Goal: Information Seeking & Learning: Compare options

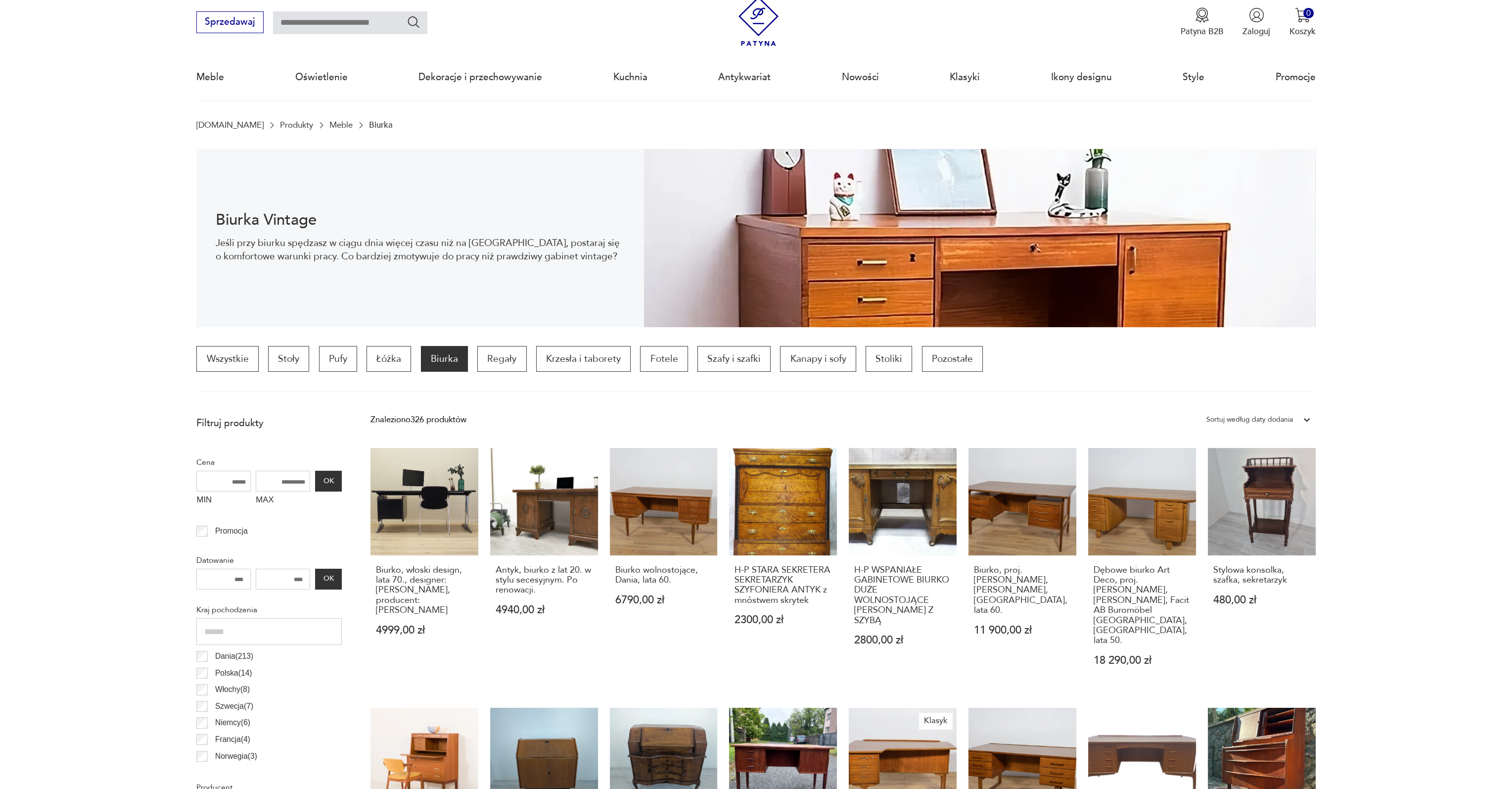
click at [329, 125] on link "Meble" at bounding box center [341, 125] width 23 height 9
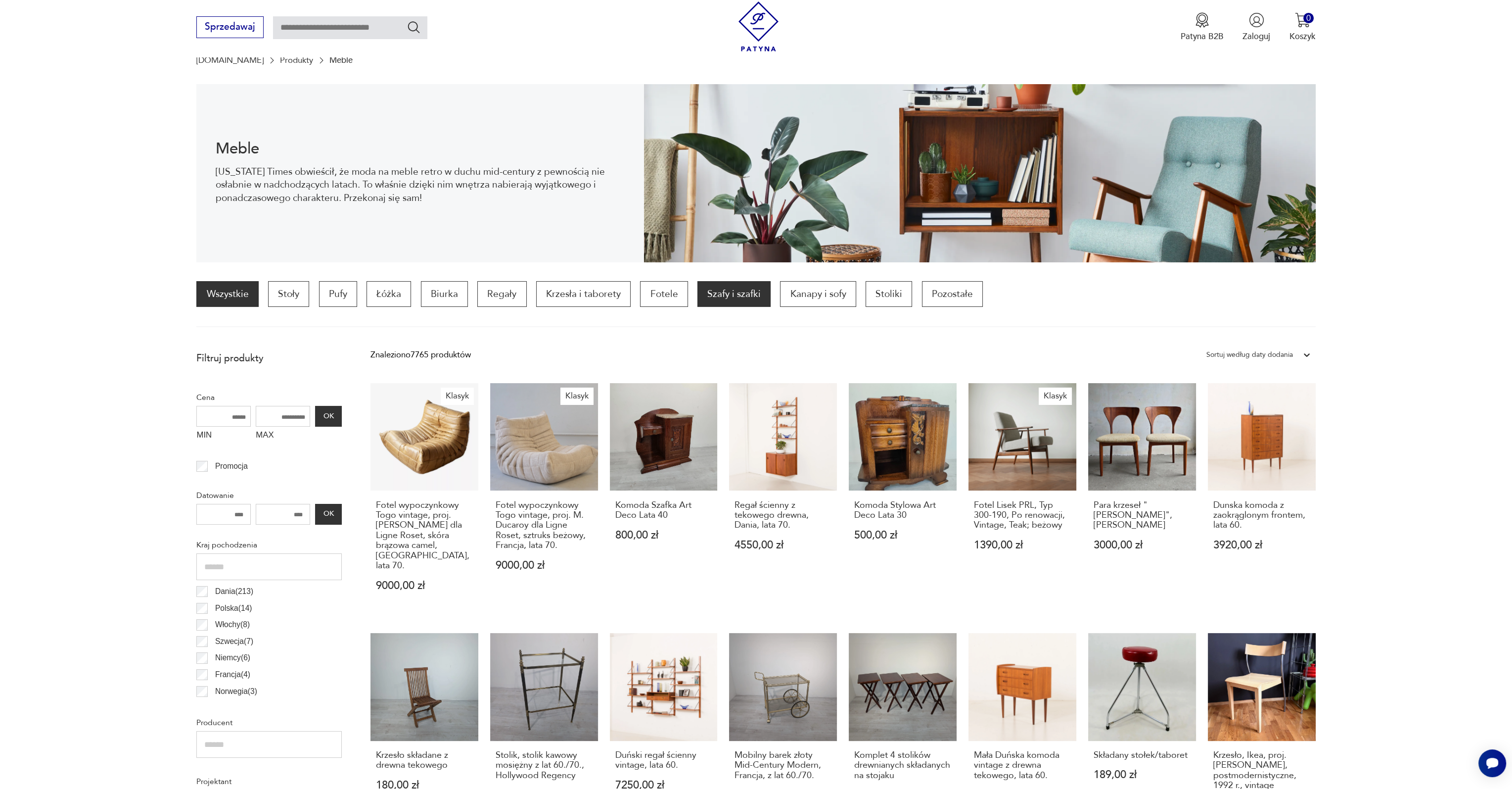
click at [739, 301] on p "Szafy i szafki" at bounding box center [734, 294] width 73 height 26
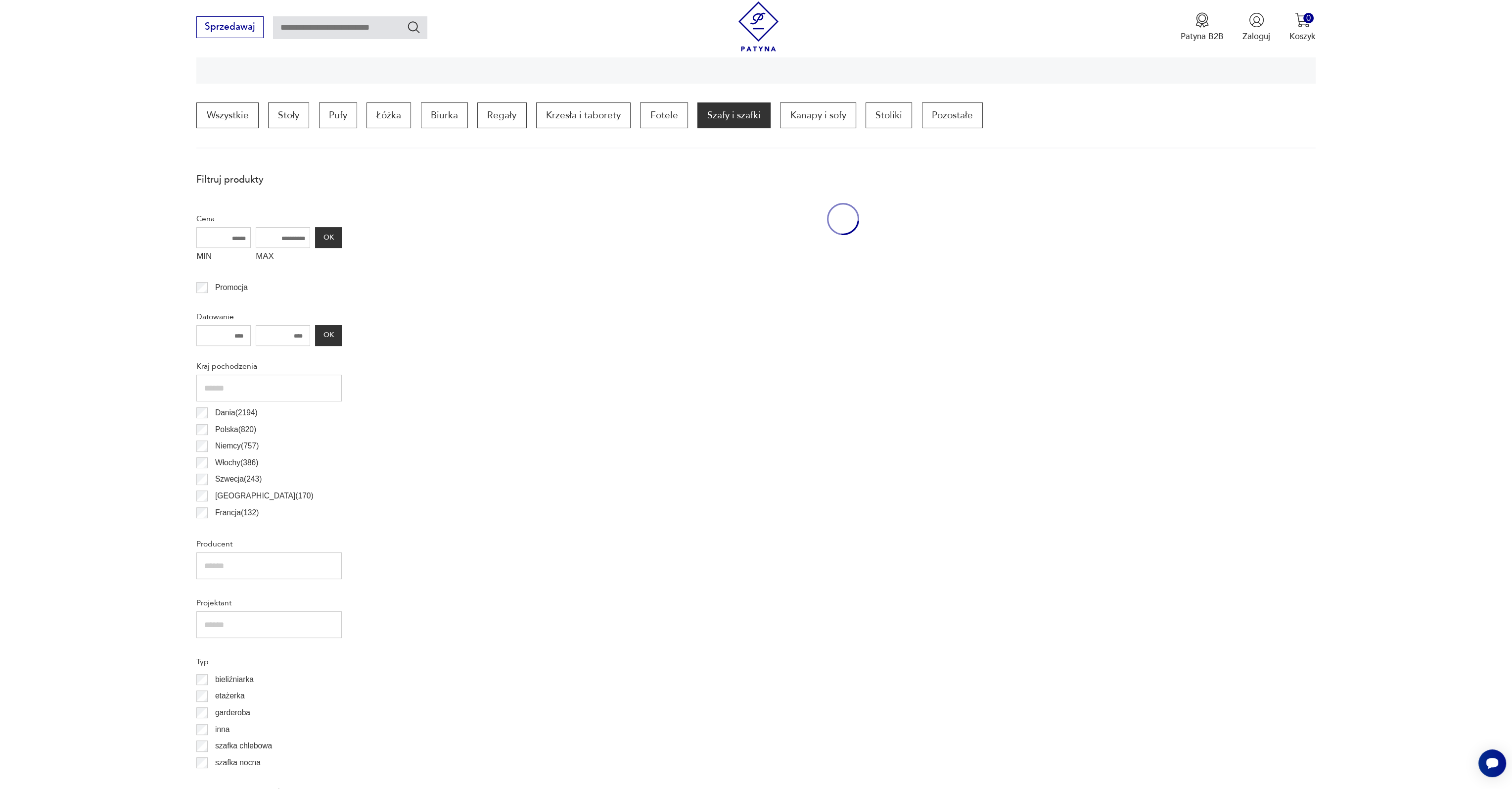
scroll to position [294, 0]
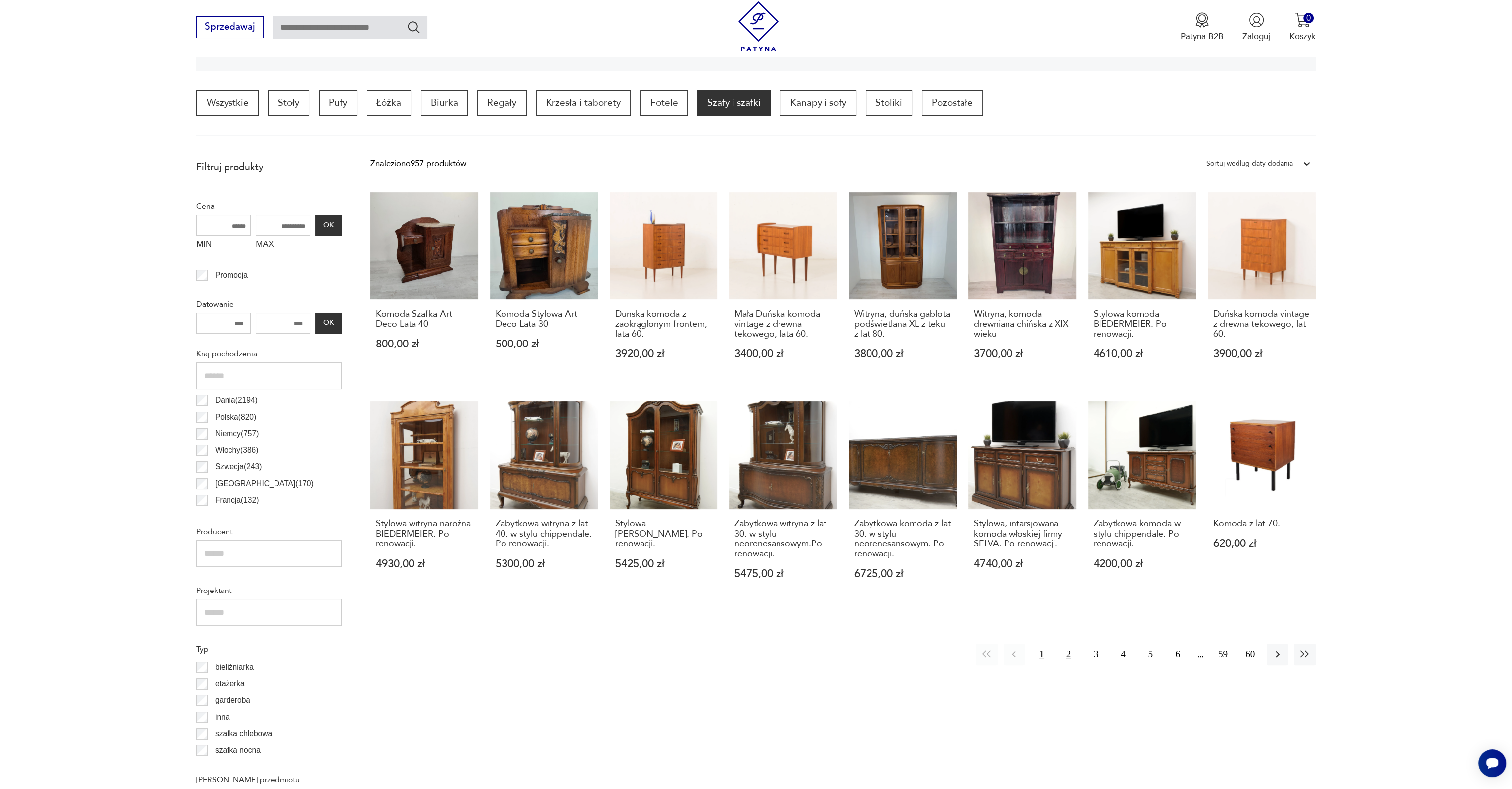
click at [1068, 657] on button "2" at bounding box center [1068, 654] width 21 height 21
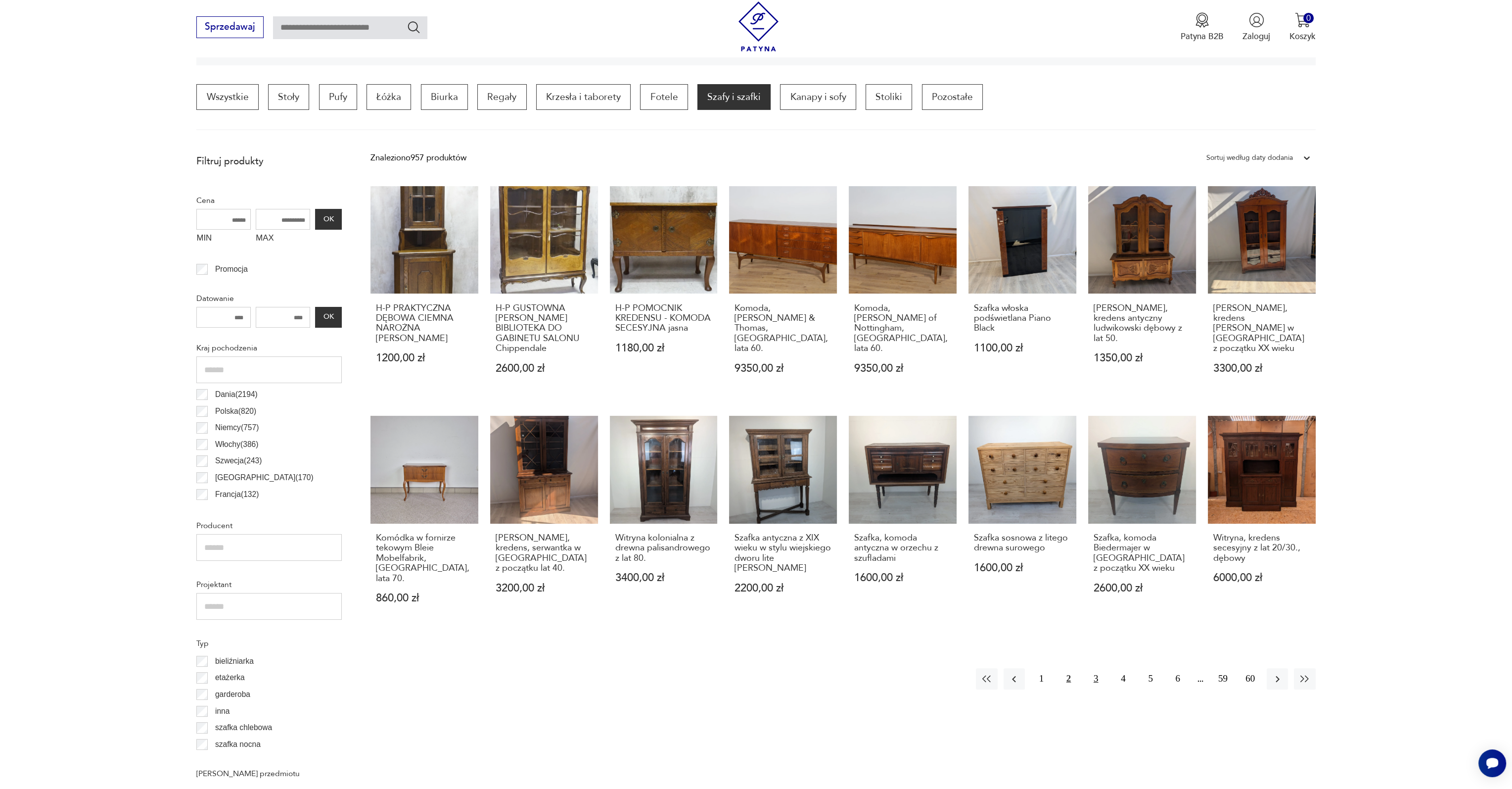
click at [1091, 671] on button "3" at bounding box center [1095, 678] width 21 height 21
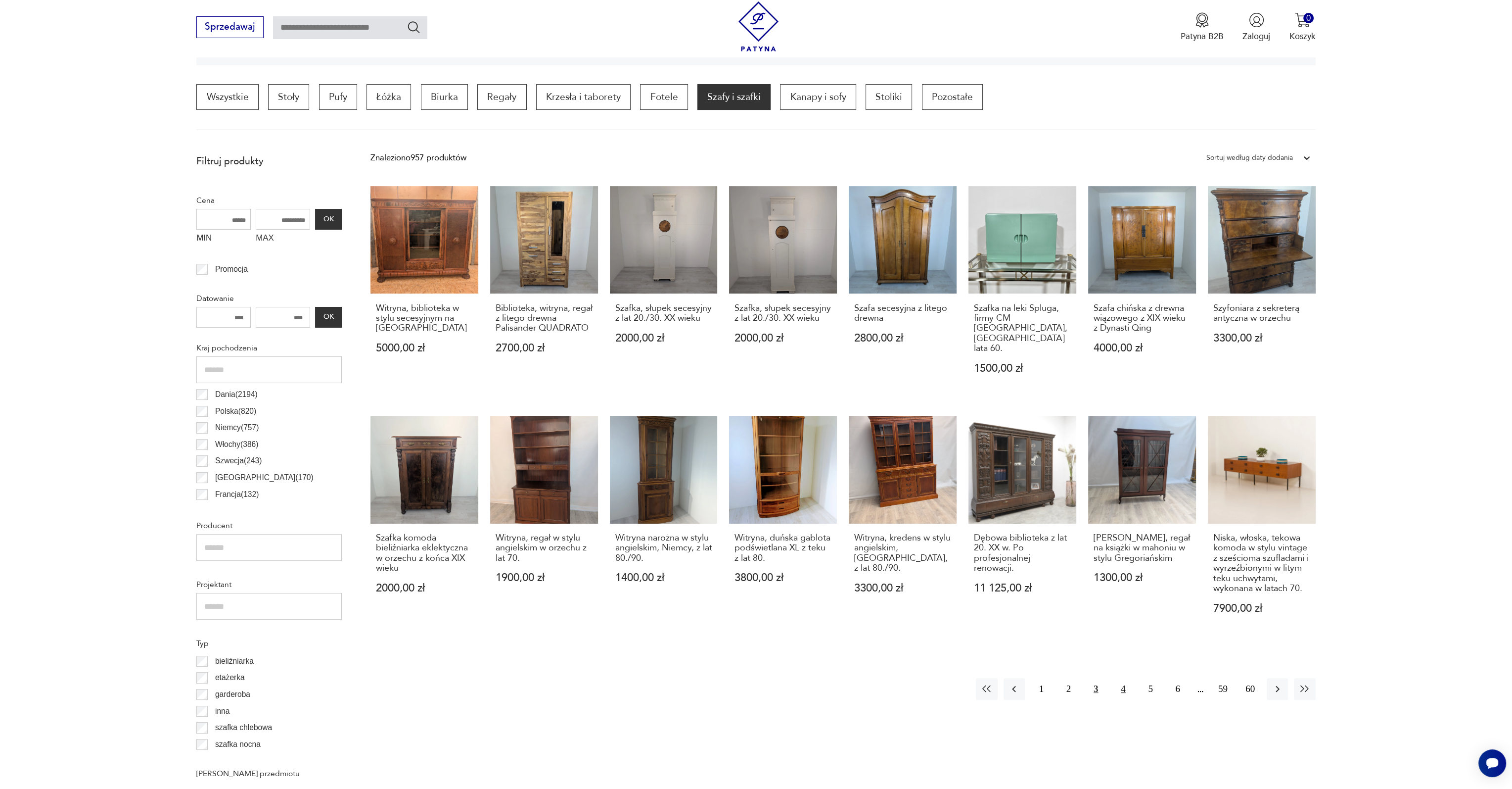
click at [1121, 678] on button "4" at bounding box center [1123, 688] width 21 height 21
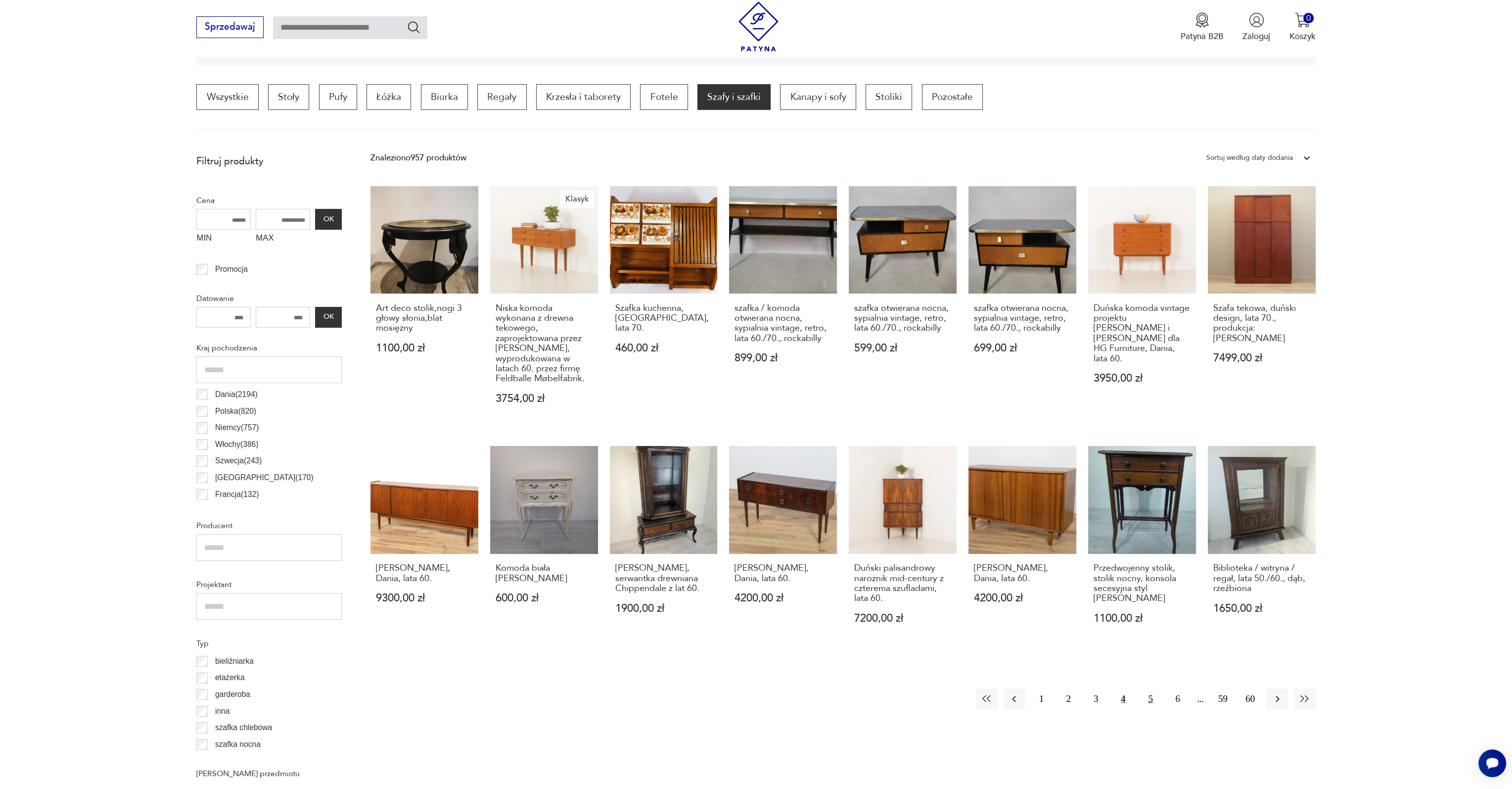
click at [1155, 703] on button "5" at bounding box center [1150, 699] width 21 height 21
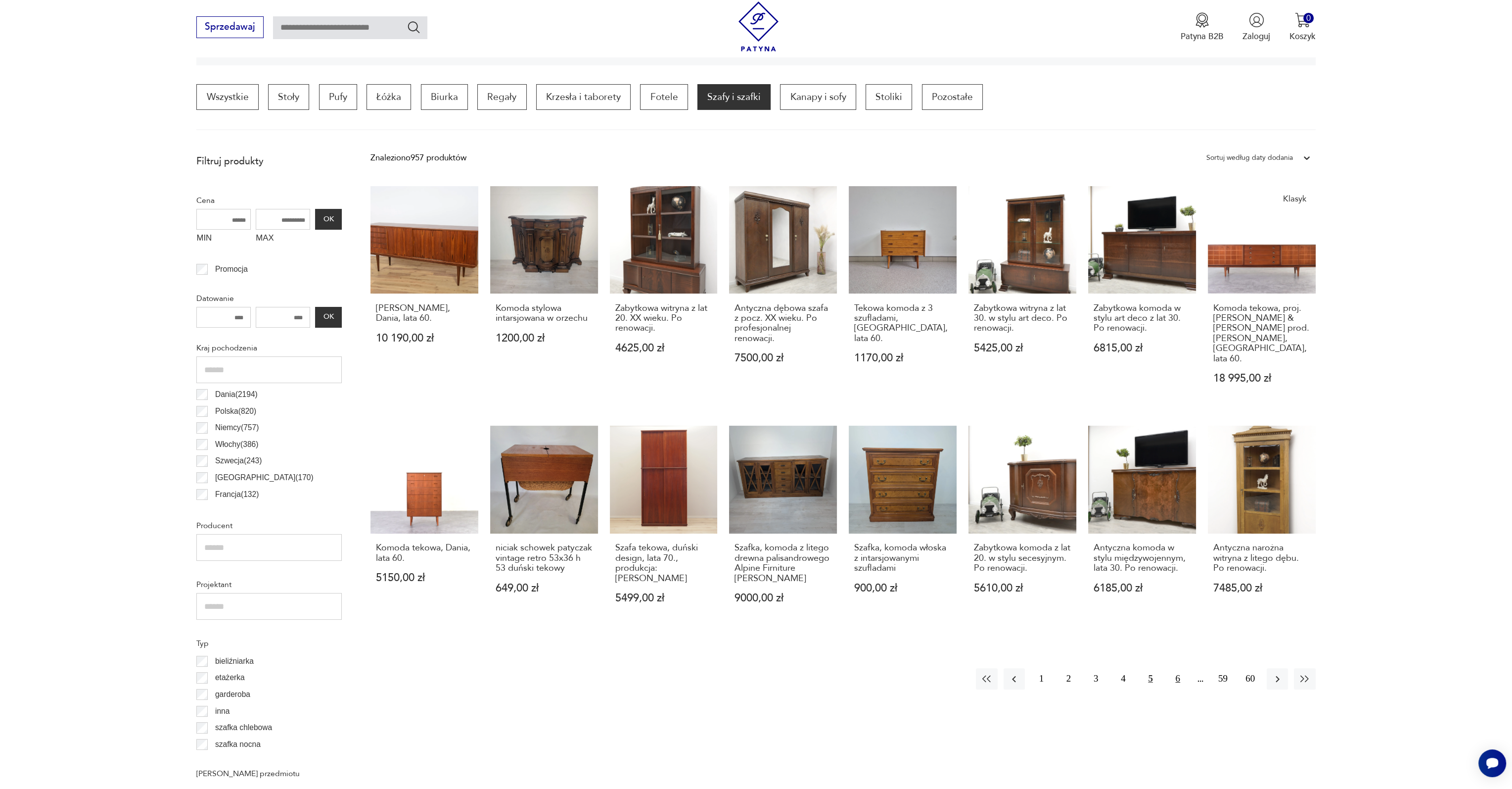
click at [1181, 670] on button "6" at bounding box center [1177, 678] width 21 height 21
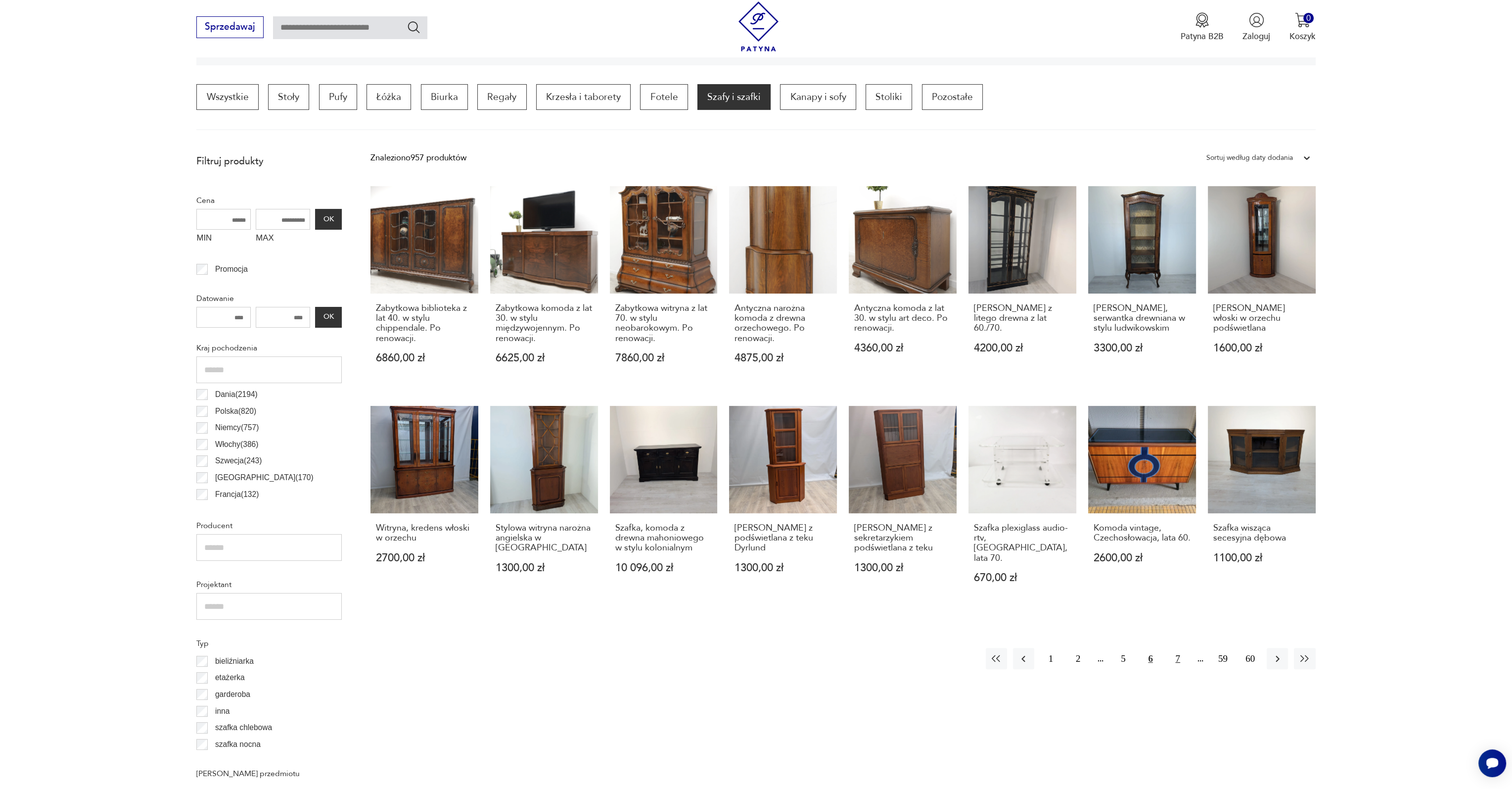
click at [1181, 652] on button "7" at bounding box center [1177, 658] width 21 height 21
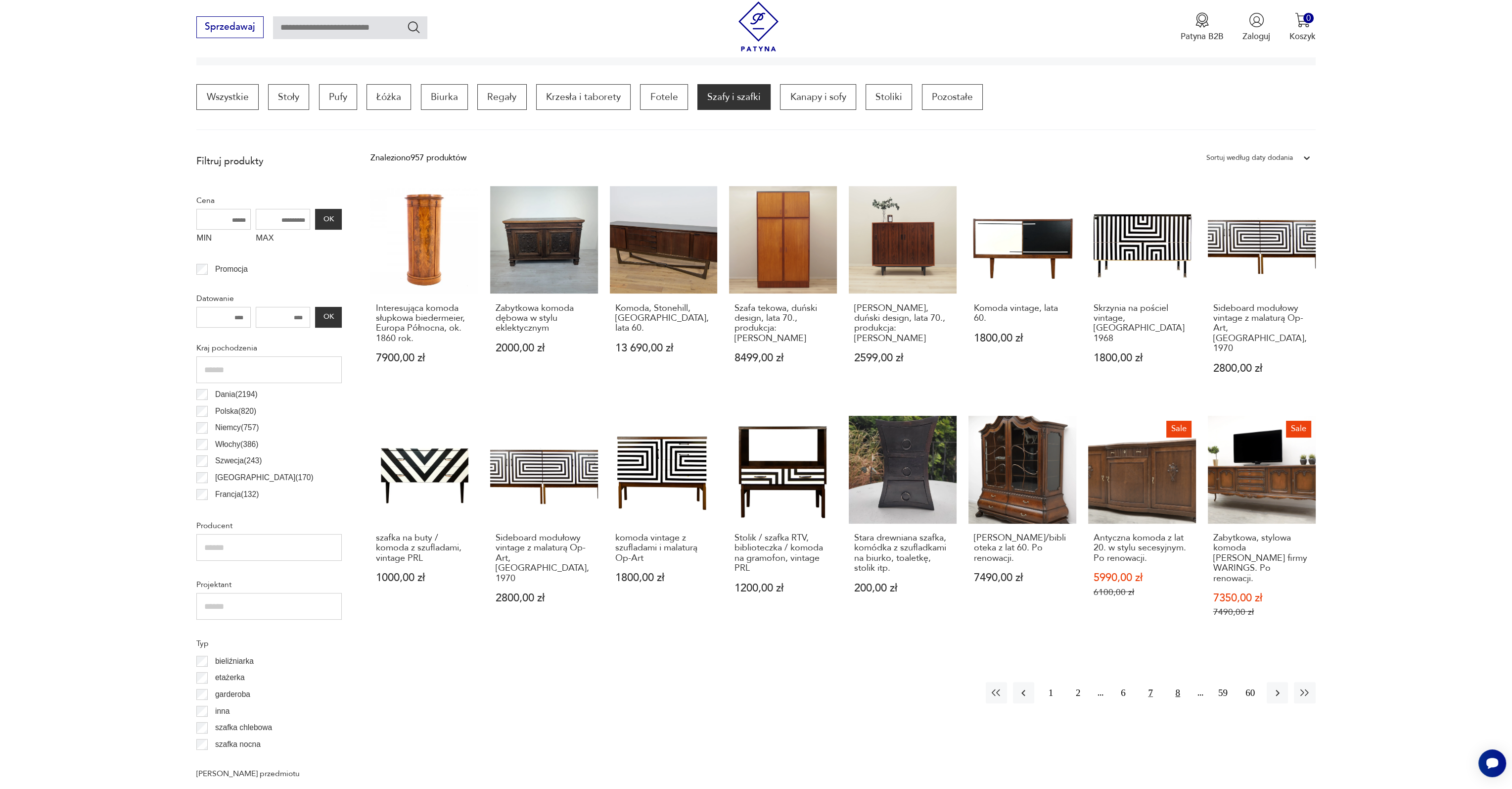
click at [1171, 682] on button "8" at bounding box center [1177, 692] width 21 height 21
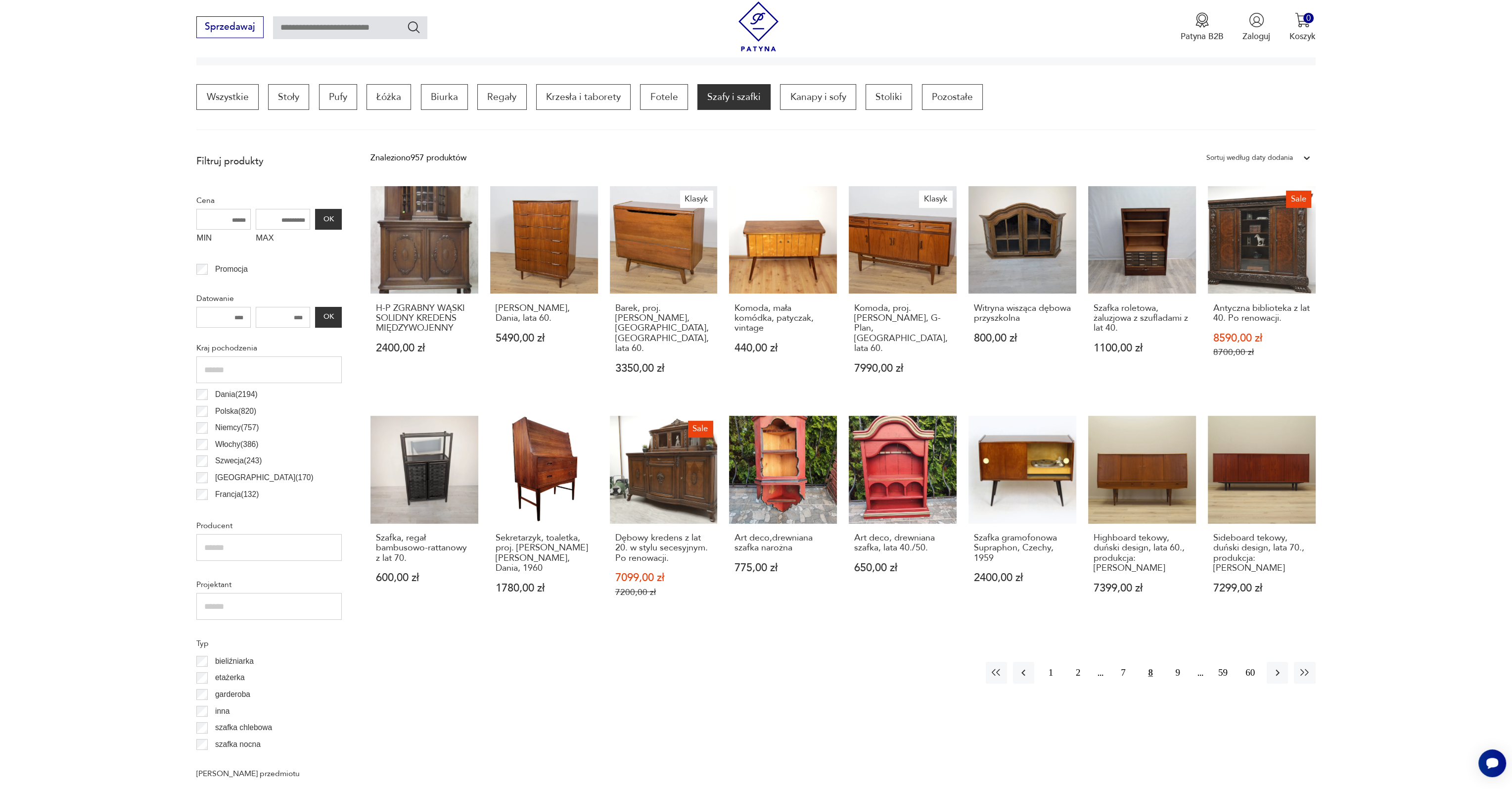
click at [273, 218] on input "MAX" at bounding box center [283, 219] width 55 height 21
type input "****"
click at [1180, 664] on button "9" at bounding box center [1177, 671] width 21 height 21
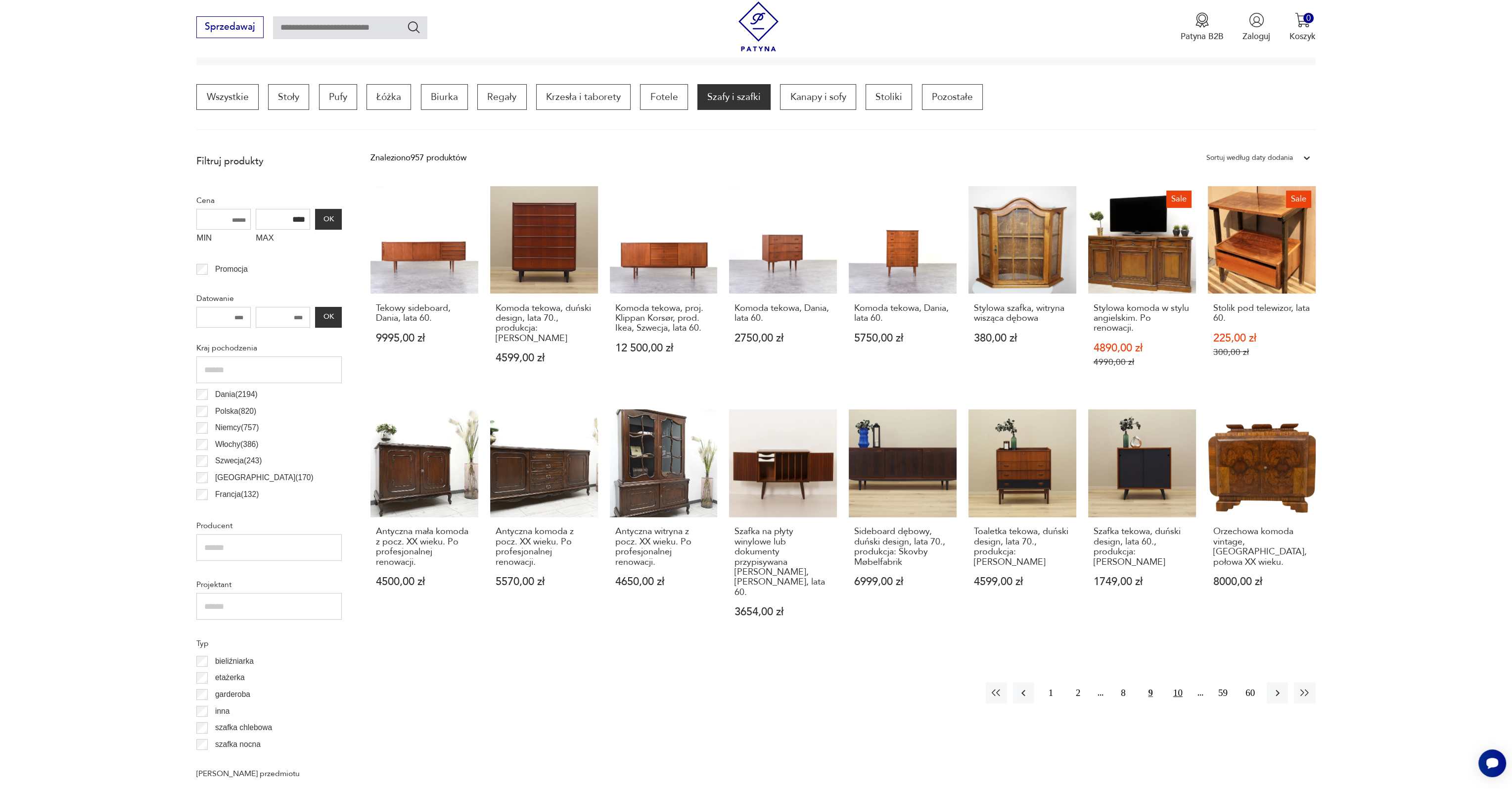
click at [1183, 682] on button "10" at bounding box center [1177, 692] width 21 height 21
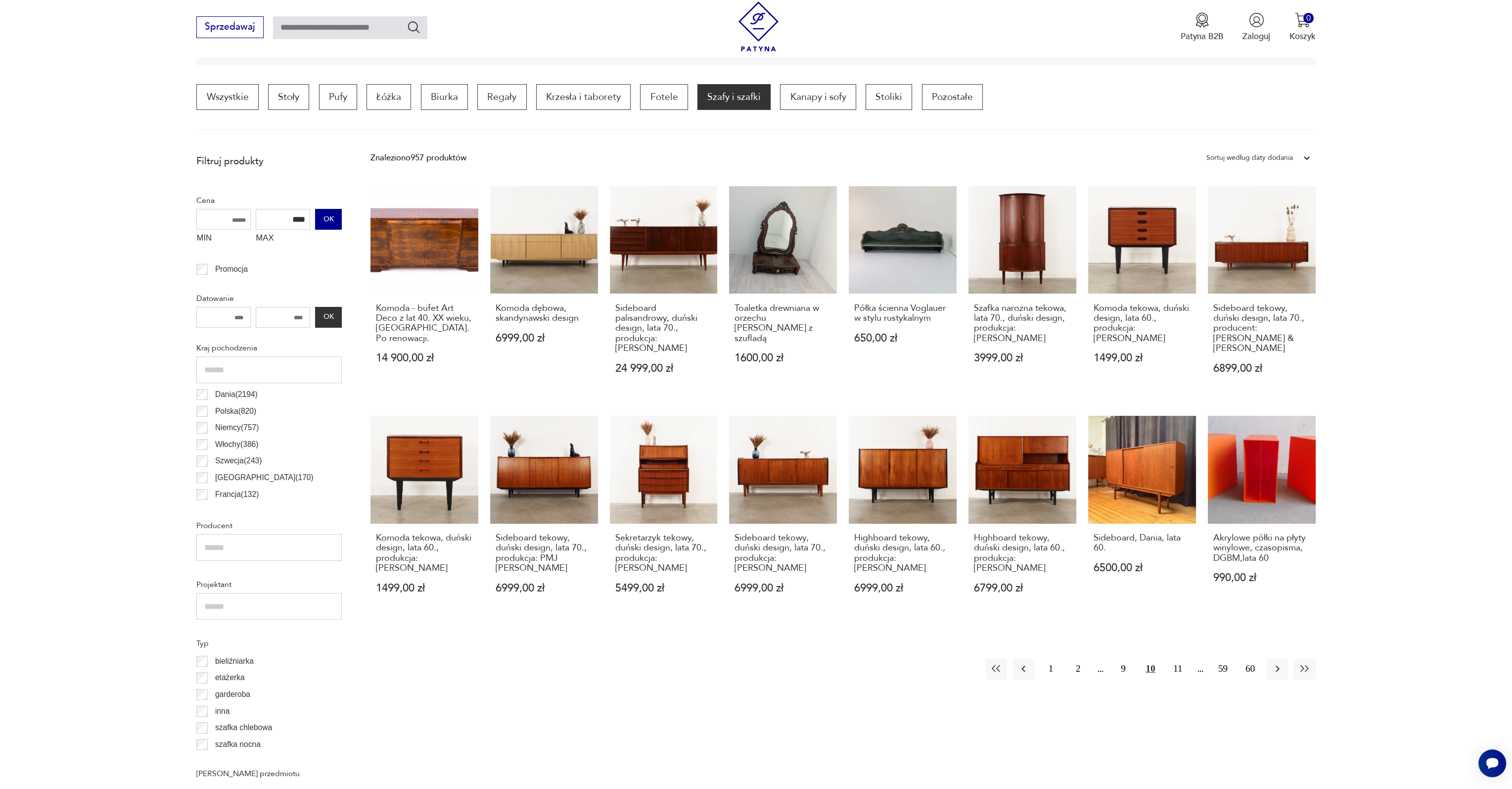
click at [330, 219] on button "OK" at bounding box center [329, 219] width 26 height 21
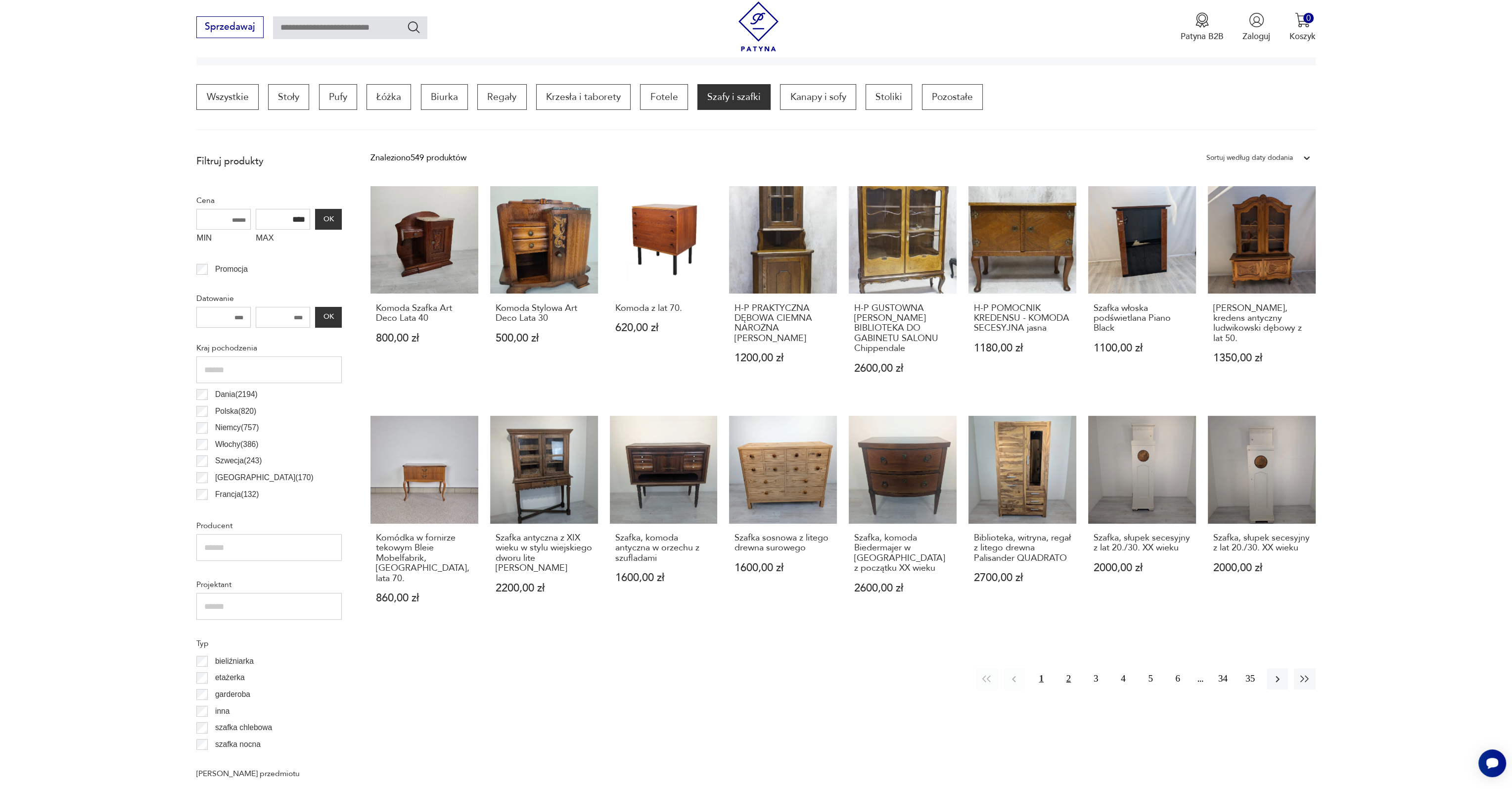
click at [1067, 670] on button "2" at bounding box center [1068, 678] width 21 height 21
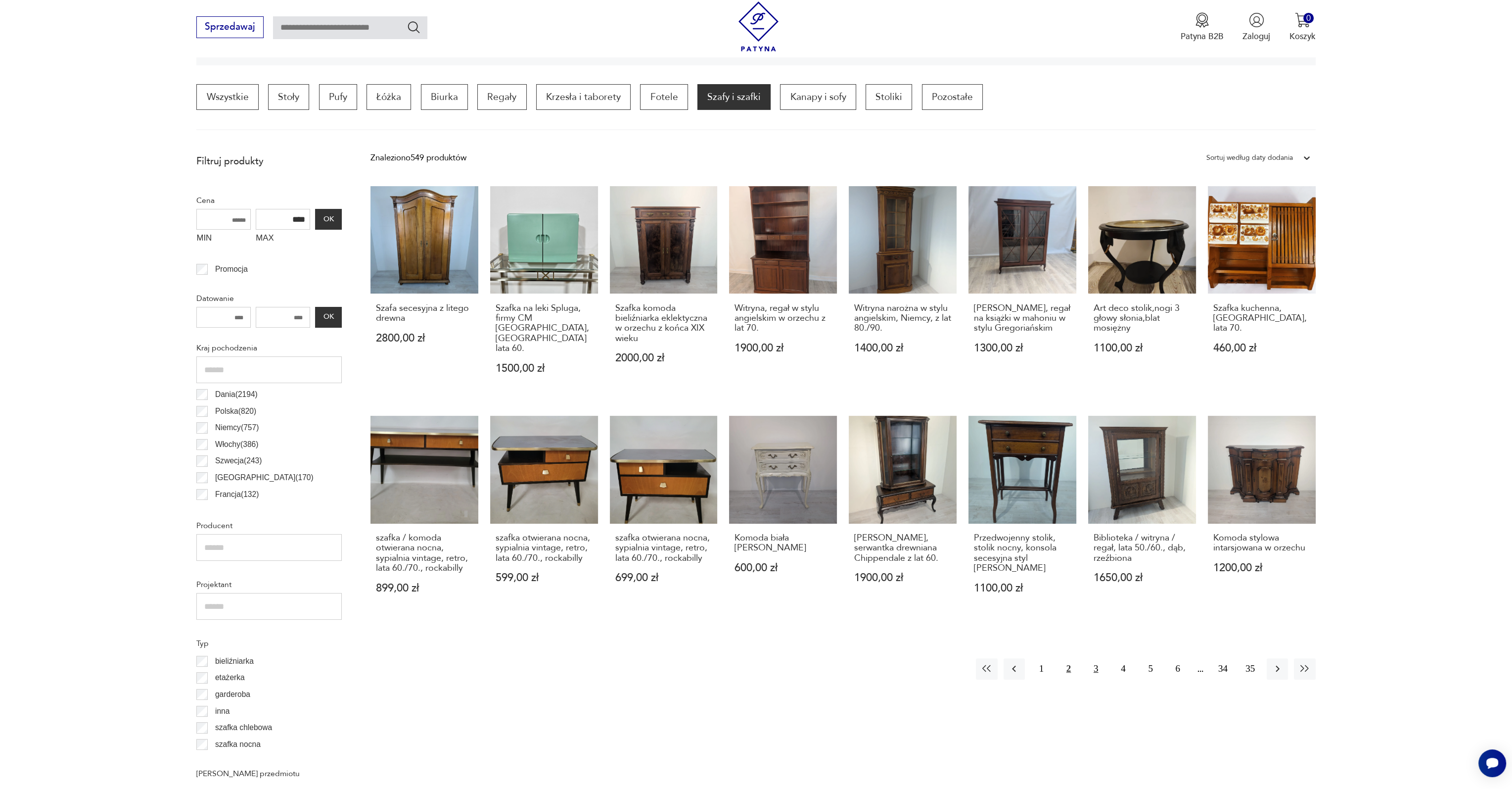
click at [1100, 658] on button "3" at bounding box center [1095, 668] width 21 height 21
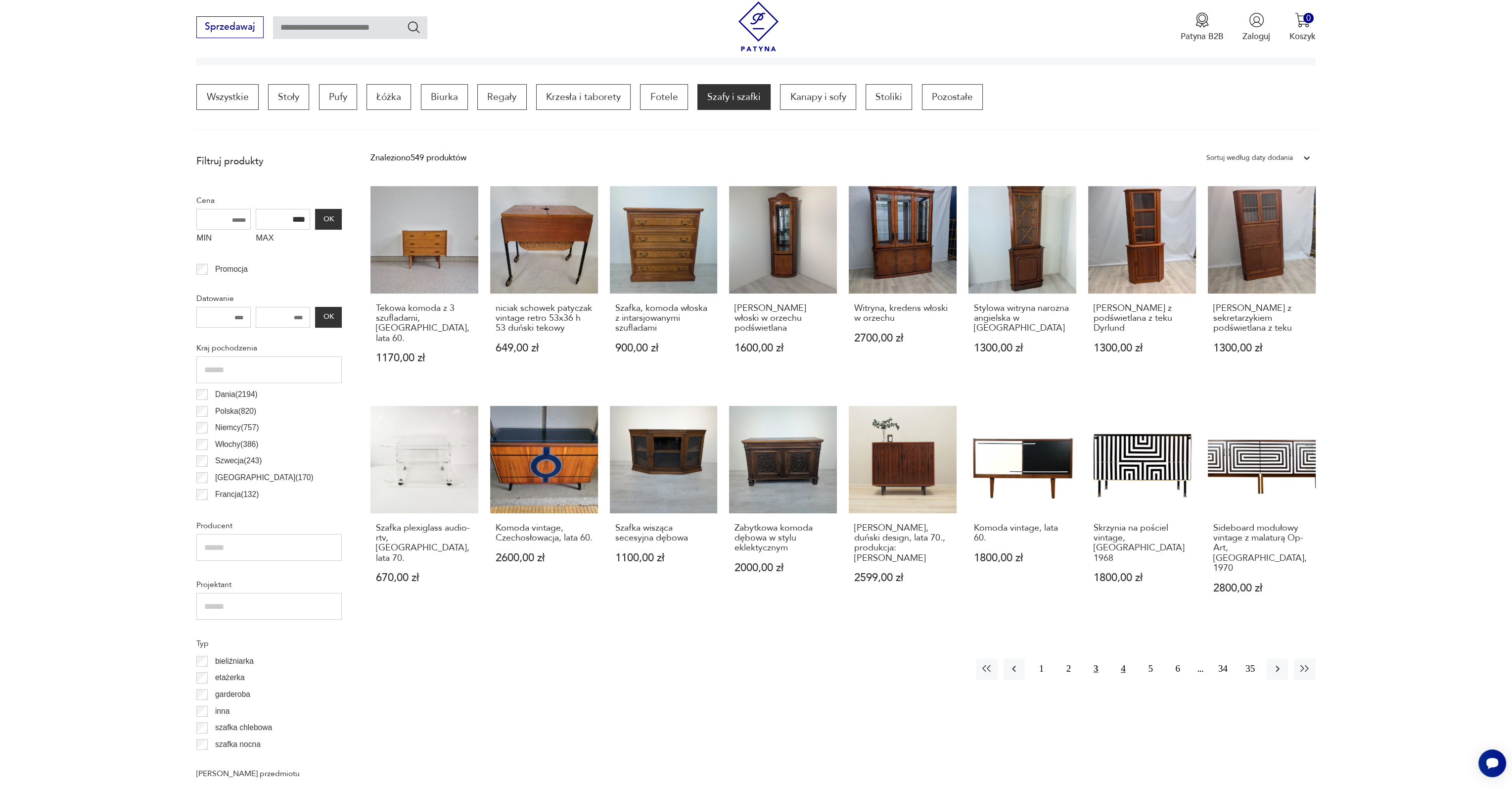
click at [1121, 658] on button "4" at bounding box center [1123, 668] width 21 height 21
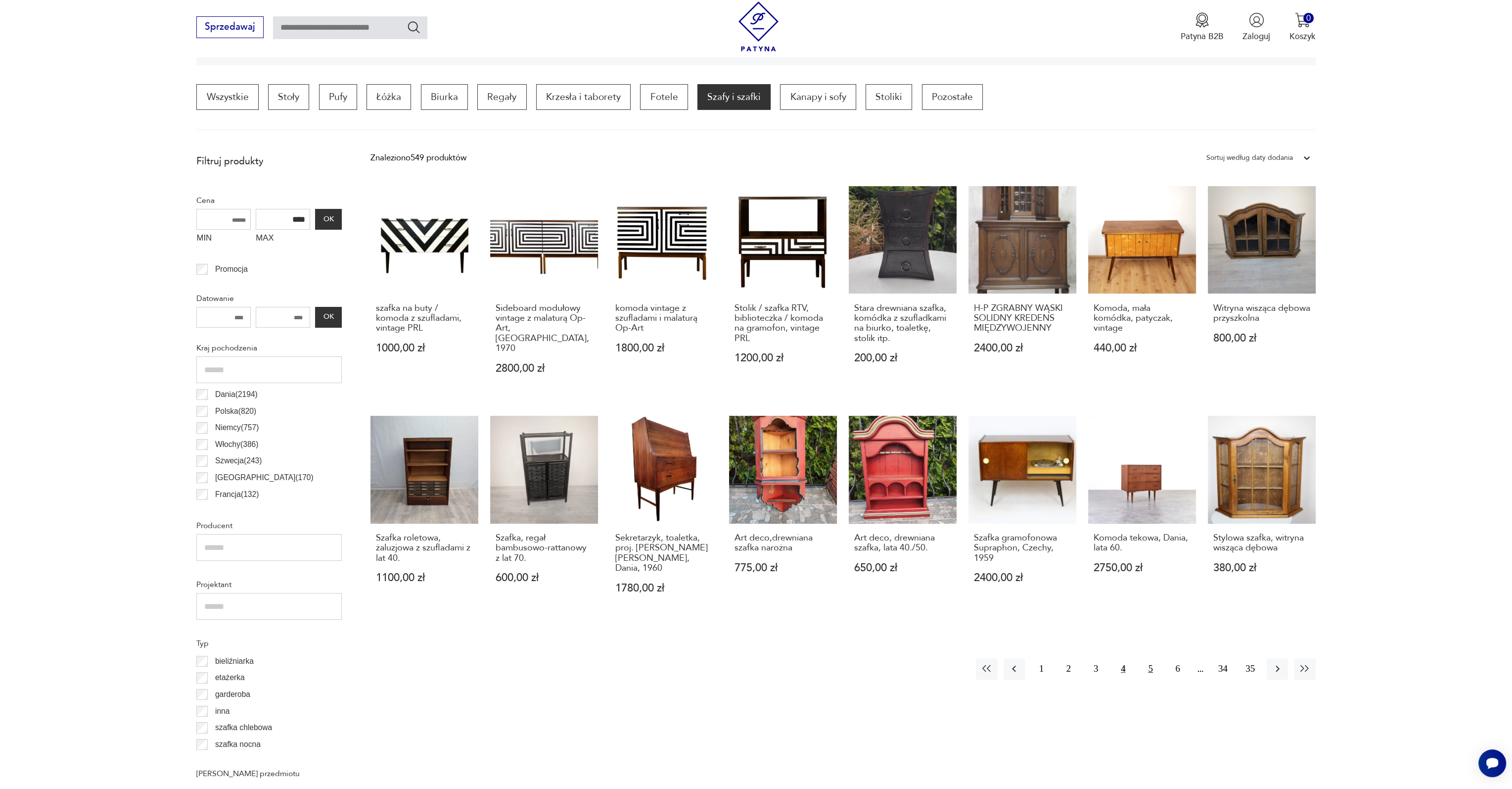
click at [1149, 658] on button "5" at bounding box center [1150, 668] width 21 height 21
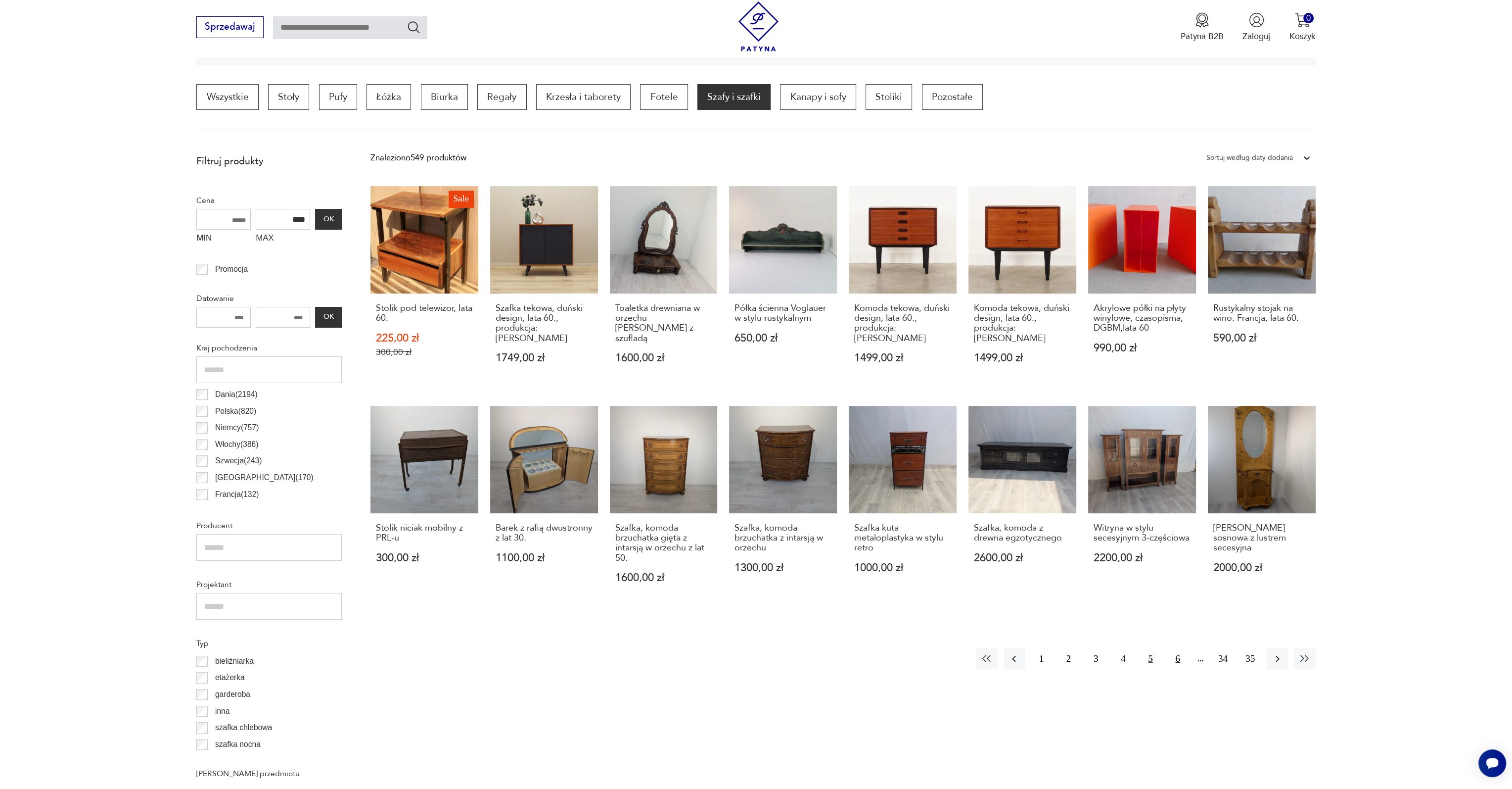
click at [1183, 652] on button "6" at bounding box center [1177, 658] width 21 height 21
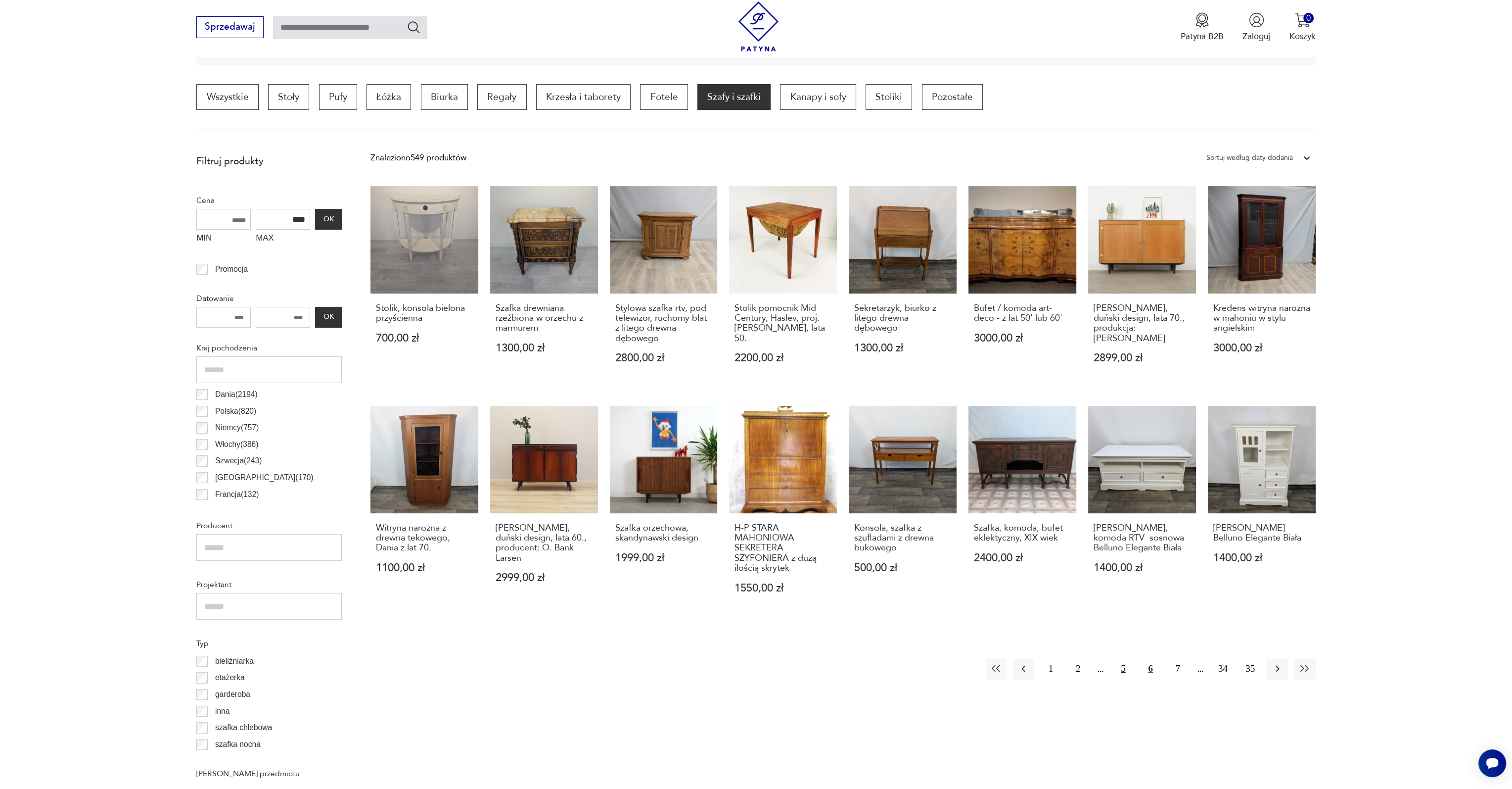
click at [1126, 673] on button "5" at bounding box center [1123, 668] width 21 height 21
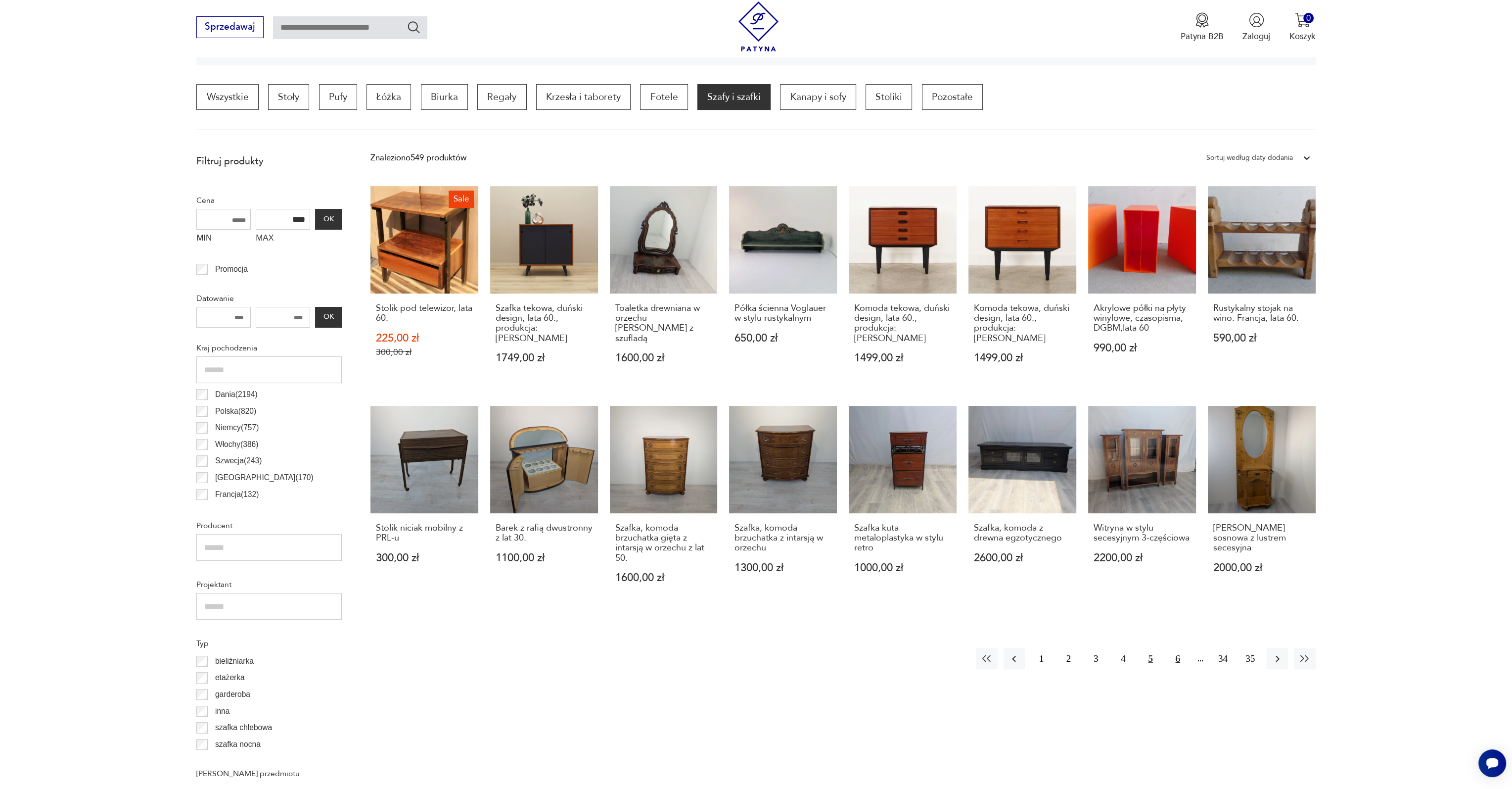
click at [1178, 653] on button "6" at bounding box center [1177, 658] width 21 height 21
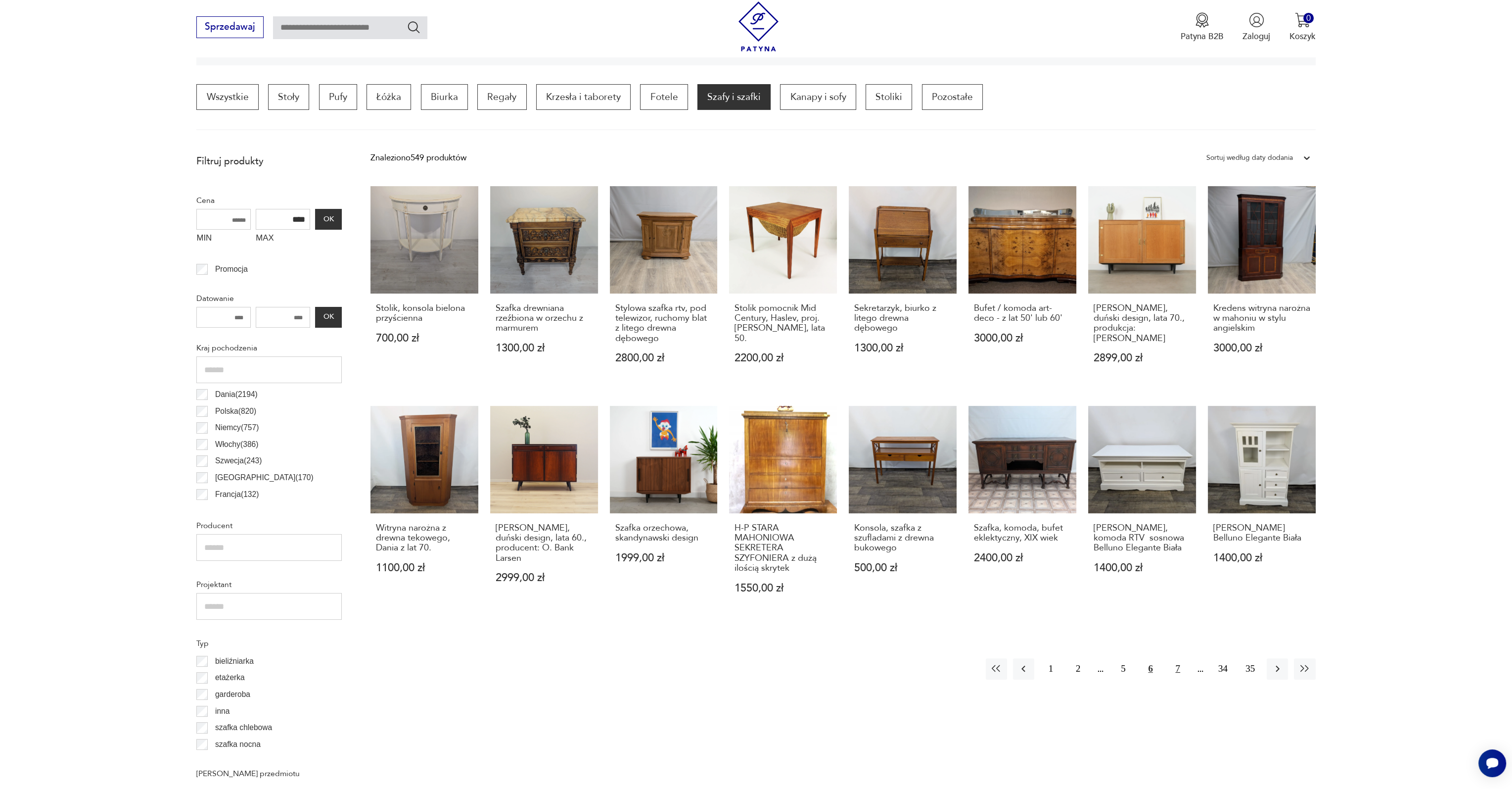
click at [1177, 670] on button "7" at bounding box center [1177, 668] width 21 height 21
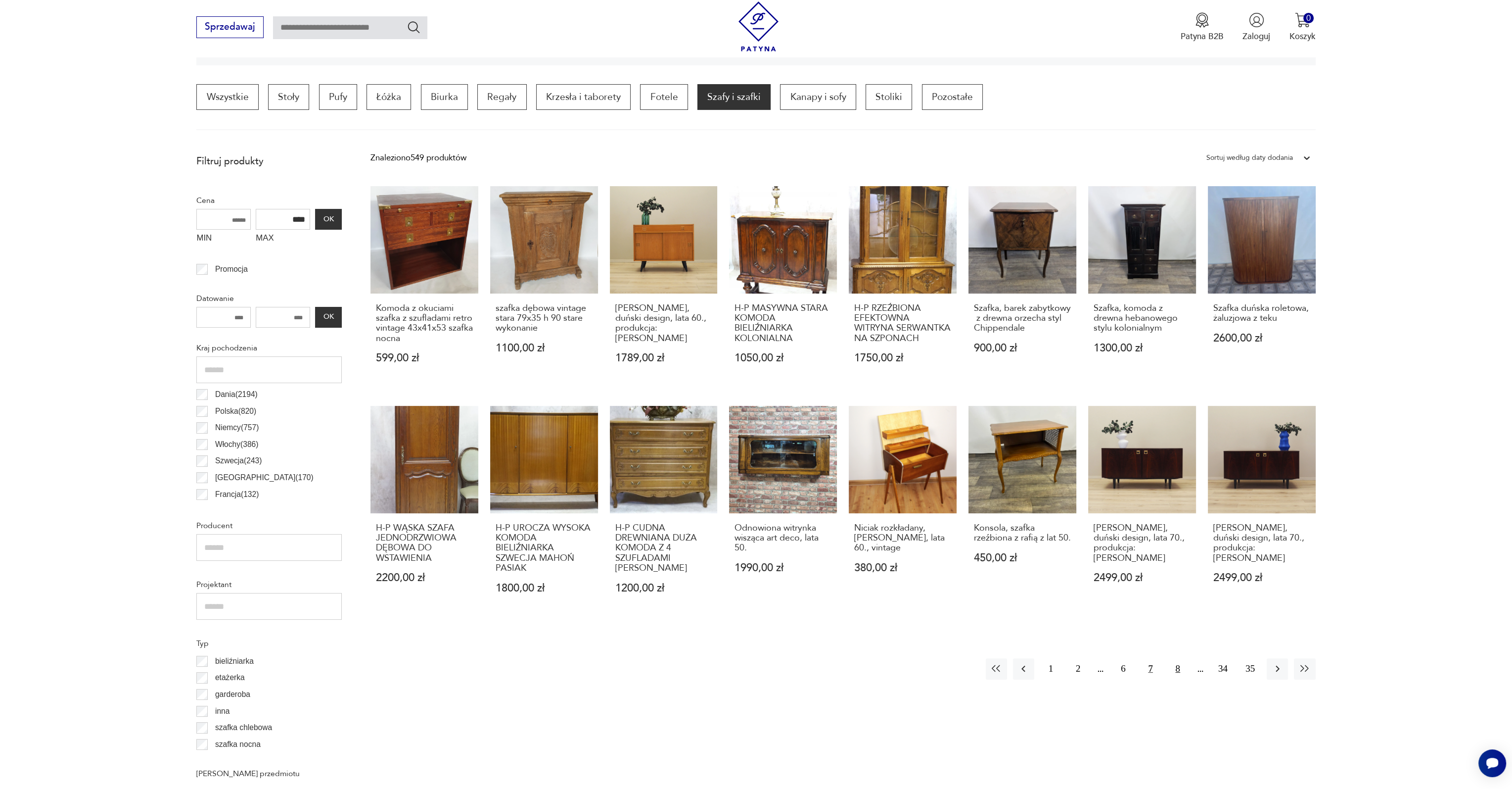
click at [1178, 669] on button "8" at bounding box center [1177, 668] width 21 height 21
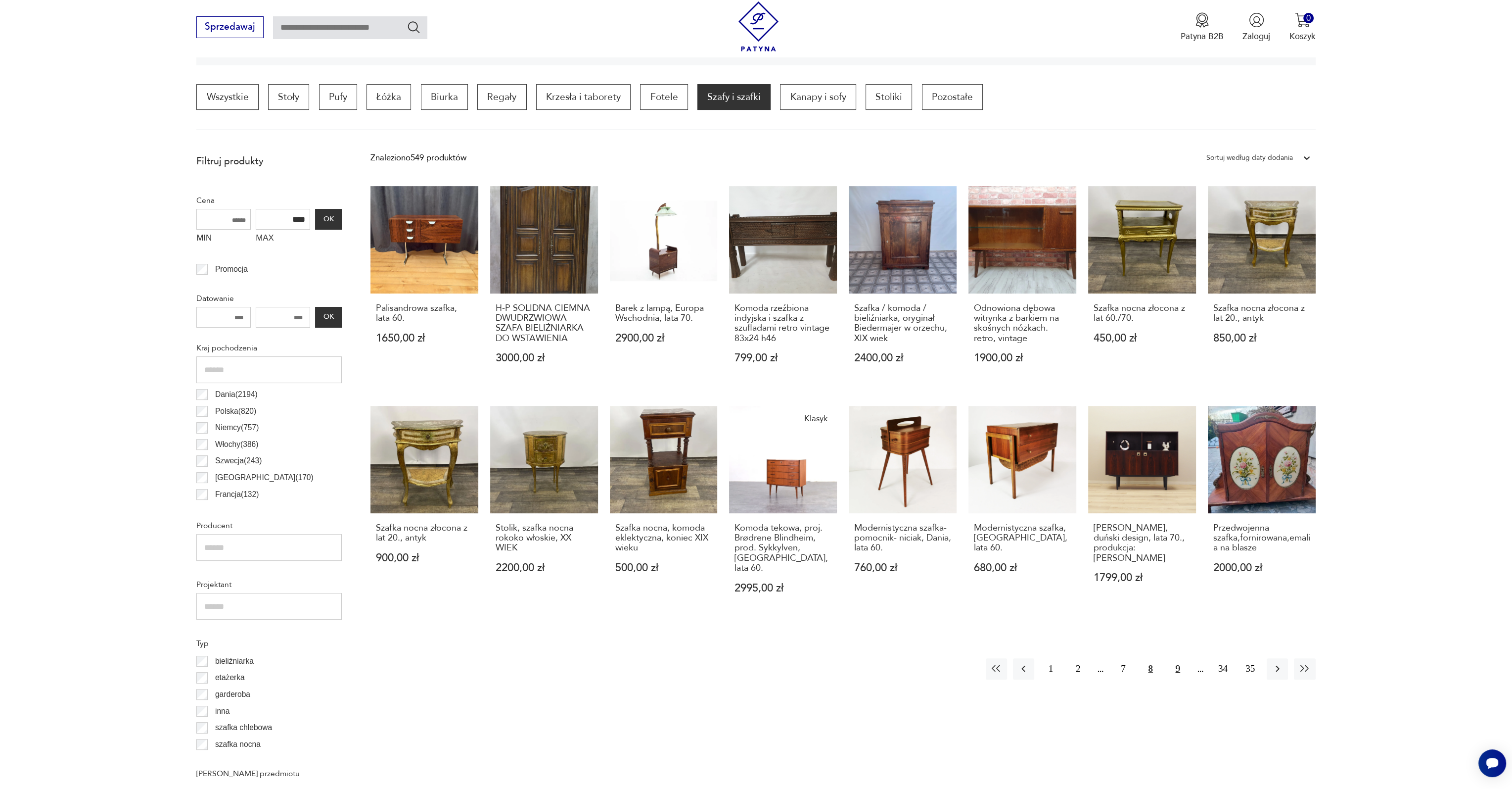
click at [1182, 659] on button "9" at bounding box center [1177, 668] width 21 height 21
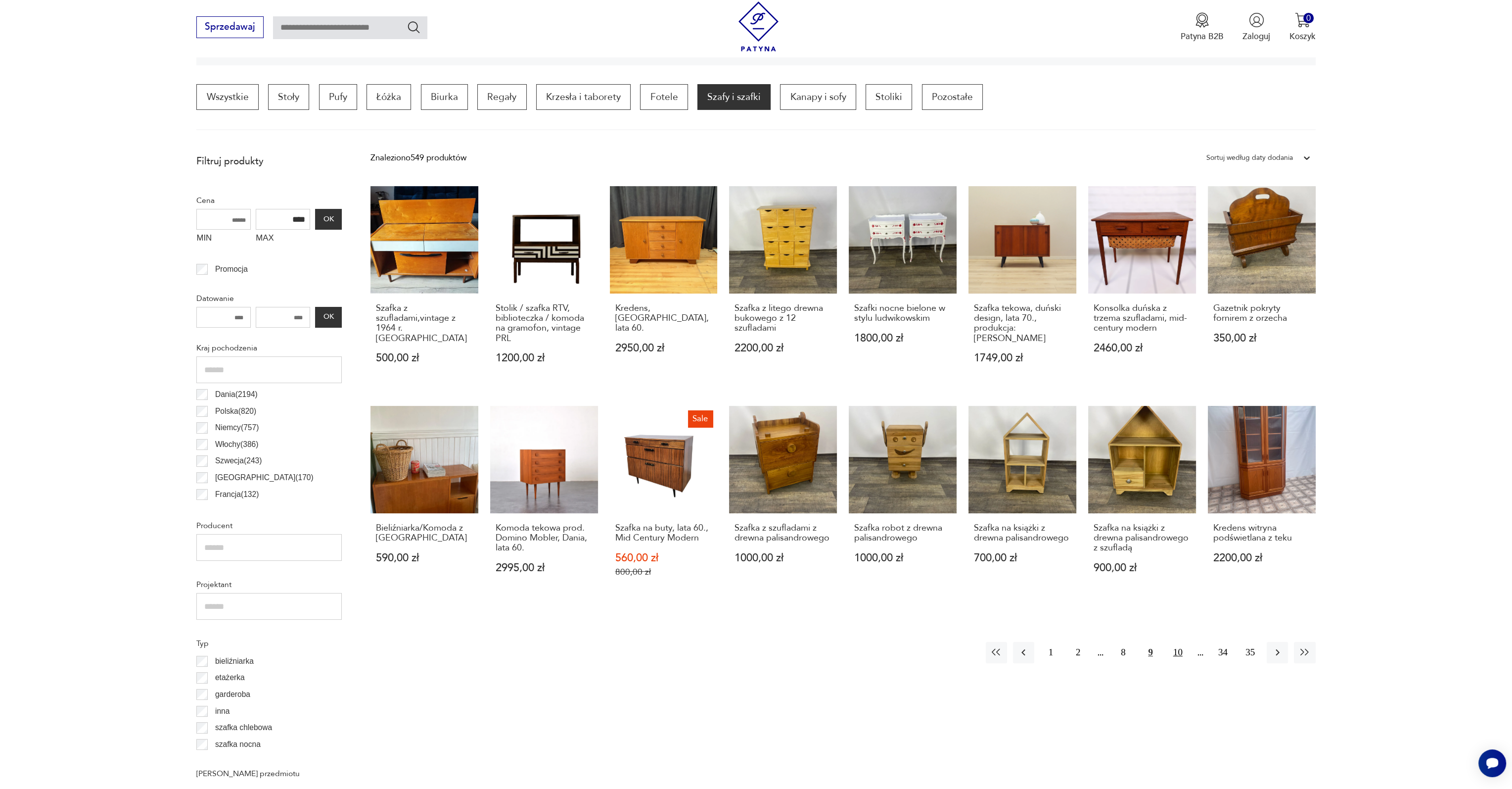
click at [1180, 652] on button "10" at bounding box center [1177, 652] width 21 height 21
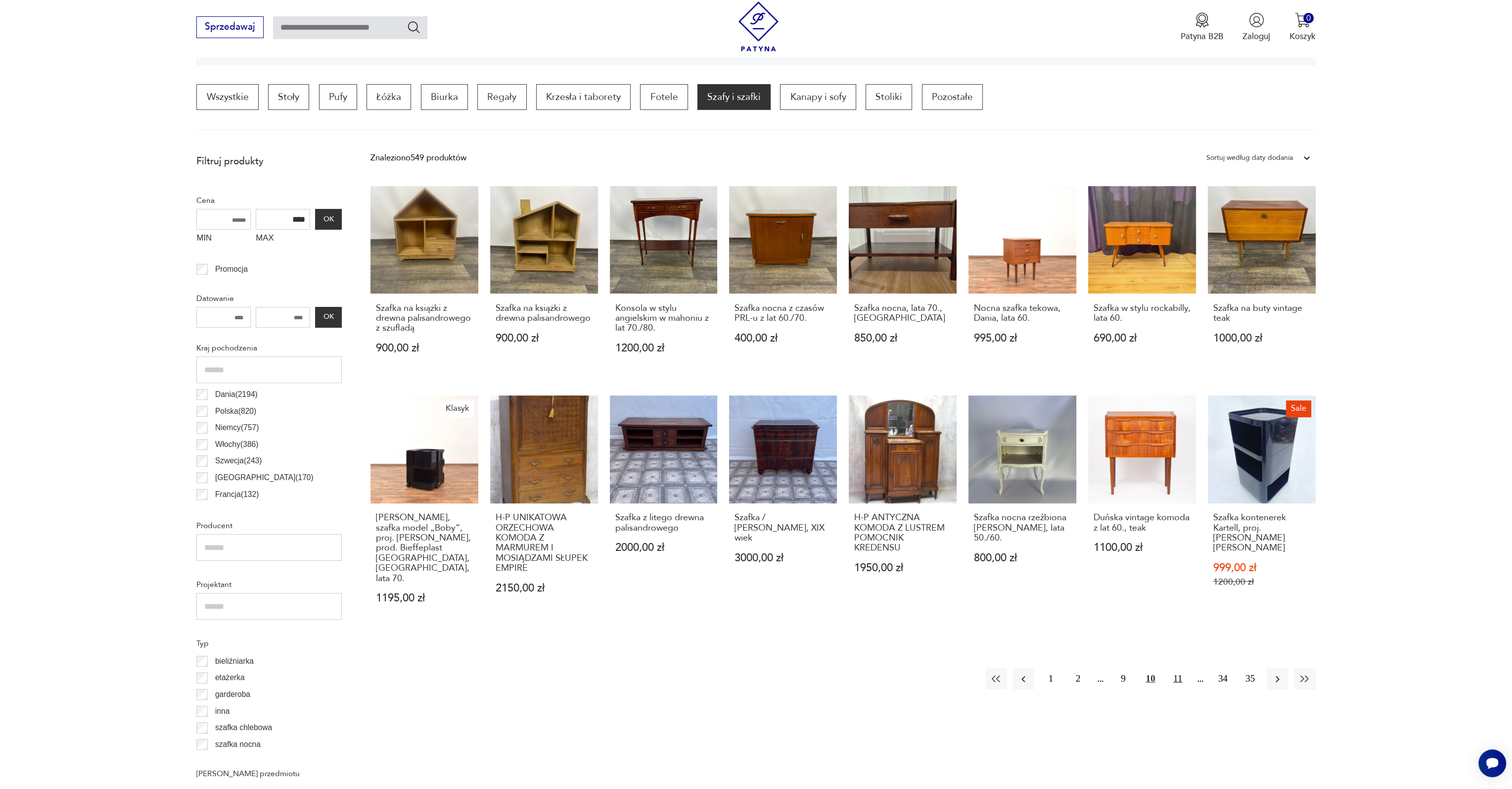
click at [1176, 670] on button "11" at bounding box center [1177, 678] width 21 height 21
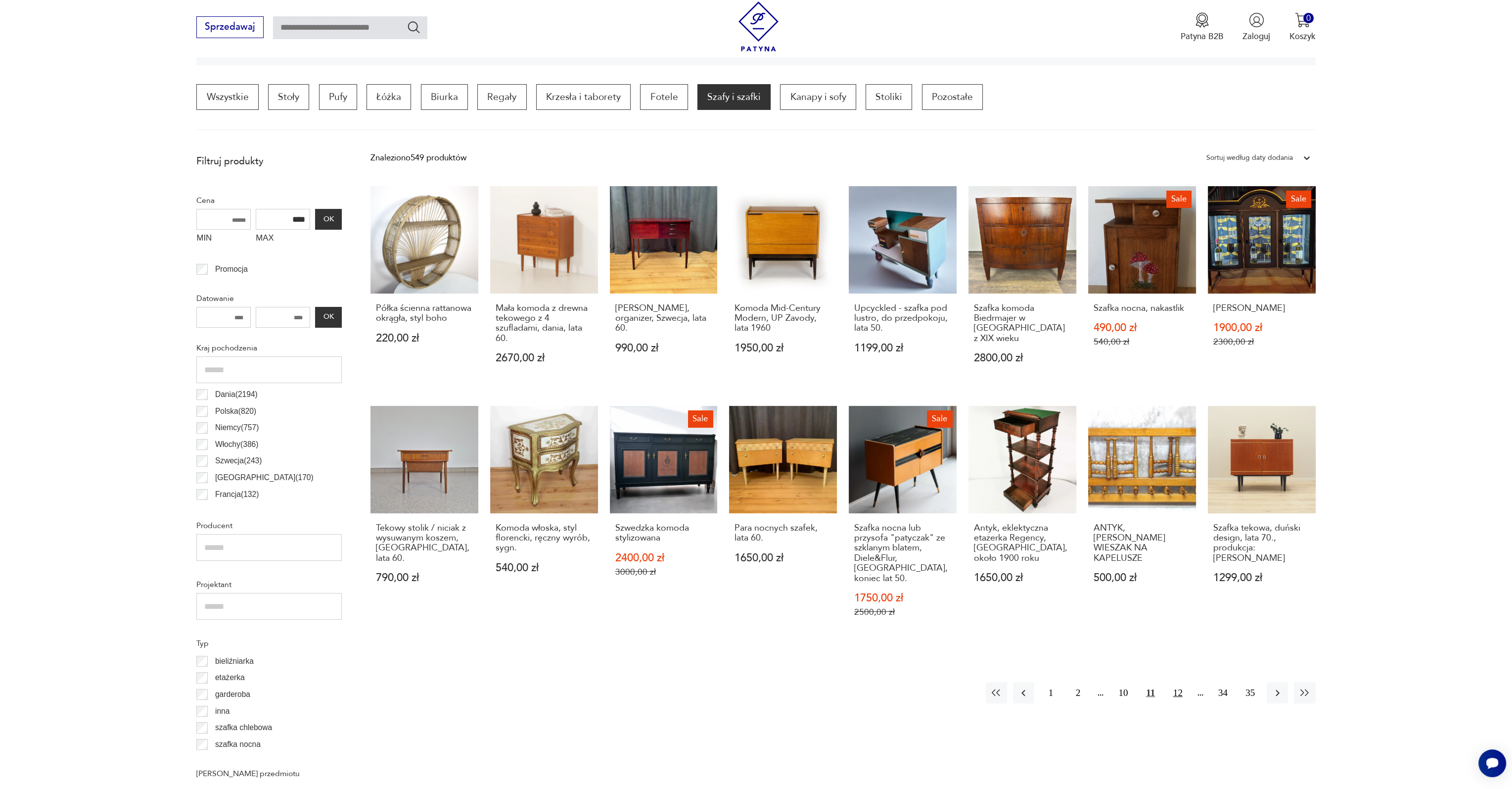
click at [1180, 685] on button "12" at bounding box center [1177, 692] width 21 height 21
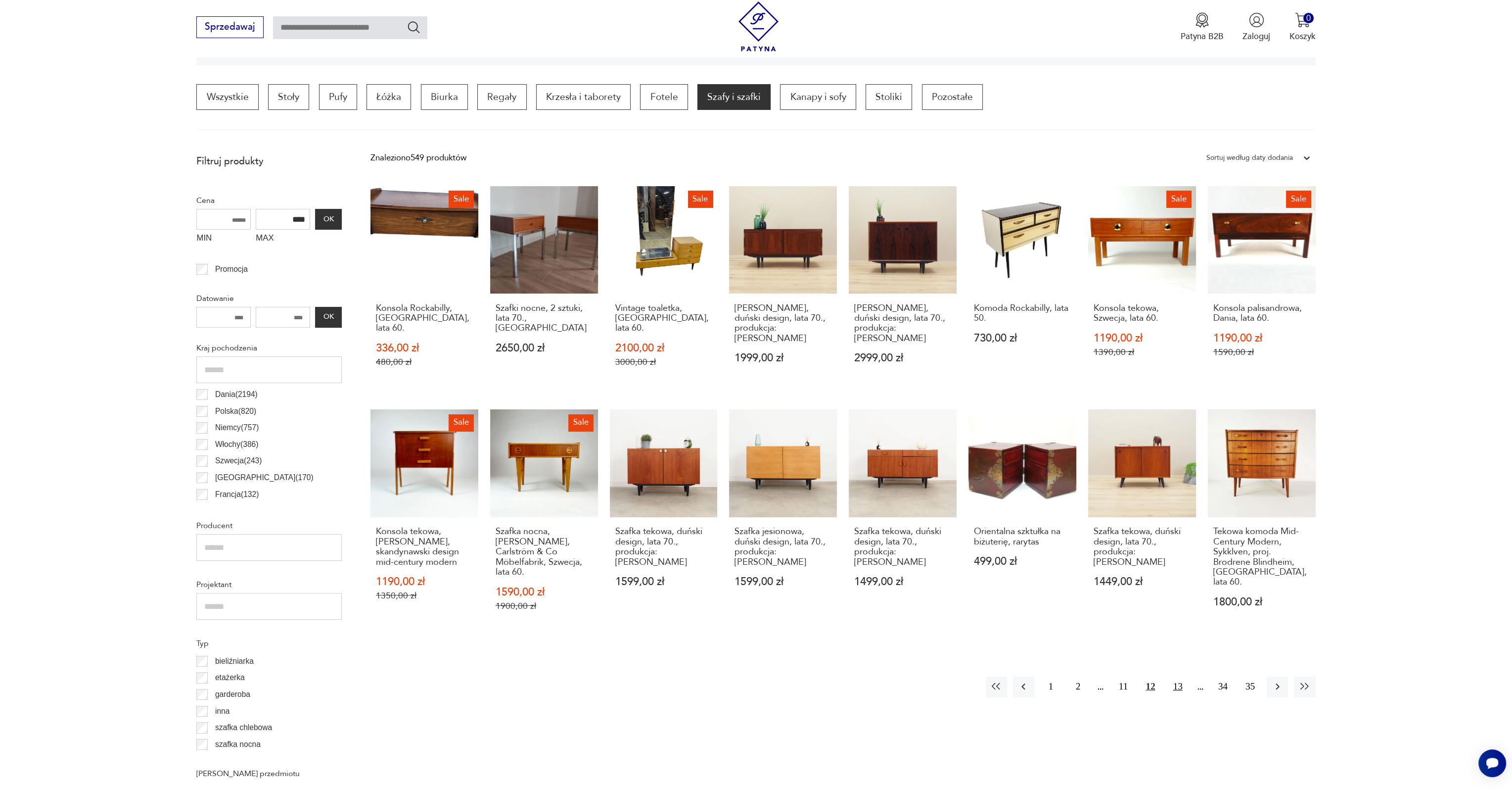
click at [1177, 676] on button "13" at bounding box center [1177, 686] width 21 height 21
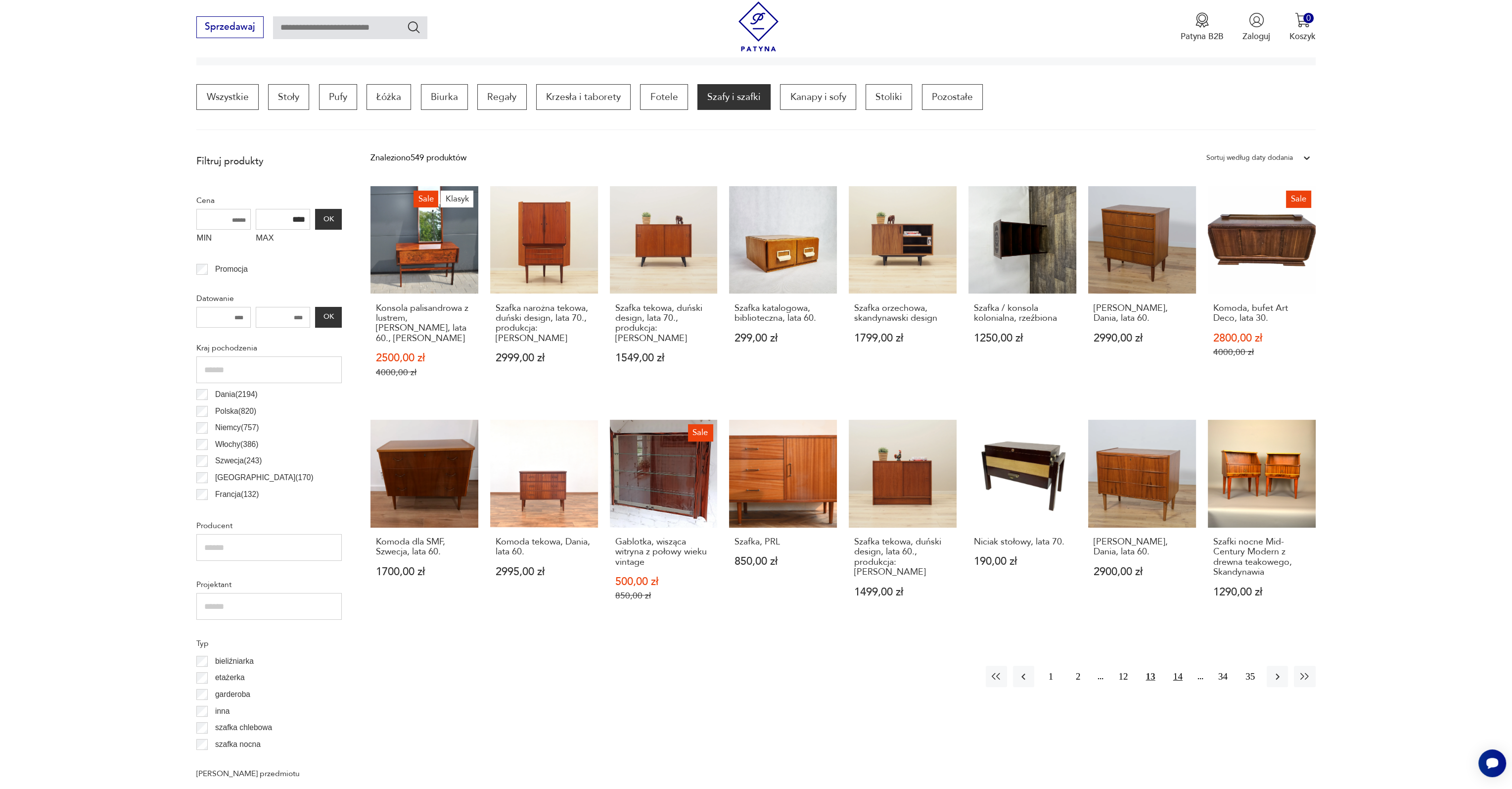
click at [1177, 666] on button "14" at bounding box center [1177, 676] width 21 height 21
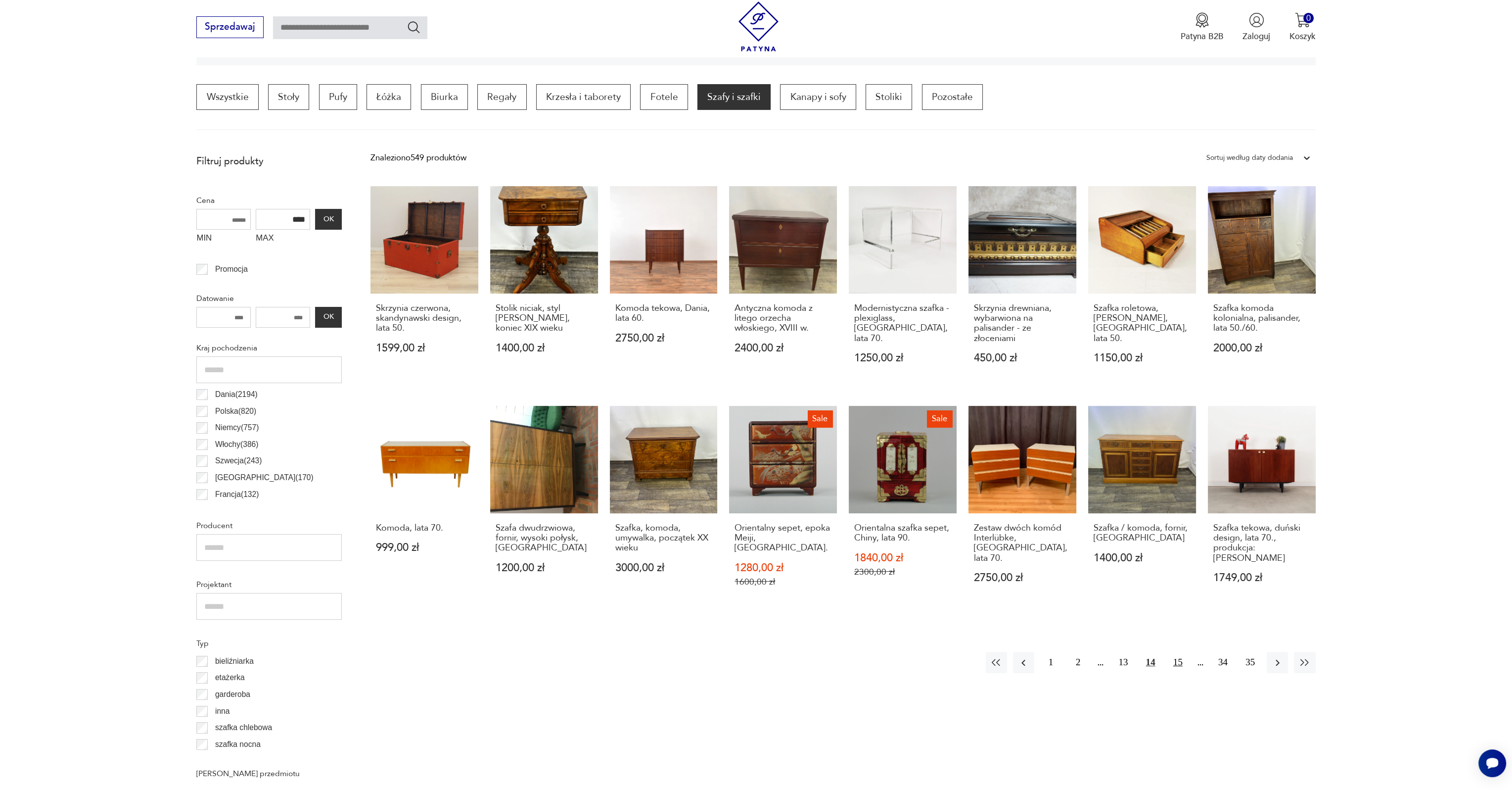
click at [1179, 652] on button "15" at bounding box center [1177, 662] width 21 height 21
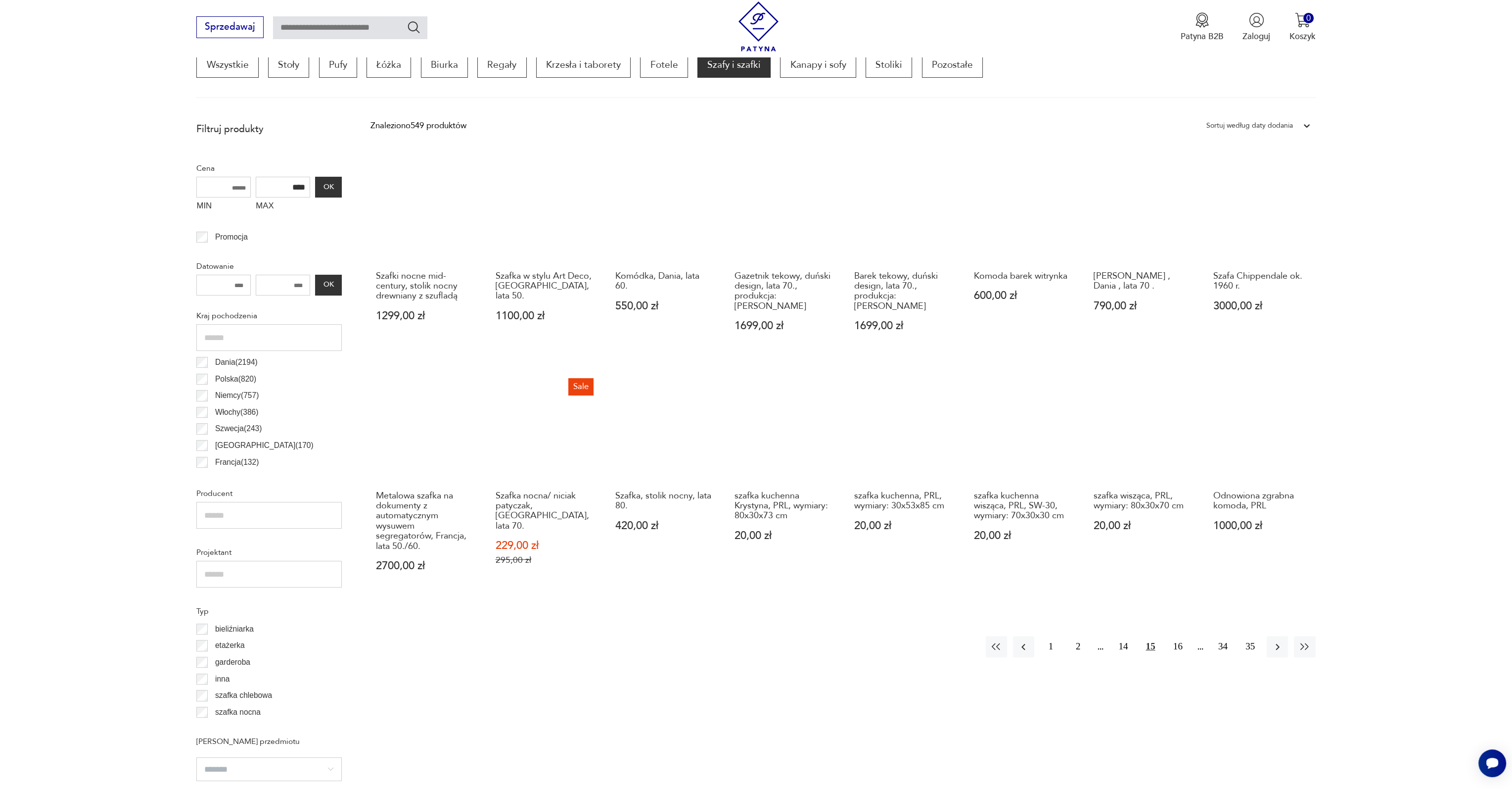
scroll to position [349, 0]
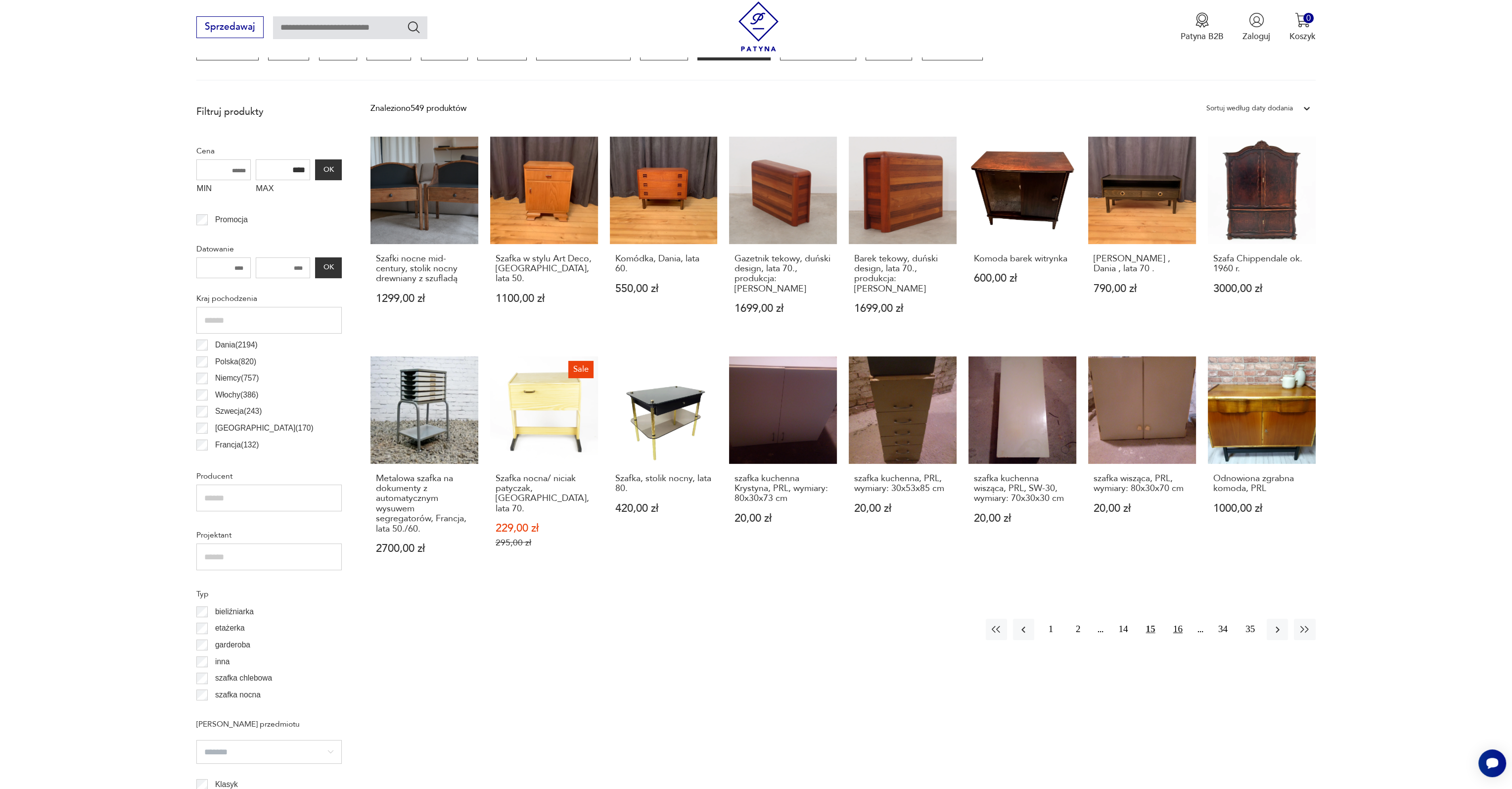
click at [1180, 620] on button "16" at bounding box center [1177, 629] width 21 height 21
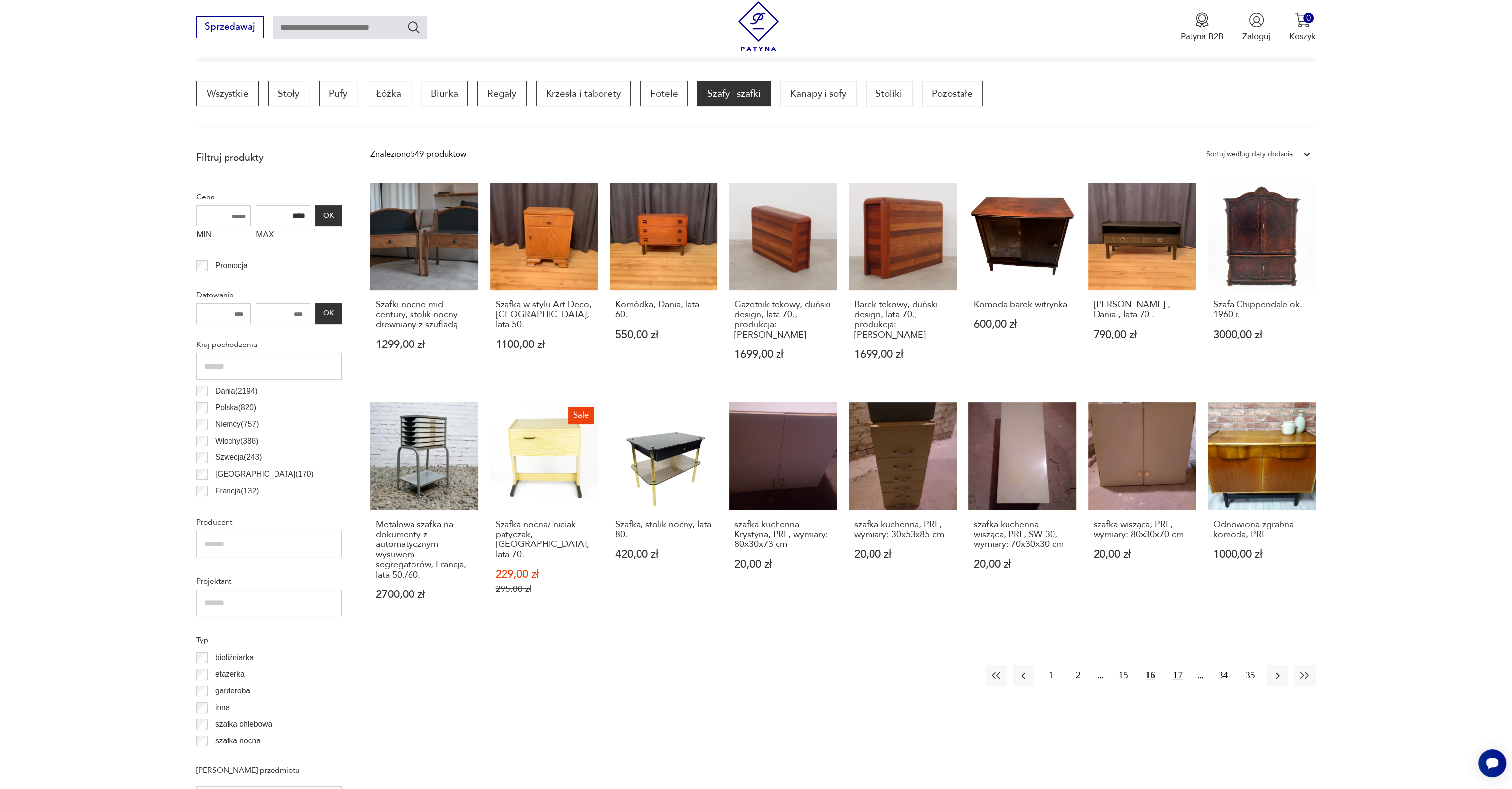
scroll to position [299, 0]
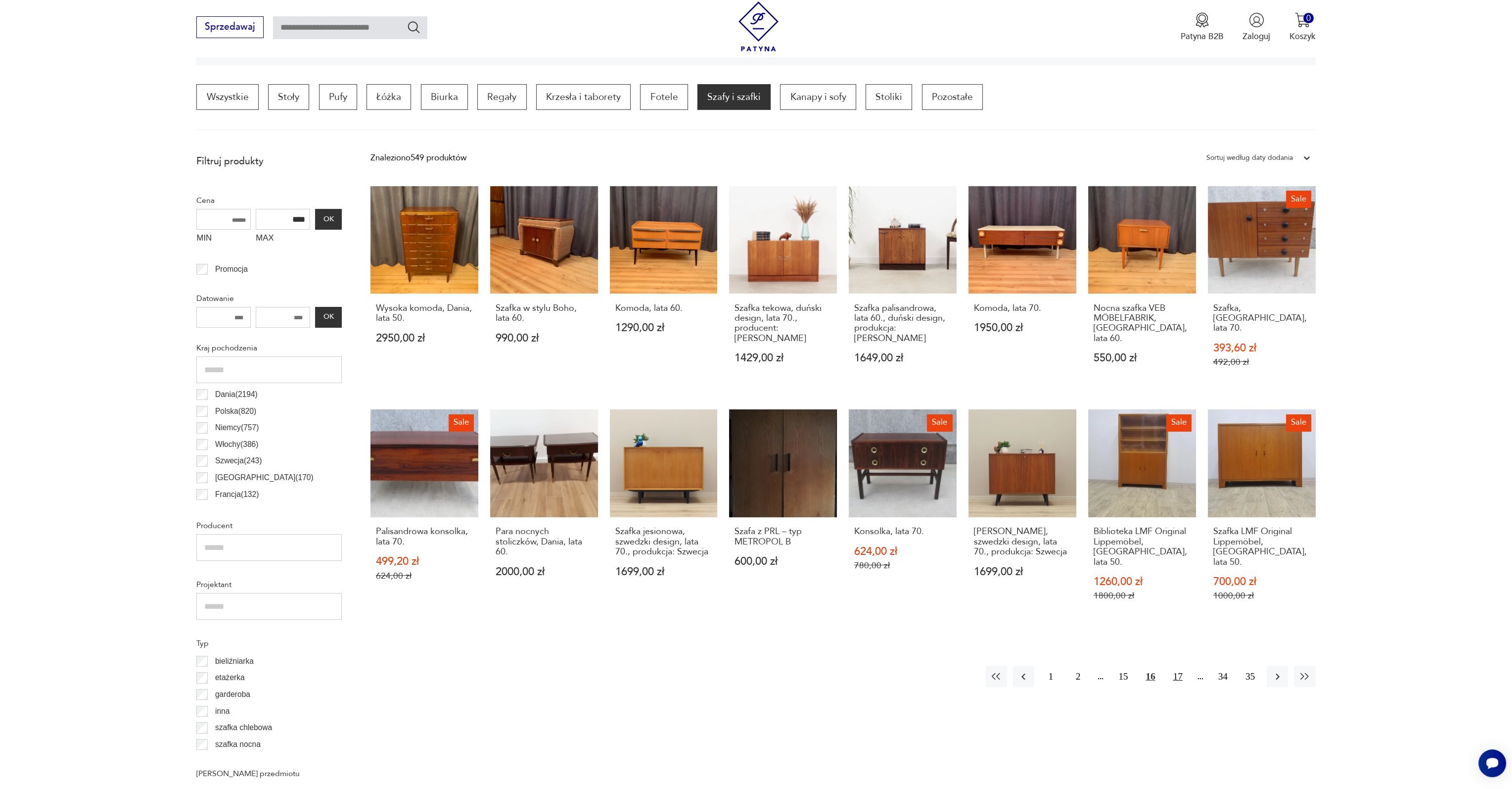
click at [1176, 666] on button "17" at bounding box center [1177, 676] width 21 height 21
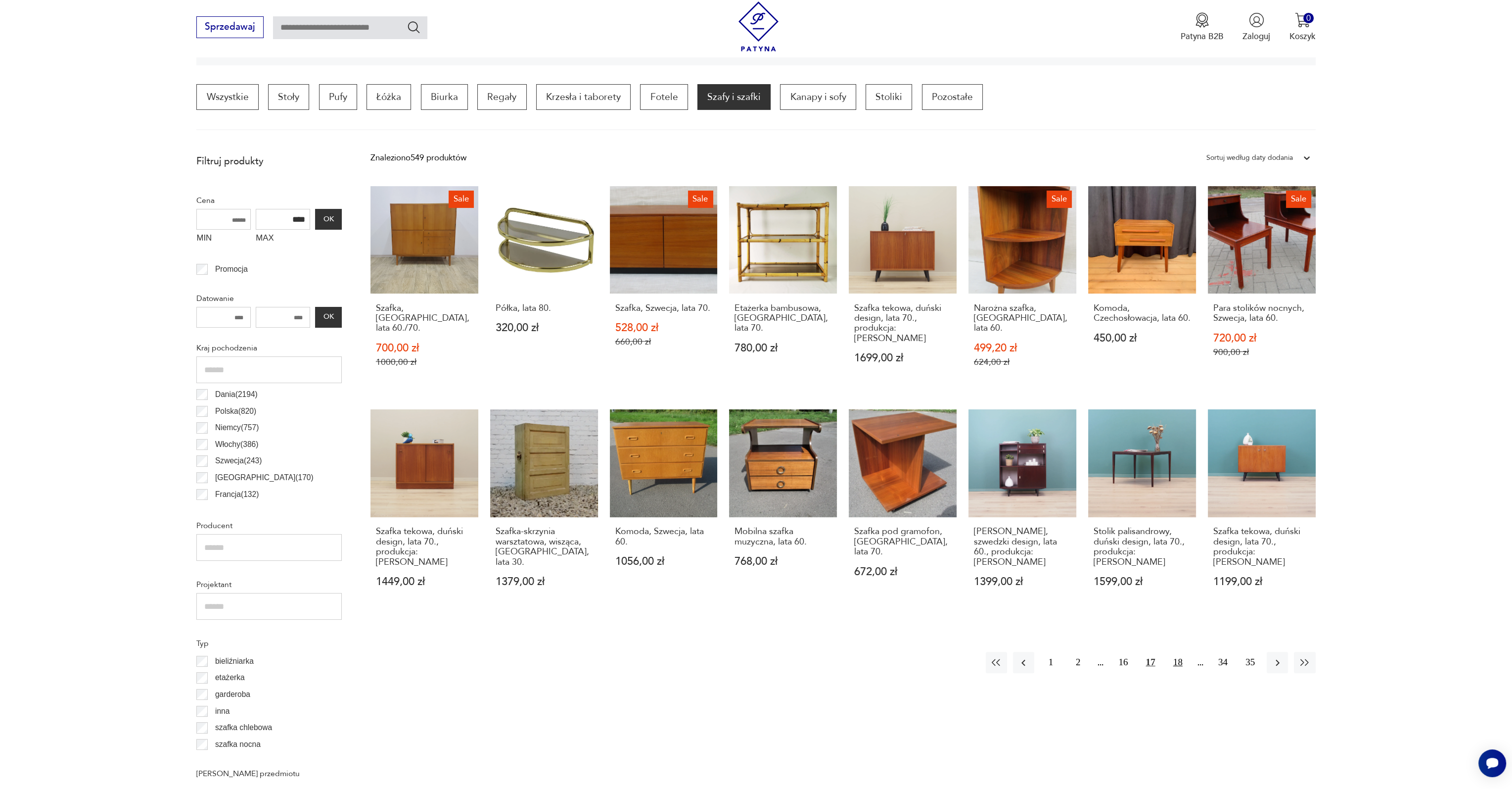
click at [1179, 652] on button "18" at bounding box center [1177, 662] width 21 height 21
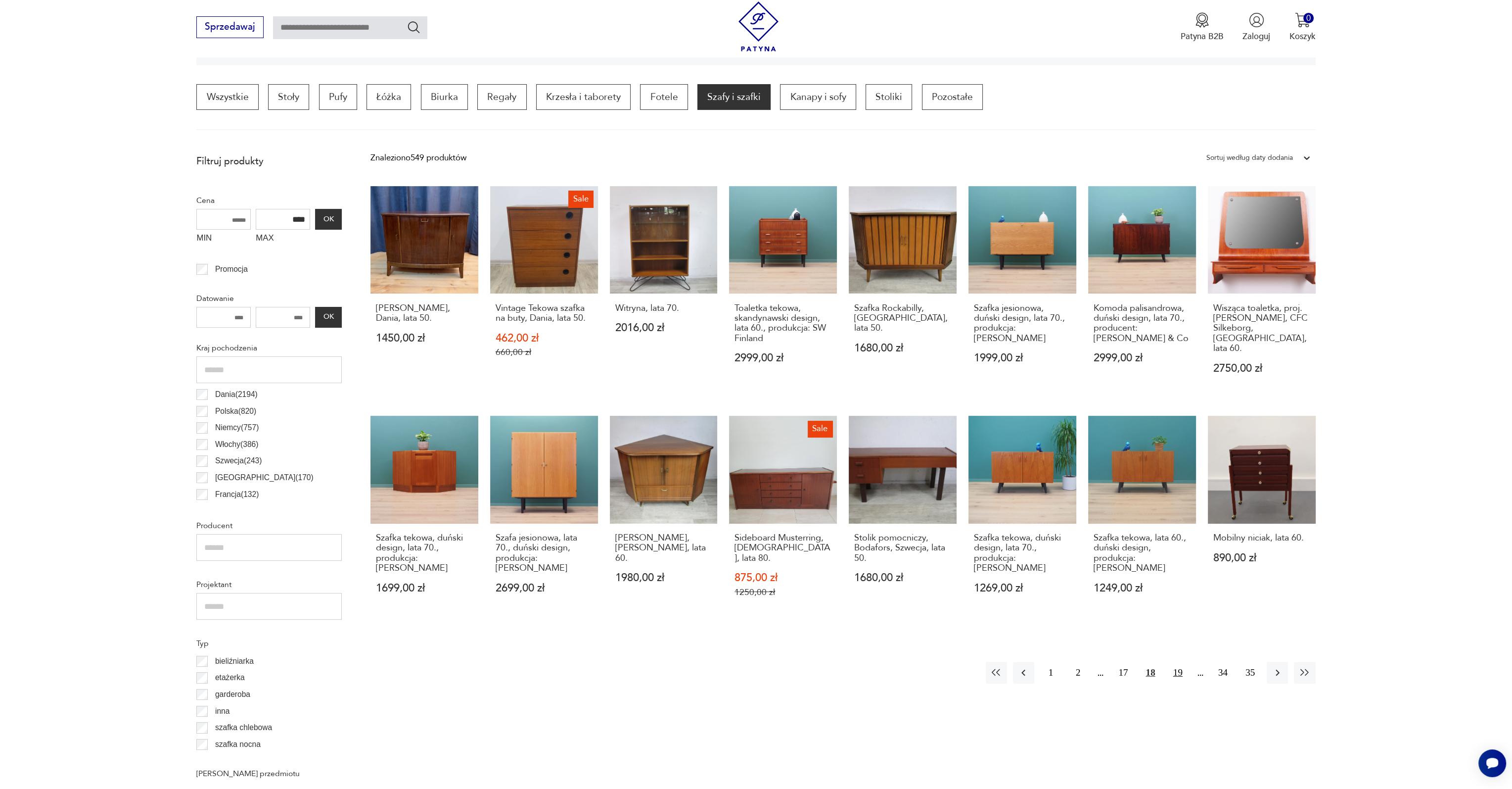
click at [1176, 661] on button "19" at bounding box center [1177, 671] width 21 height 21
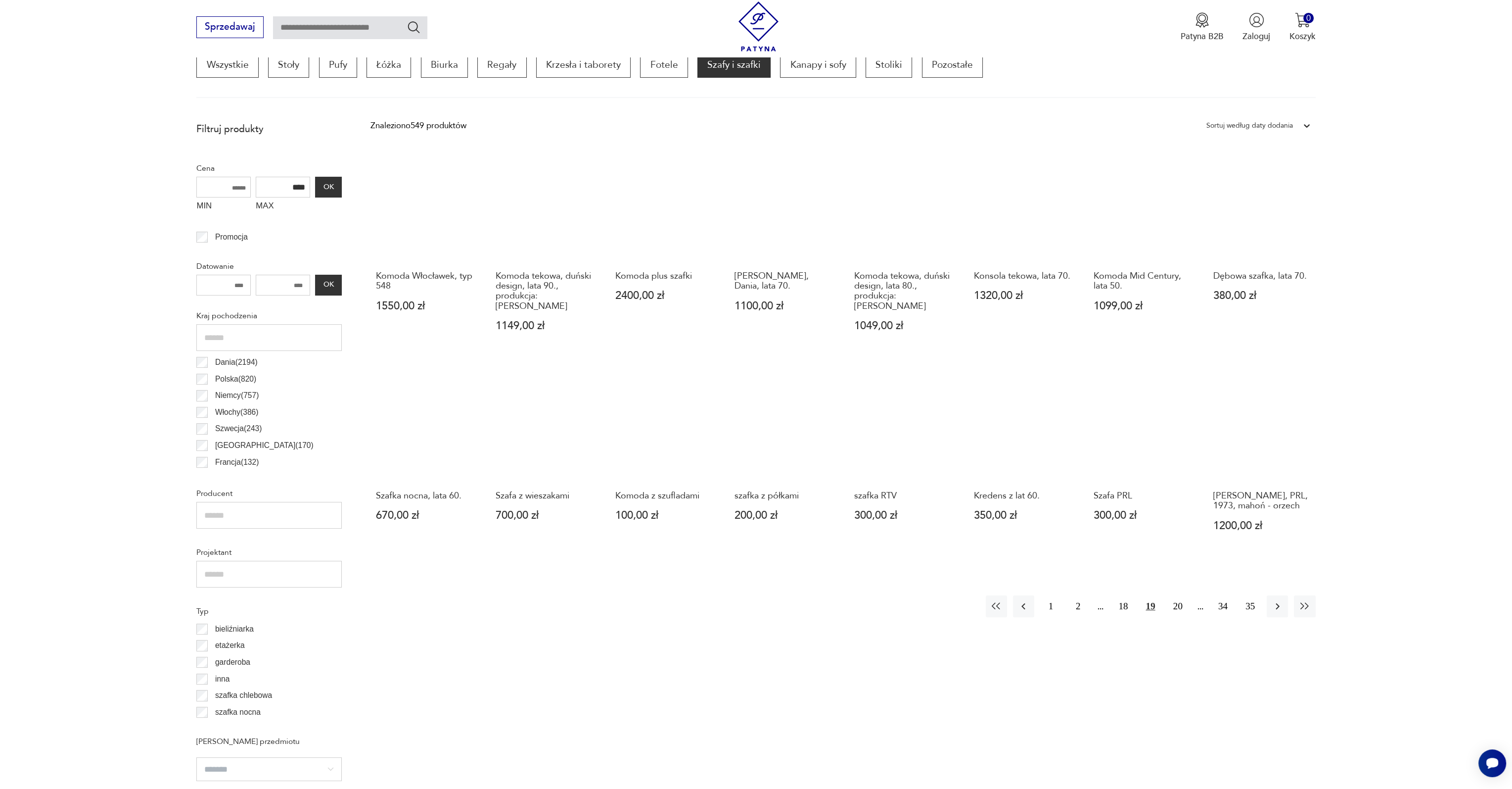
scroll to position [349, 0]
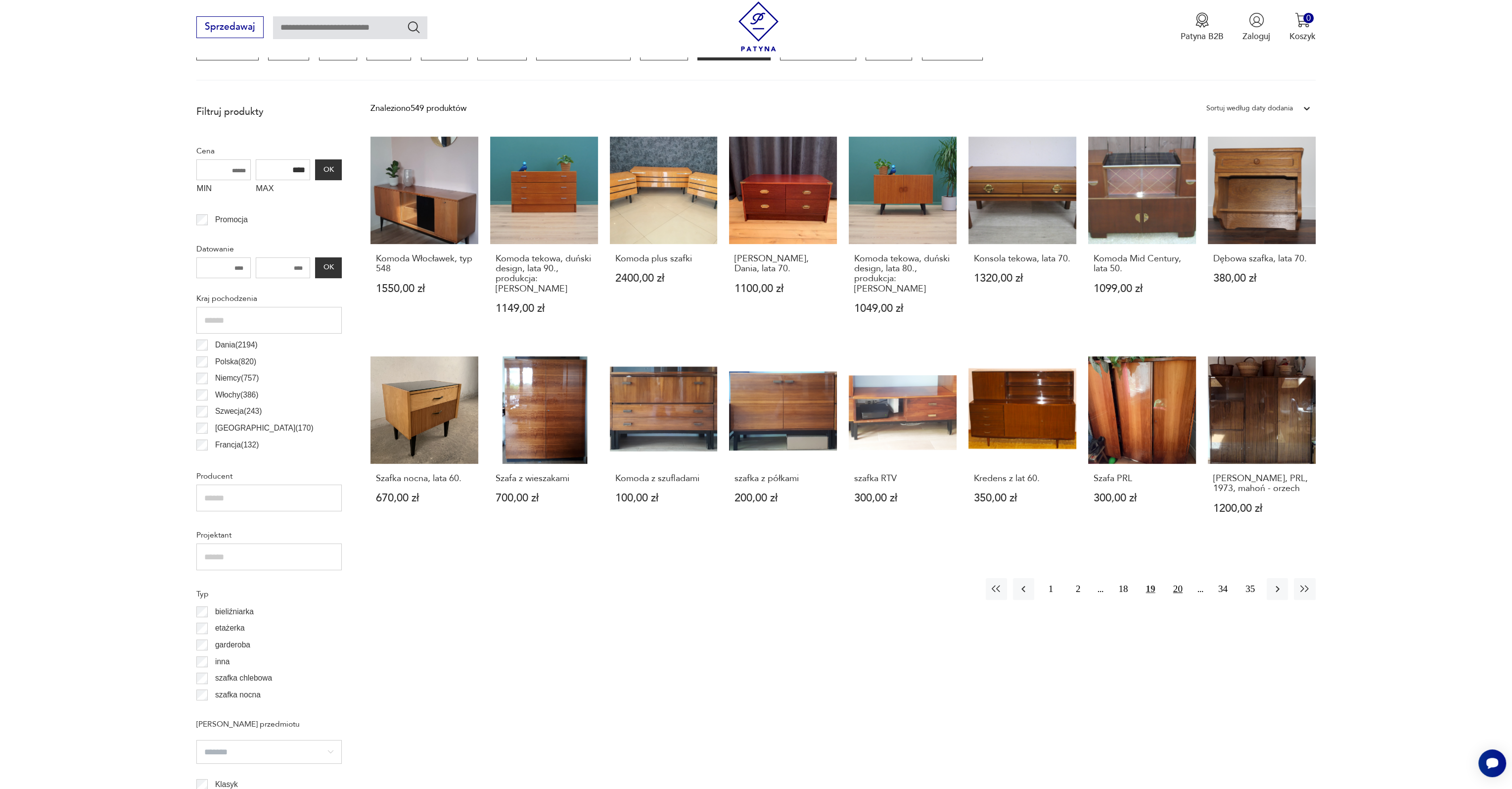
click at [1178, 590] on button "20" at bounding box center [1177, 588] width 21 height 21
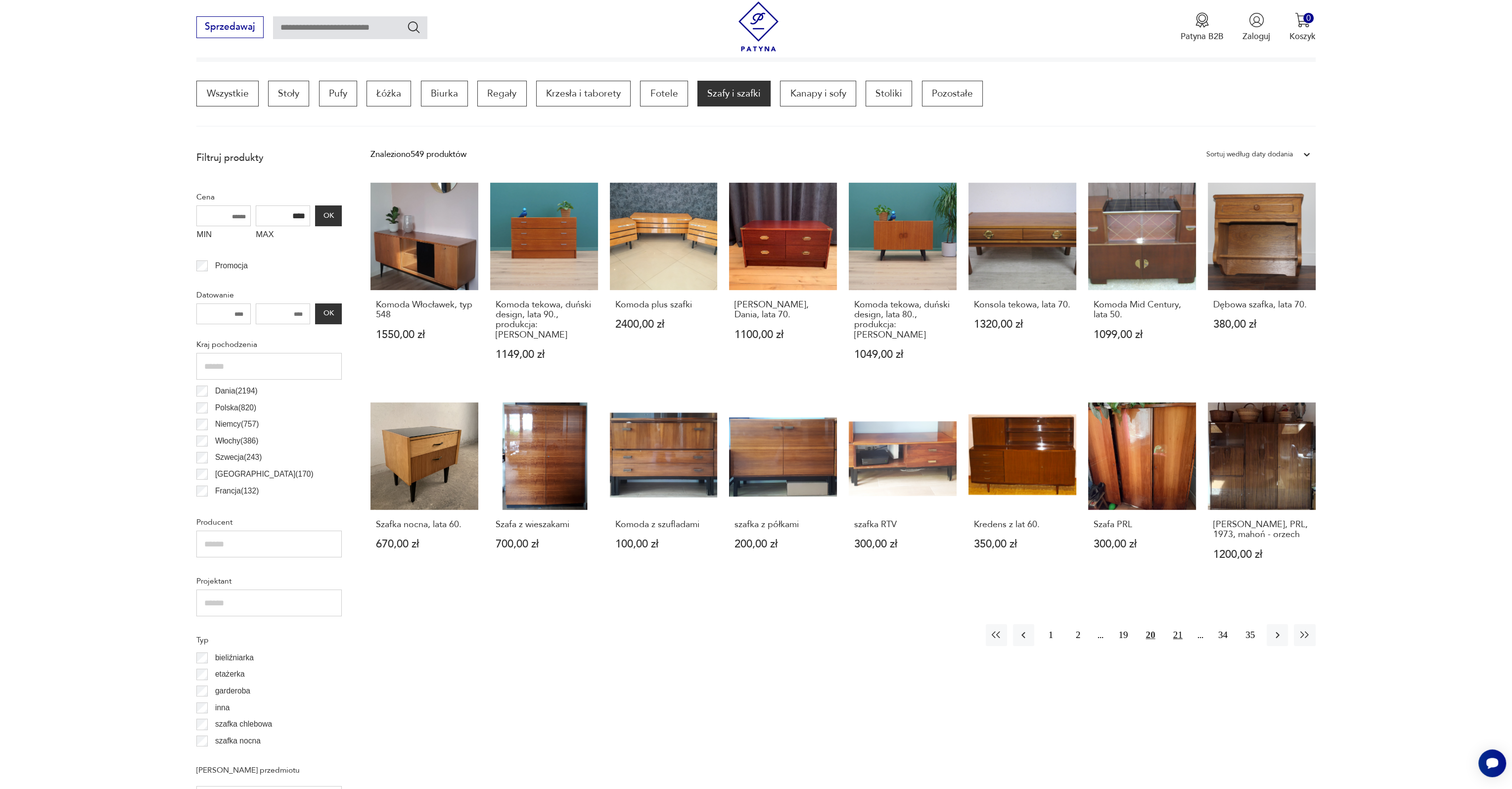
scroll to position [299, 0]
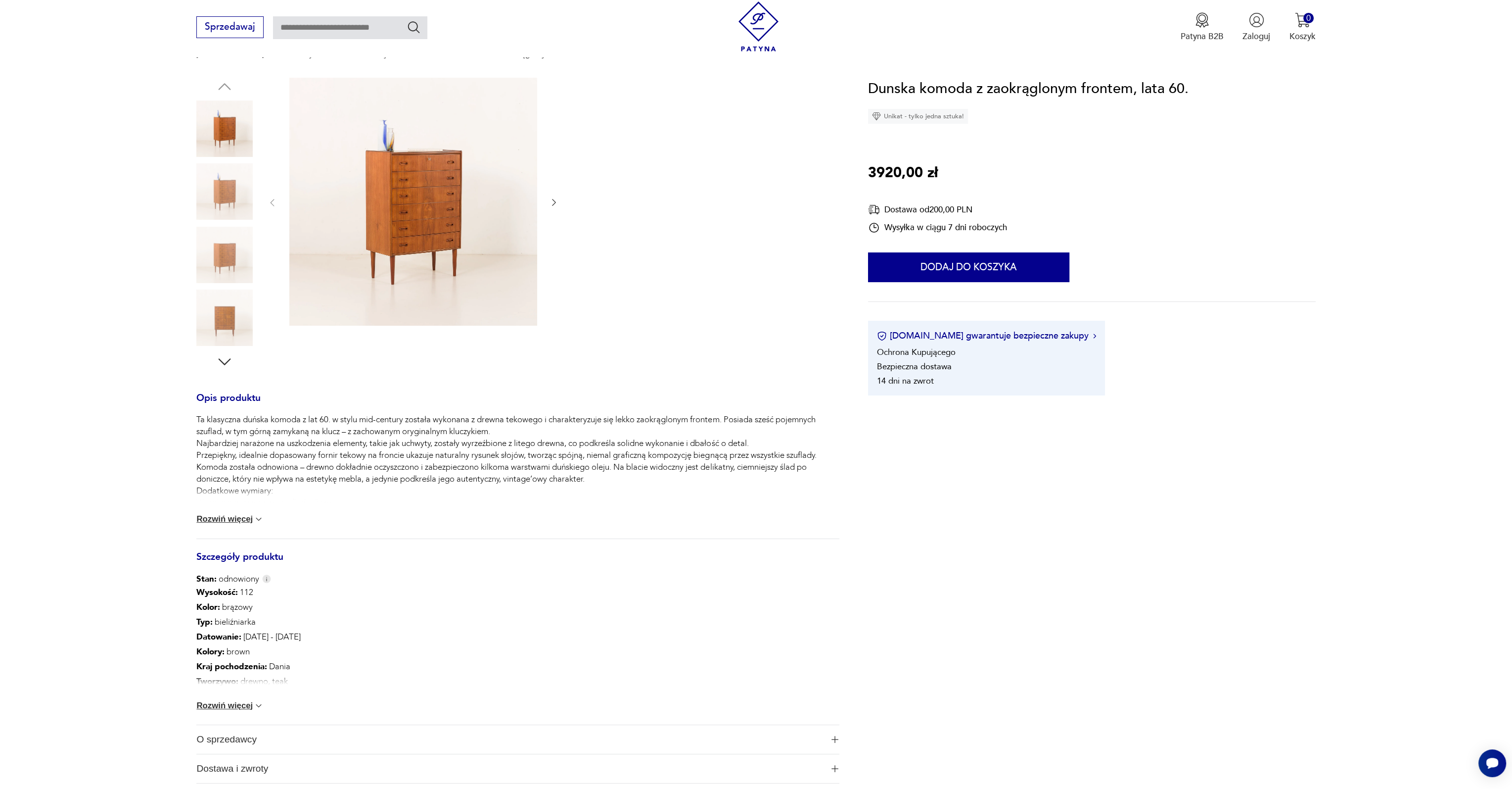
scroll to position [297, 0]
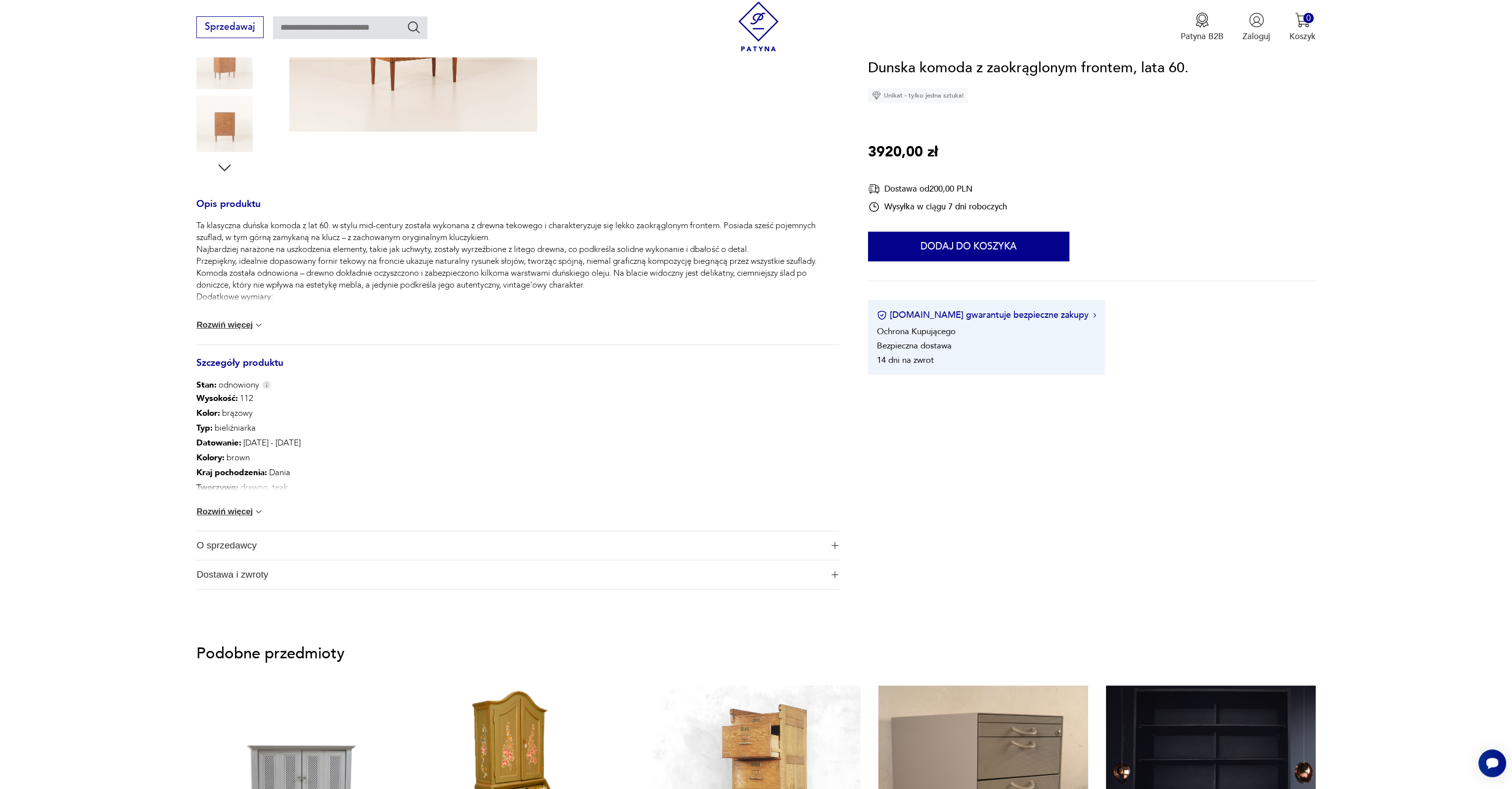
click at [241, 516] on div "Wysokość : 112 Kolor: brązowy Typ : bieliźniarka Datowanie : 1960 - 1969 Kolory…" at bounding box center [518, 461] width 643 height 140
click at [246, 511] on button "Rozwiń więcej" at bounding box center [230, 512] width 67 height 10
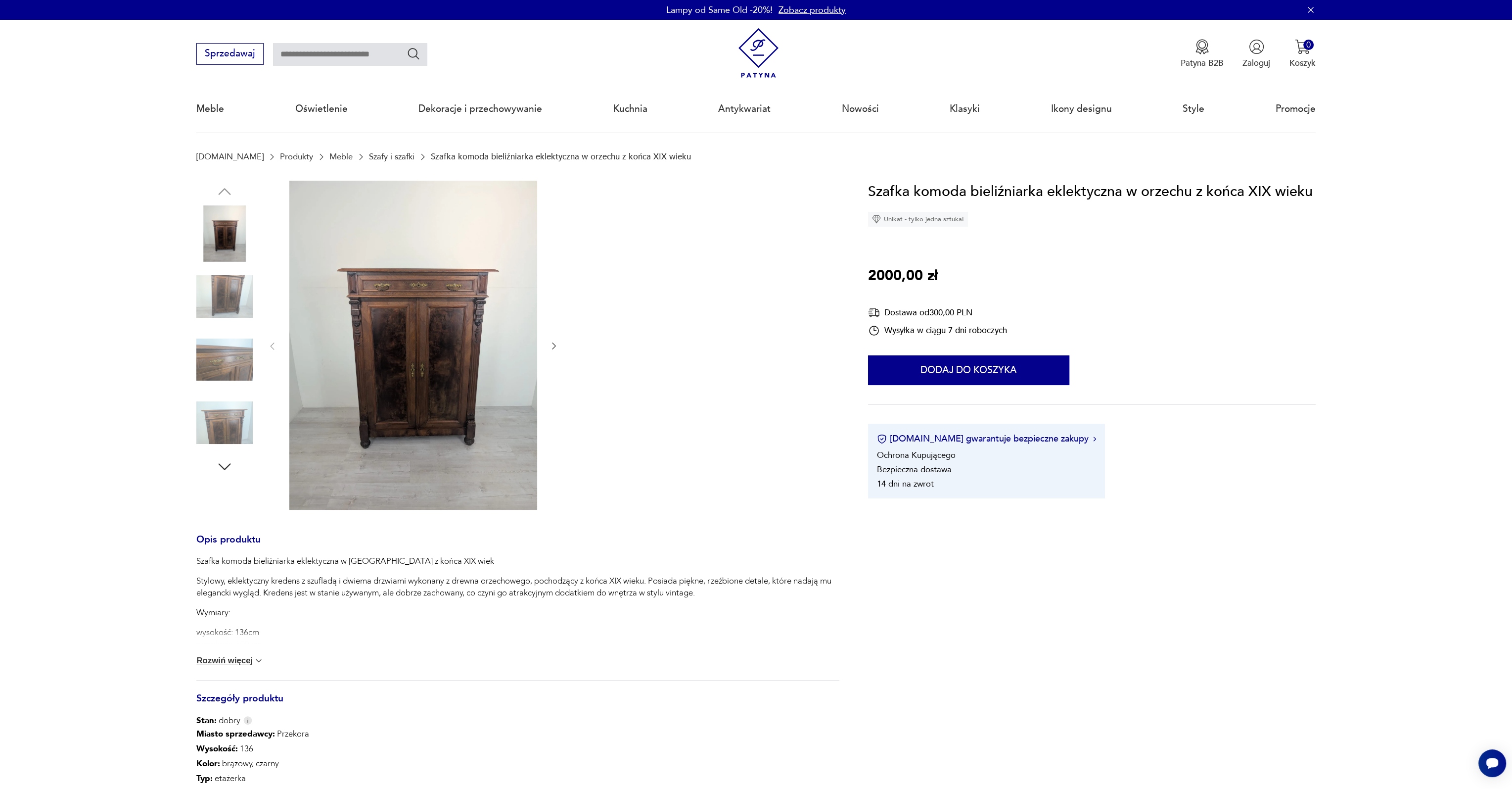
click at [227, 667] on div "Szafka komoda bieliźniarka eklektyczna w orzechu z końca XIX wiek Stylowy, ekle…" at bounding box center [518, 618] width 643 height 125
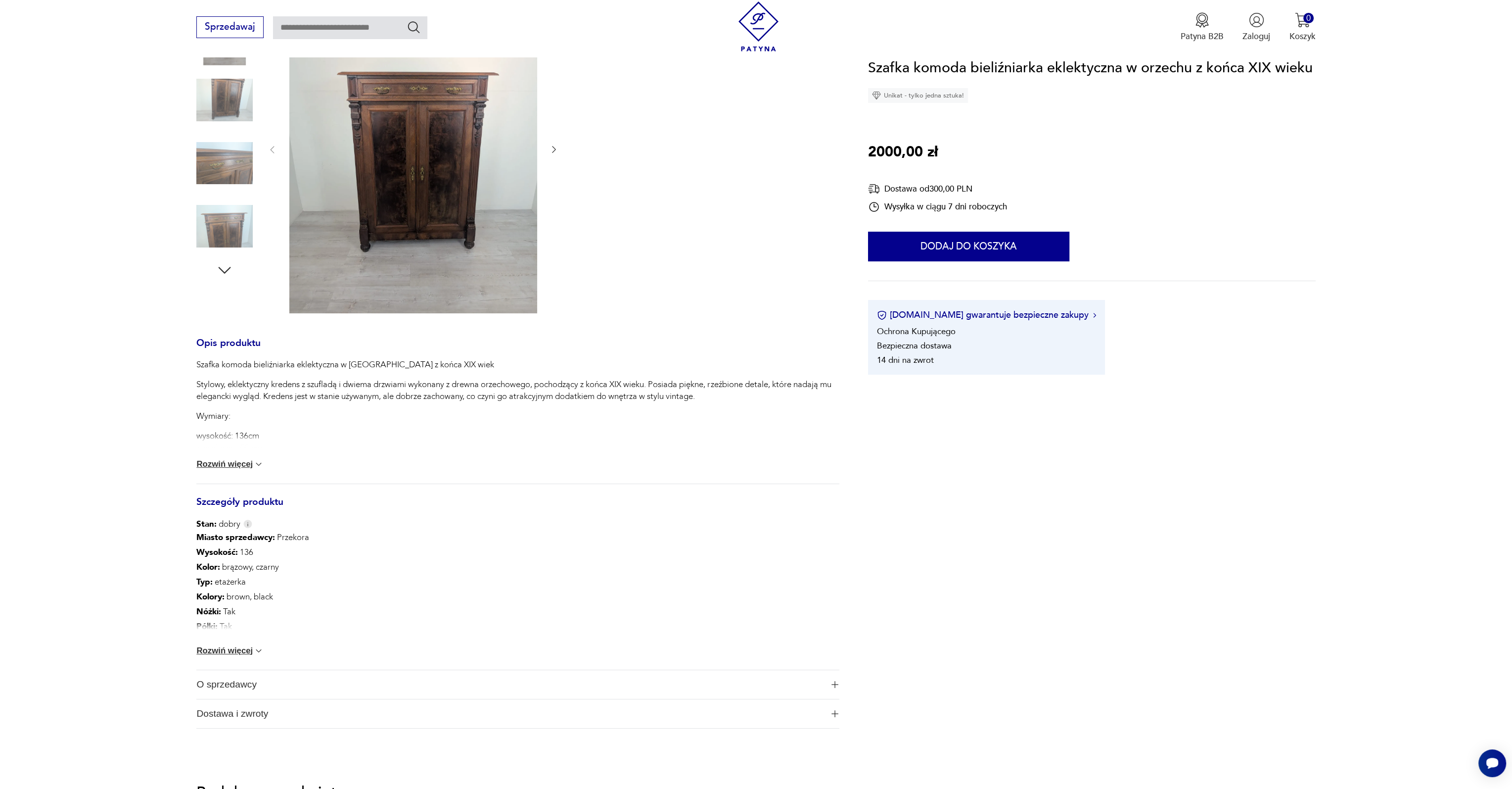
scroll to position [248, 0]
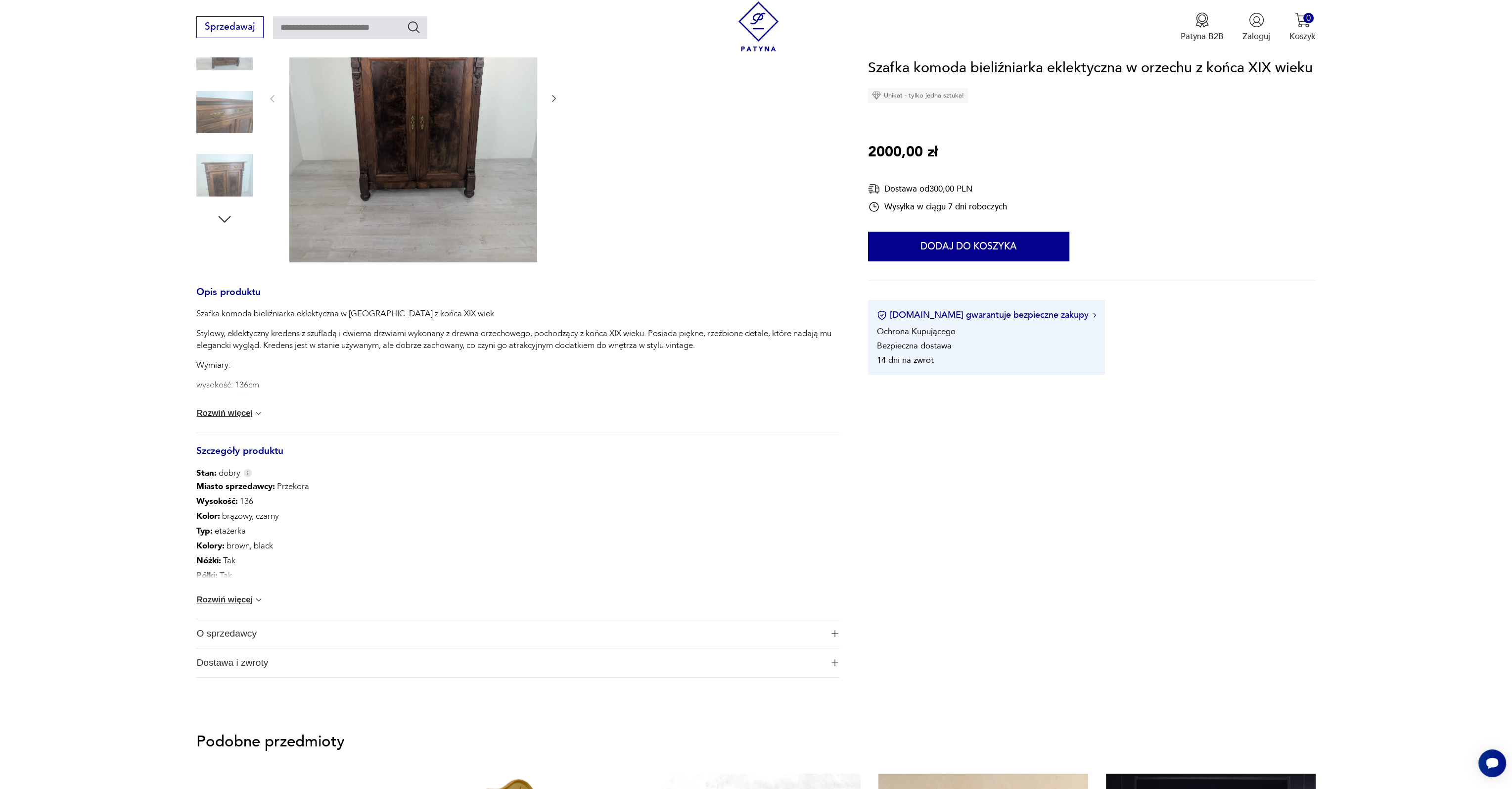
click at [224, 601] on button "Rozwiń więcej" at bounding box center [230, 600] width 67 height 10
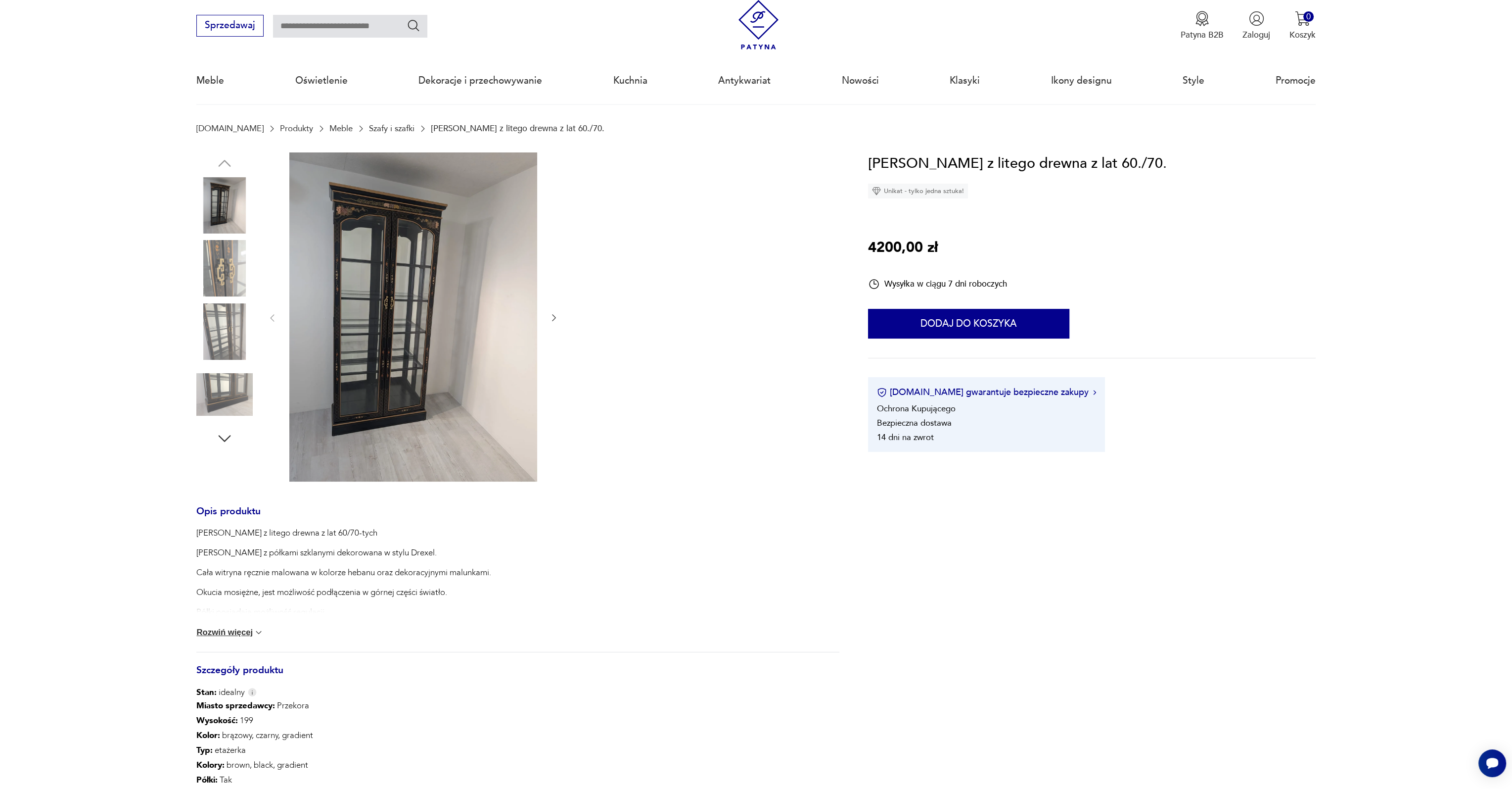
scroll to position [198, 0]
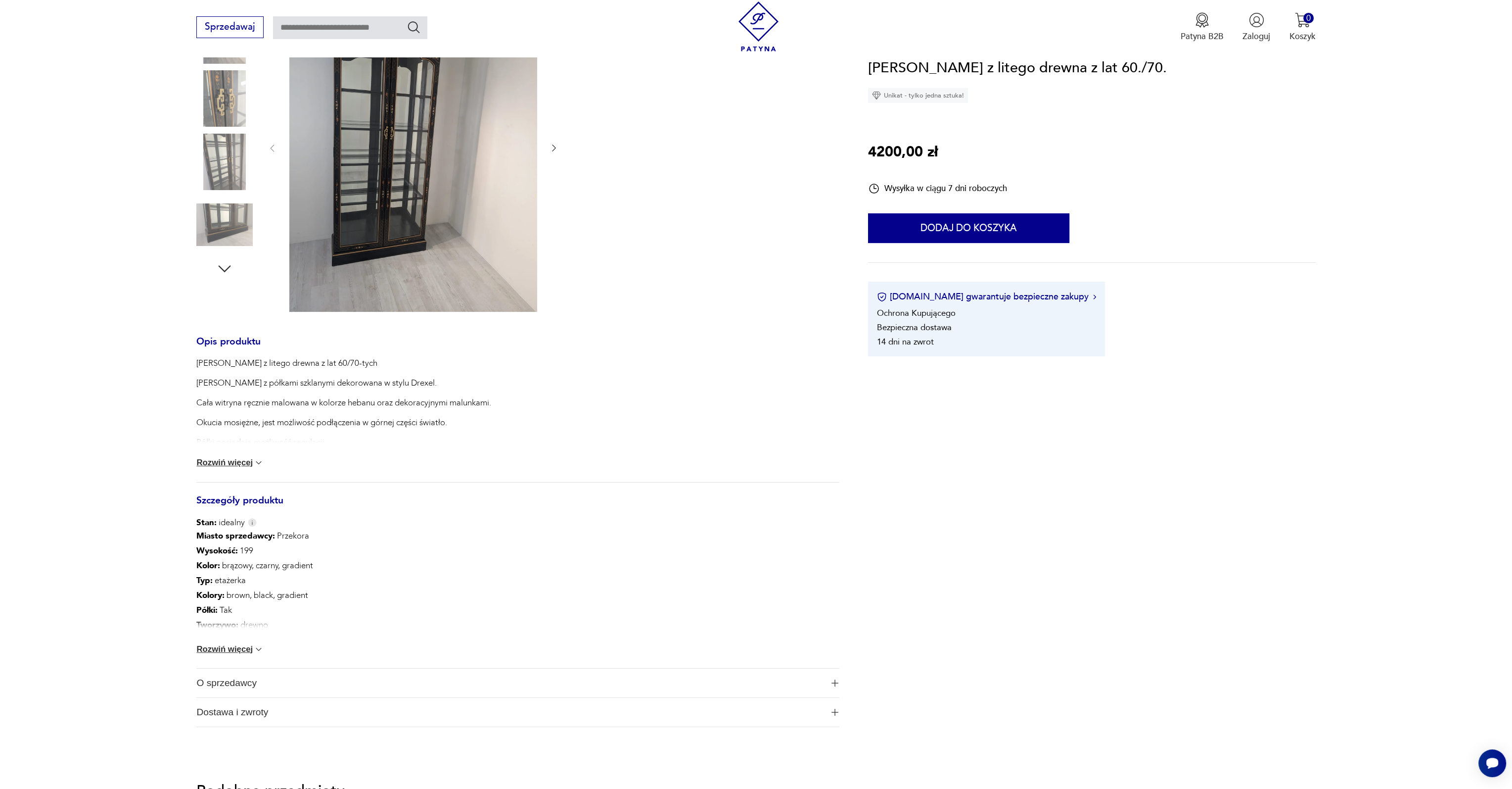
click at [248, 645] on button "Rozwiń więcej" at bounding box center [230, 649] width 67 height 10
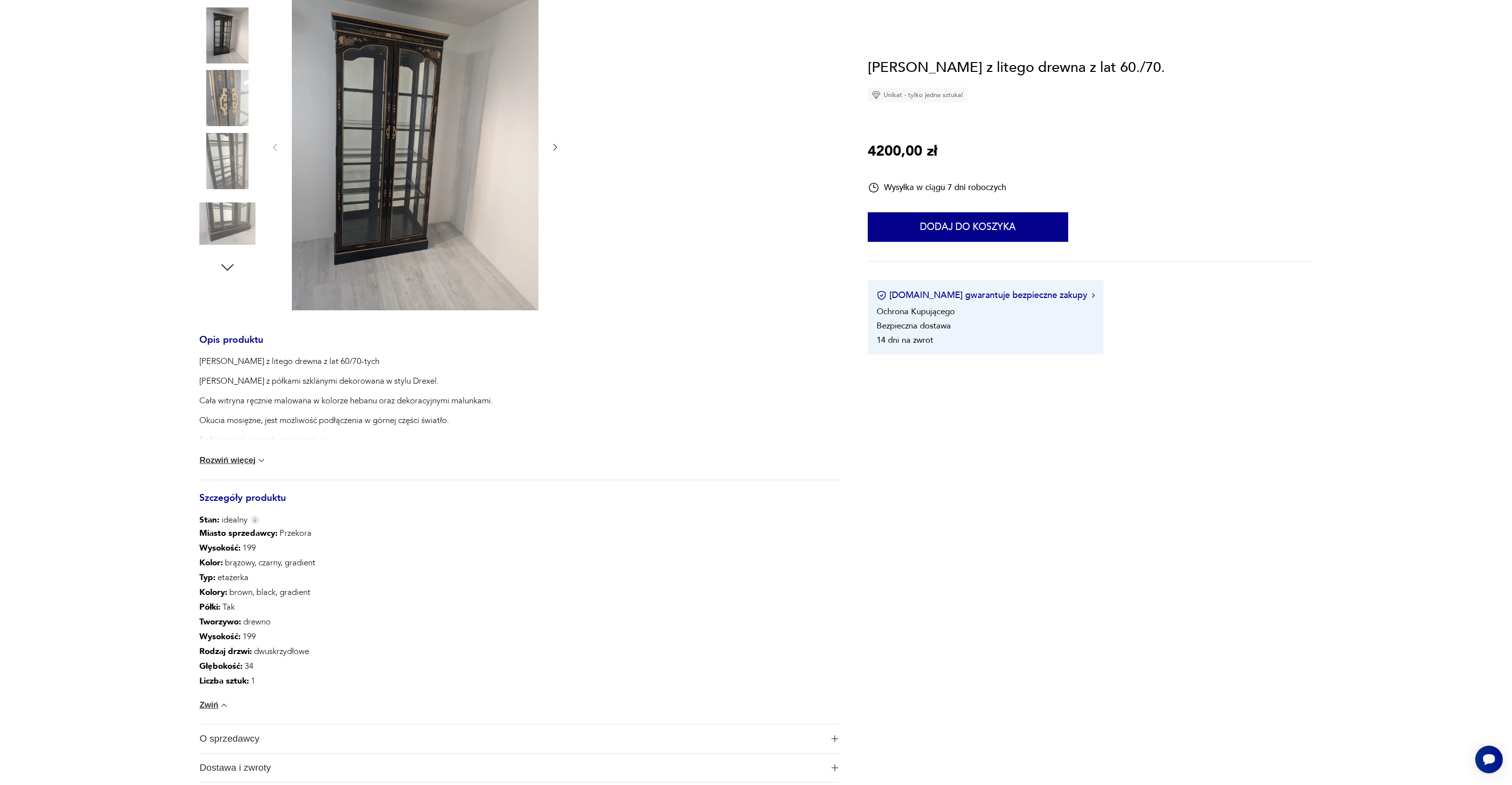
scroll to position [0, 0]
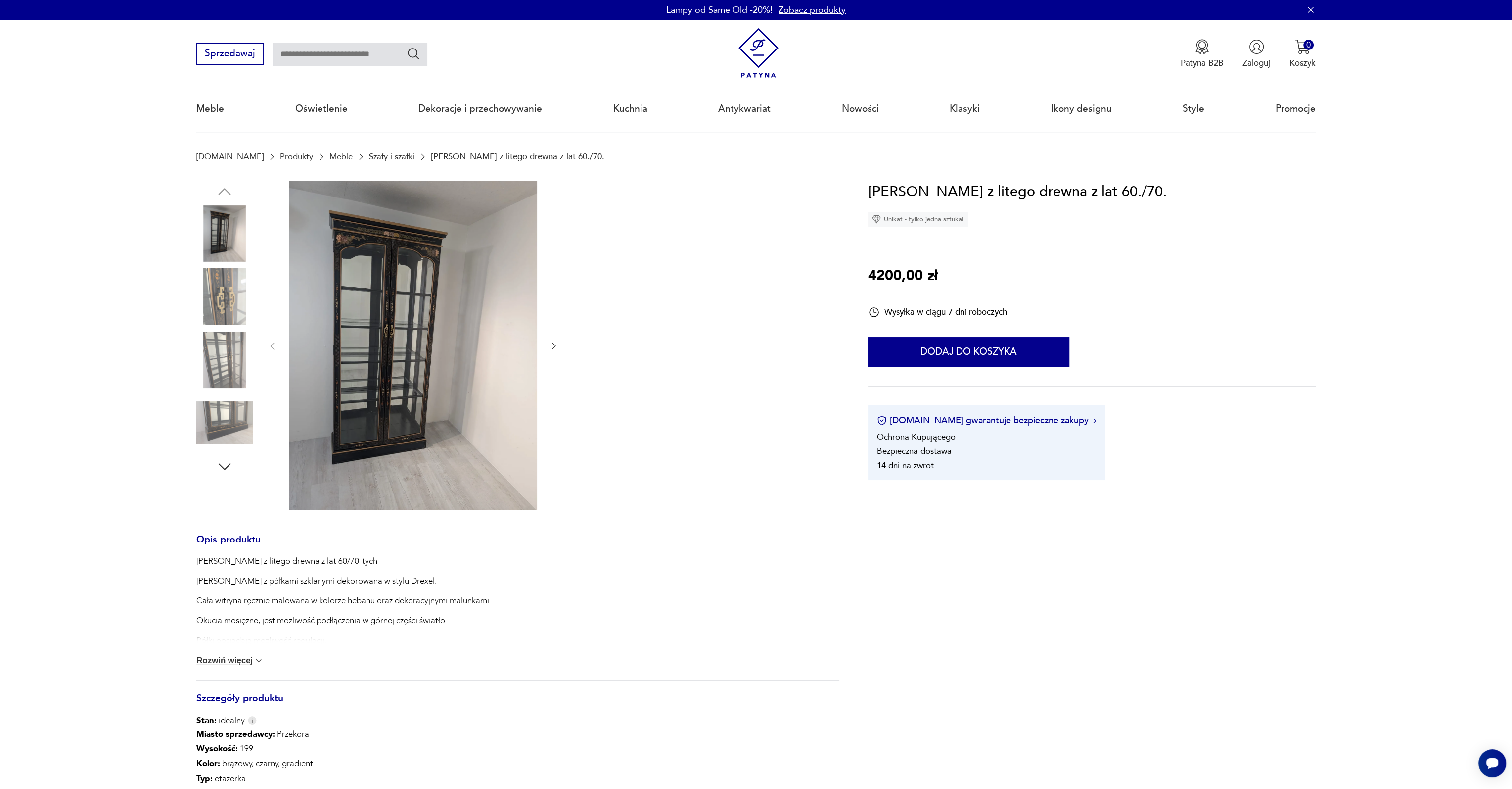
click at [424, 272] on img at bounding box center [413, 345] width 248 height 329
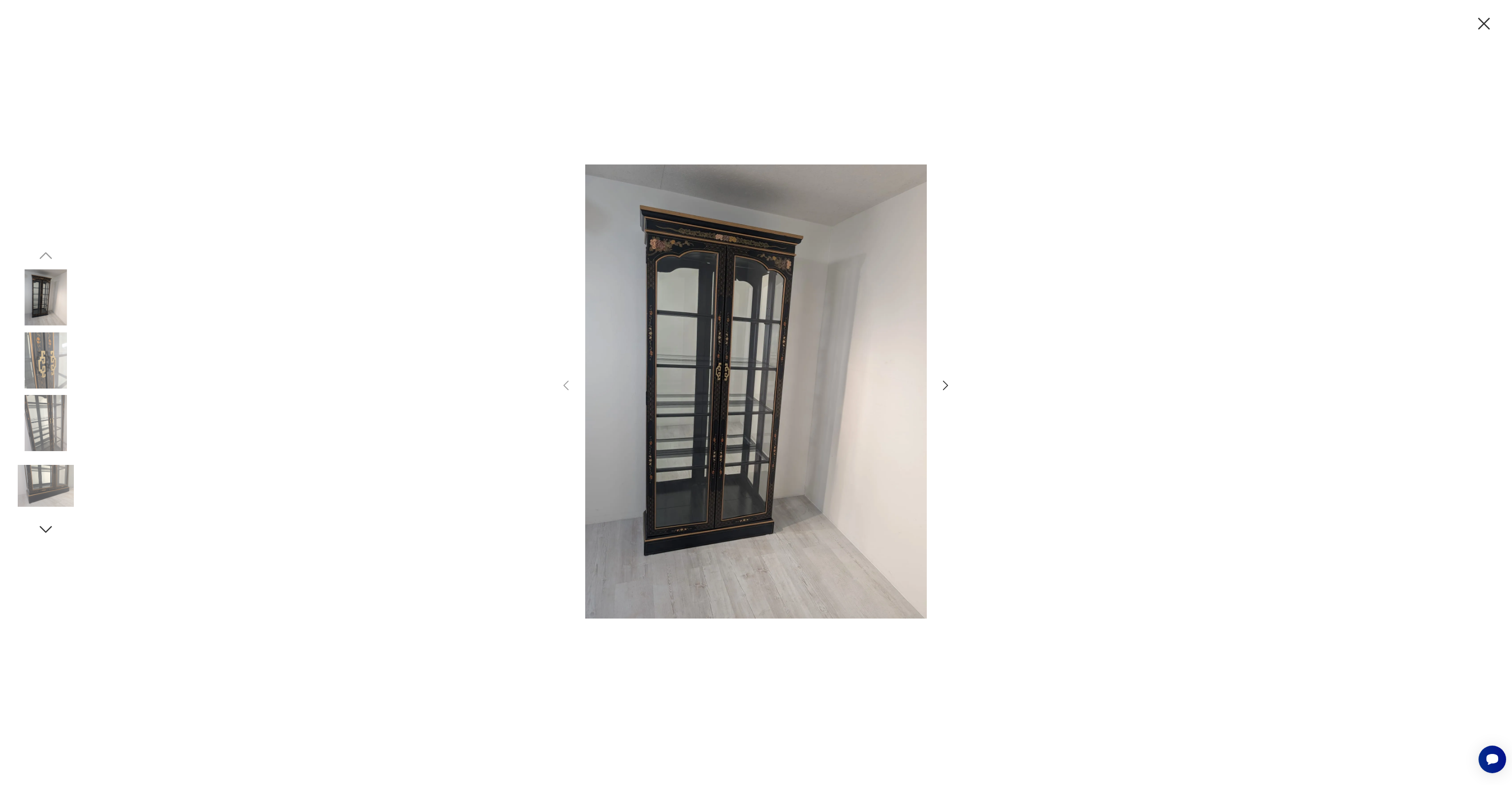
click at [37, 377] on img at bounding box center [46, 360] width 56 height 56
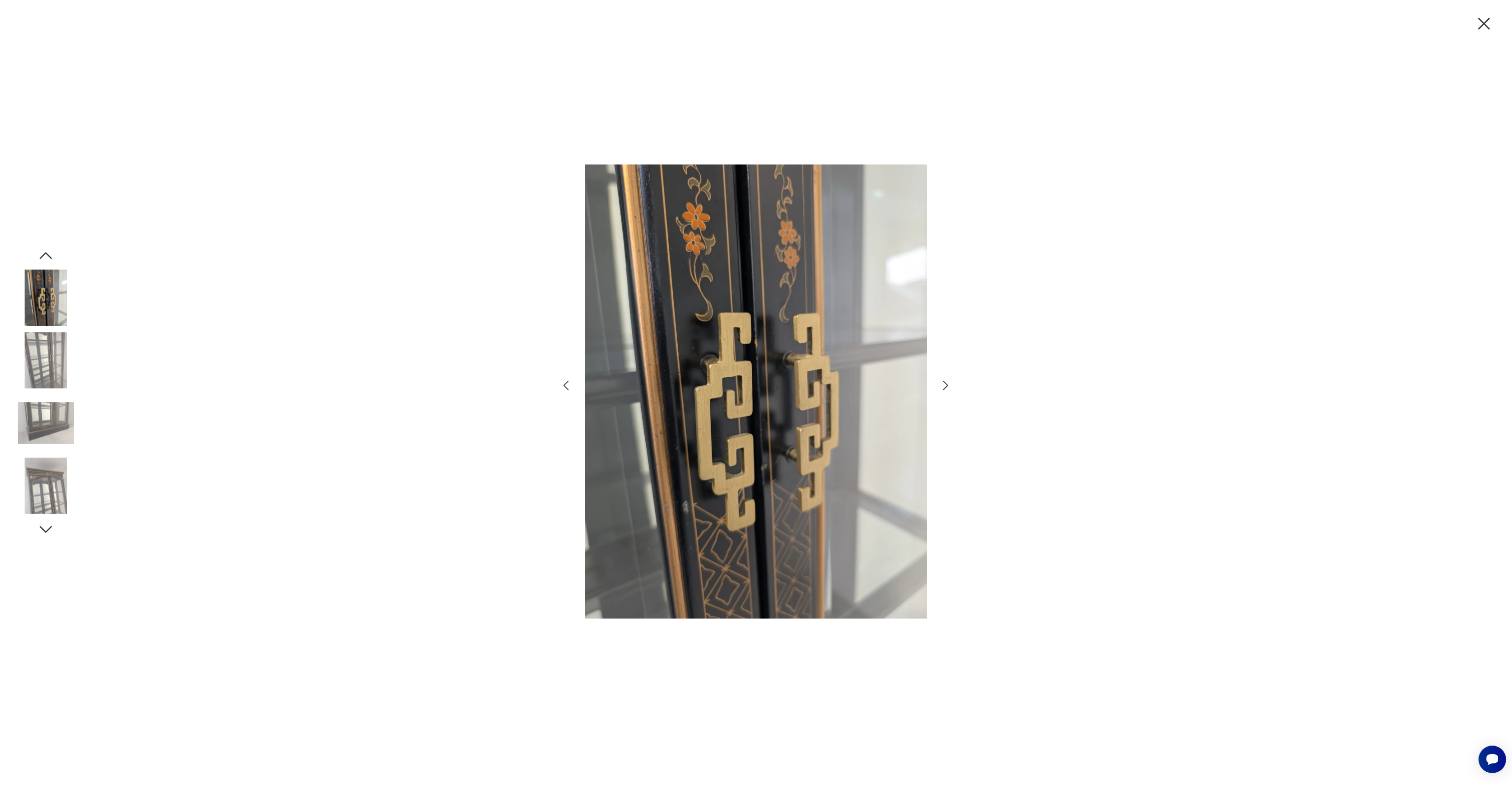
click at [50, 374] on img at bounding box center [46, 360] width 56 height 56
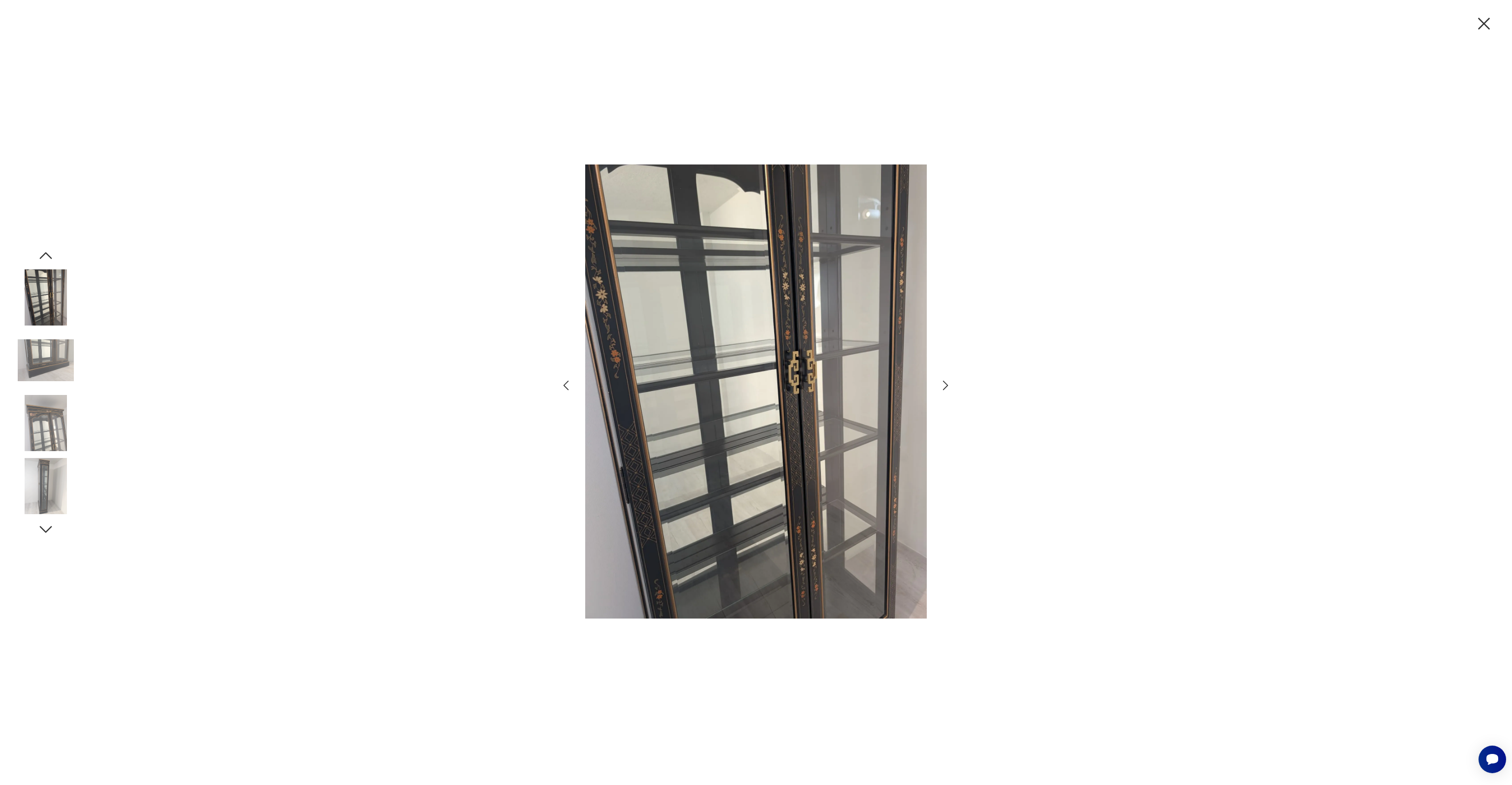
click at [50, 374] on img at bounding box center [46, 360] width 56 height 56
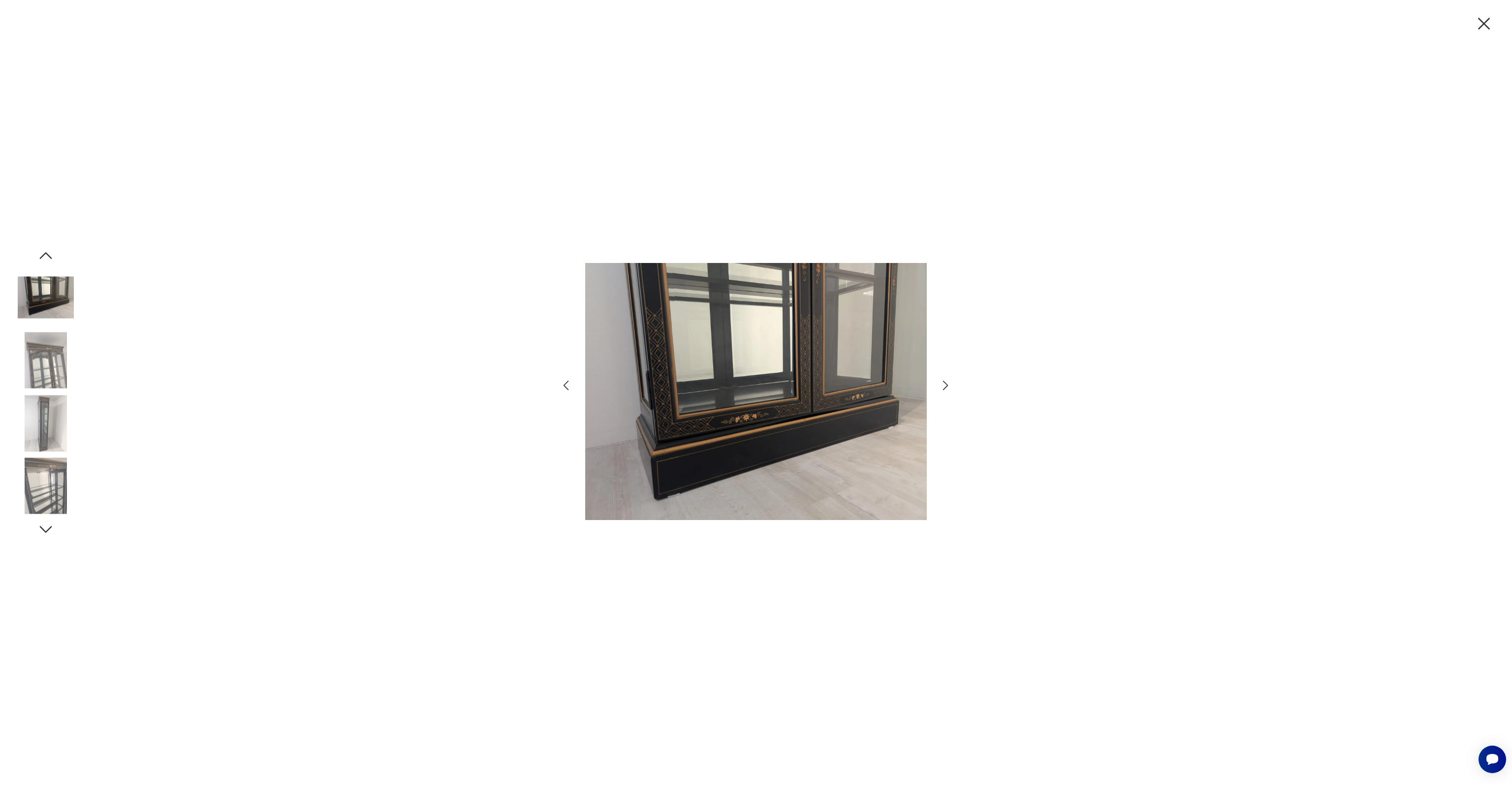
click at [50, 374] on img at bounding box center [46, 360] width 56 height 56
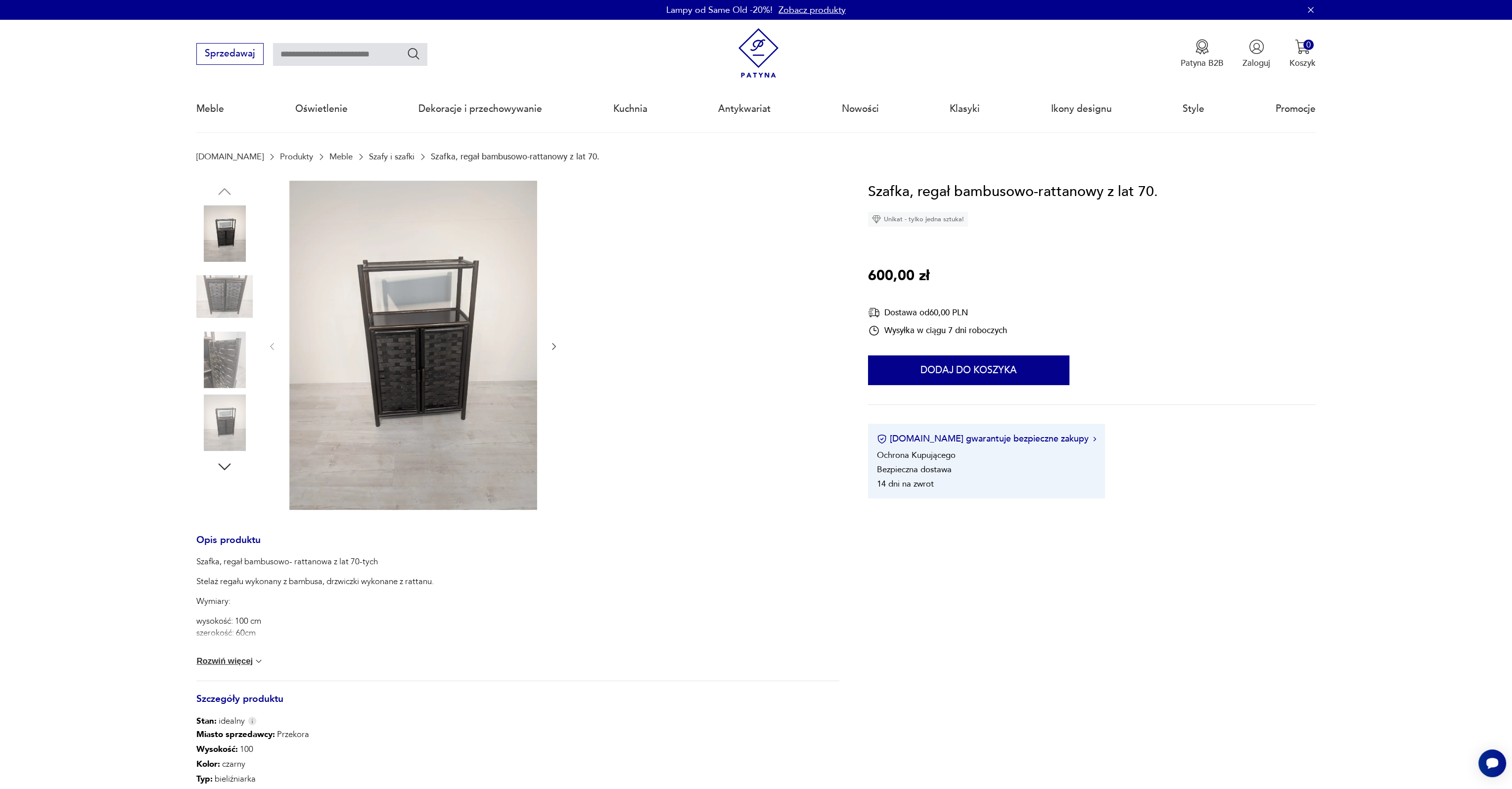
click at [427, 347] on img at bounding box center [413, 345] width 248 height 329
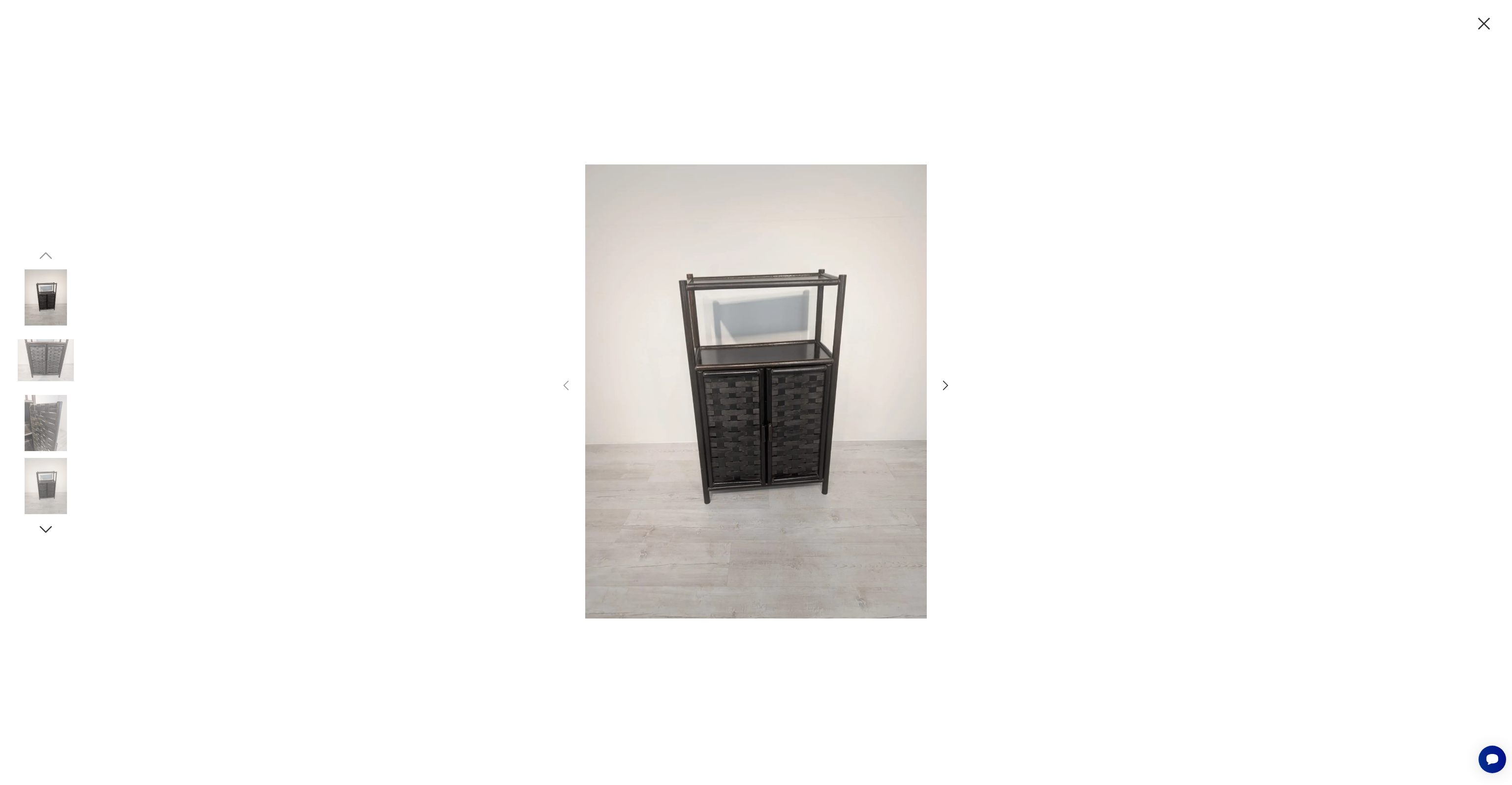
click at [50, 405] on img at bounding box center [46, 423] width 56 height 56
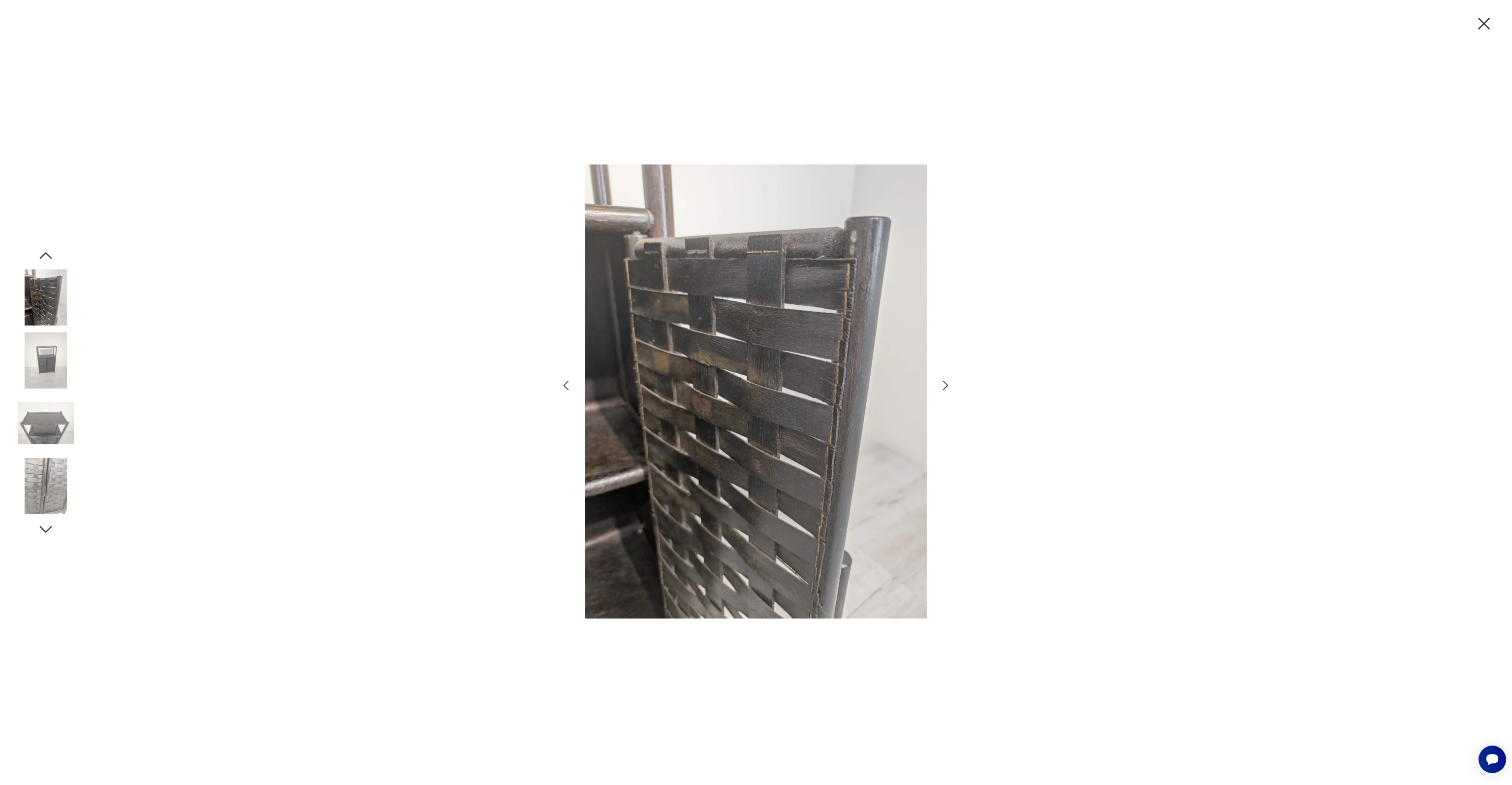
click at [43, 349] on img at bounding box center [46, 360] width 56 height 56
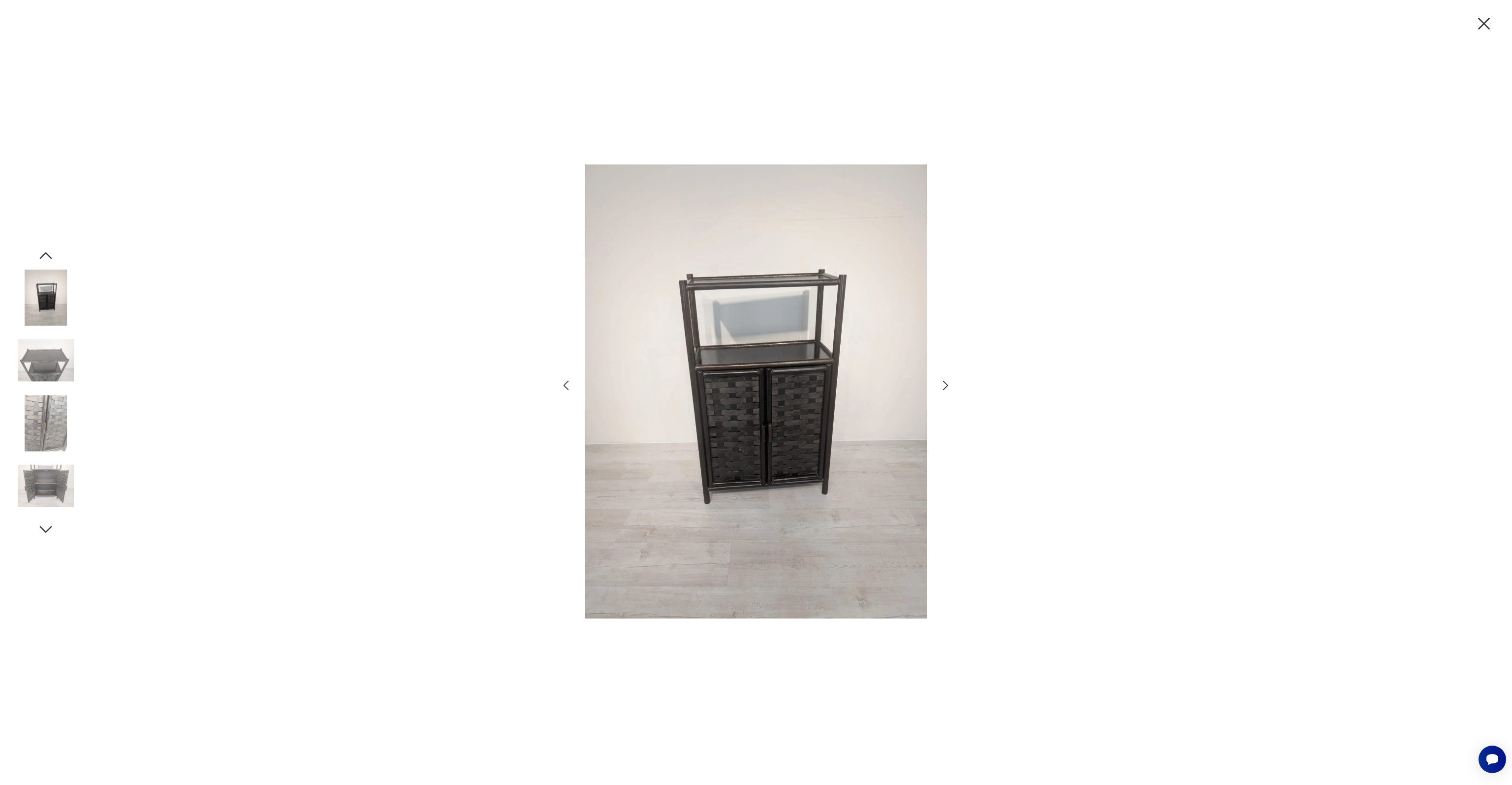
click at [44, 472] on img at bounding box center [46, 486] width 56 height 56
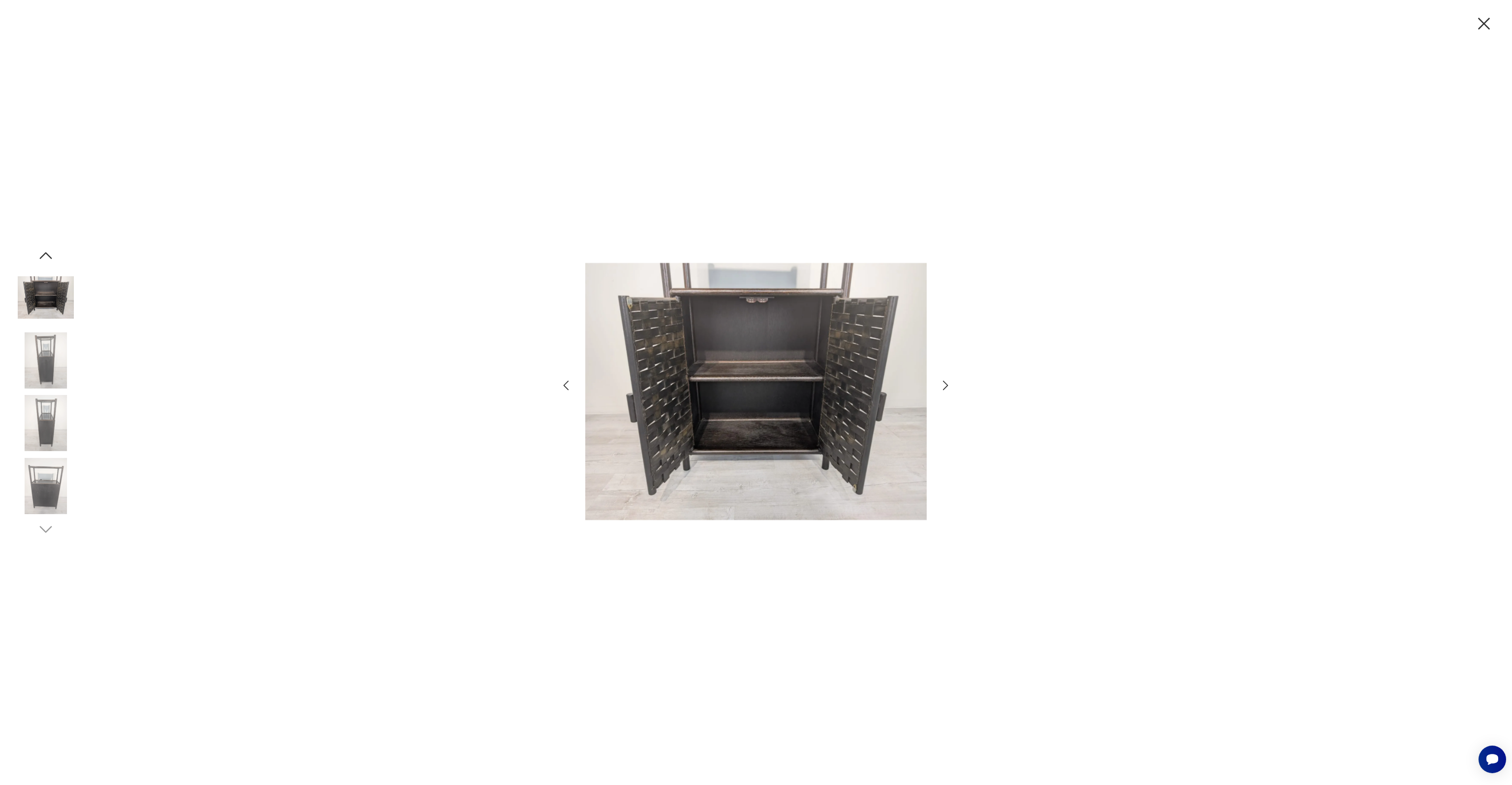
click at [44, 472] on img at bounding box center [46, 486] width 56 height 56
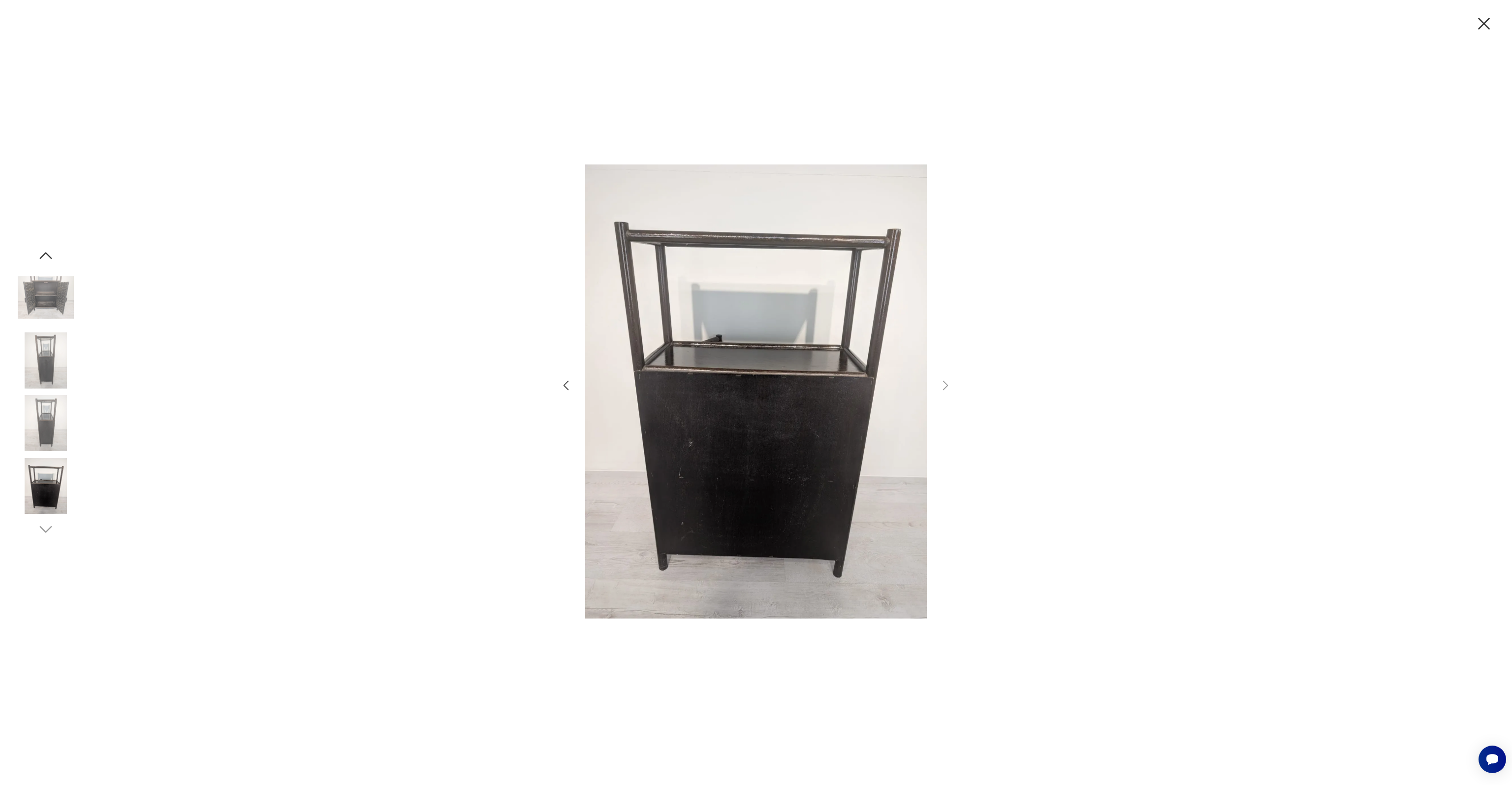
click at [44, 472] on img at bounding box center [46, 486] width 56 height 56
click at [50, 489] on img at bounding box center [46, 486] width 56 height 56
click at [51, 268] on div at bounding box center [46, 392] width 56 height 291
click at [51, 250] on icon "button" at bounding box center [46, 255] width 18 height 18
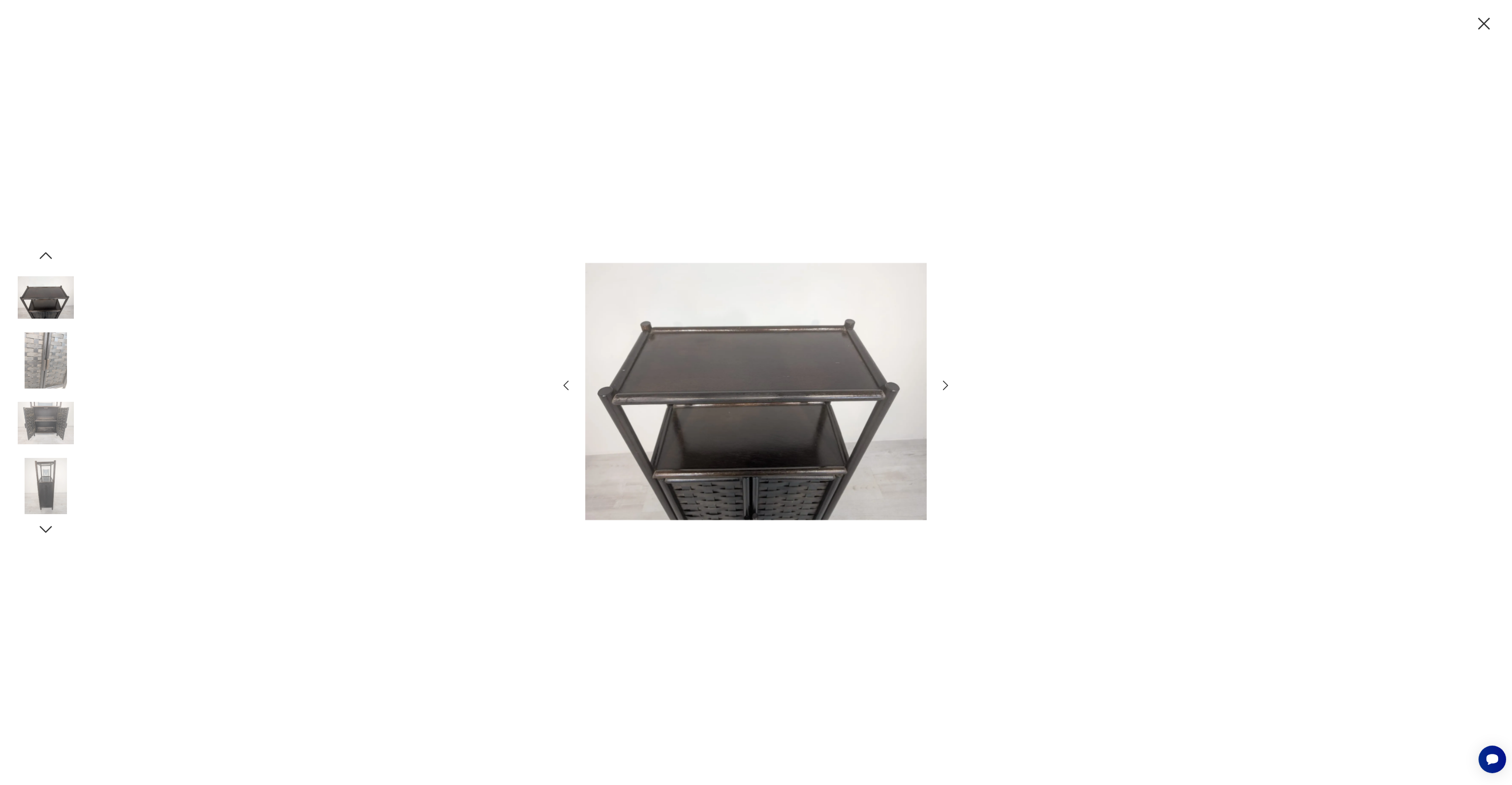
click at [51, 250] on icon "button" at bounding box center [46, 255] width 18 height 18
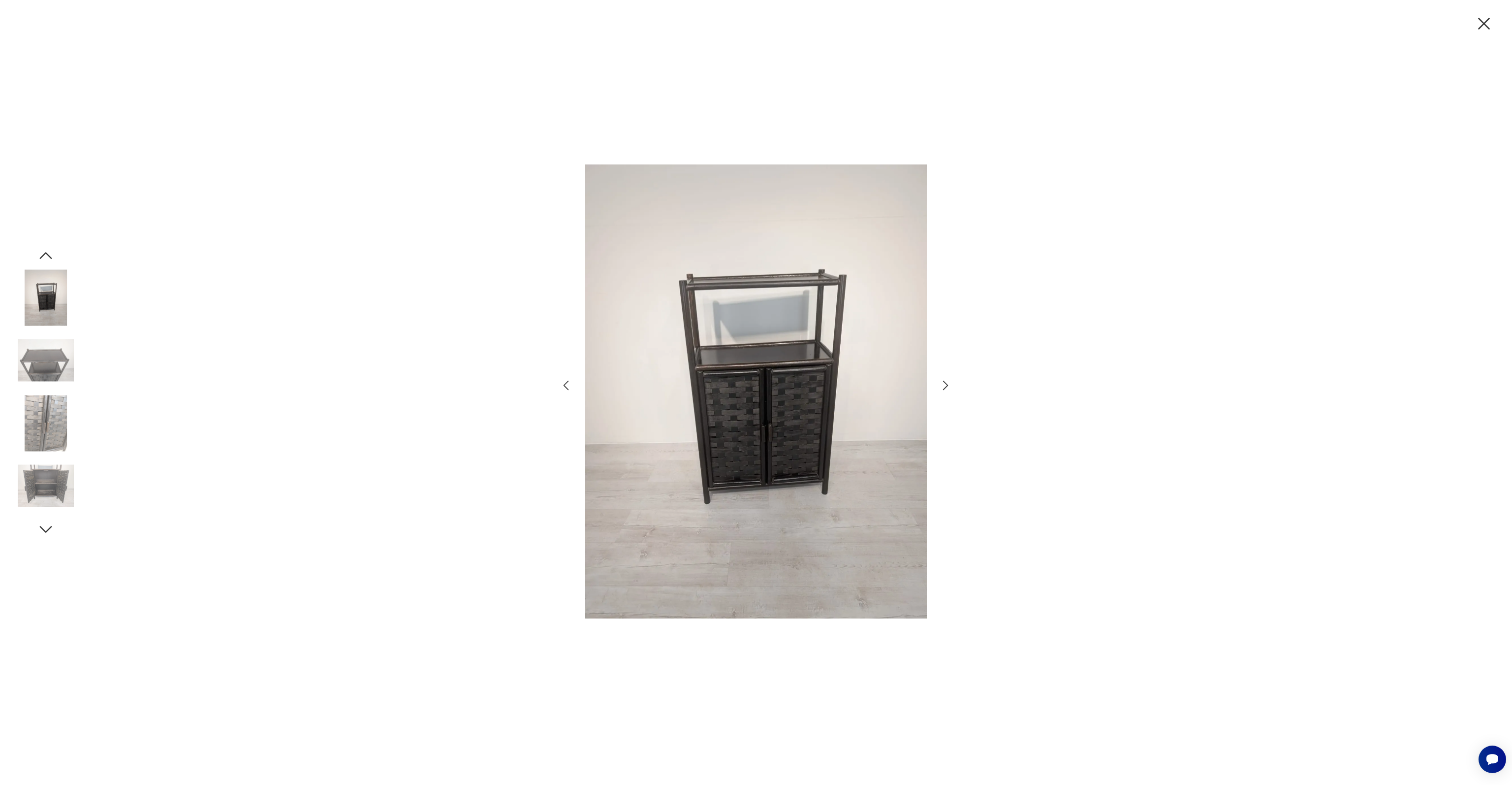
click at [51, 250] on icon "button" at bounding box center [46, 255] width 18 height 18
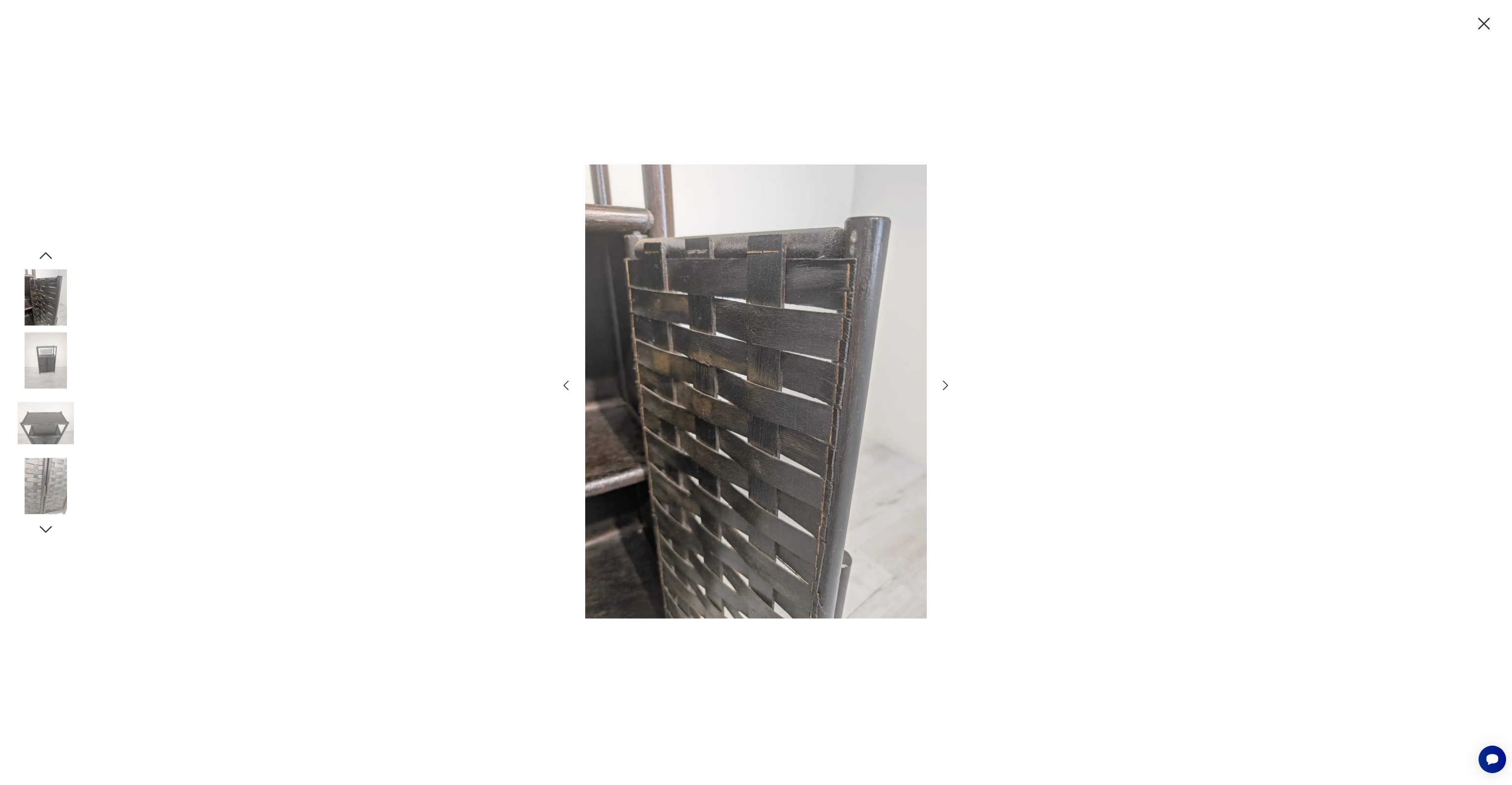
click at [51, 250] on icon "button" at bounding box center [46, 255] width 18 height 18
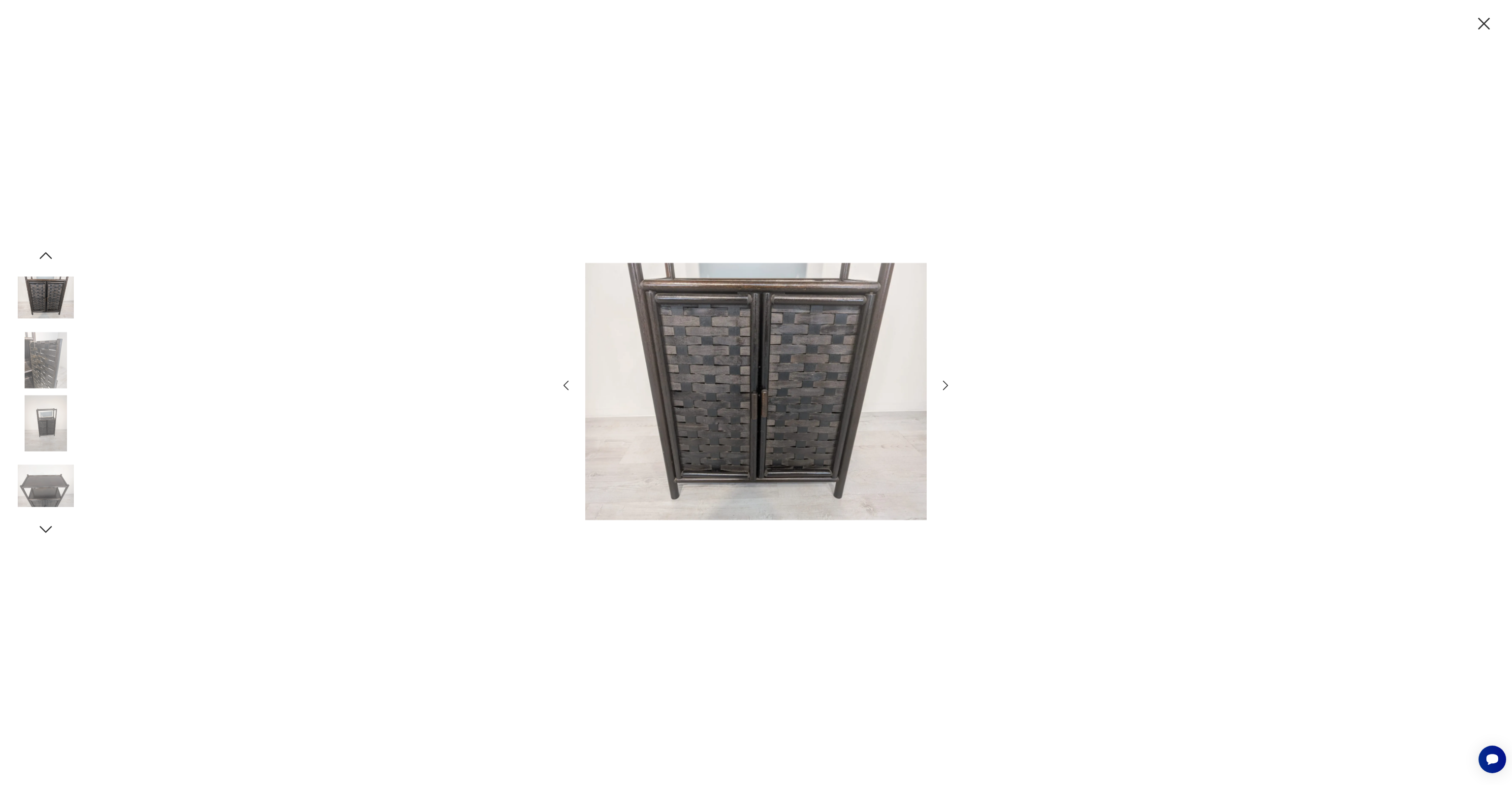
click at [40, 257] on icon "button" at bounding box center [46, 255] width 18 height 18
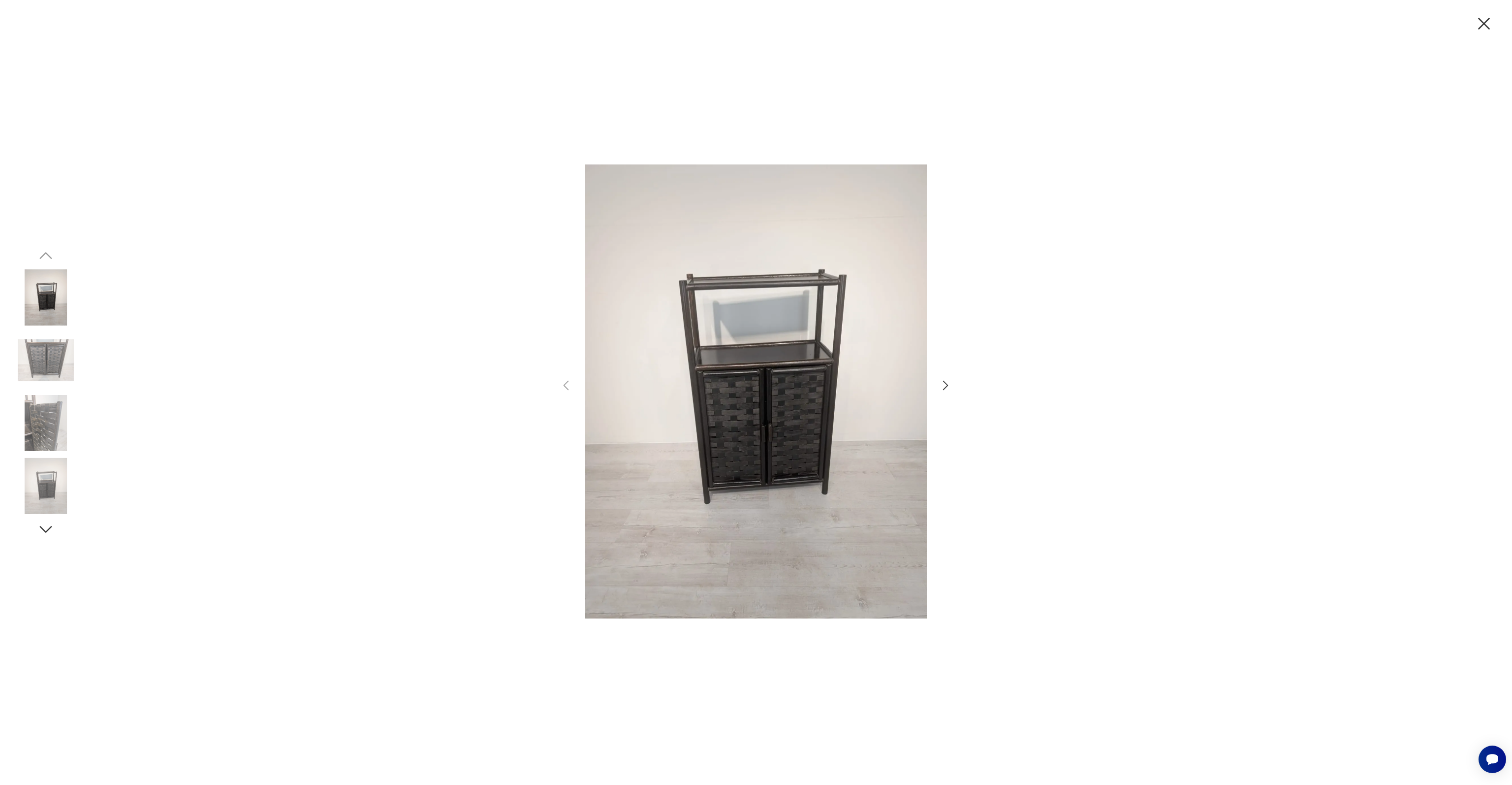
click at [61, 305] on img at bounding box center [46, 298] width 56 height 56
click at [672, 329] on img at bounding box center [755, 391] width 342 height 492
click at [751, 346] on img at bounding box center [755, 391] width 342 height 492
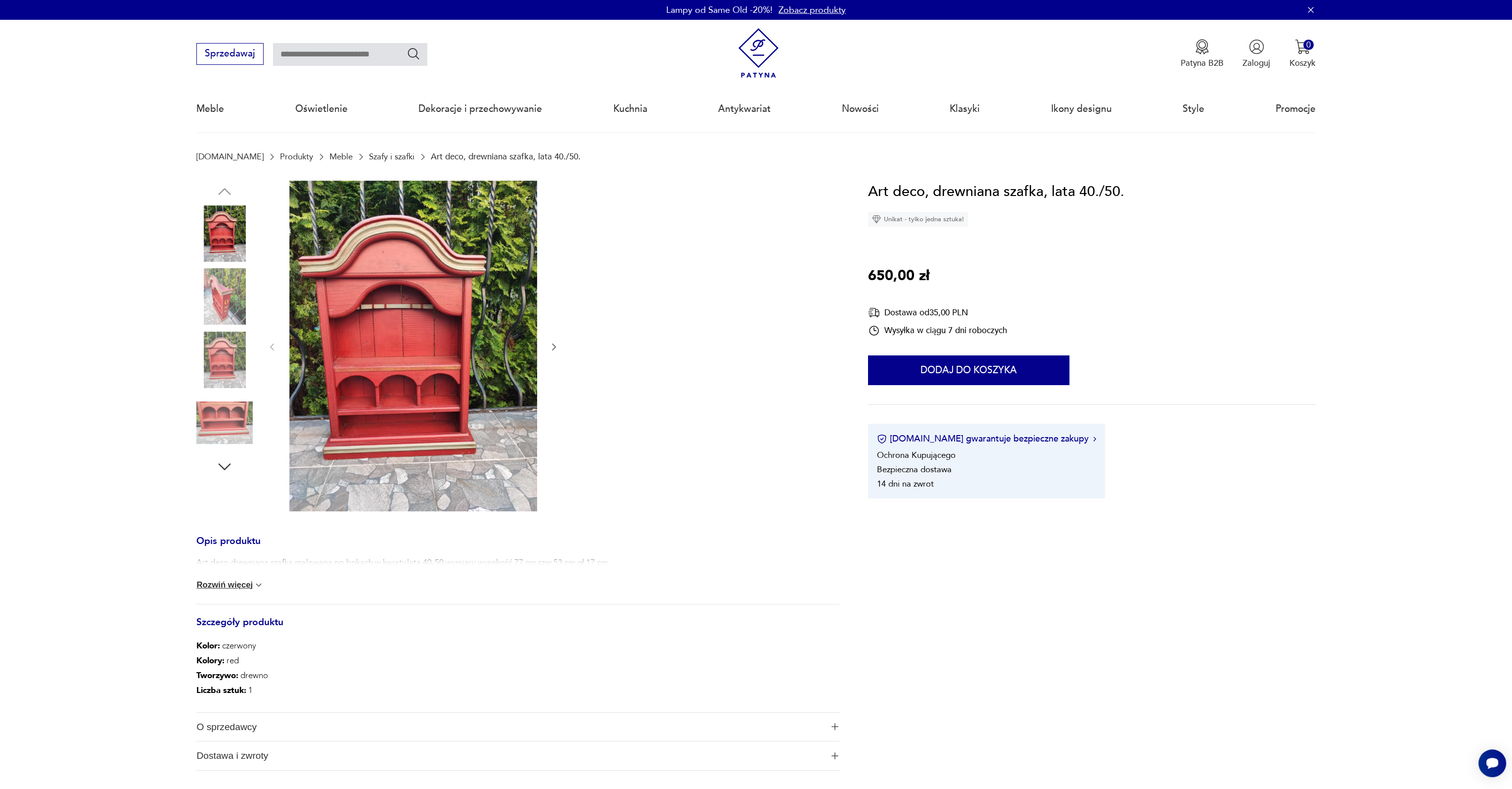
click at [234, 355] on img at bounding box center [224, 360] width 56 height 56
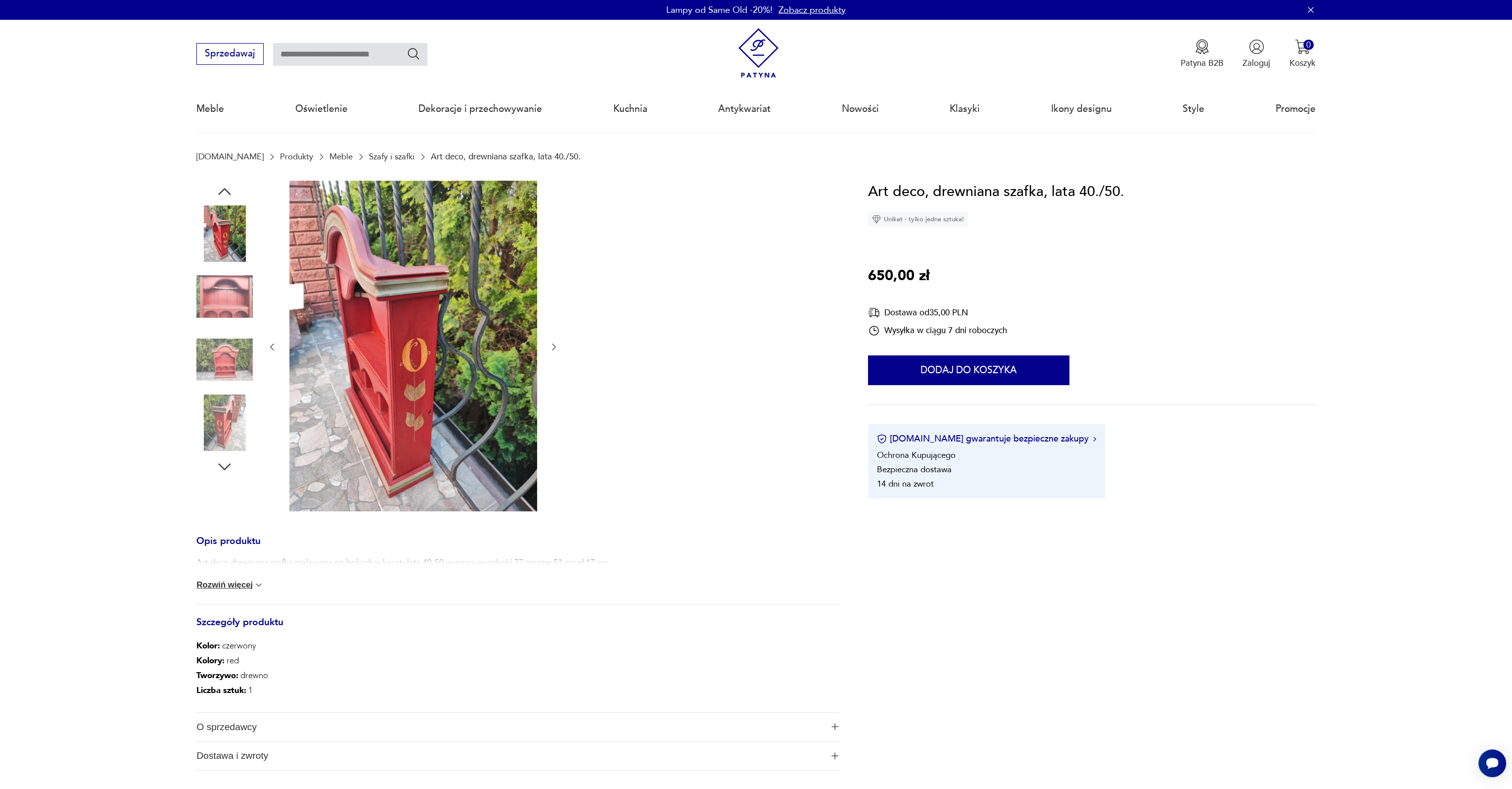
click at [235, 329] on div at bounding box center [224, 329] width 56 height 248
click at [237, 349] on img at bounding box center [224, 360] width 56 height 56
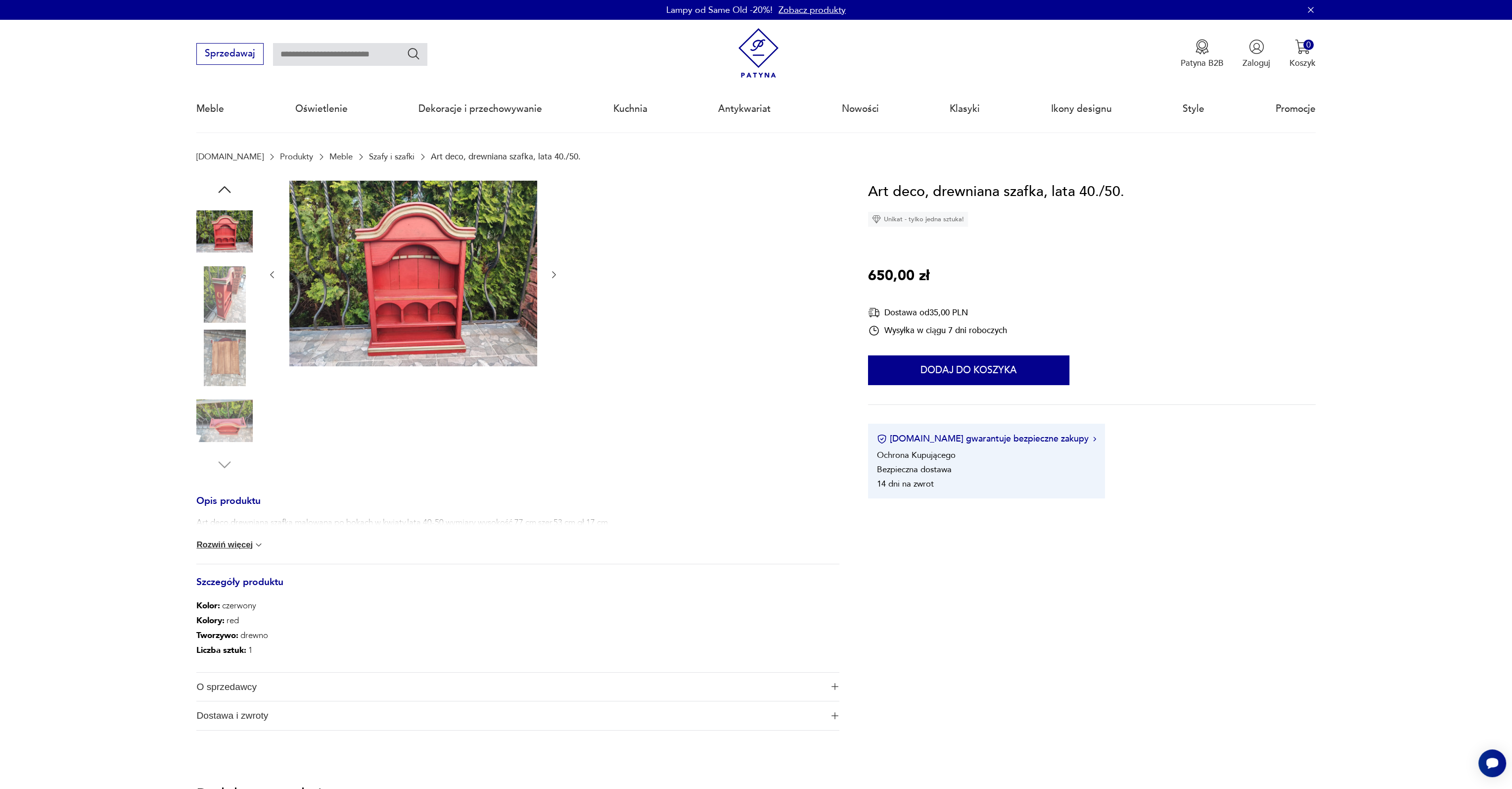
click at [237, 349] on img at bounding box center [224, 358] width 56 height 56
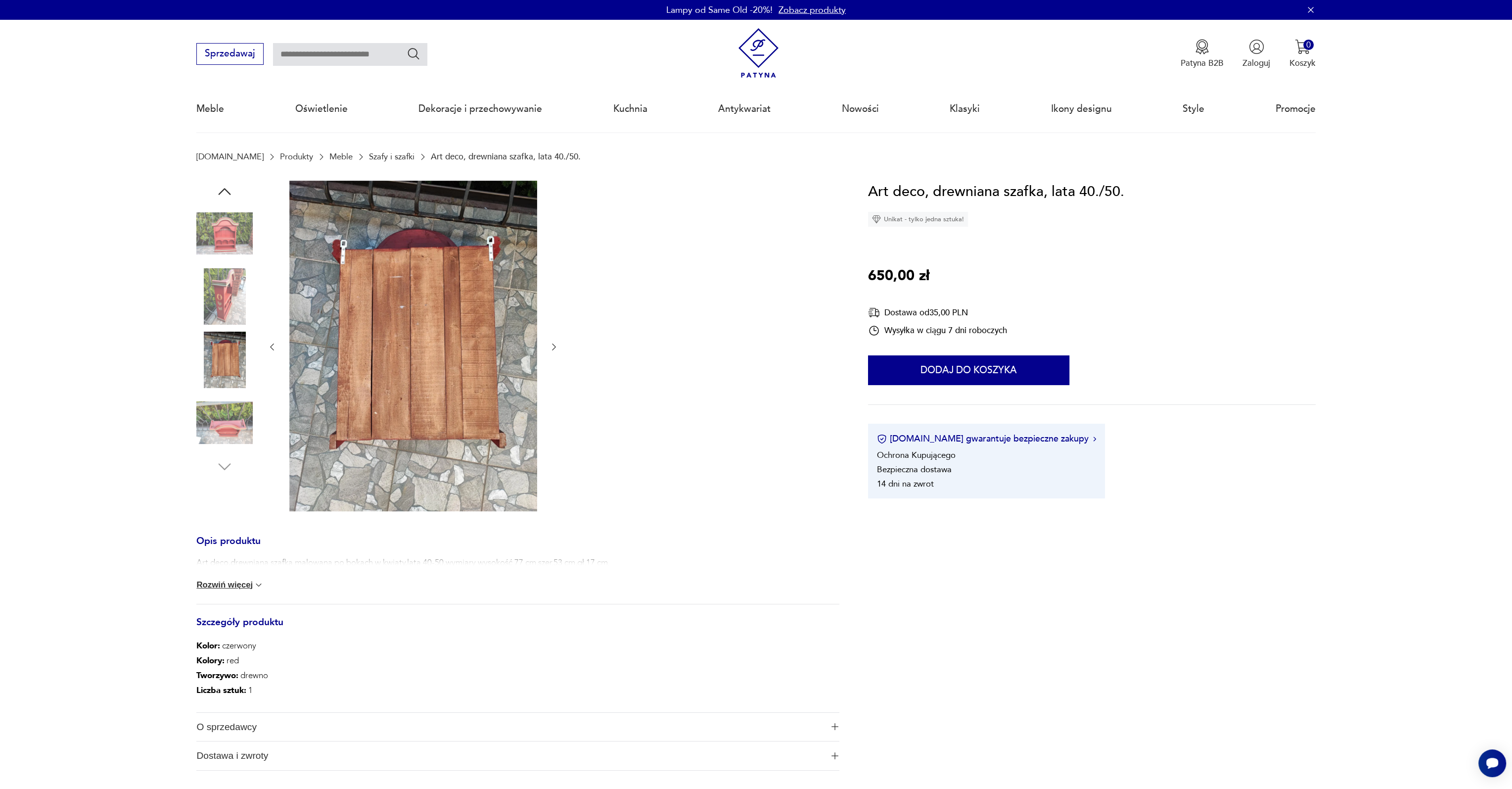
click at [222, 426] on img at bounding box center [224, 422] width 56 height 56
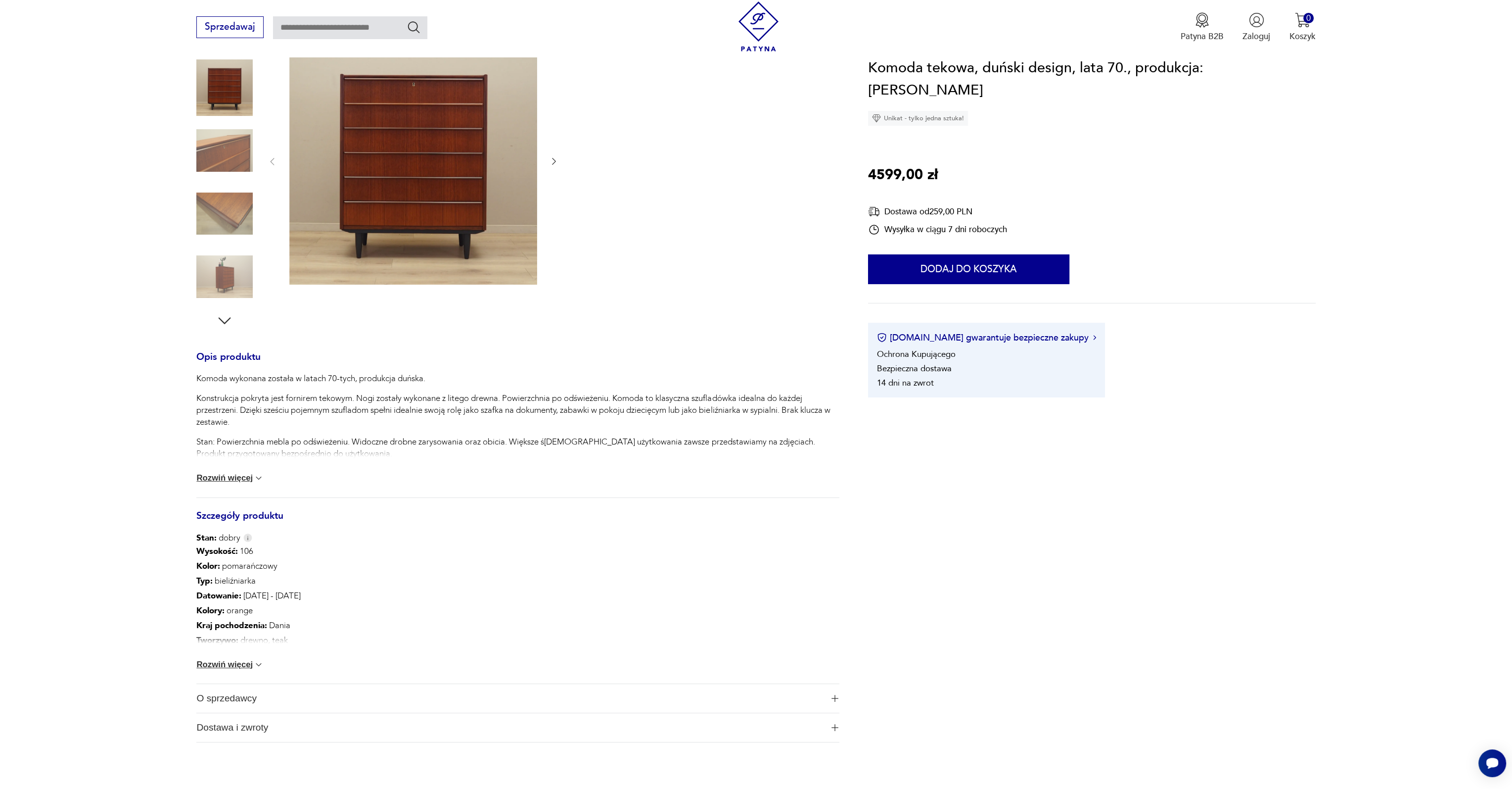
scroll to position [248, 0]
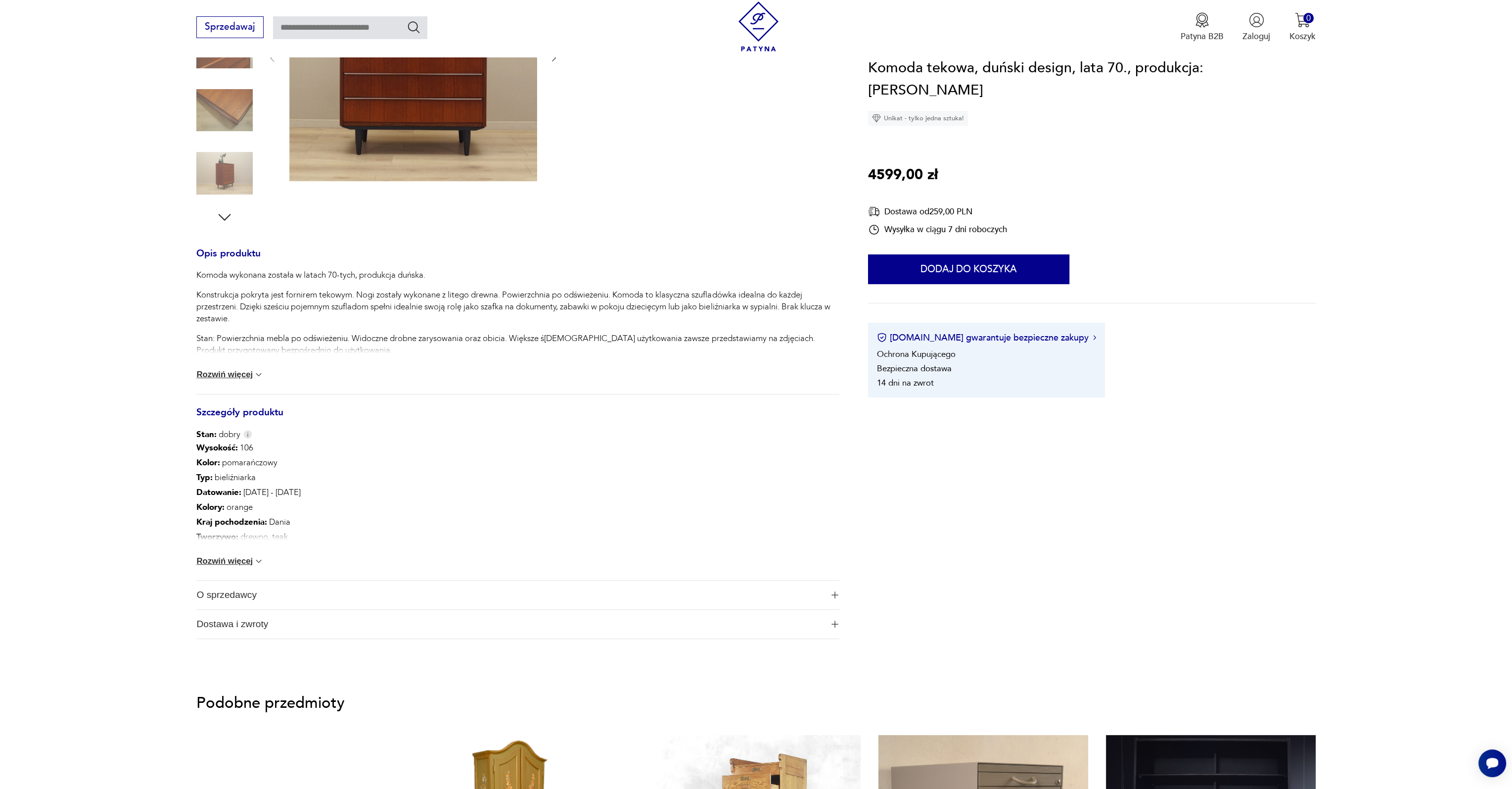
click at [244, 566] on div "Wysokość : 106 Kolor: pomarańczowy Typ : bieliźniarka Datowanie : [DATE] - [DAT…" at bounding box center [518, 510] width 643 height 140
click at [251, 562] on button "Rozwiń więcej" at bounding box center [230, 561] width 67 height 10
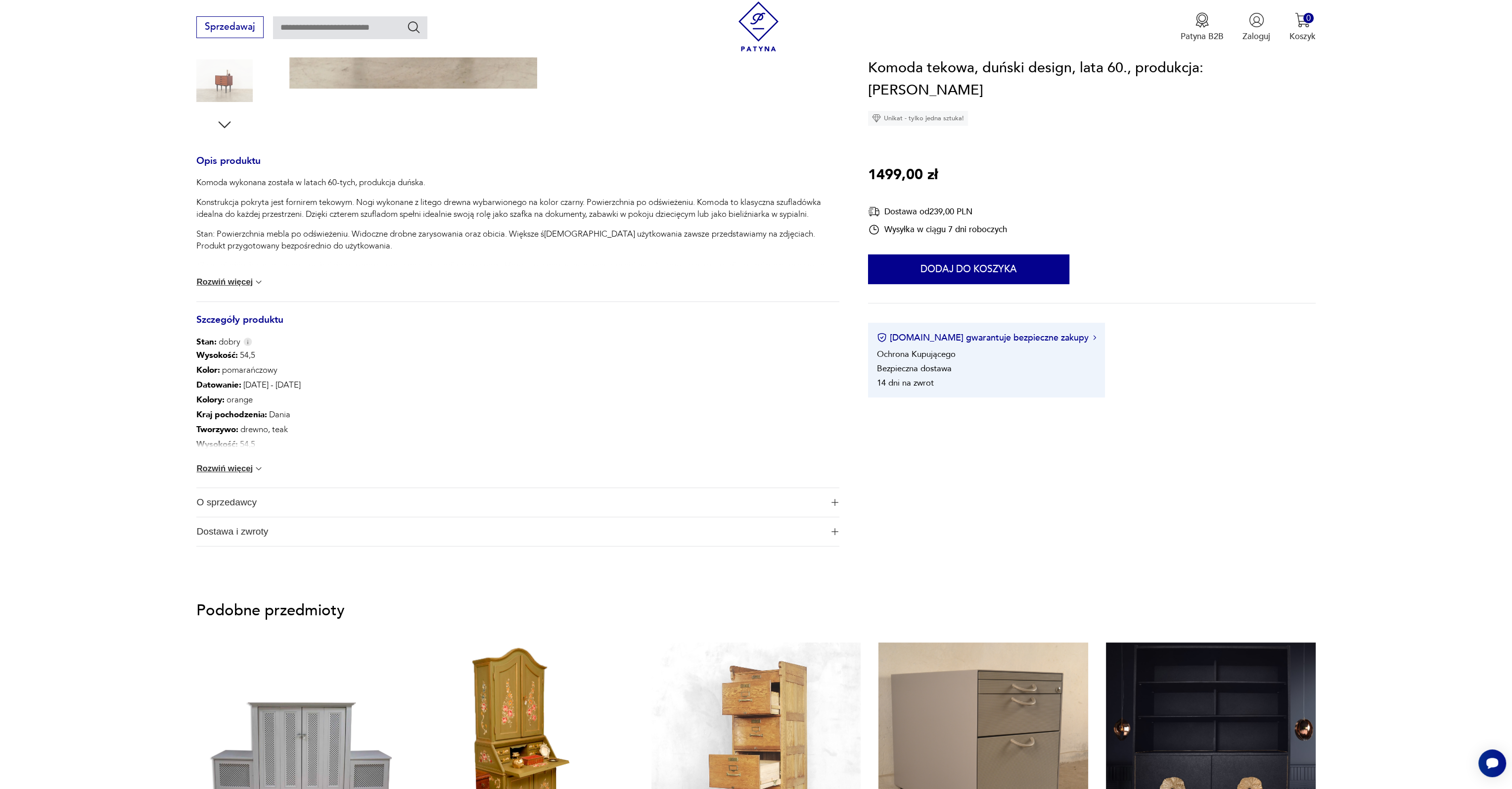
scroll to position [396, 0]
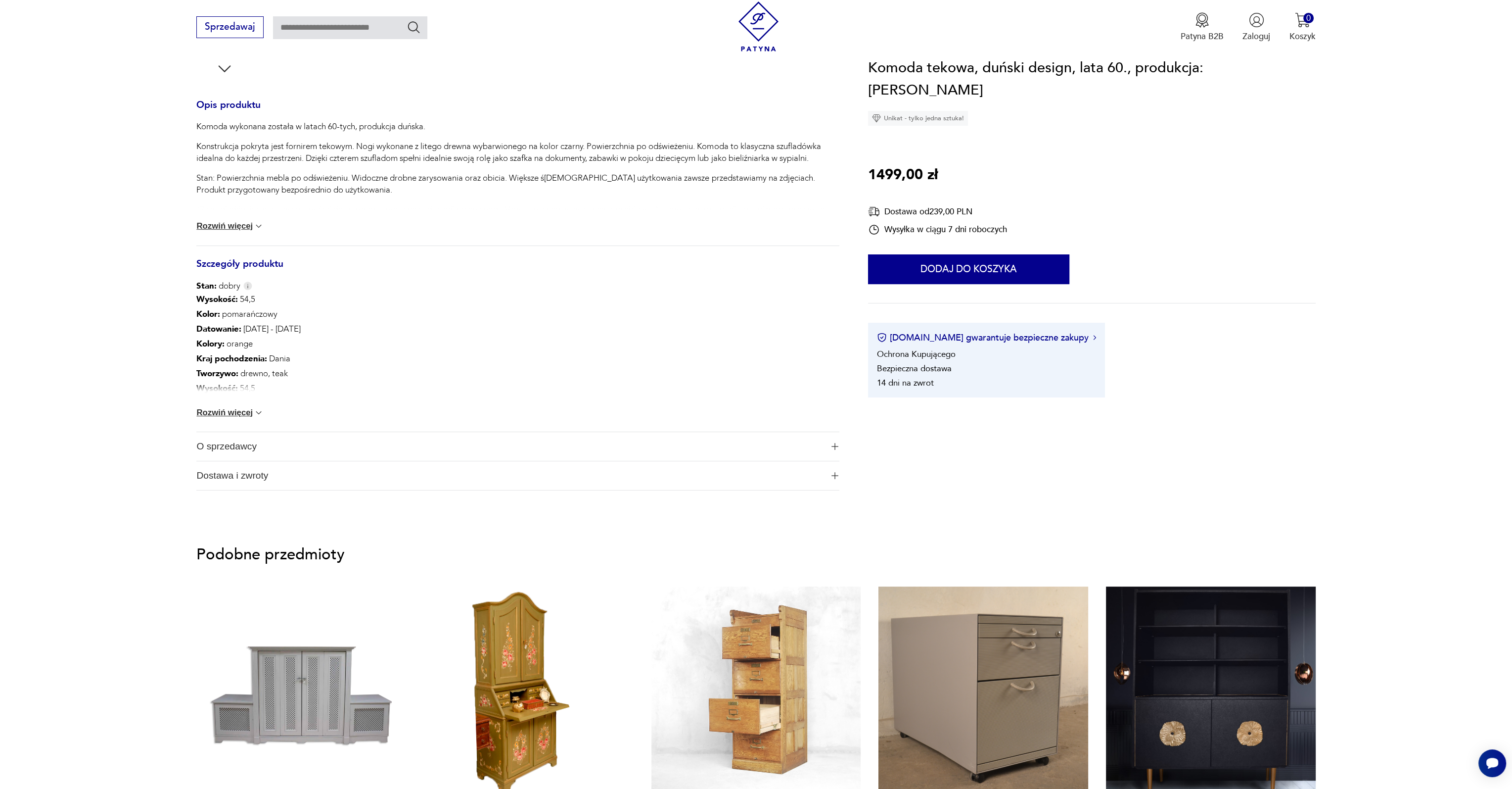
click at [257, 414] on img at bounding box center [258, 413] width 10 height 10
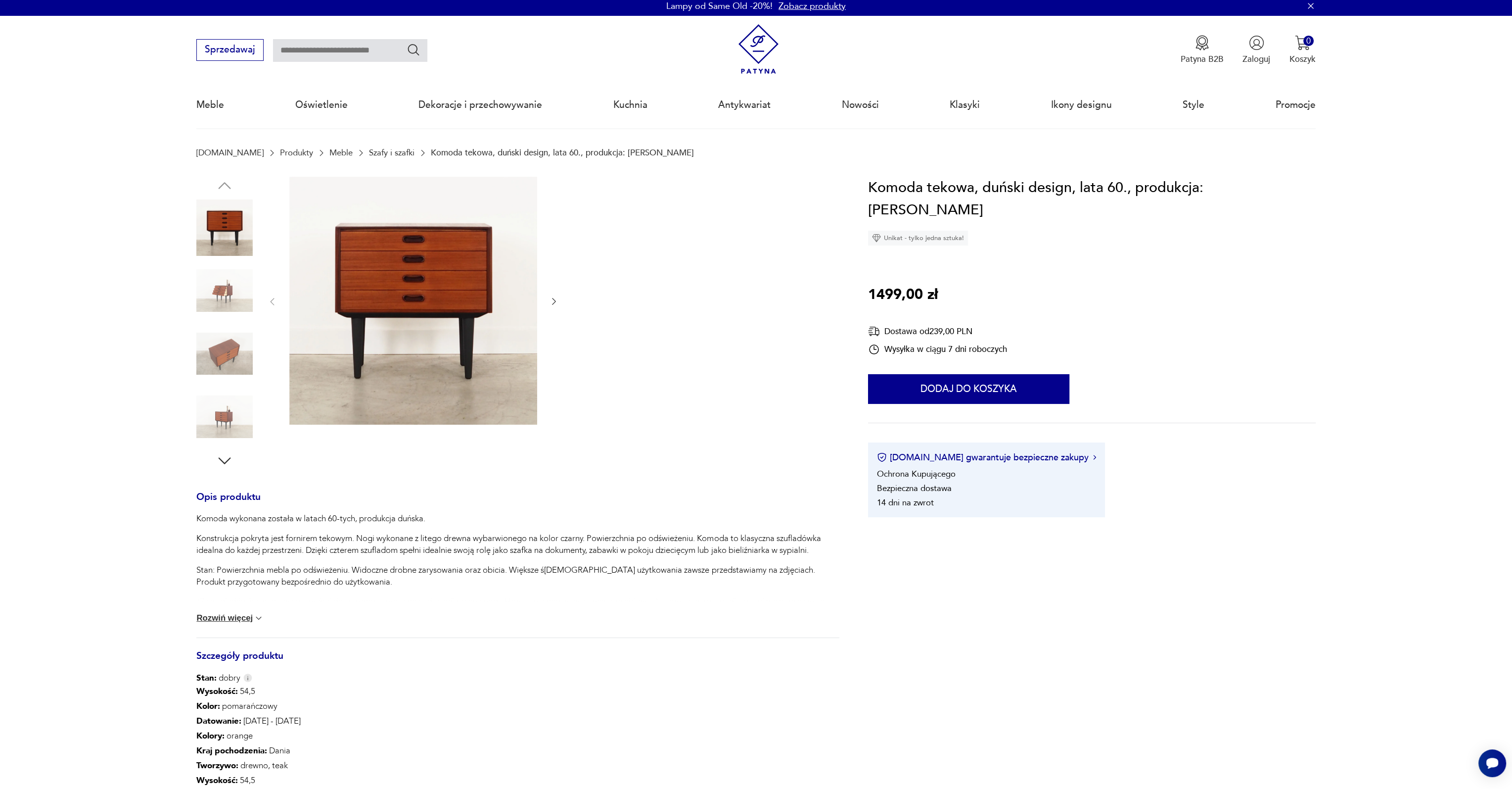
scroll to position [0, 0]
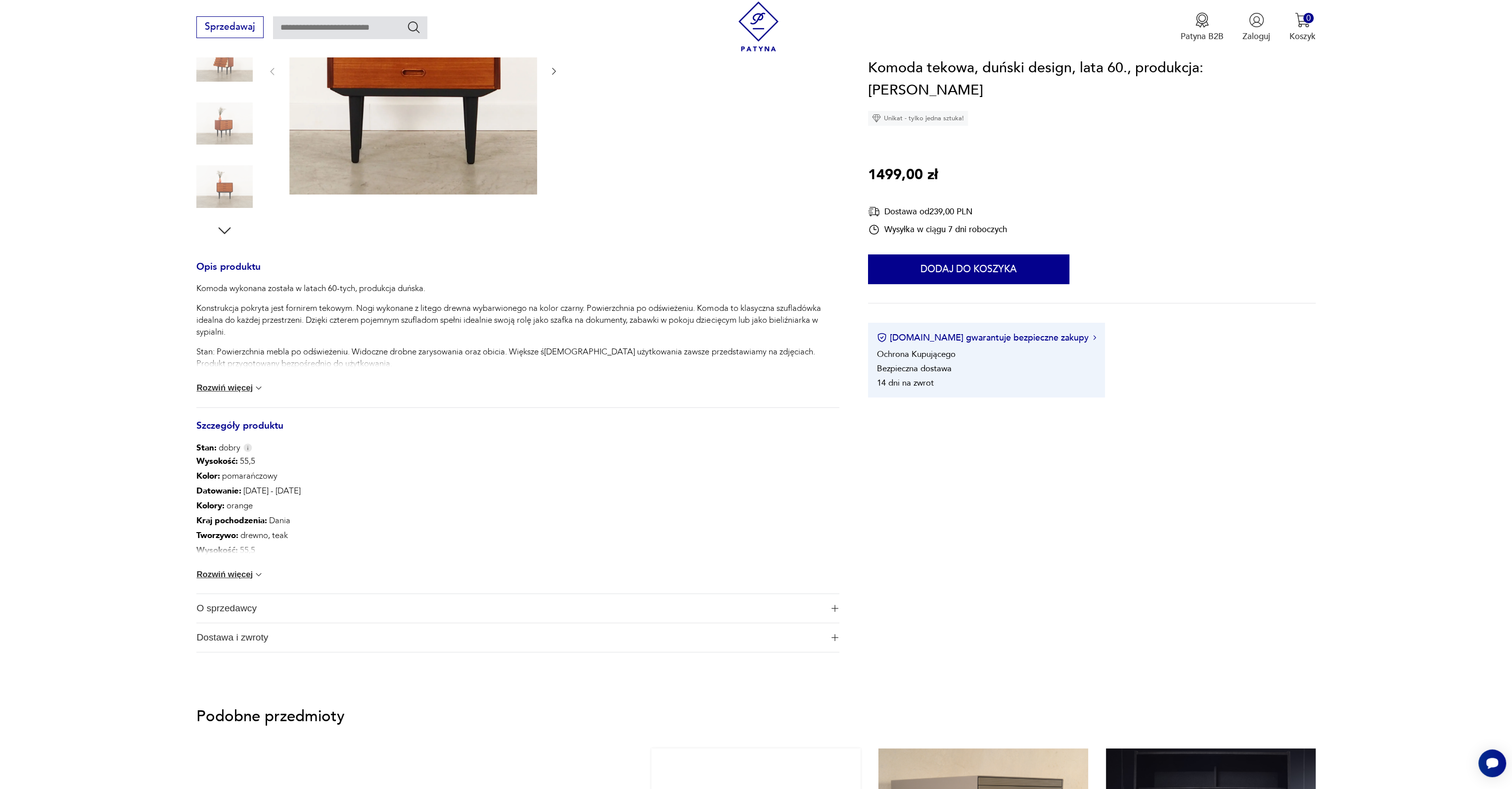
scroll to position [396, 0]
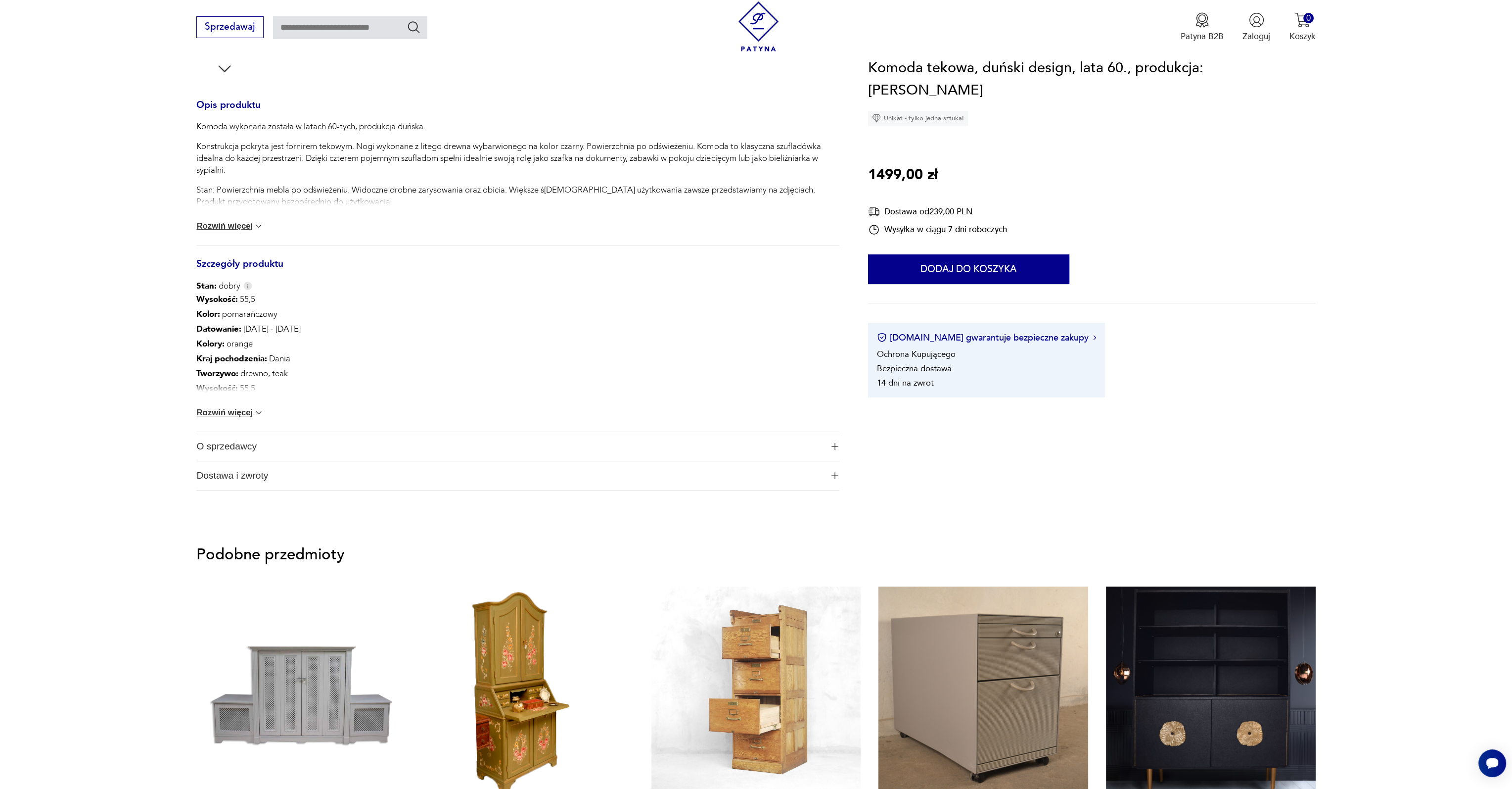
click at [263, 413] on img at bounding box center [258, 413] width 10 height 10
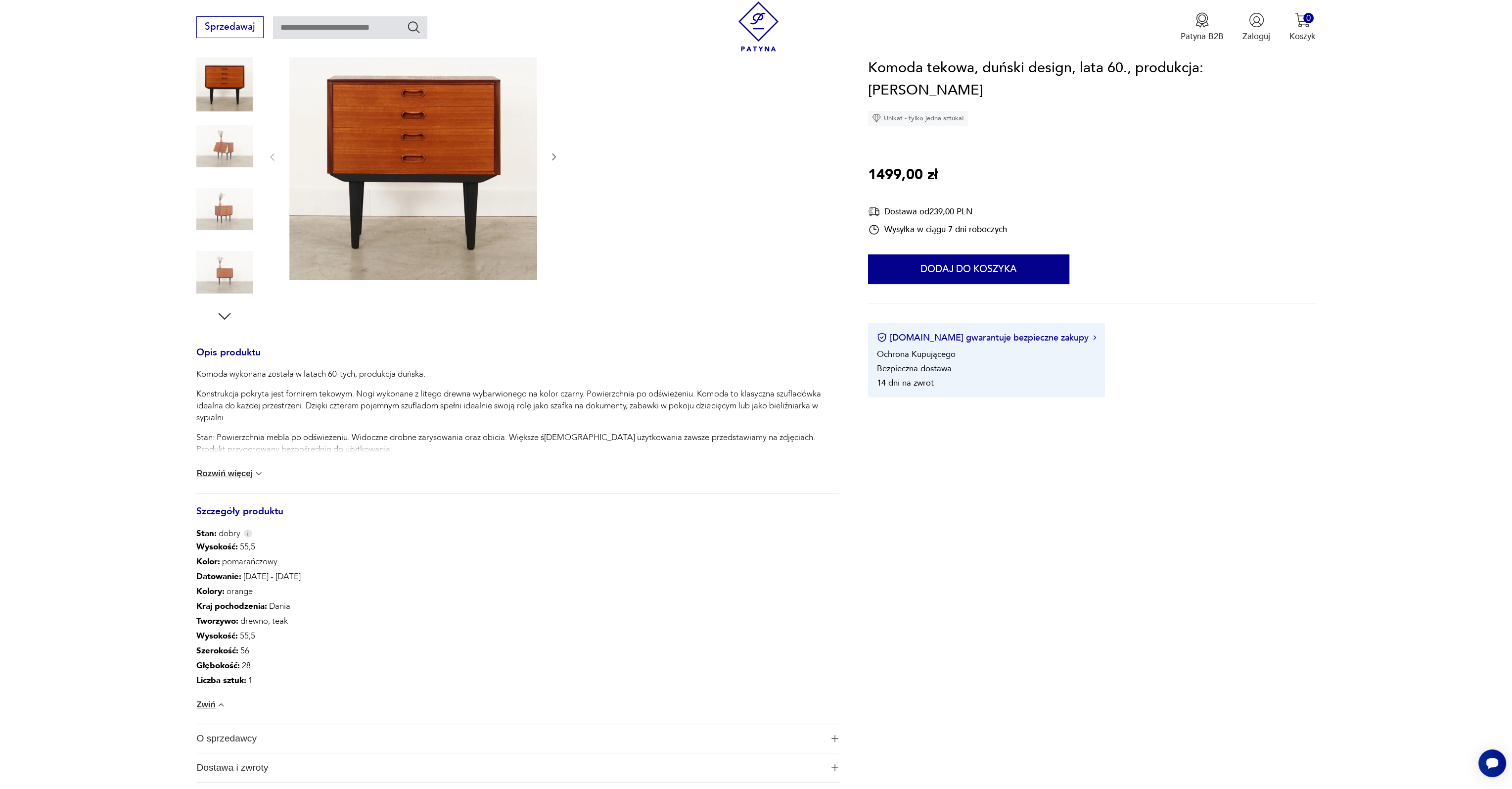
scroll to position [0, 0]
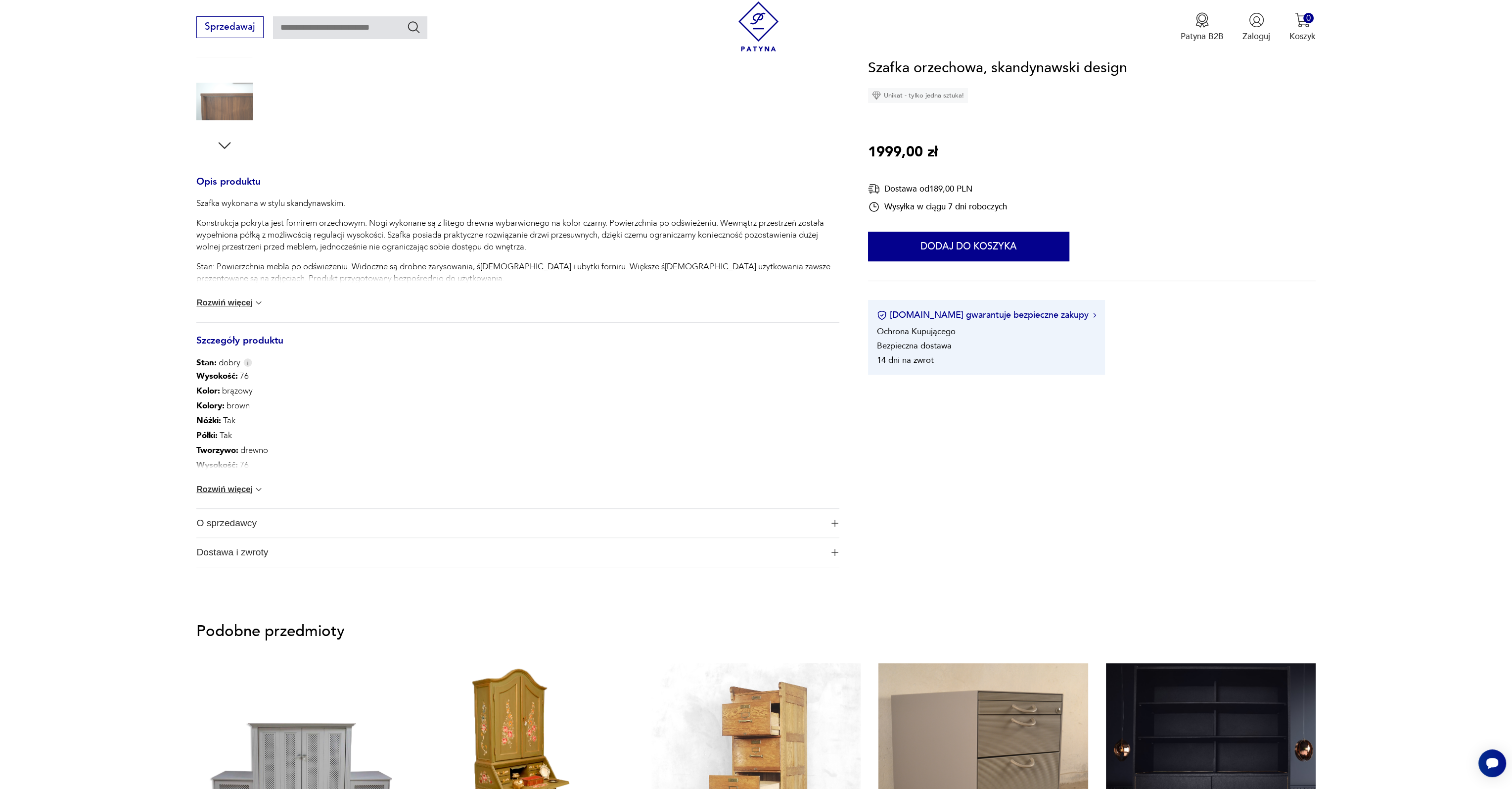
scroll to position [396, 0]
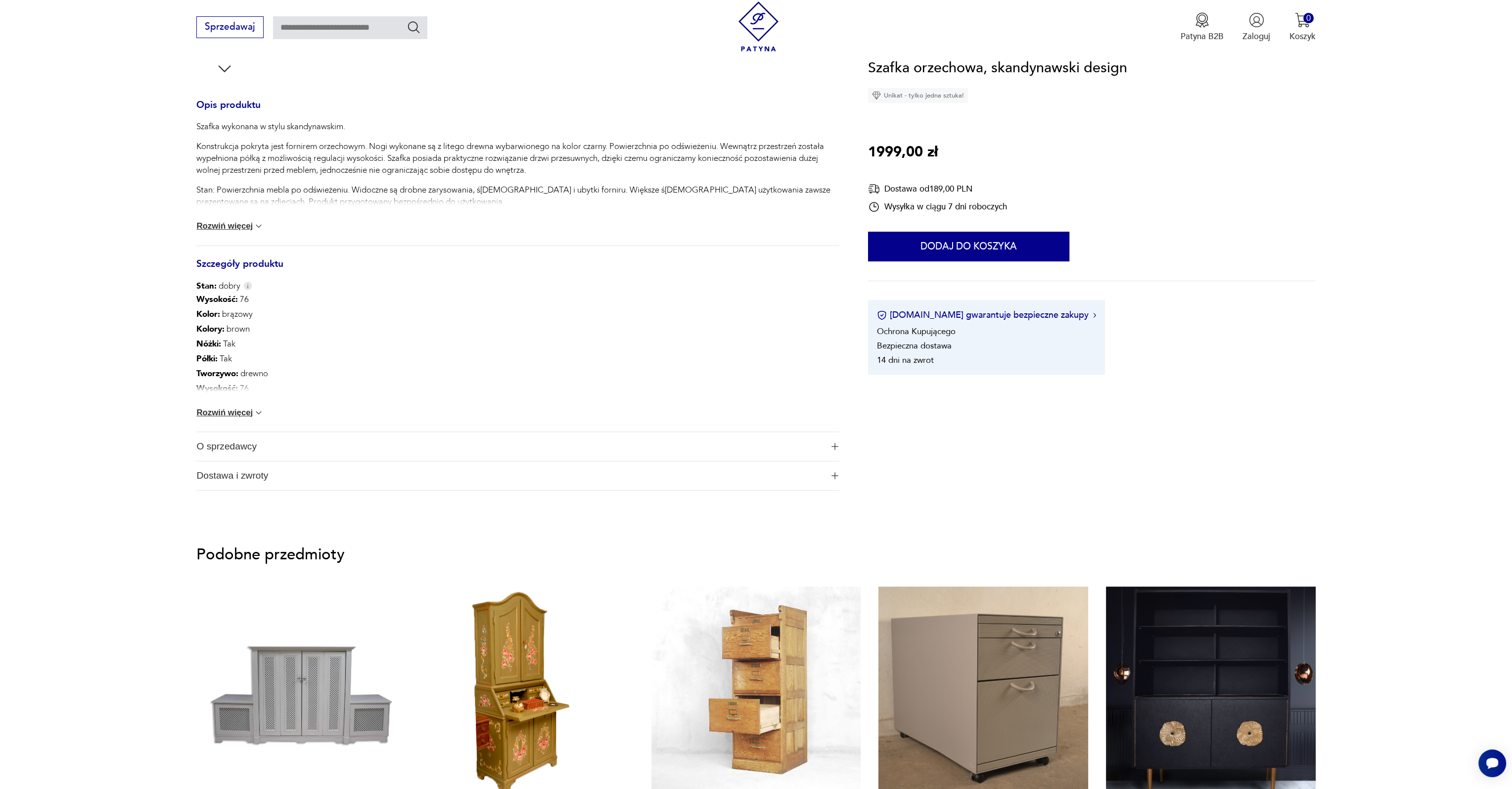
click at [239, 413] on button "Rozwiń więcej" at bounding box center [230, 413] width 67 height 10
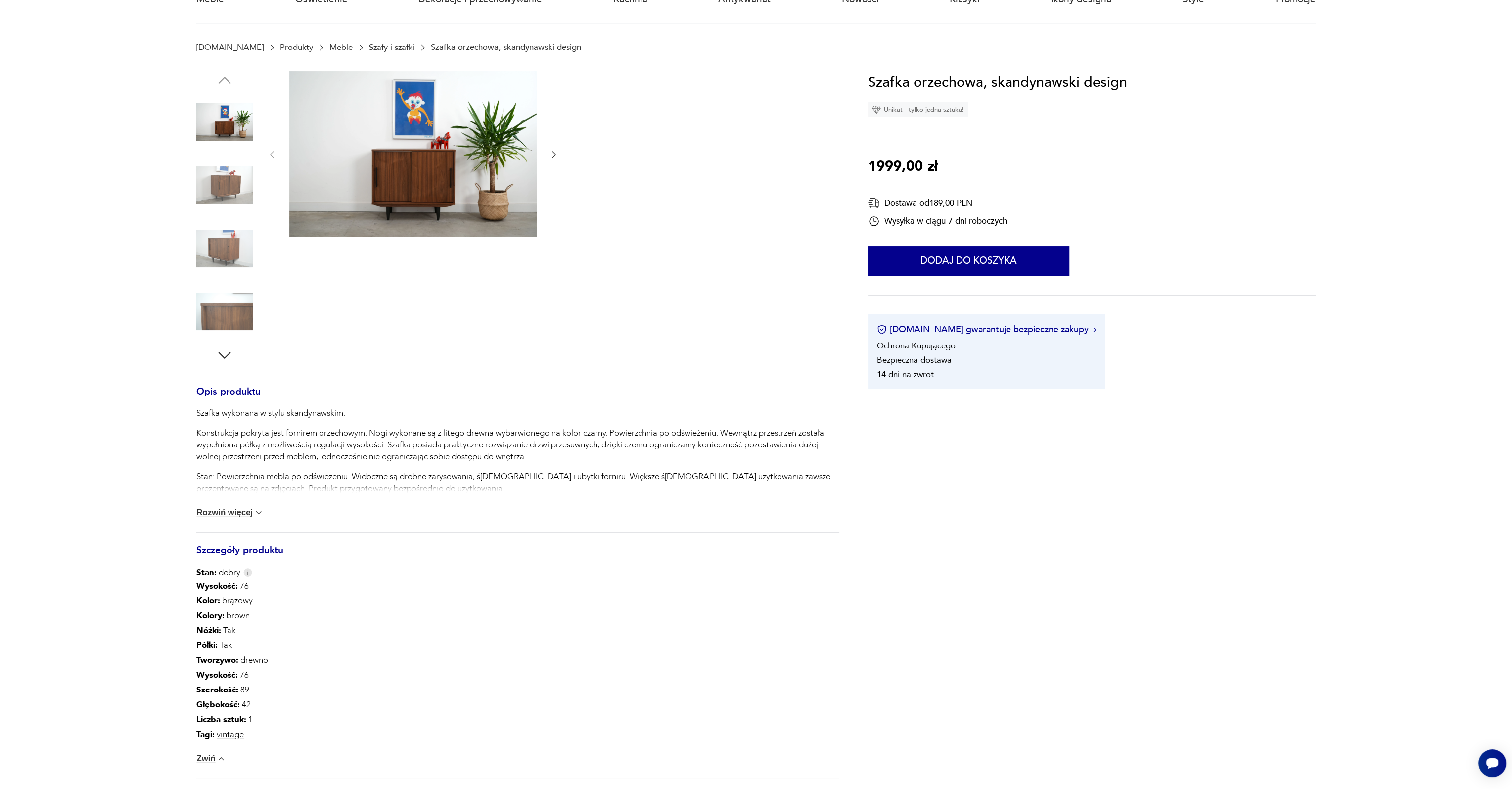
scroll to position [0, 0]
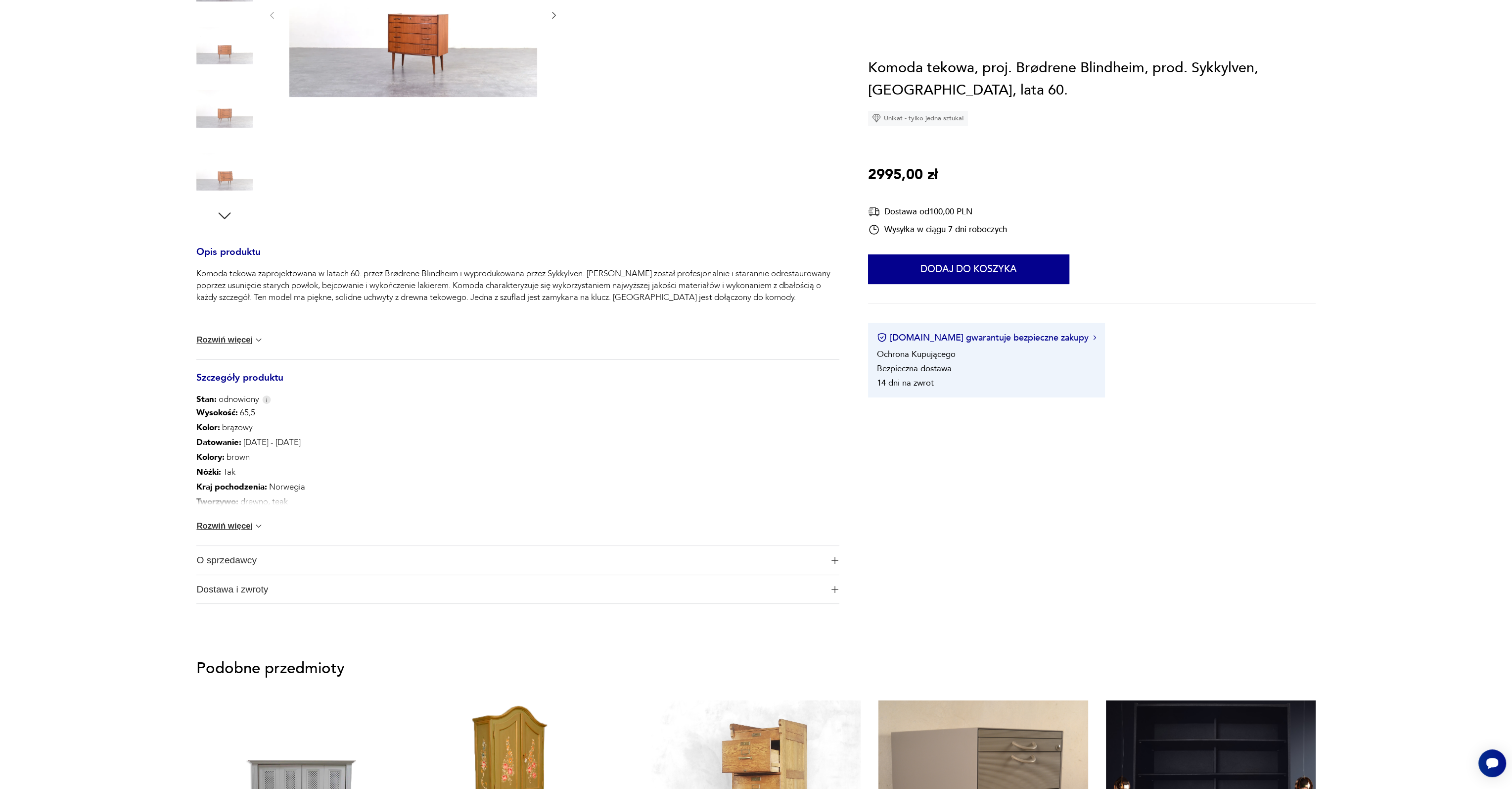
scroll to position [396, 0]
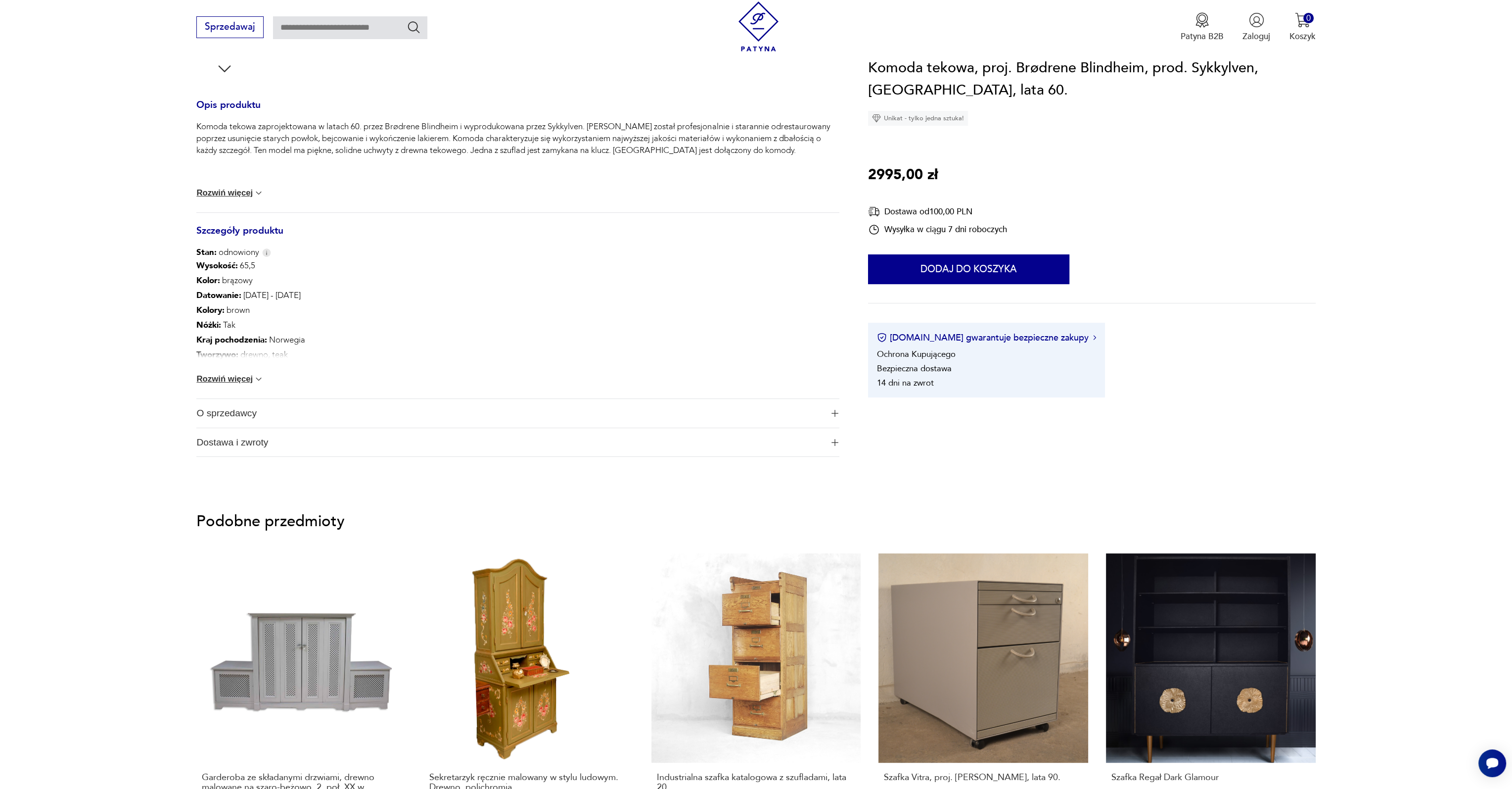
click at [220, 376] on button "Rozwiń więcej" at bounding box center [230, 379] width 67 height 10
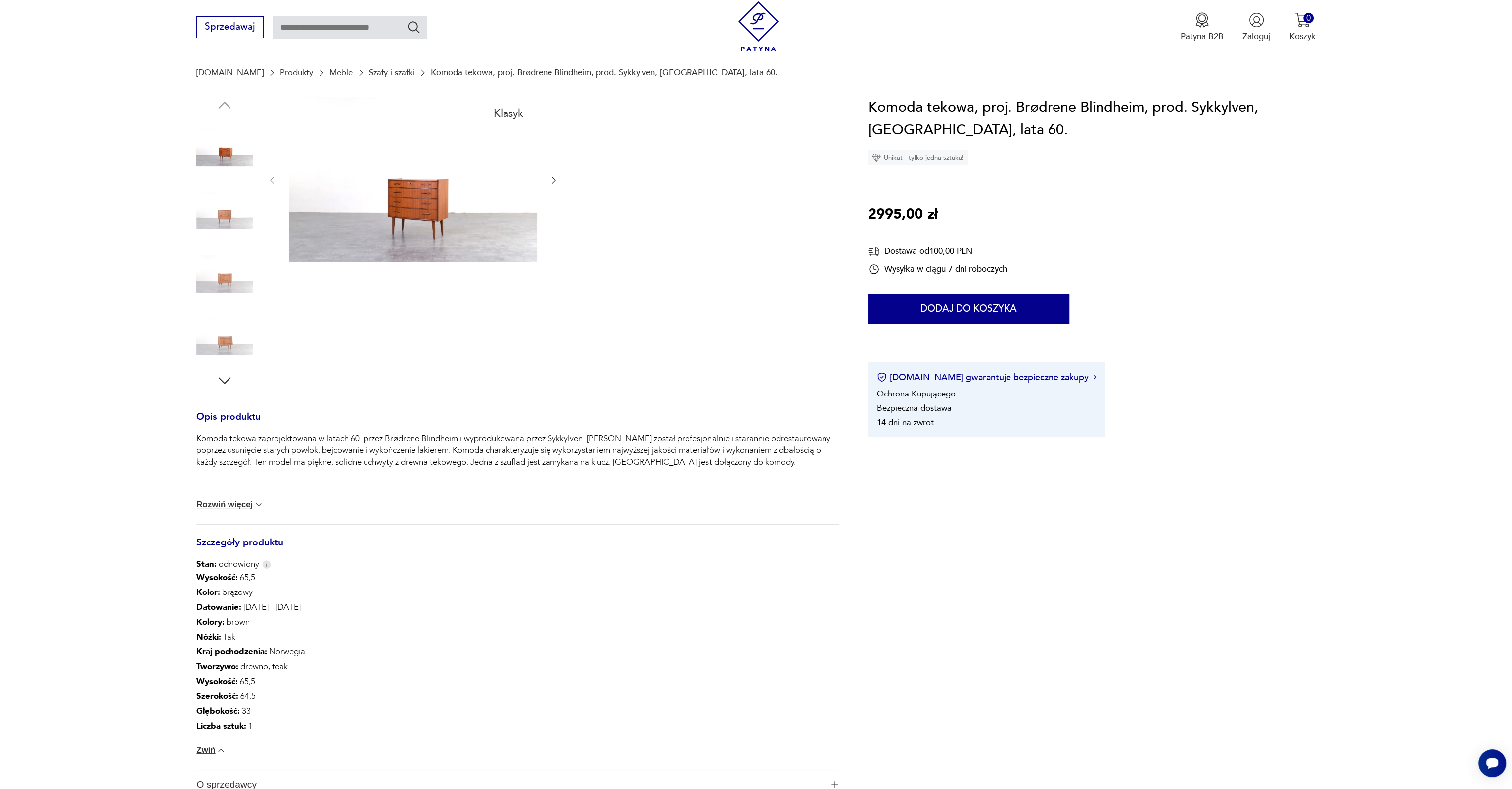
scroll to position [0, 0]
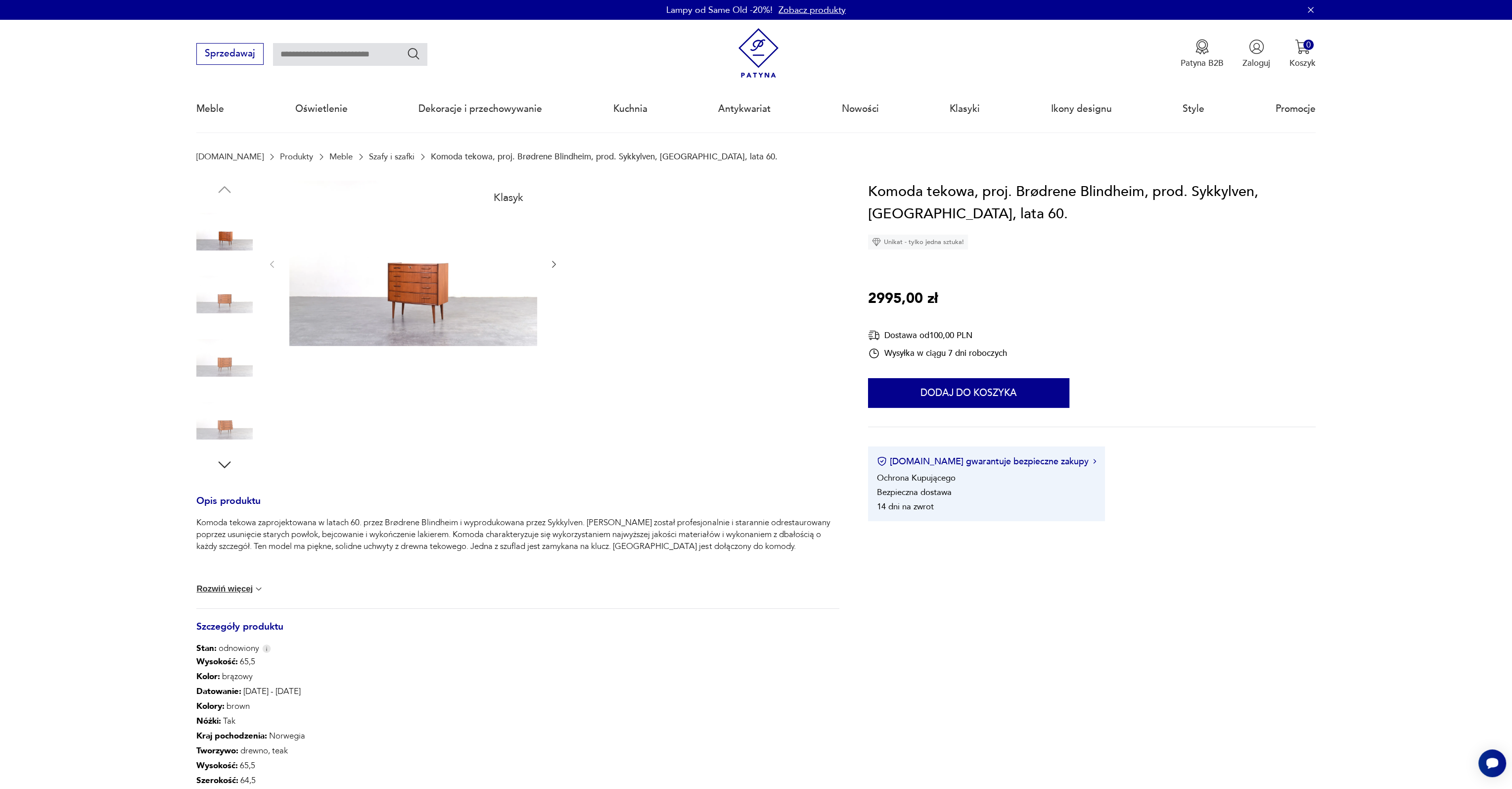
click at [222, 296] on img at bounding box center [224, 294] width 56 height 56
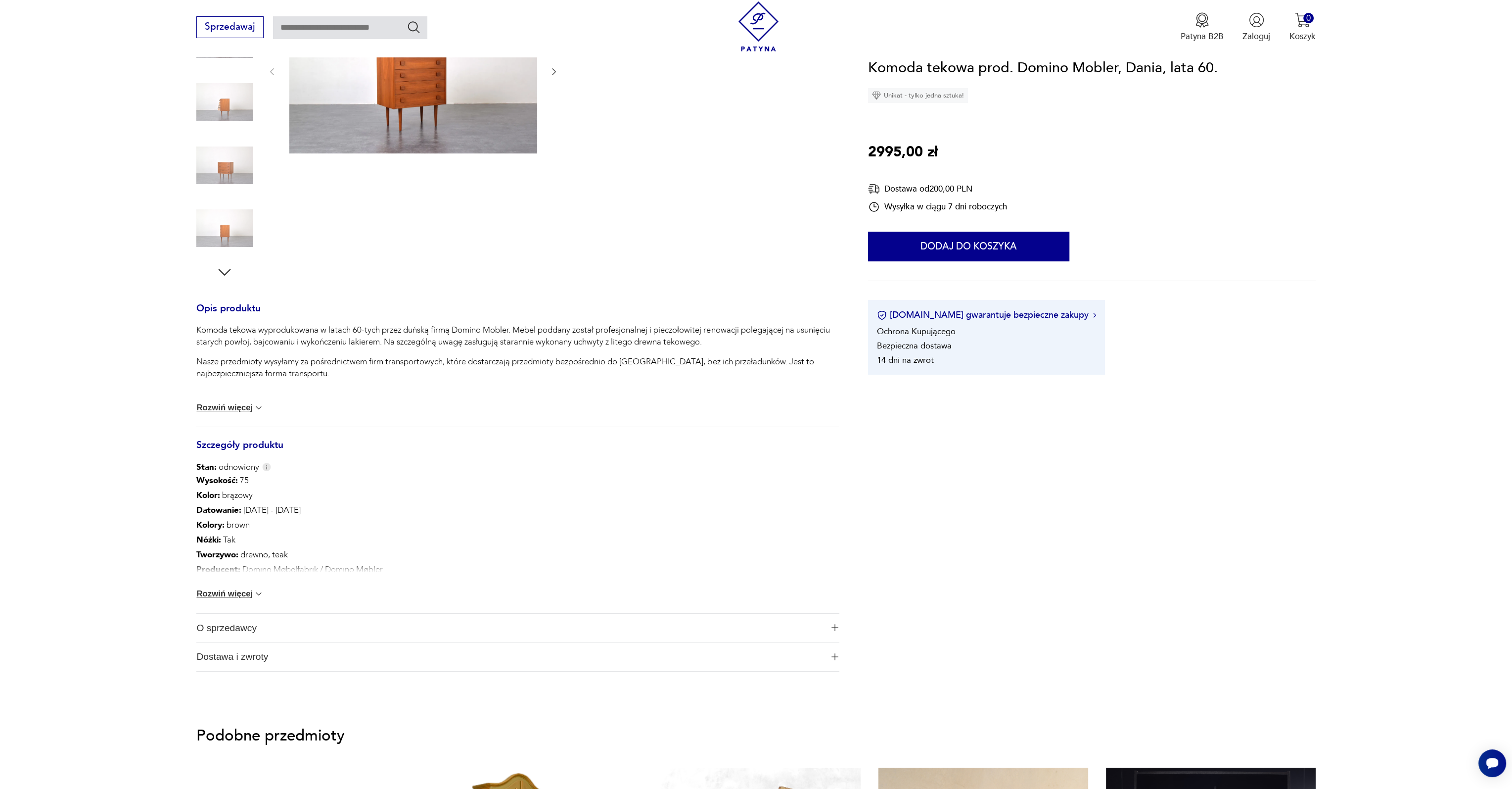
scroll to position [248, 0]
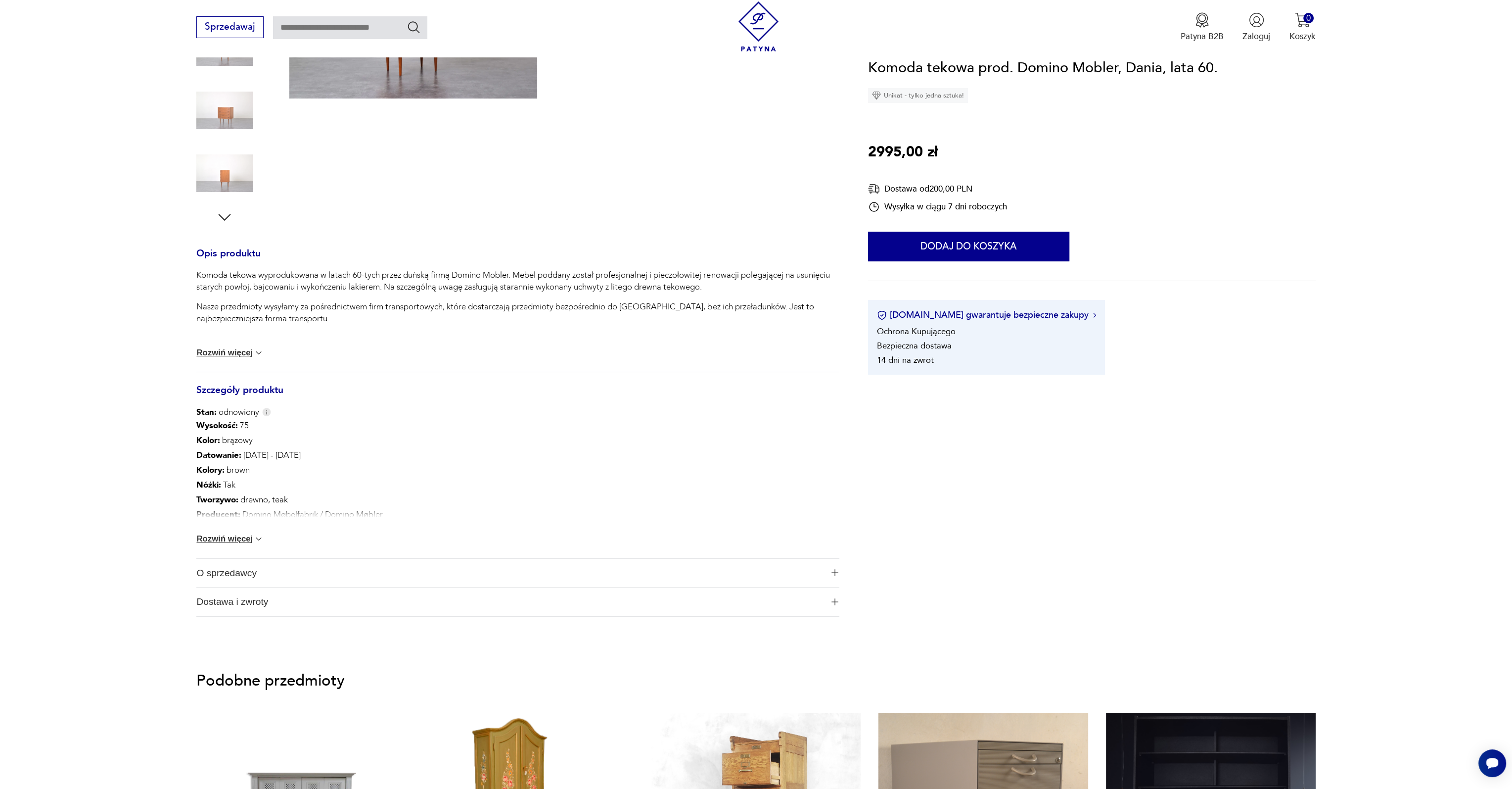
click at [244, 537] on button "Rozwiń więcej" at bounding box center [230, 539] width 67 height 10
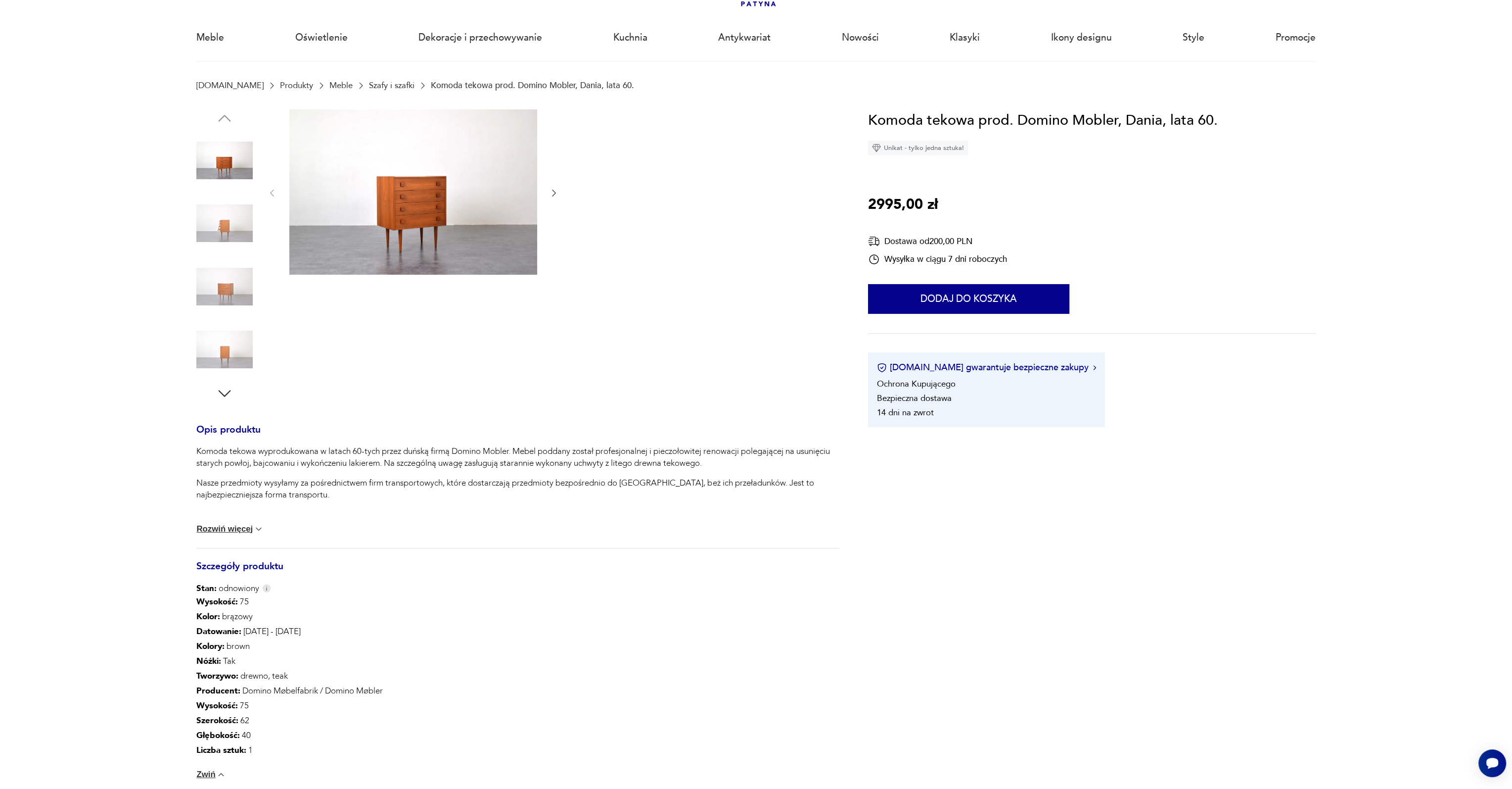
scroll to position [0, 0]
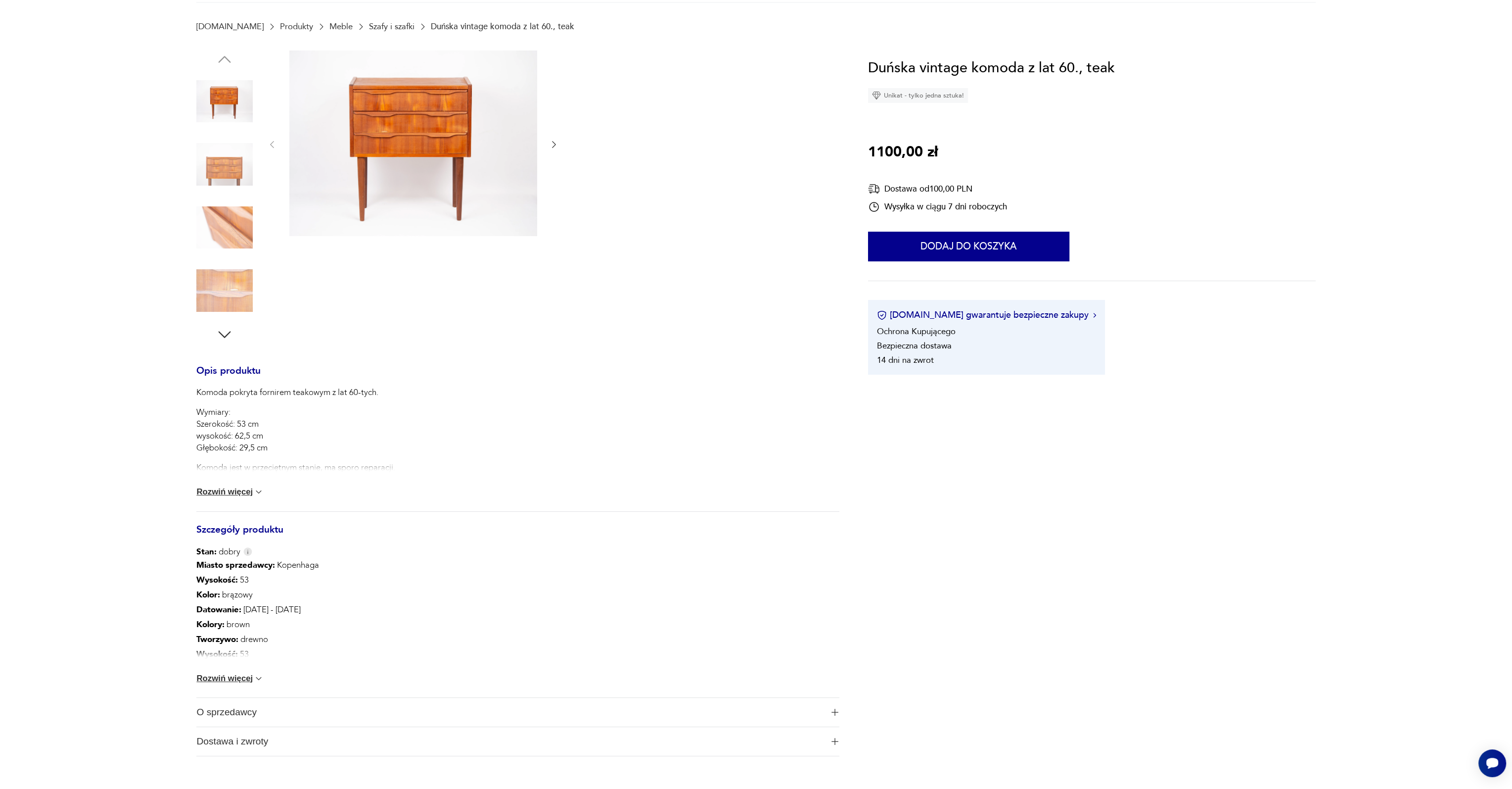
scroll to position [297, 0]
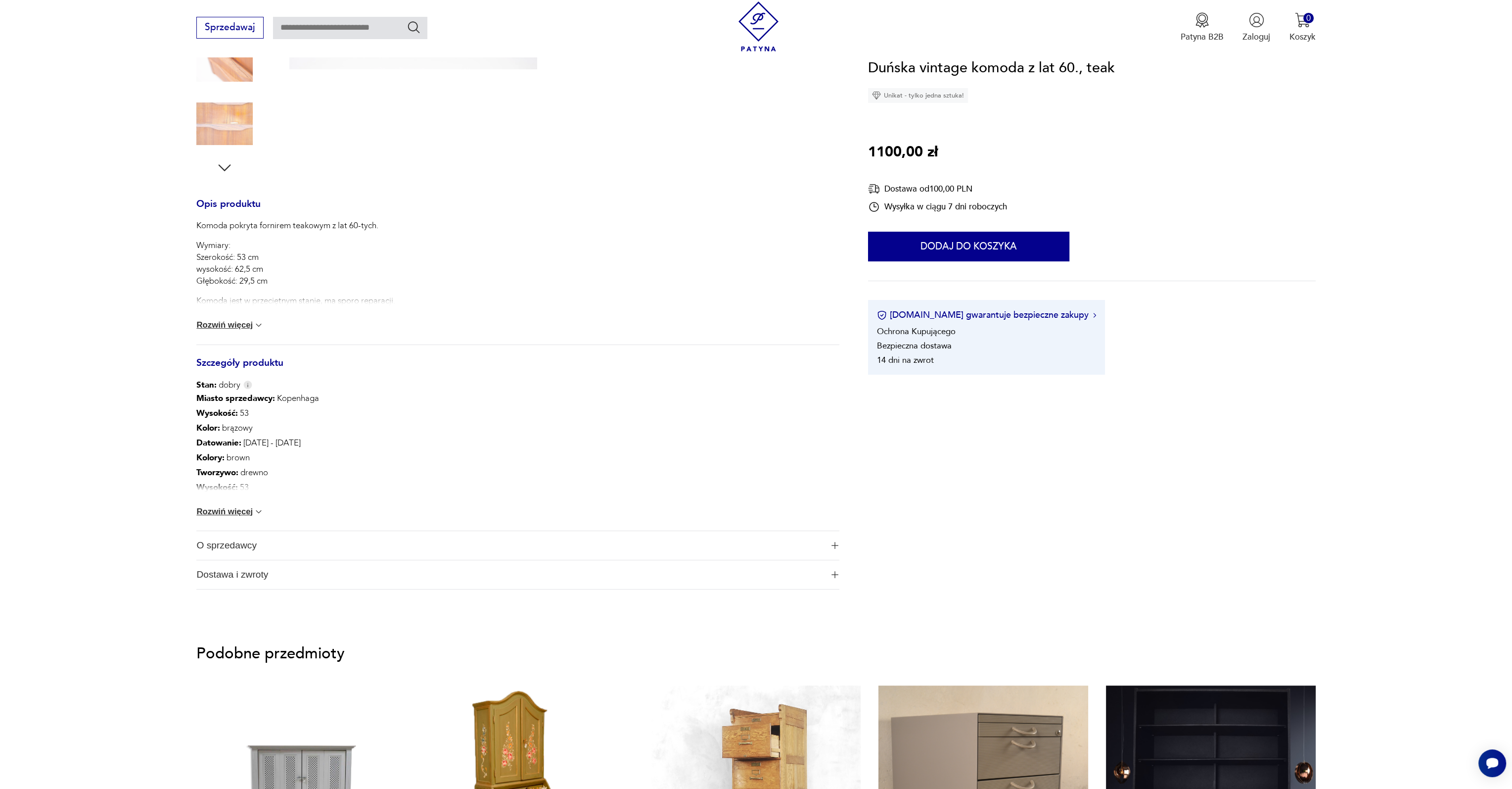
click at [227, 516] on button "Rozwiń więcej" at bounding box center [230, 512] width 67 height 10
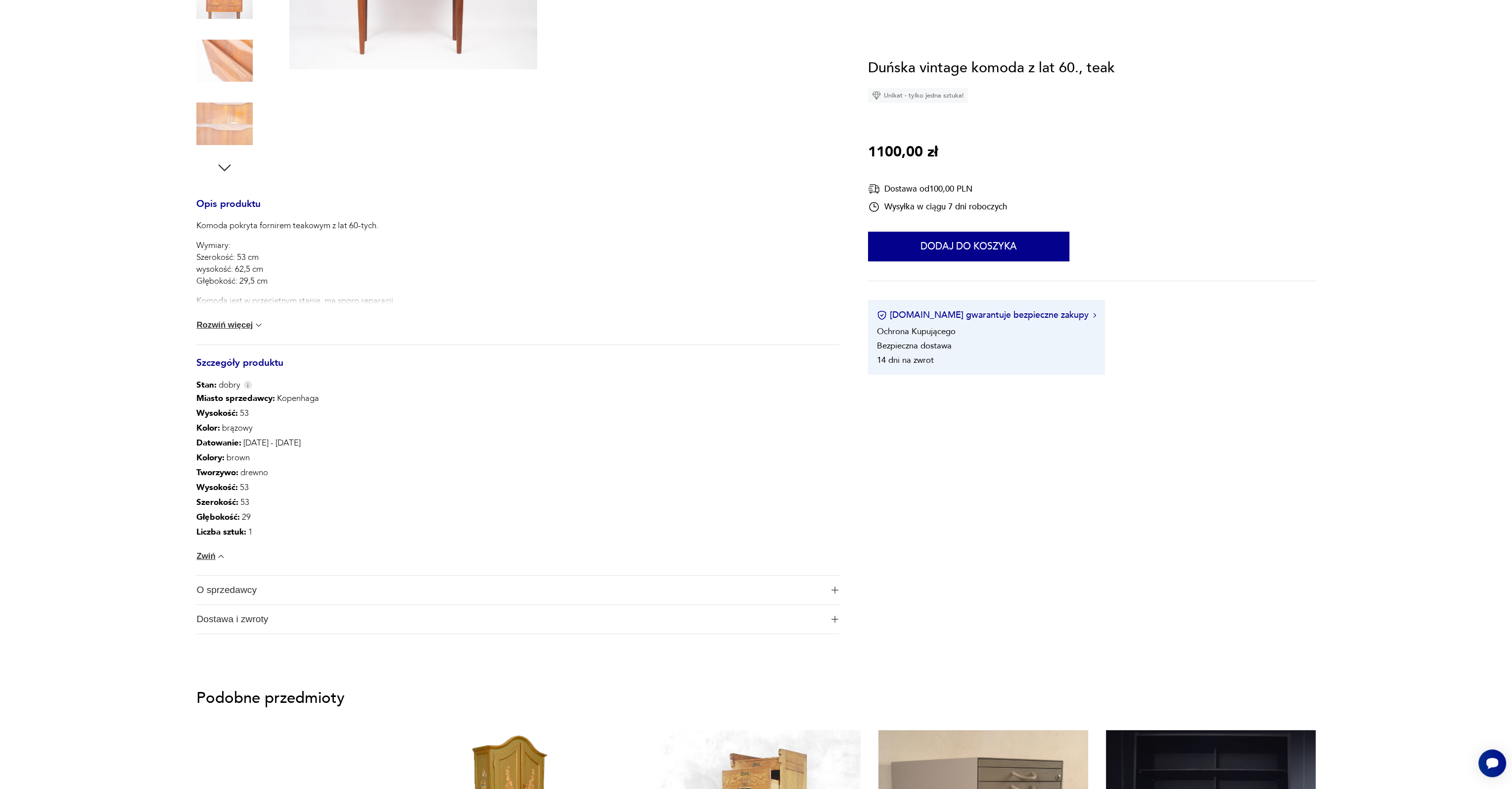
scroll to position [0, 0]
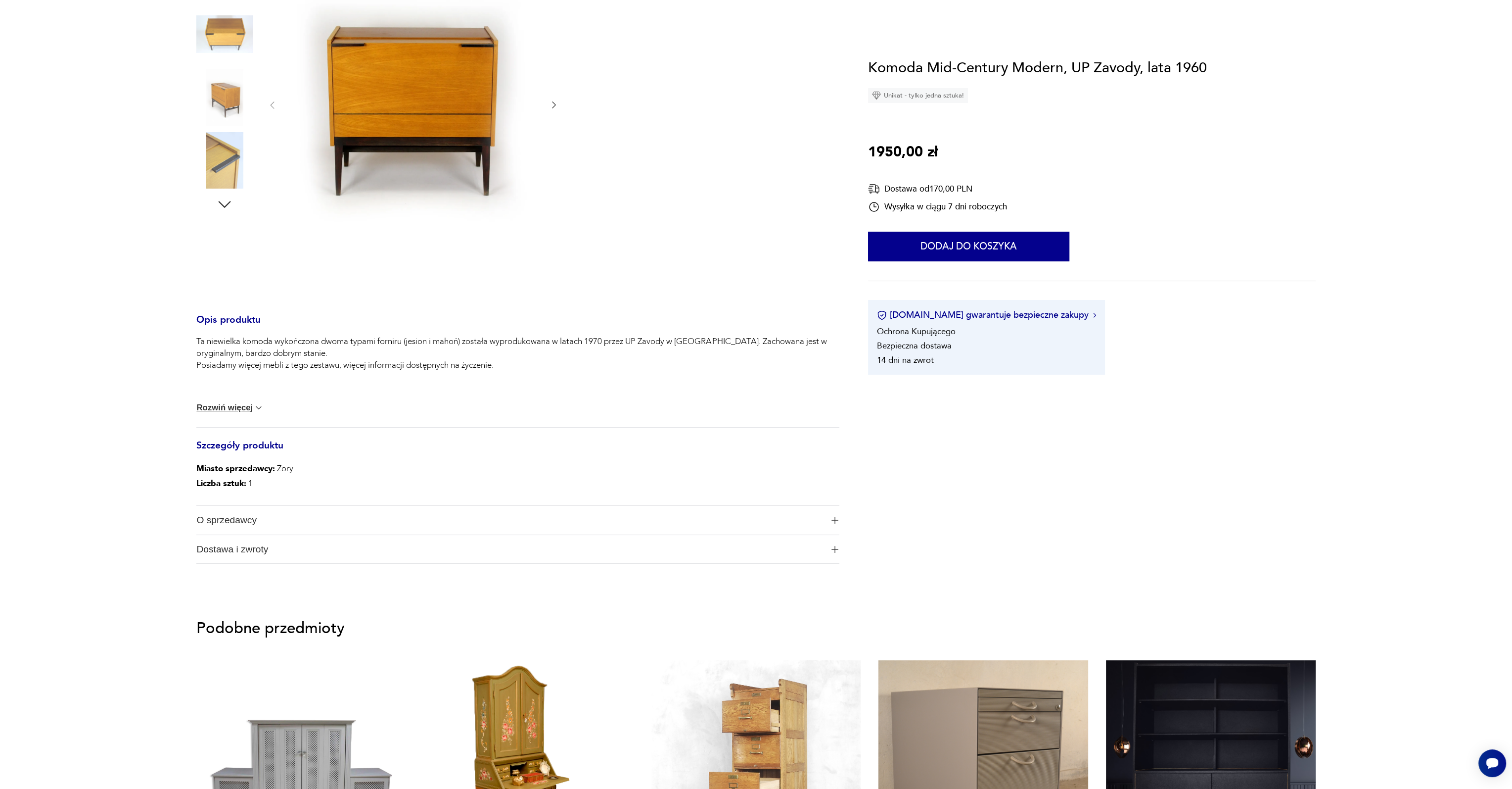
scroll to position [347, 0]
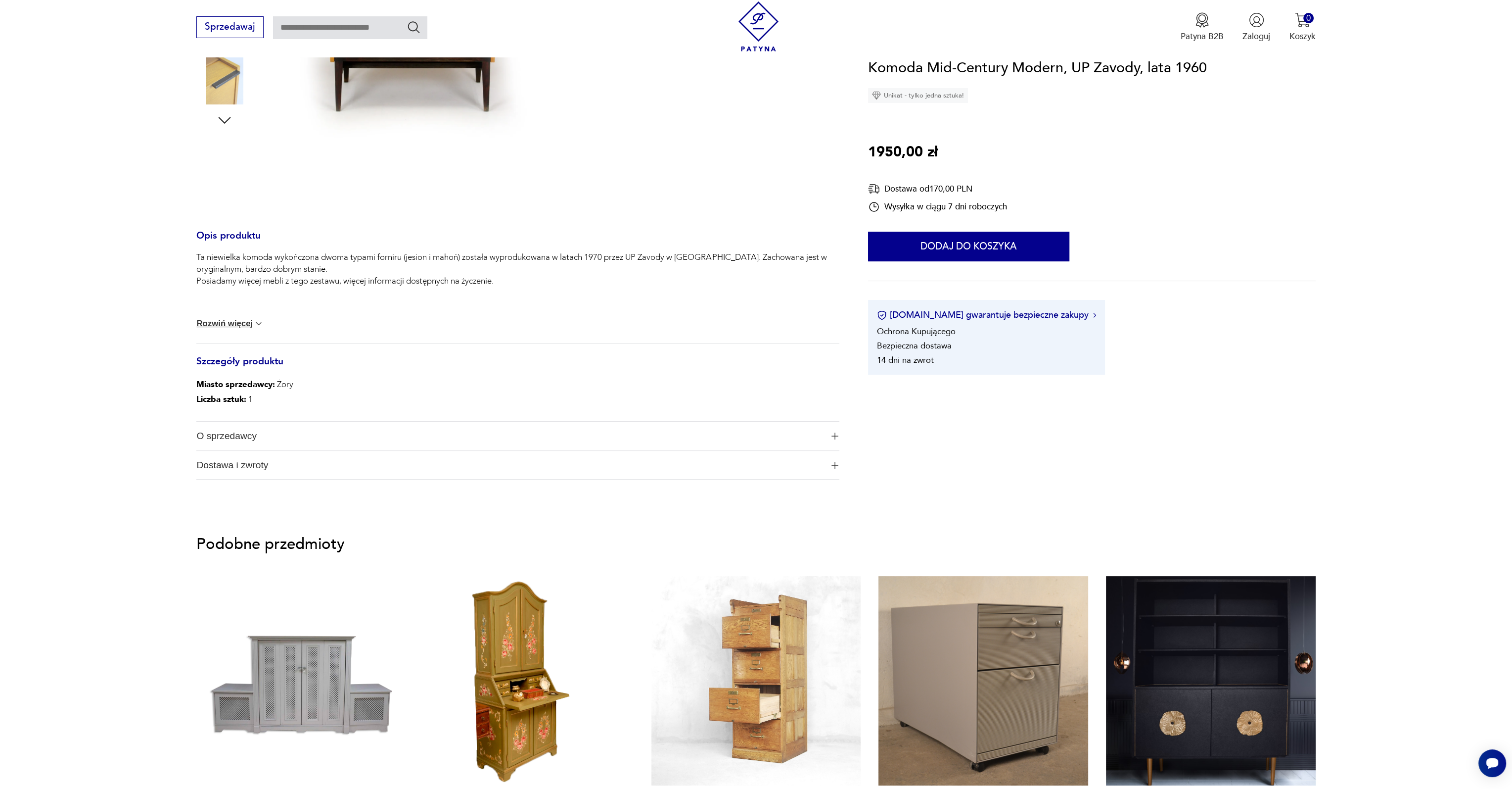
click at [244, 323] on button "Rozwiń więcej" at bounding box center [230, 323] width 67 height 10
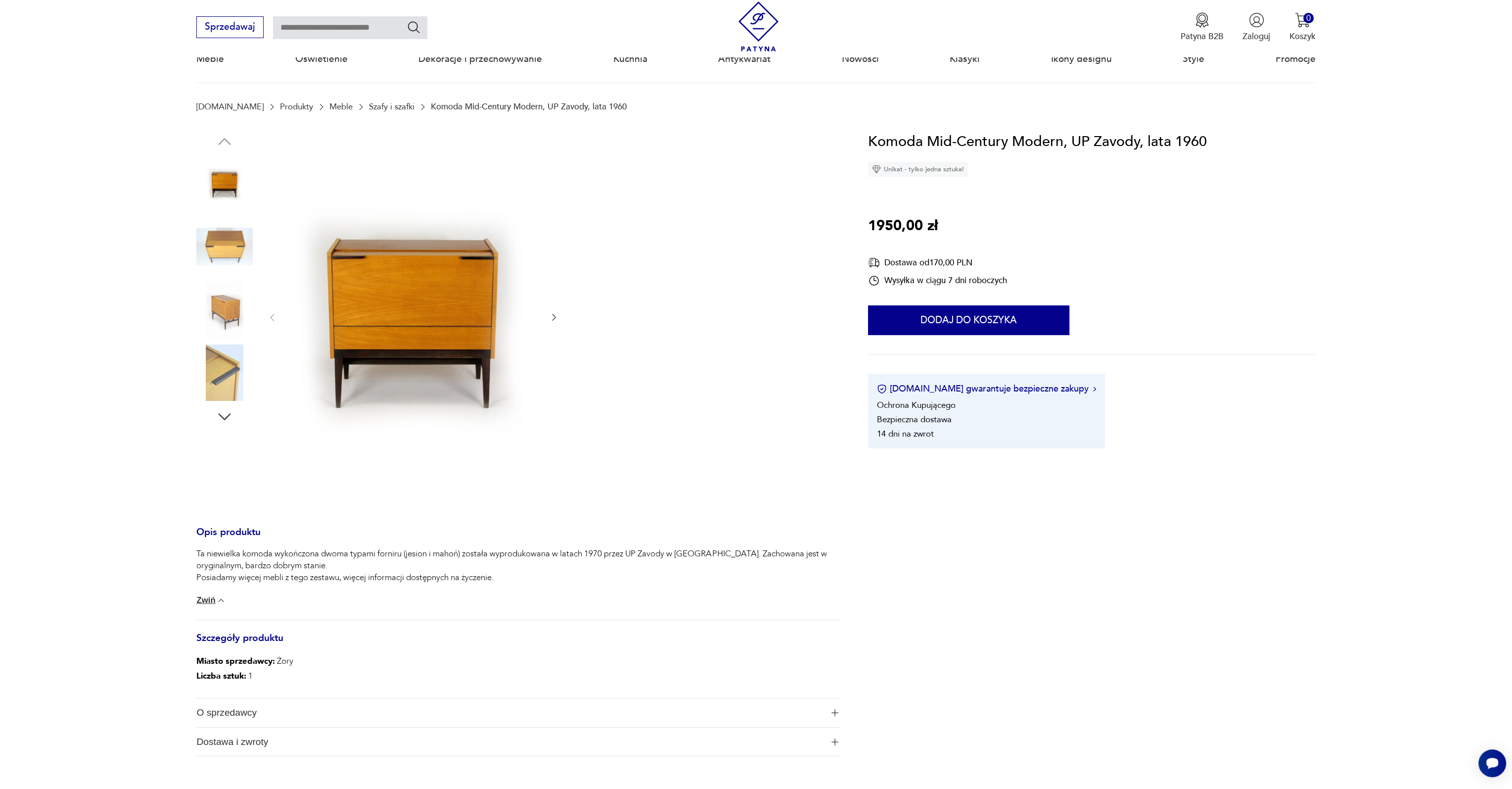
scroll to position [0, 0]
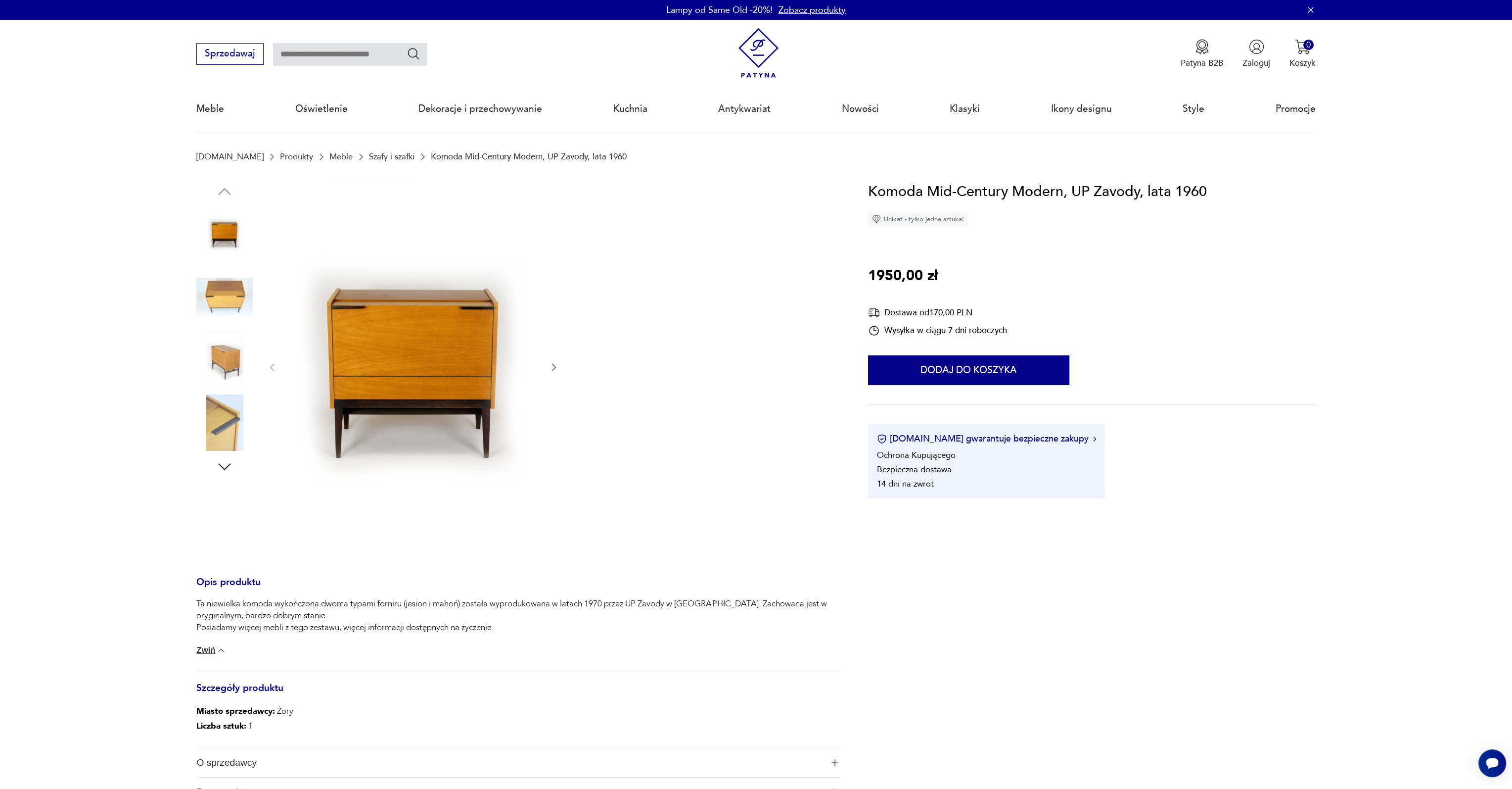
click at [222, 358] on img at bounding box center [224, 360] width 56 height 56
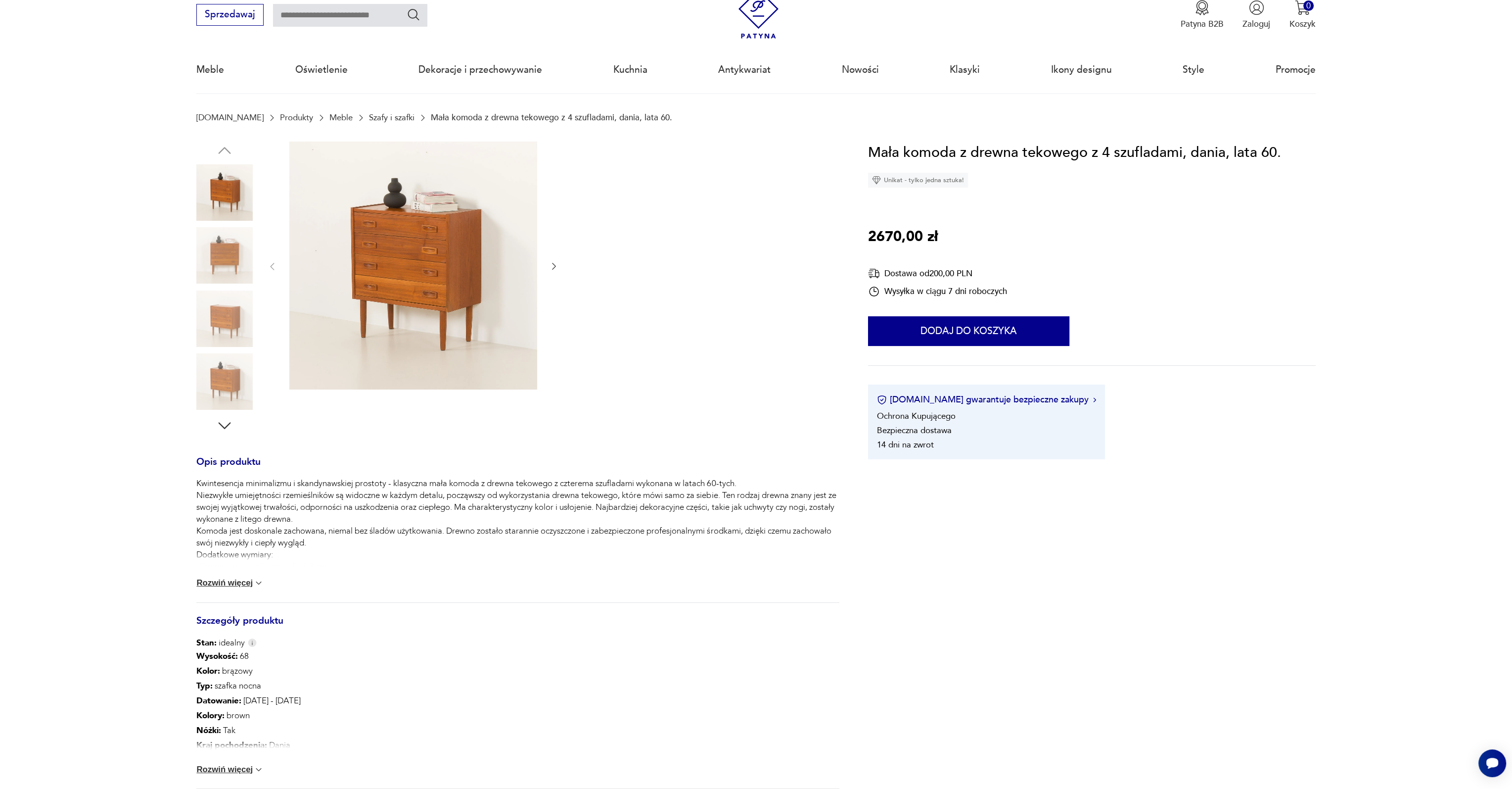
scroll to position [99, 0]
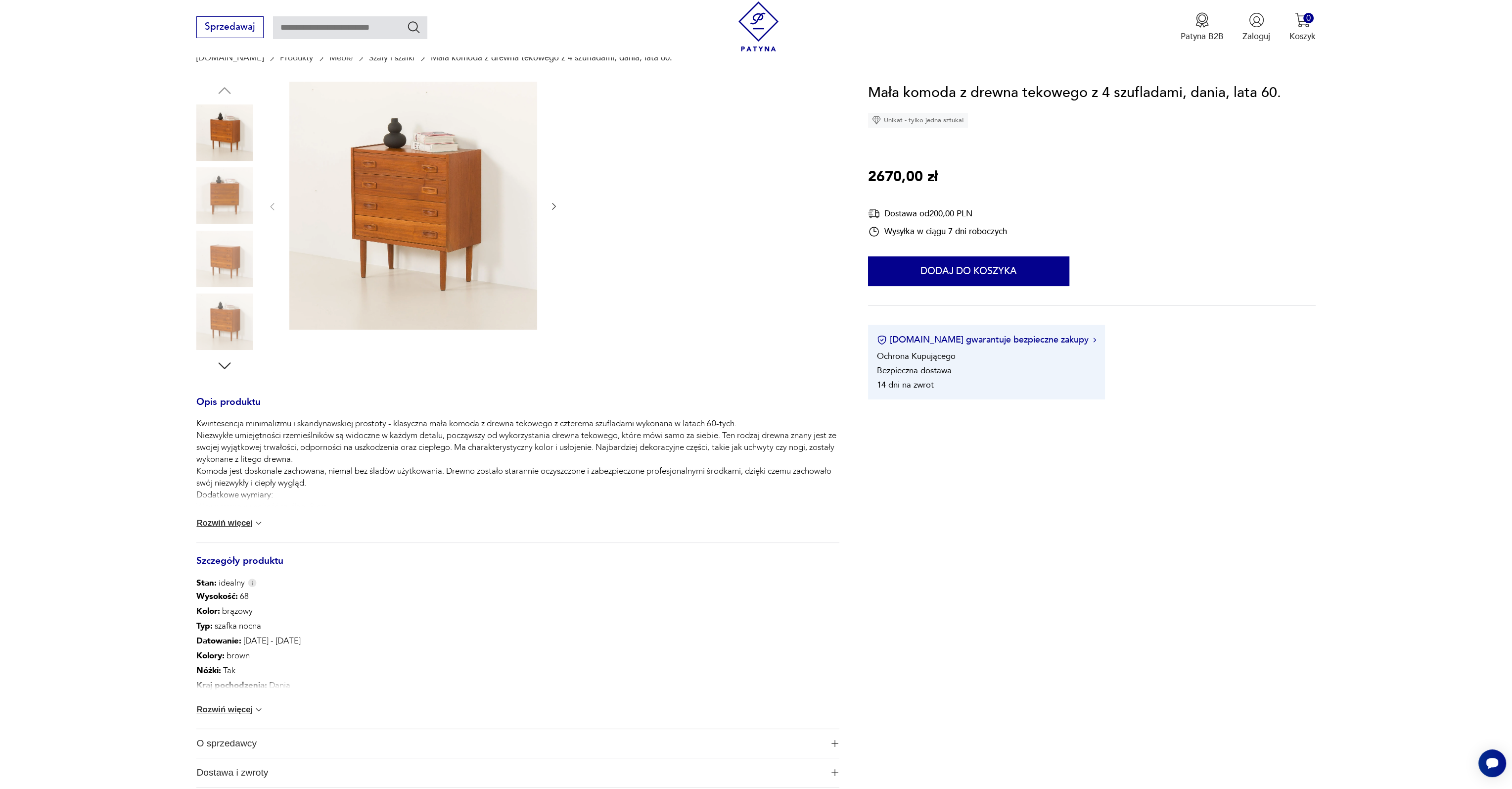
click at [237, 707] on button "Rozwiń więcej" at bounding box center [230, 710] width 67 height 10
click at [234, 520] on button "Rozwiń więcej" at bounding box center [230, 523] width 67 height 10
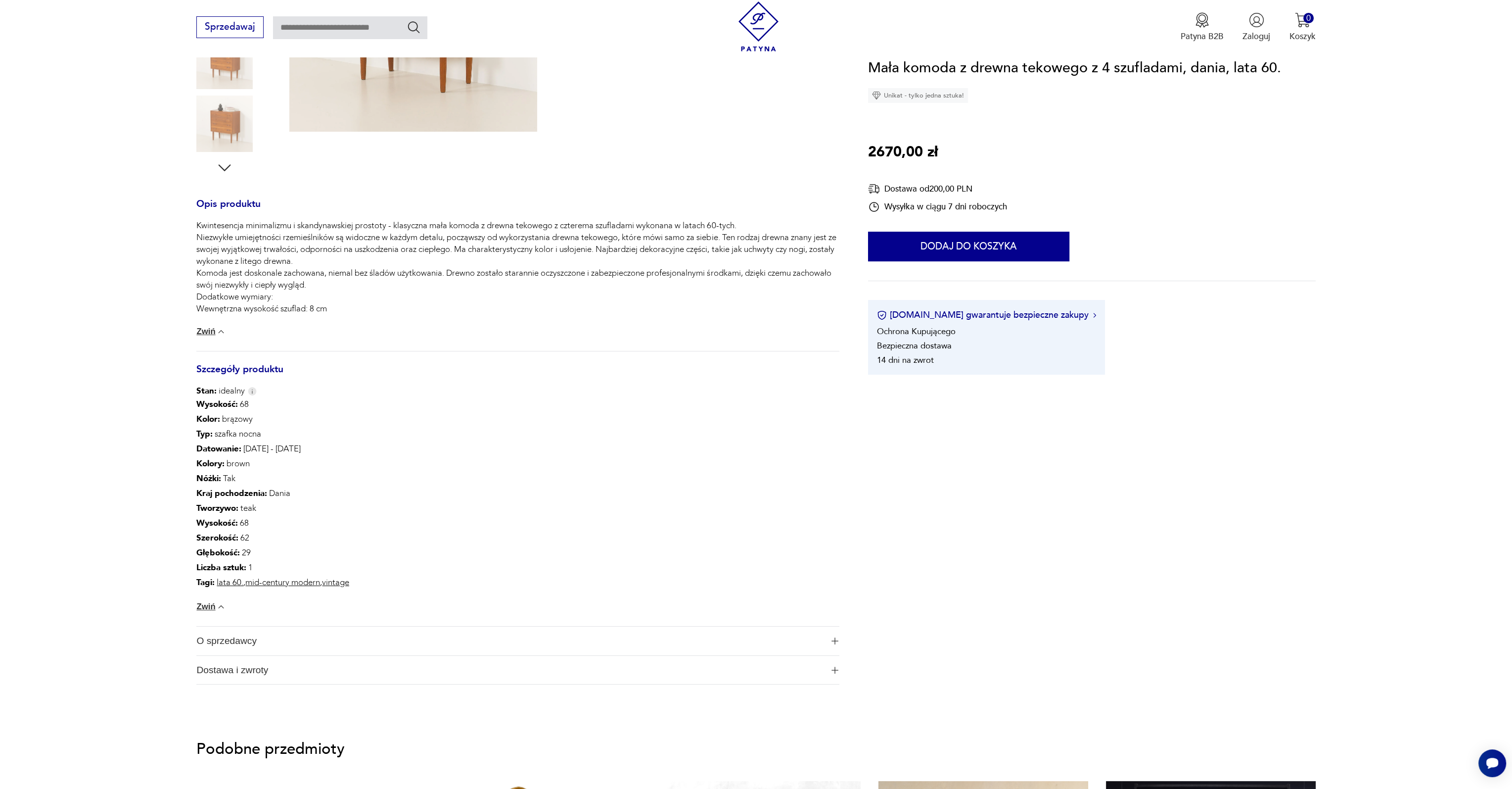
scroll to position [0, 0]
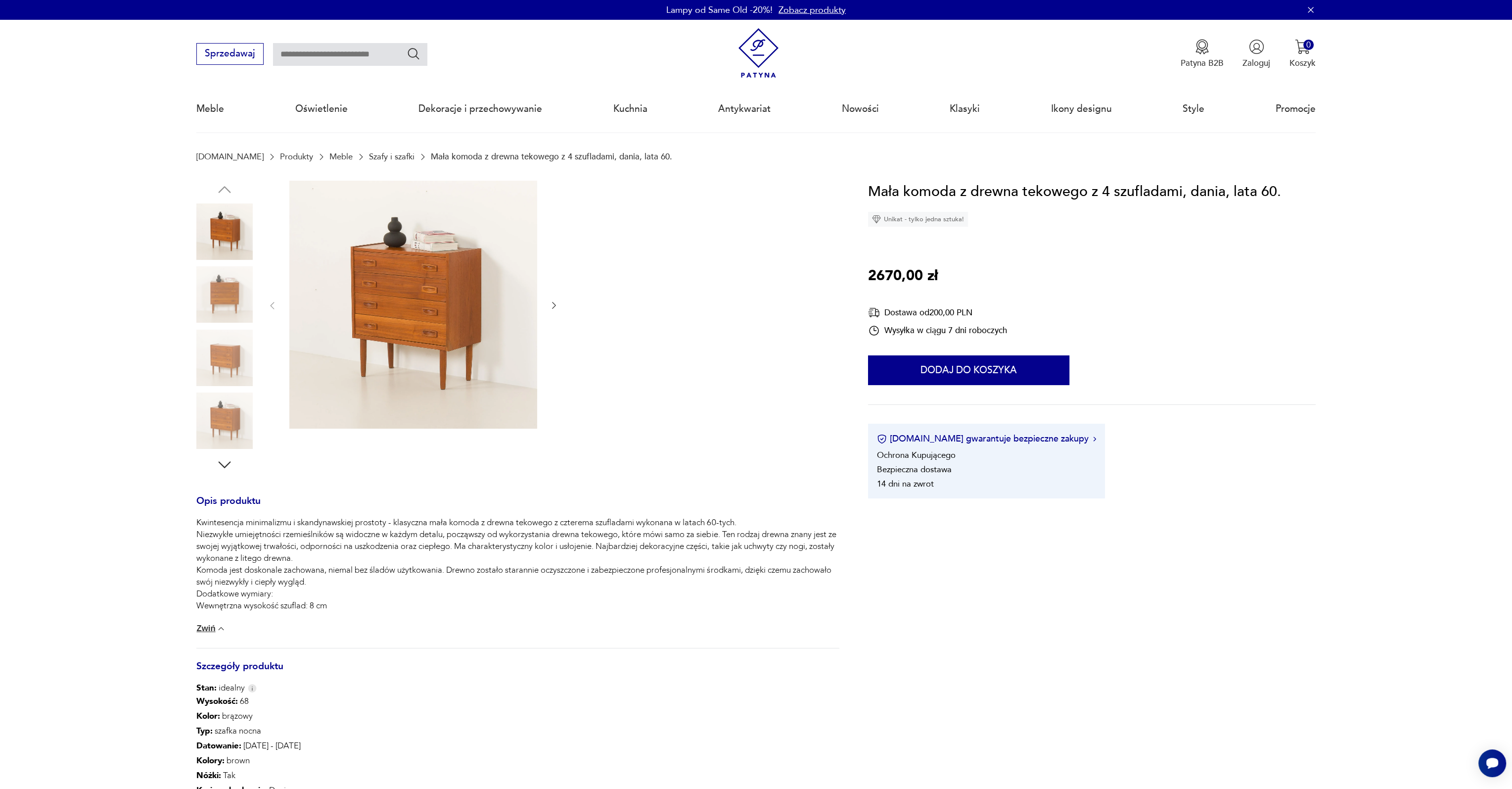
click at [220, 305] on img at bounding box center [224, 294] width 56 height 56
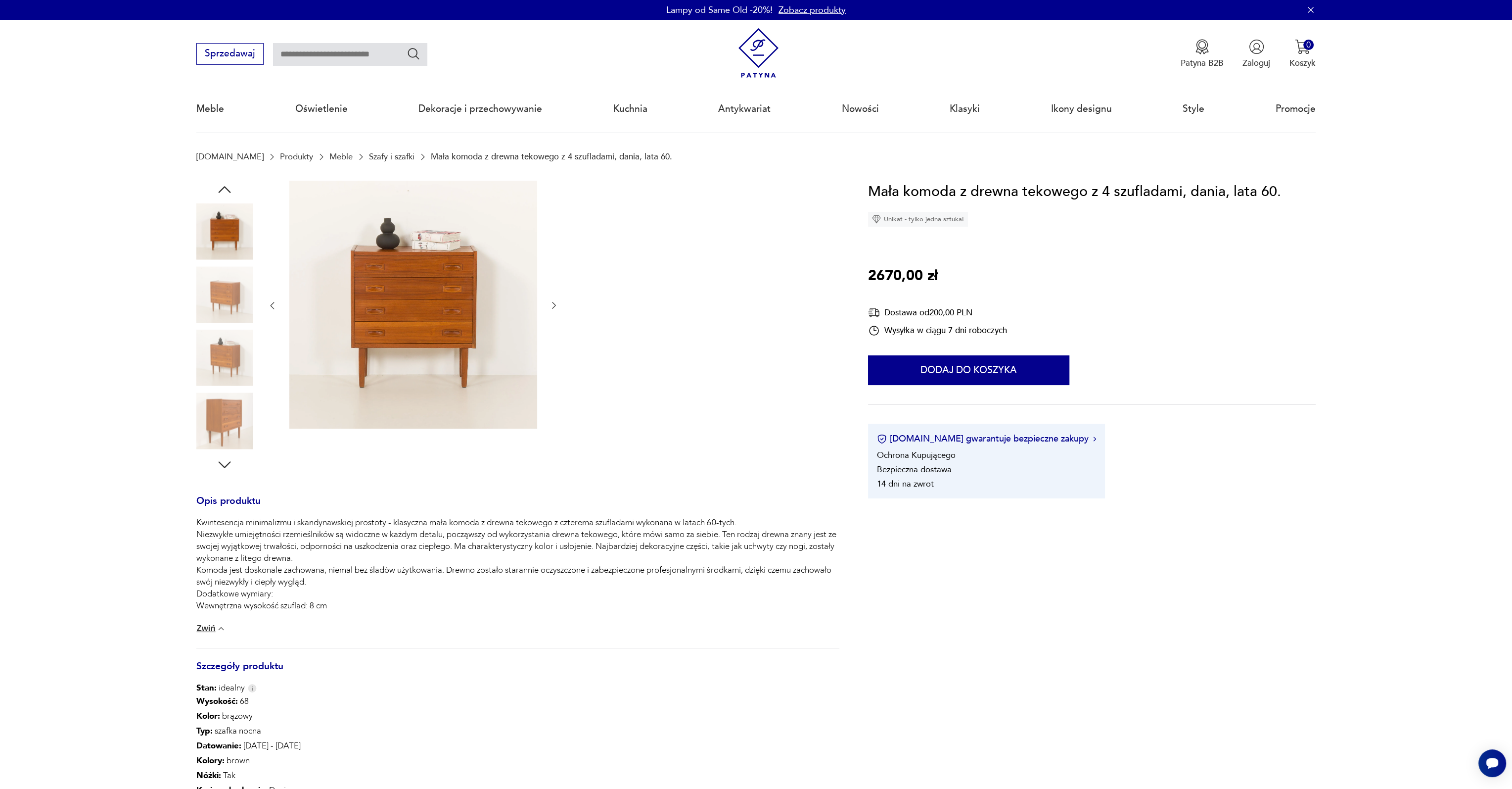
click at [220, 305] on img at bounding box center [224, 294] width 56 height 56
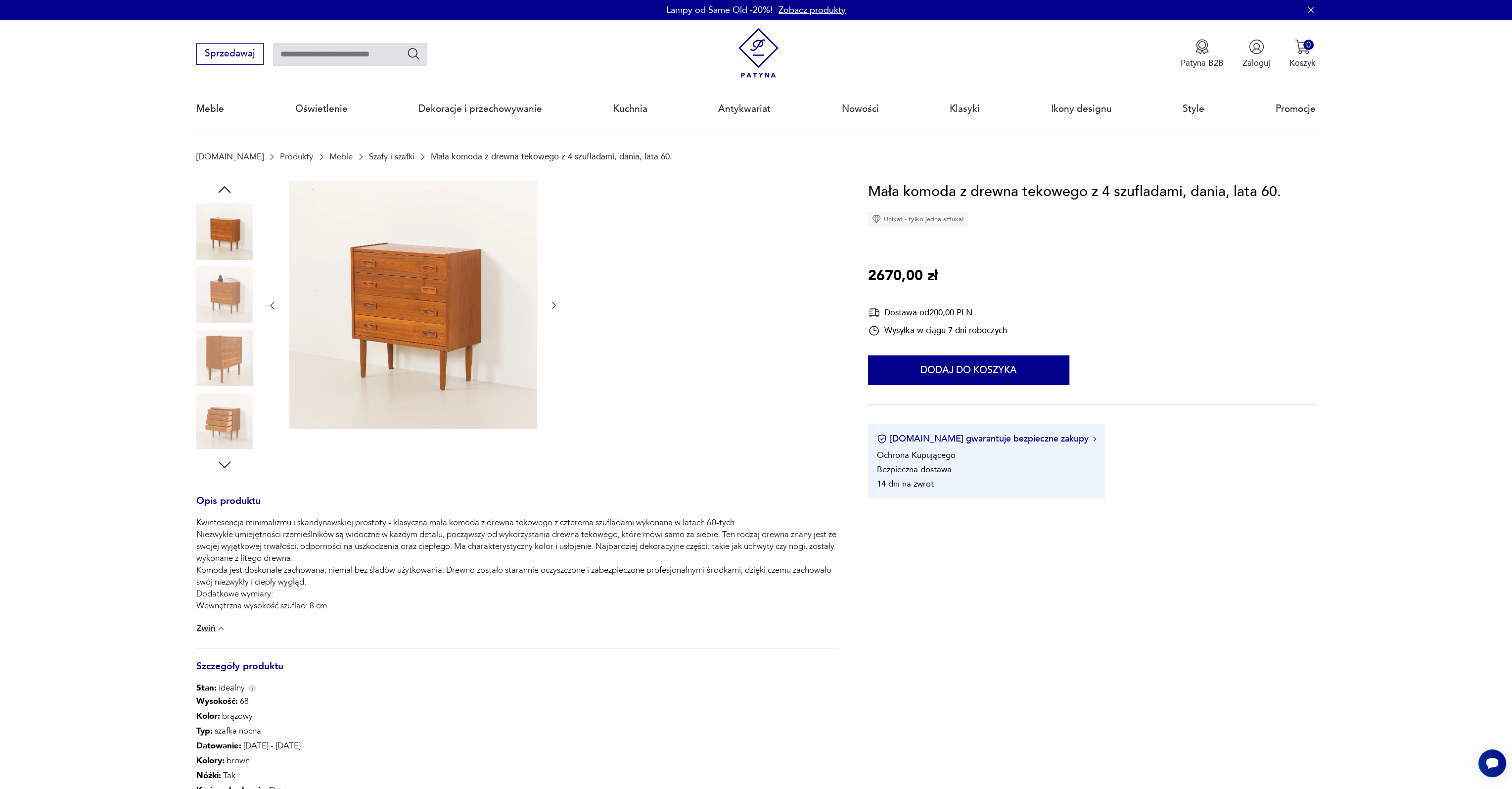
click at [220, 305] on img at bounding box center [224, 294] width 56 height 56
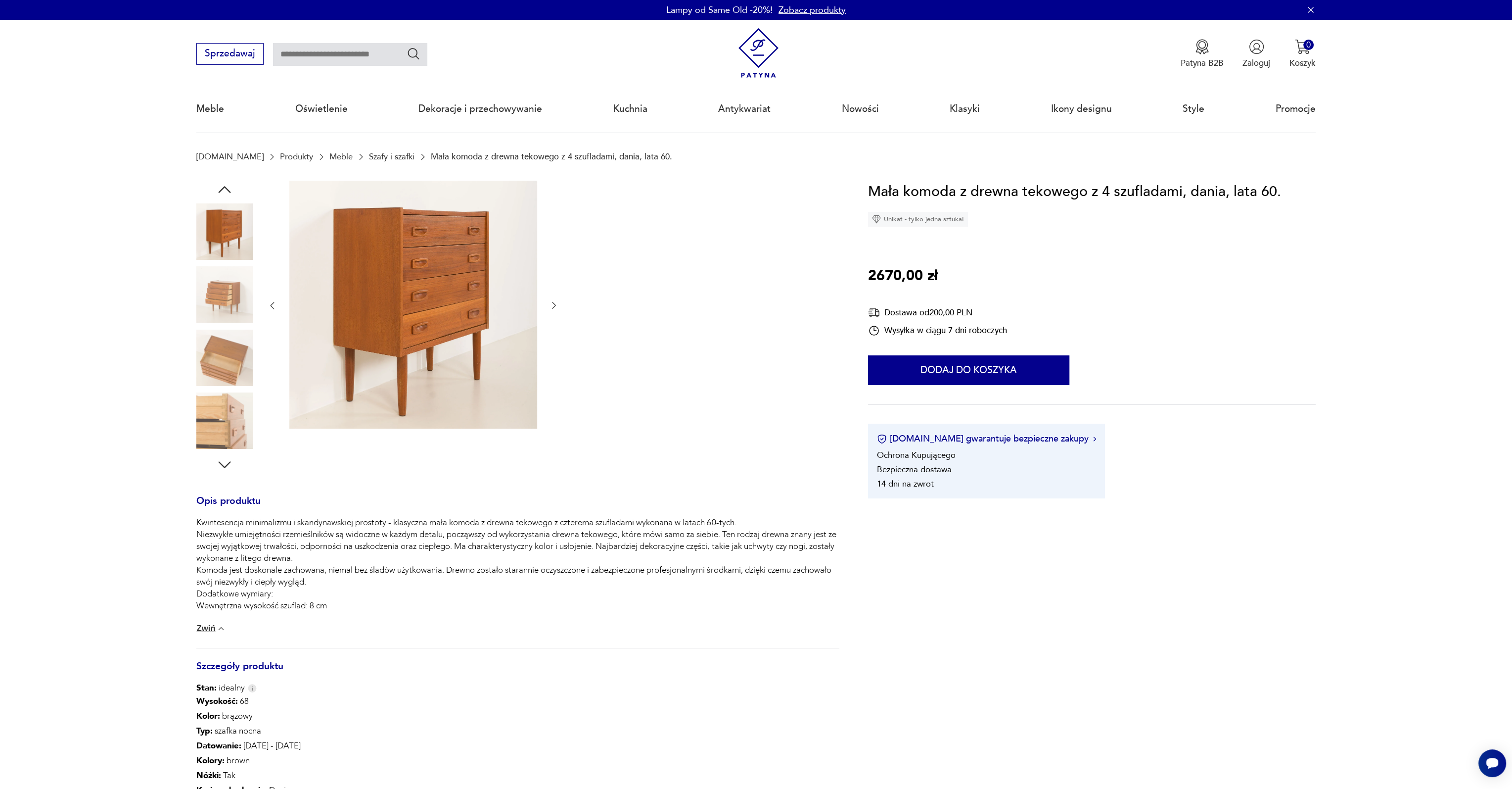
click at [220, 305] on img at bounding box center [224, 294] width 56 height 56
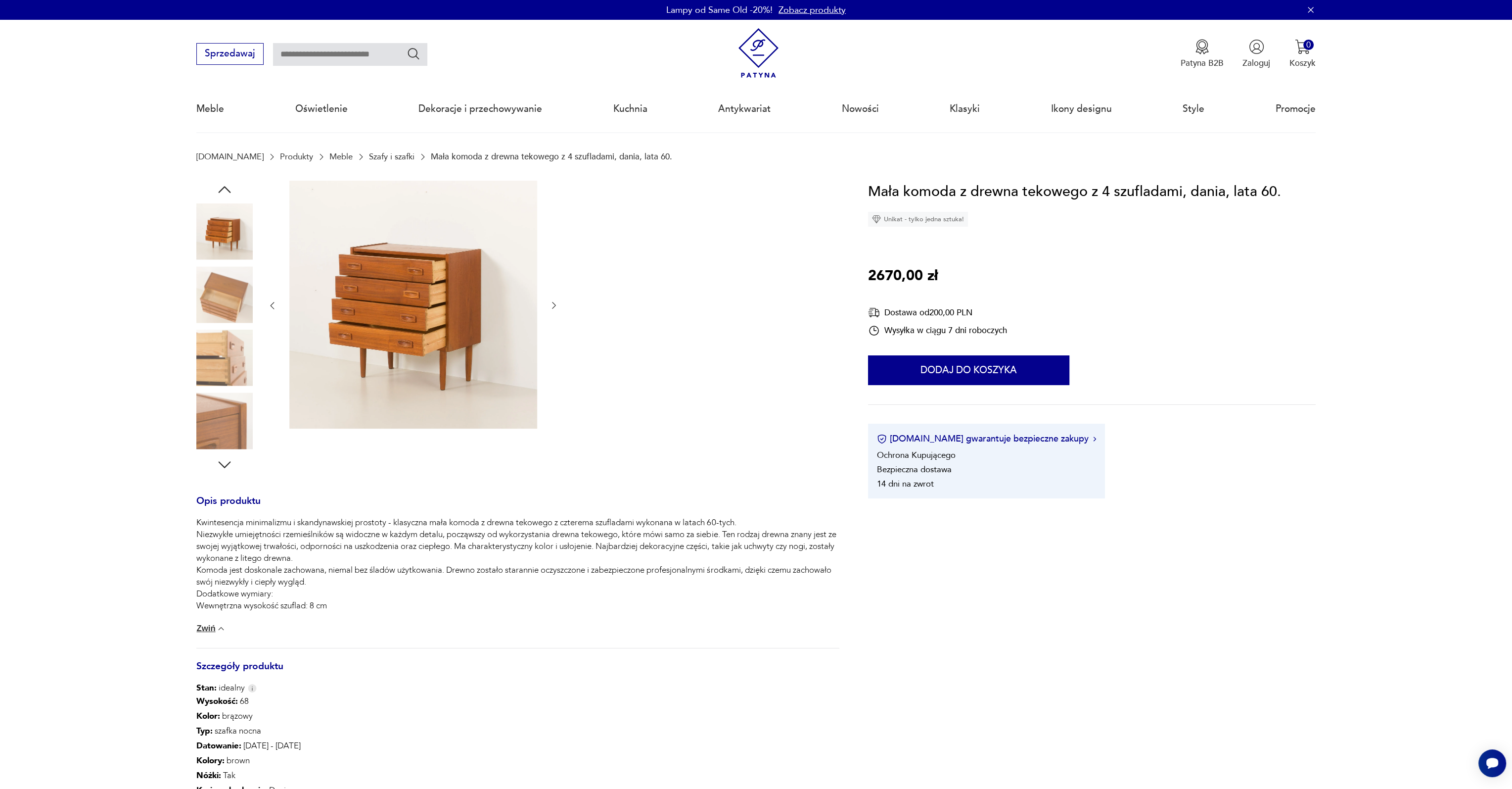
click at [220, 305] on img at bounding box center [224, 294] width 56 height 56
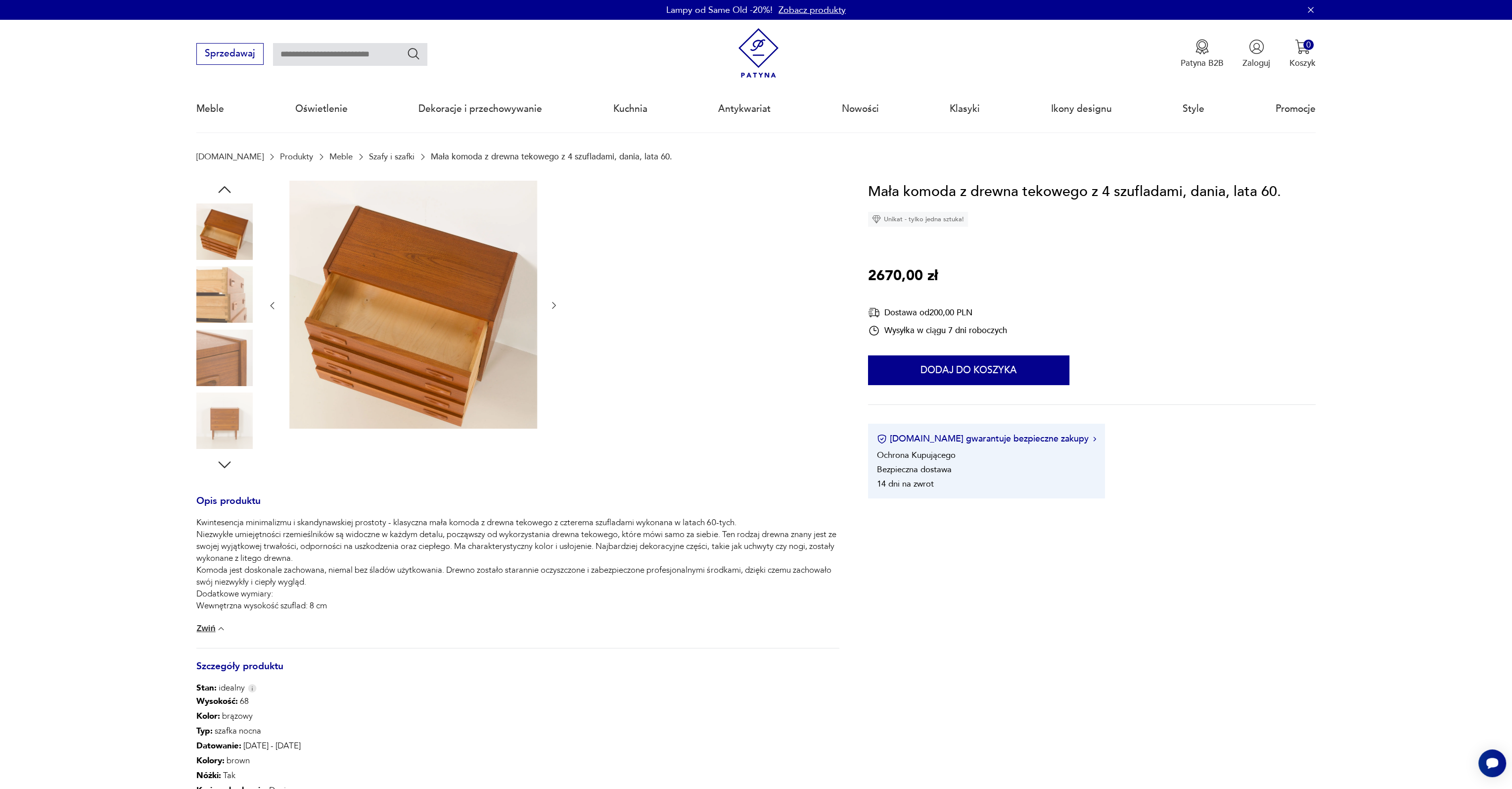
click at [220, 305] on img at bounding box center [224, 294] width 56 height 56
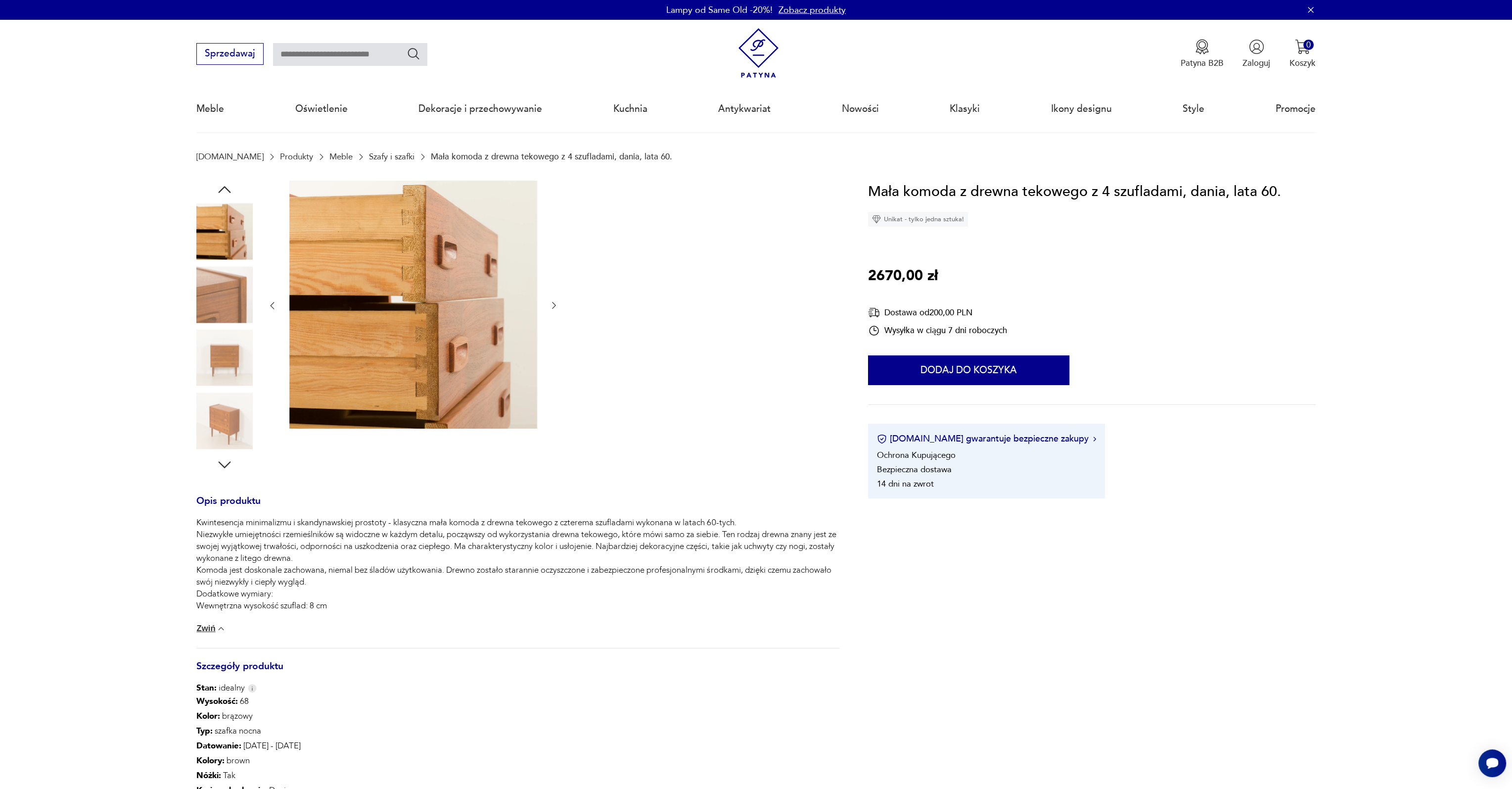
click at [220, 305] on img at bounding box center [224, 294] width 56 height 56
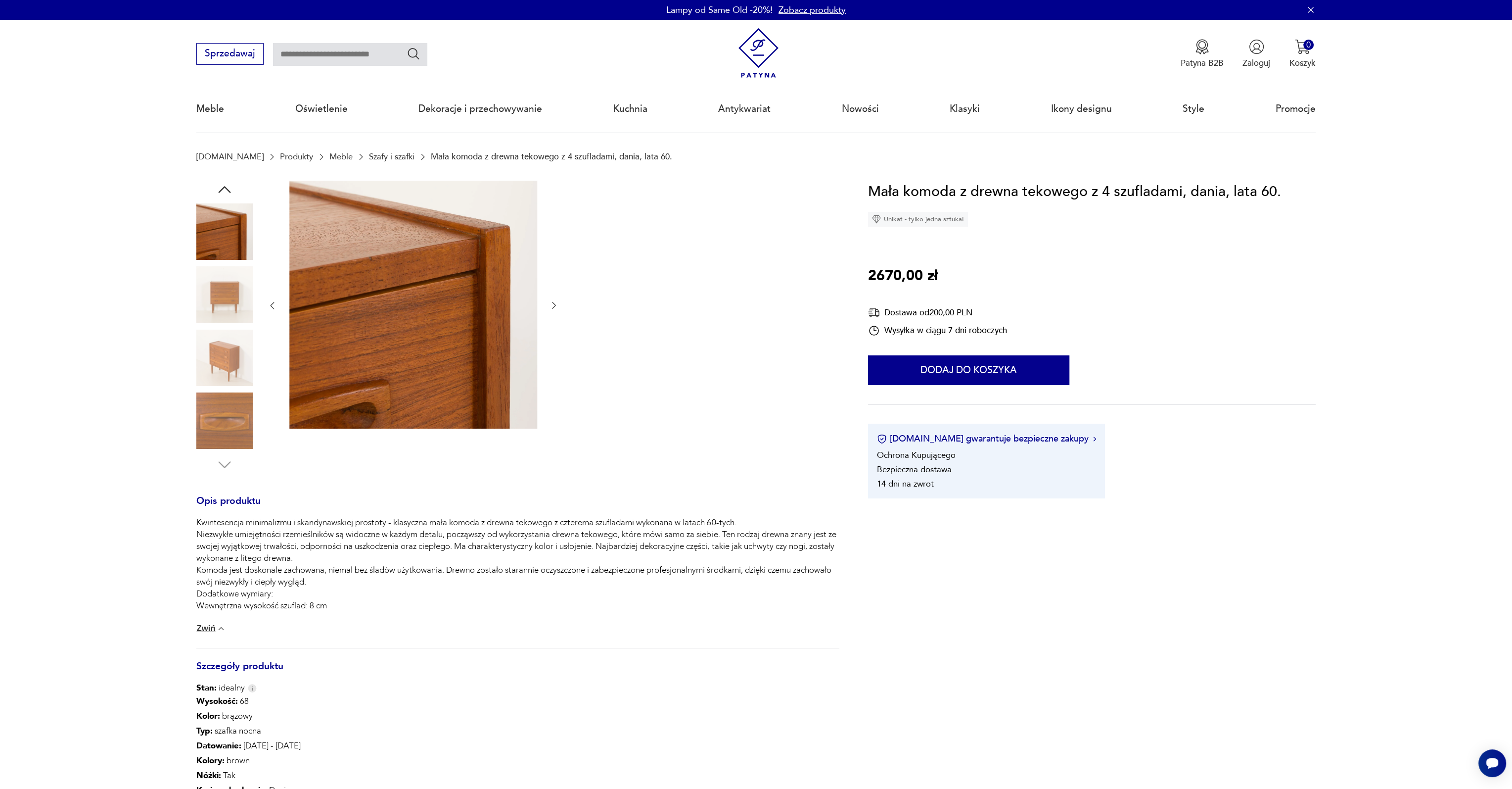
click at [220, 305] on img at bounding box center [224, 294] width 56 height 56
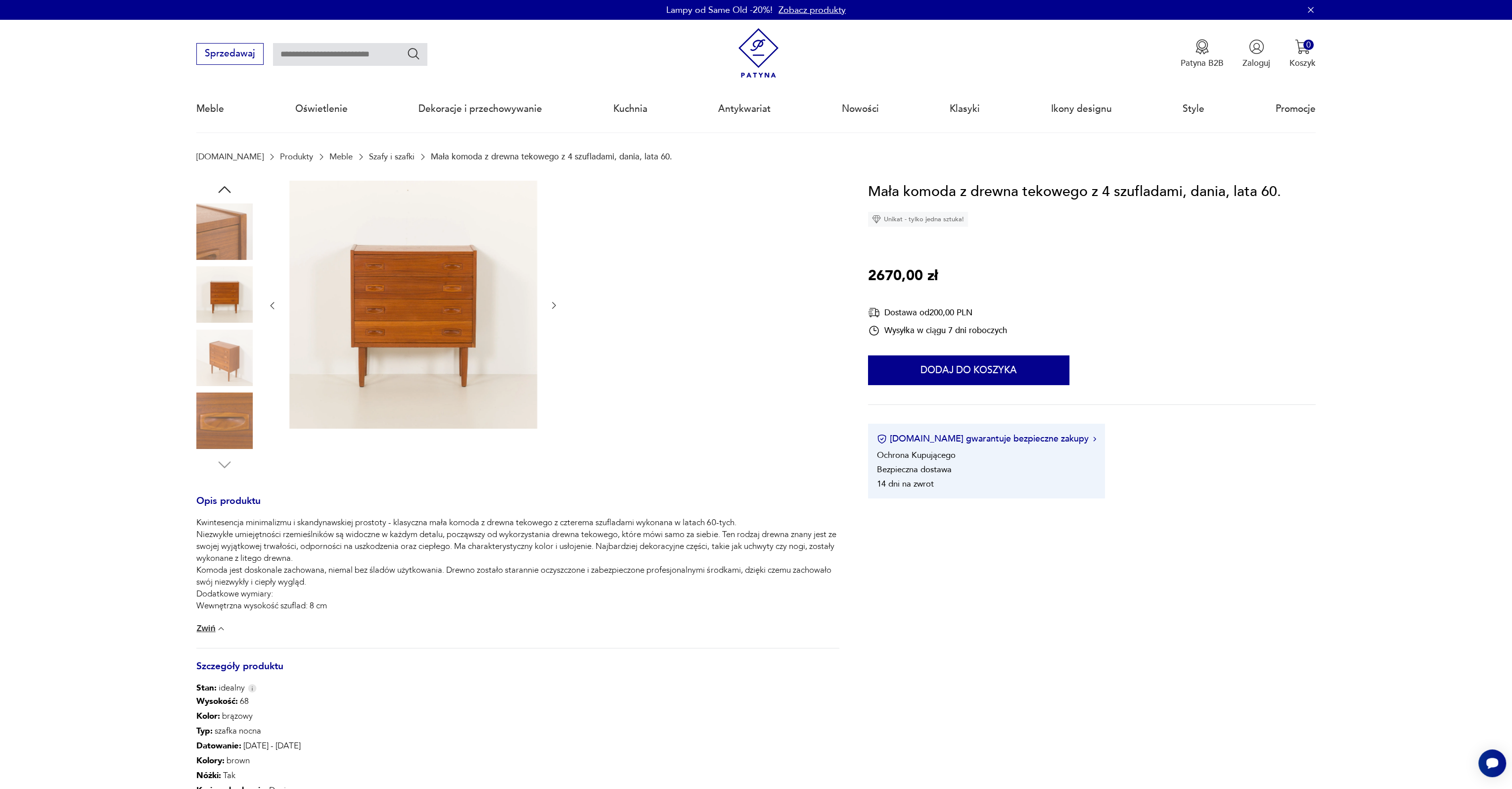
click at [231, 367] on img at bounding box center [224, 358] width 56 height 56
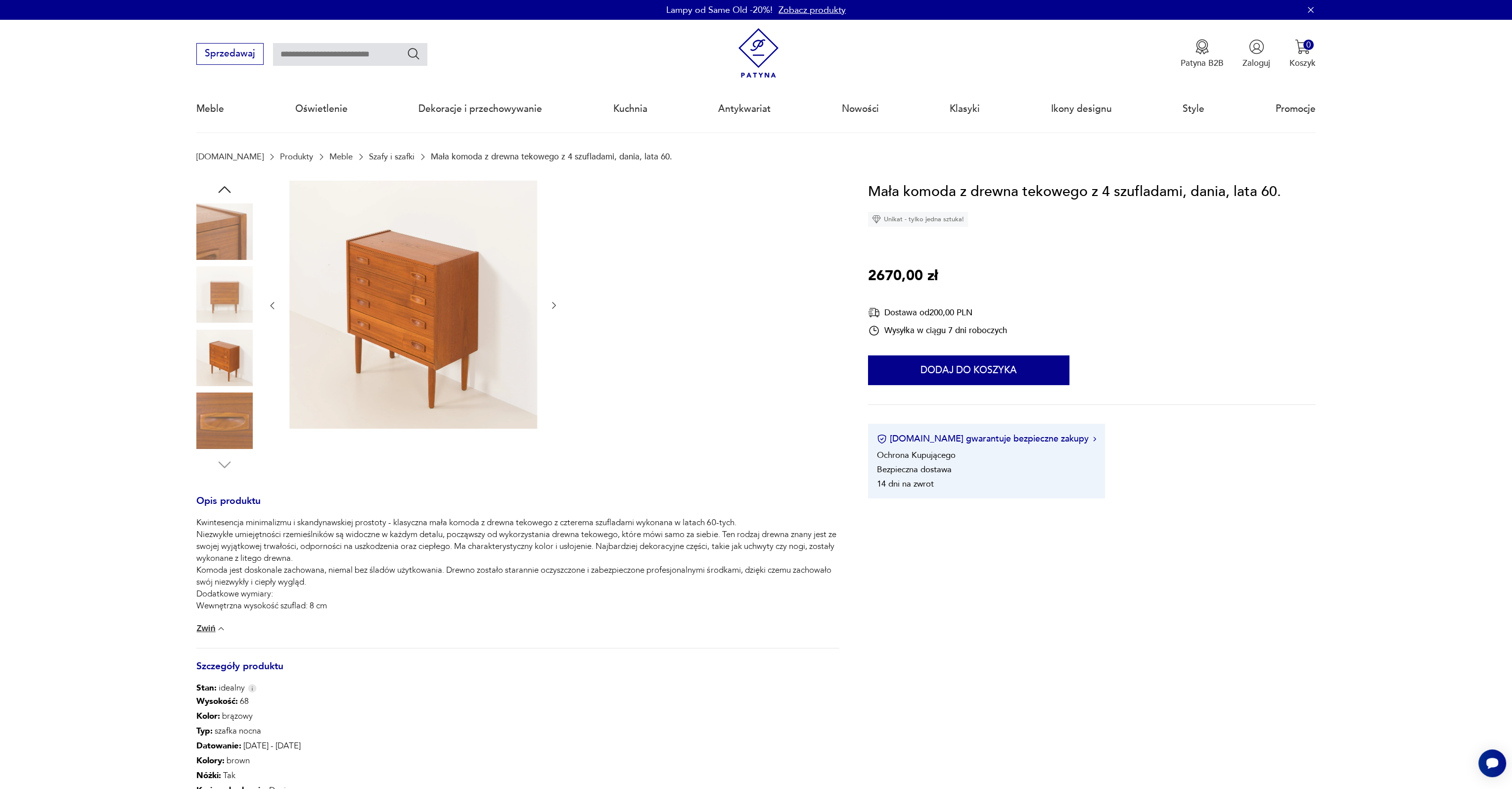
click at [230, 188] on icon "button" at bounding box center [224, 189] width 18 height 18
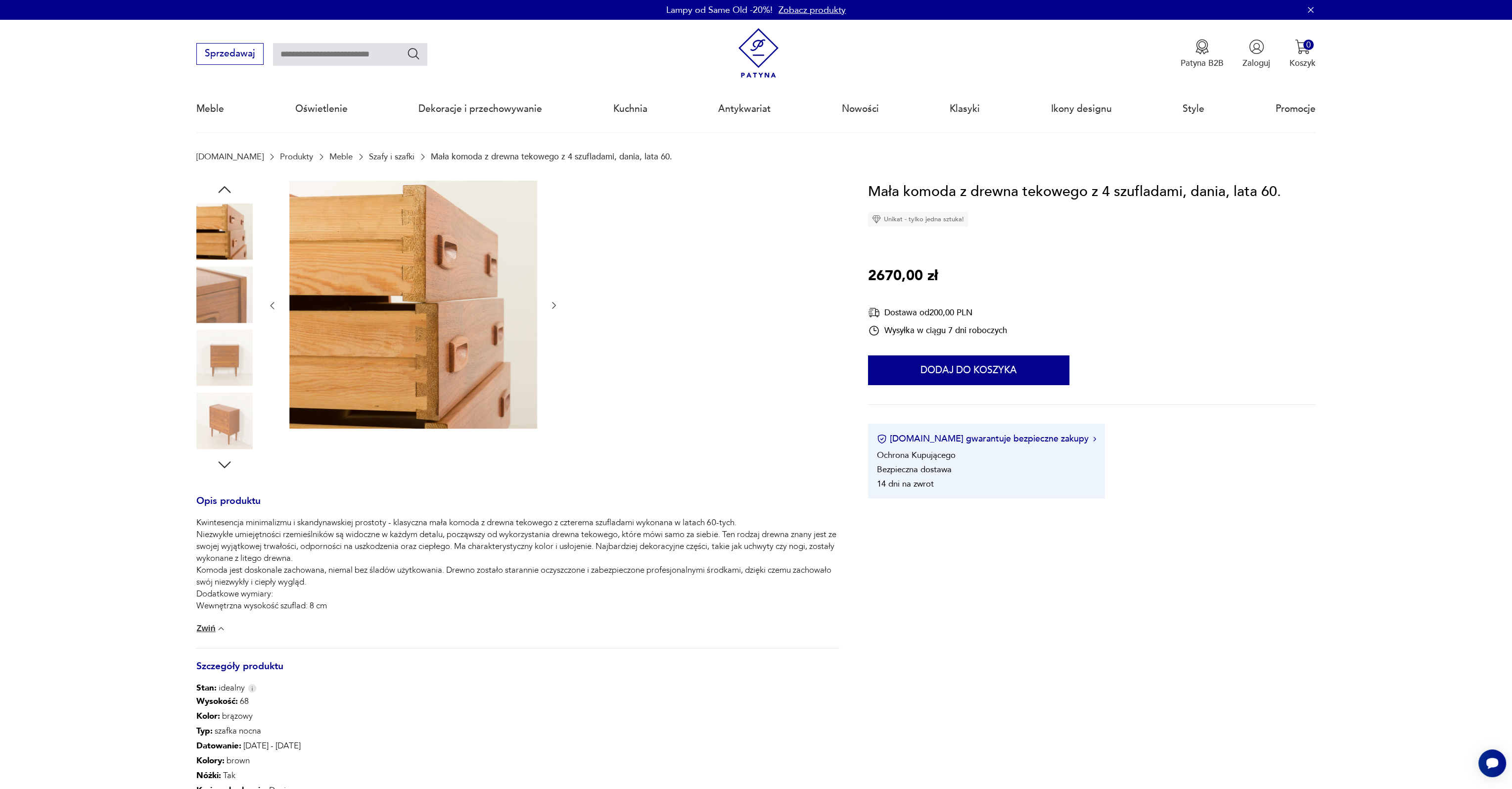
click at [229, 187] on icon "button" at bounding box center [224, 189] width 18 height 18
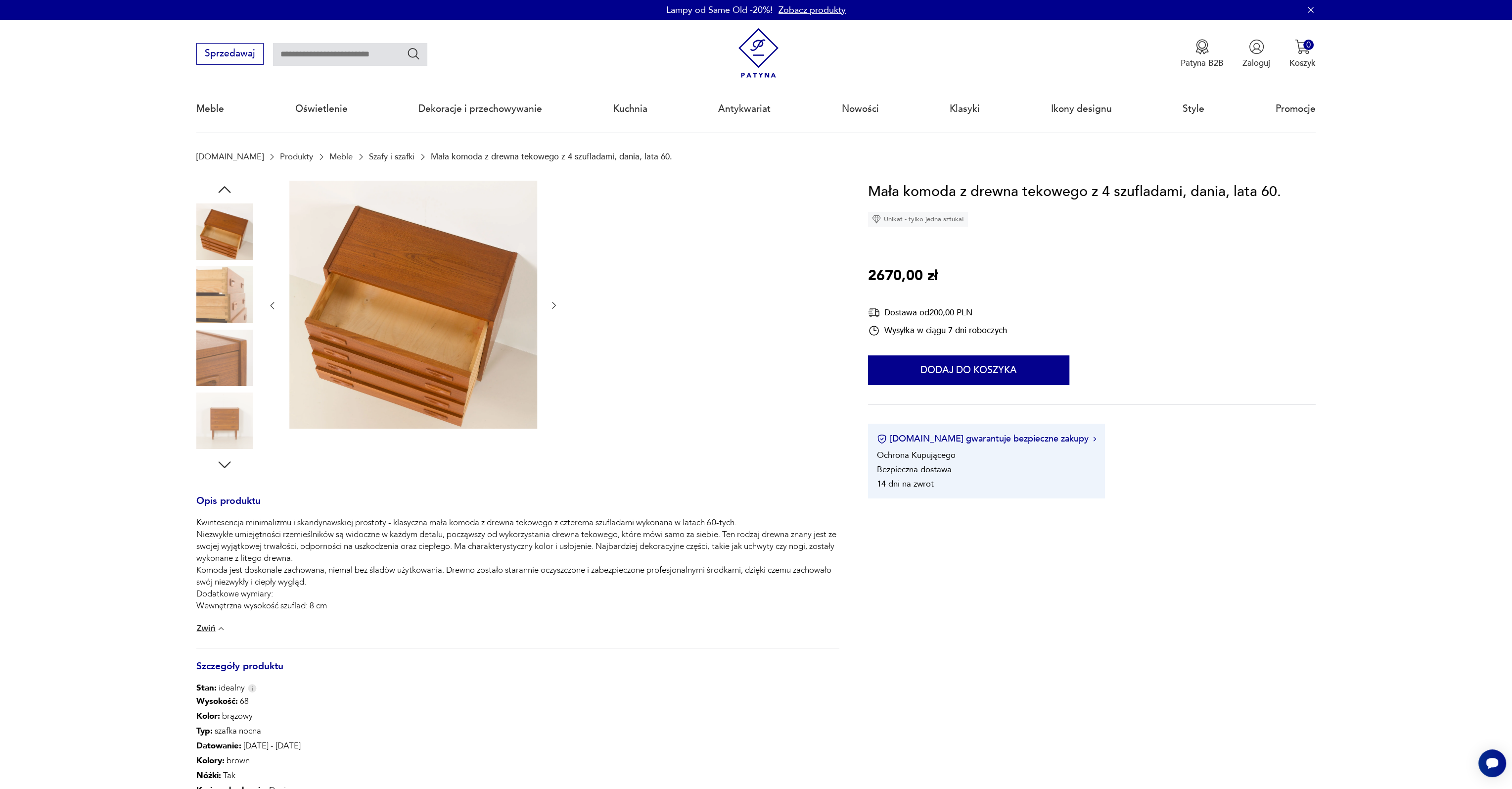
click at [229, 186] on icon "button" at bounding box center [224, 189] width 18 height 18
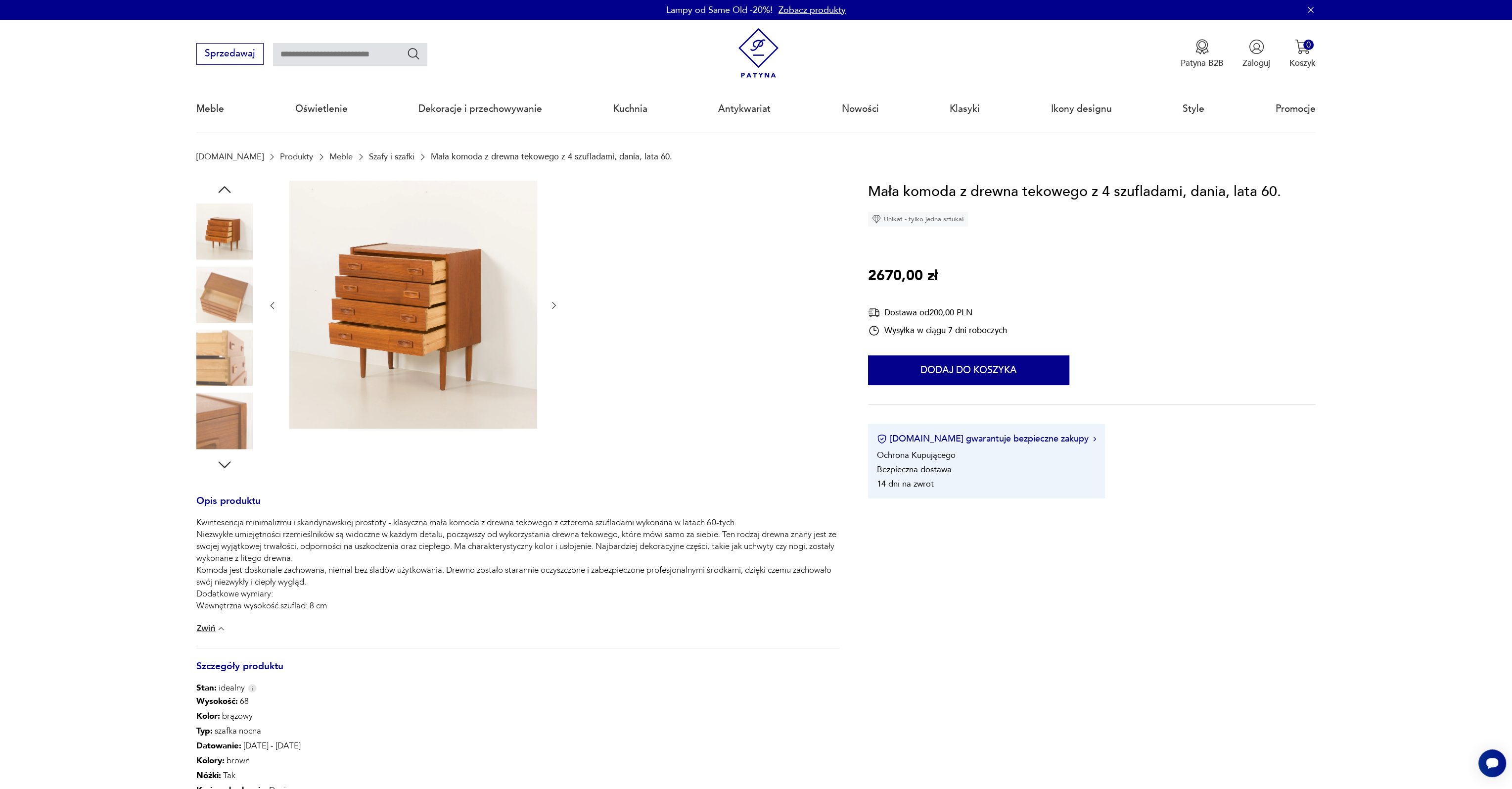
click at [229, 186] on icon "button" at bounding box center [224, 189] width 18 height 18
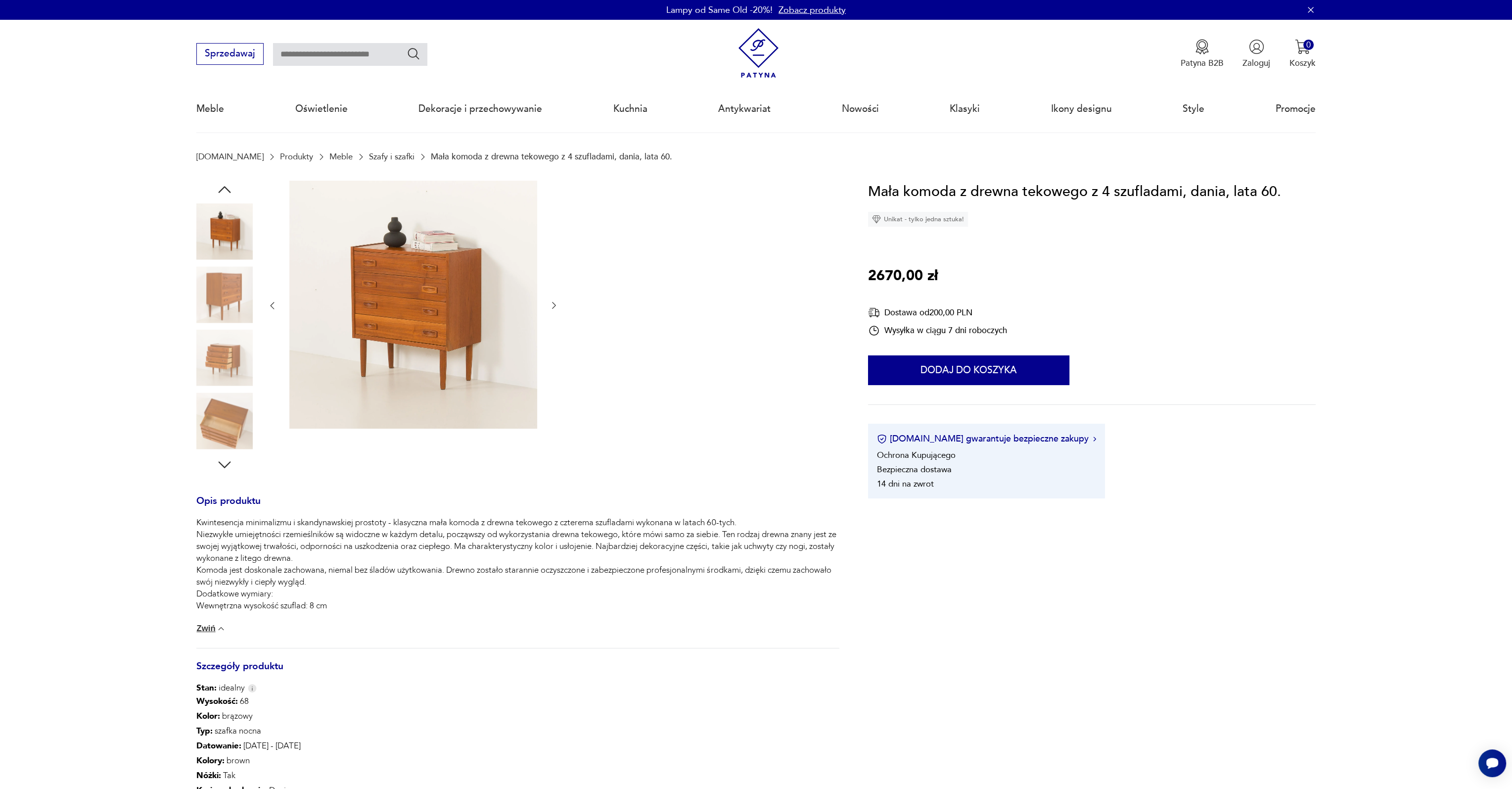
click at [230, 185] on icon "button" at bounding box center [224, 189] width 18 height 18
click at [230, 182] on icon "button" at bounding box center [224, 189] width 18 height 18
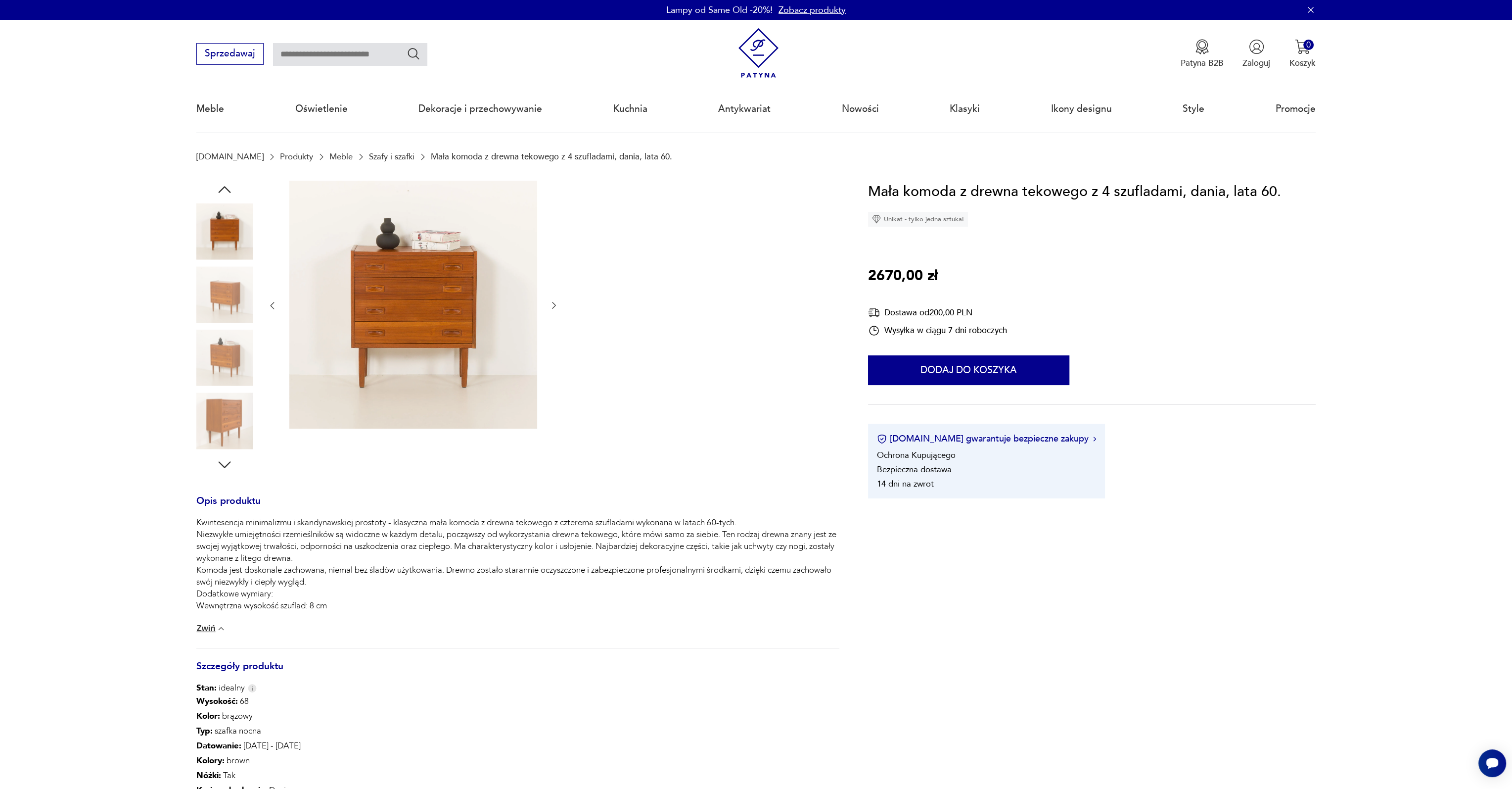
click at [231, 227] on img at bounding box center [224, 231] width 56 height 56
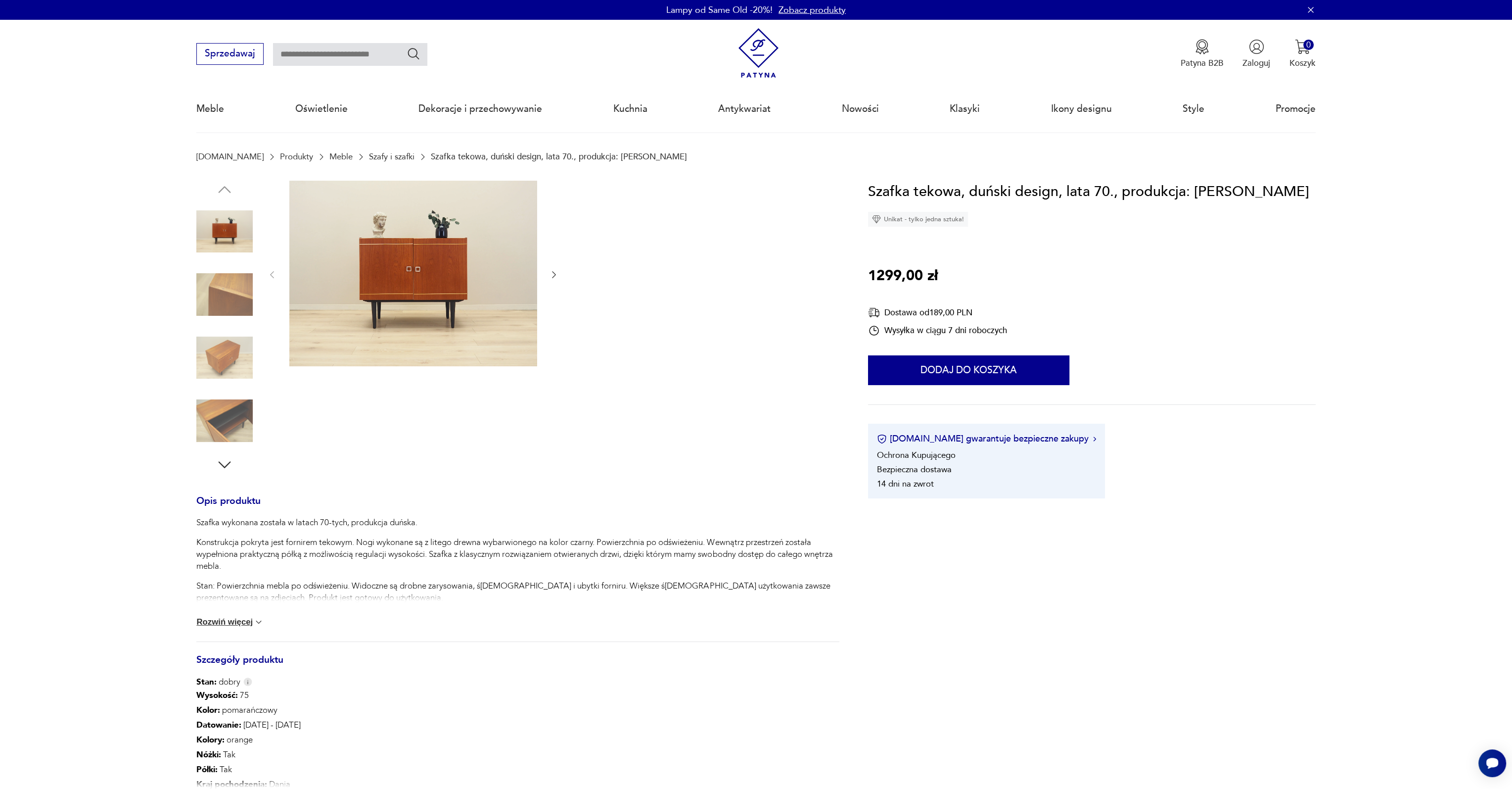
scroll to position [347, 0]
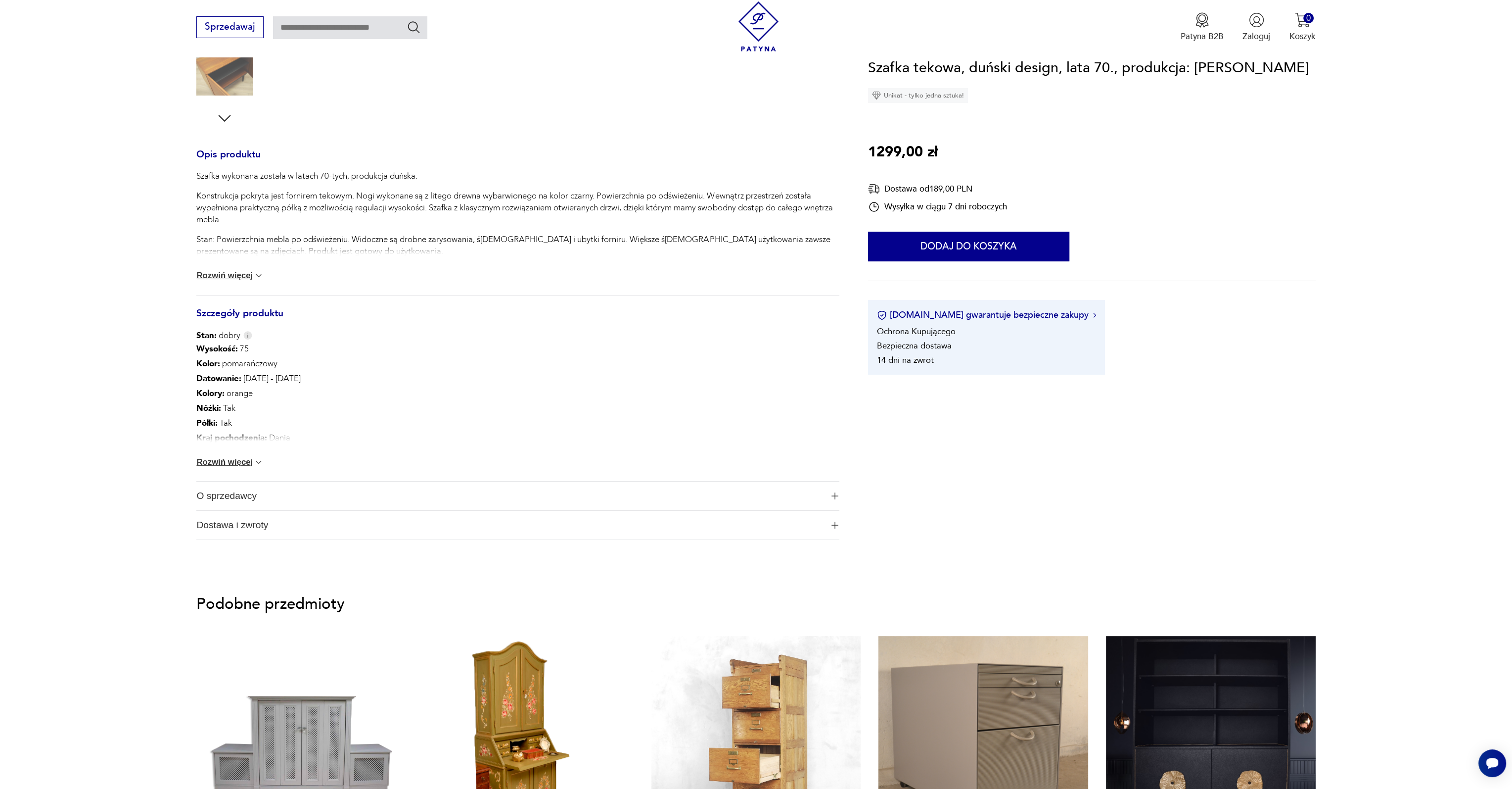
click at [235, 462] on button "Rozwiń więcej" at bounding box center [230, 462] width 67 height 10
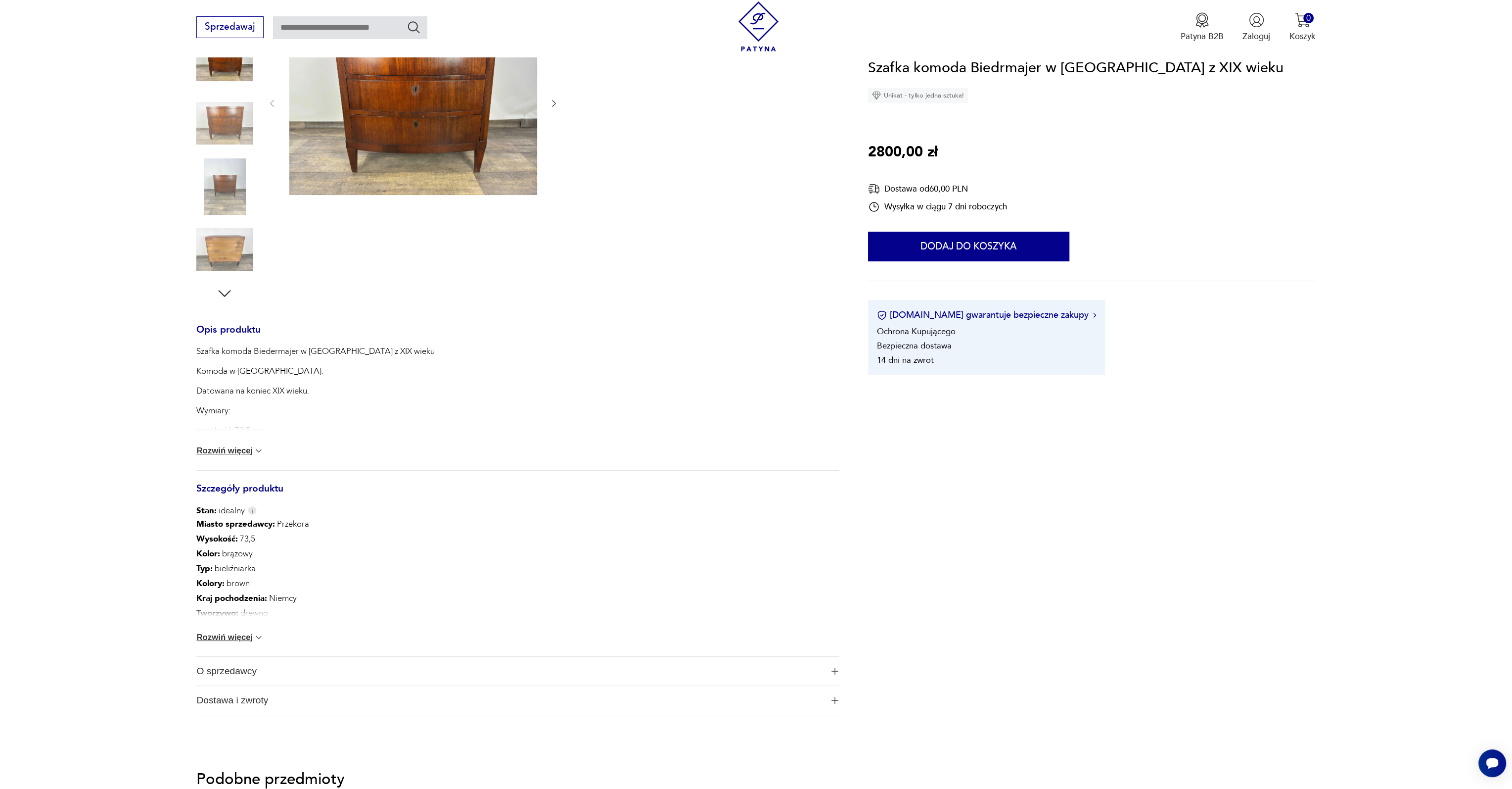
scroll to position [347, 0]
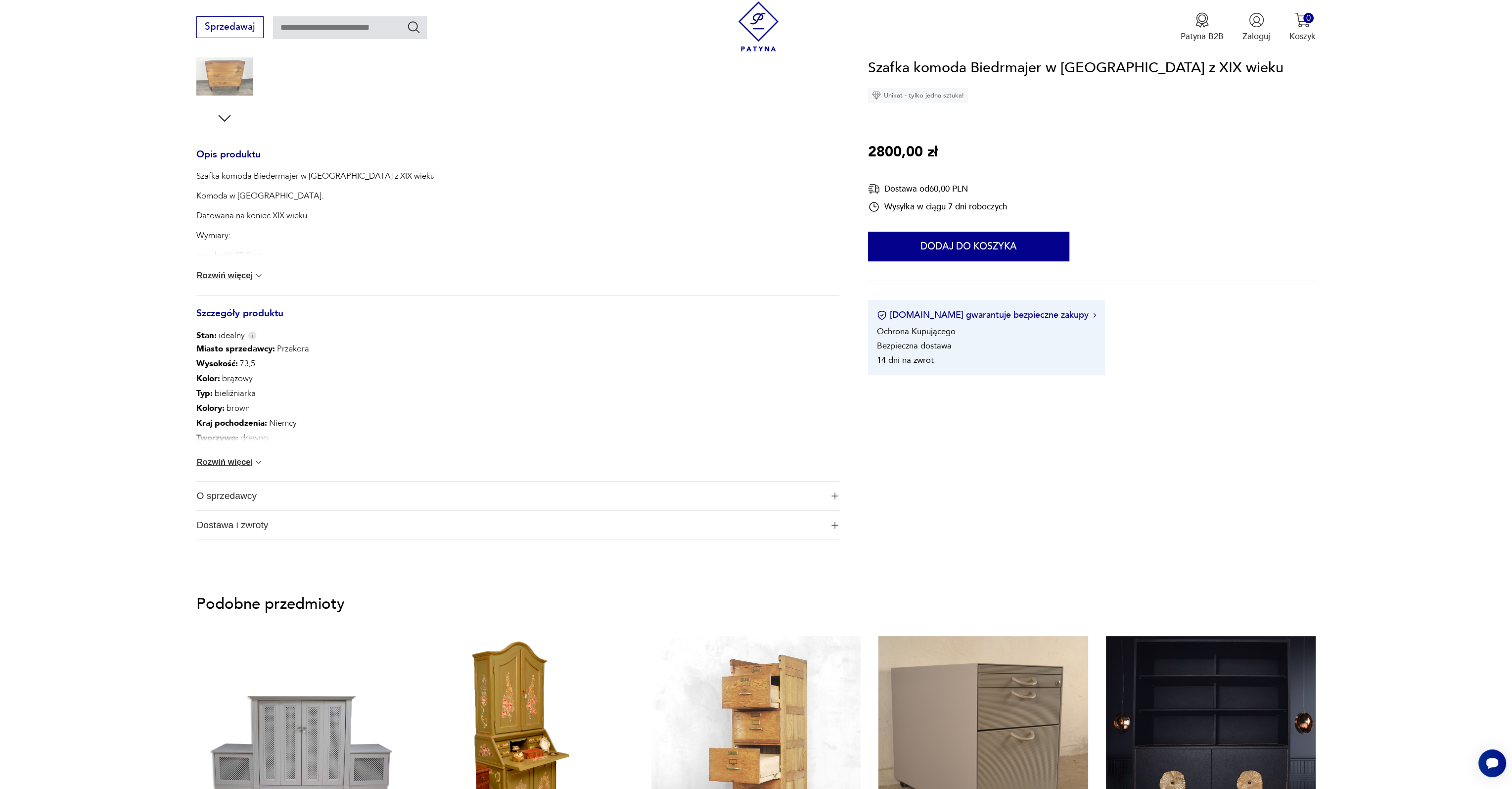
click at [231, 465] on button "Rozwiń więcej" at bounding box center [230, 462] width 67 height 10
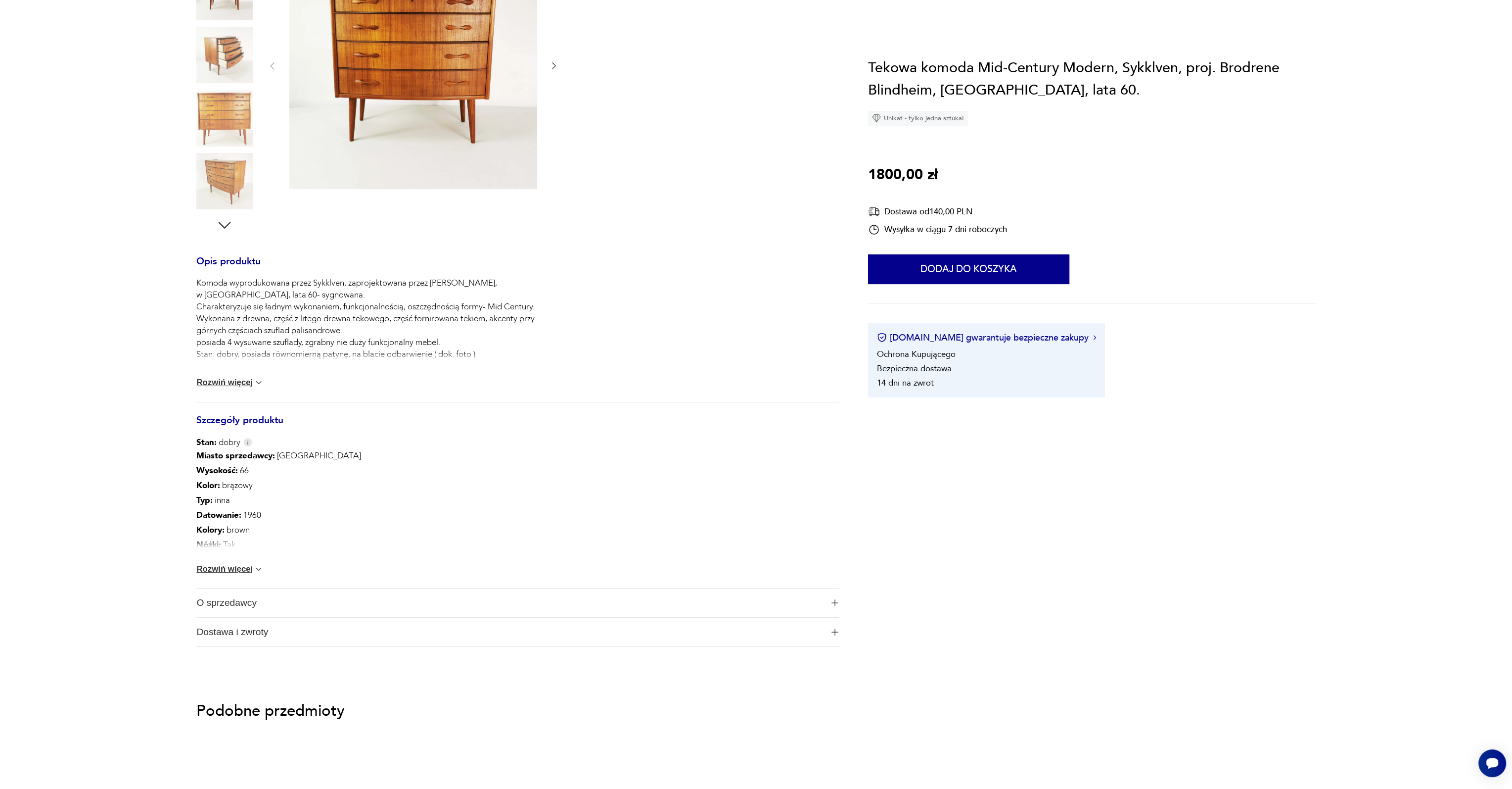
scroll to position [297, 0]
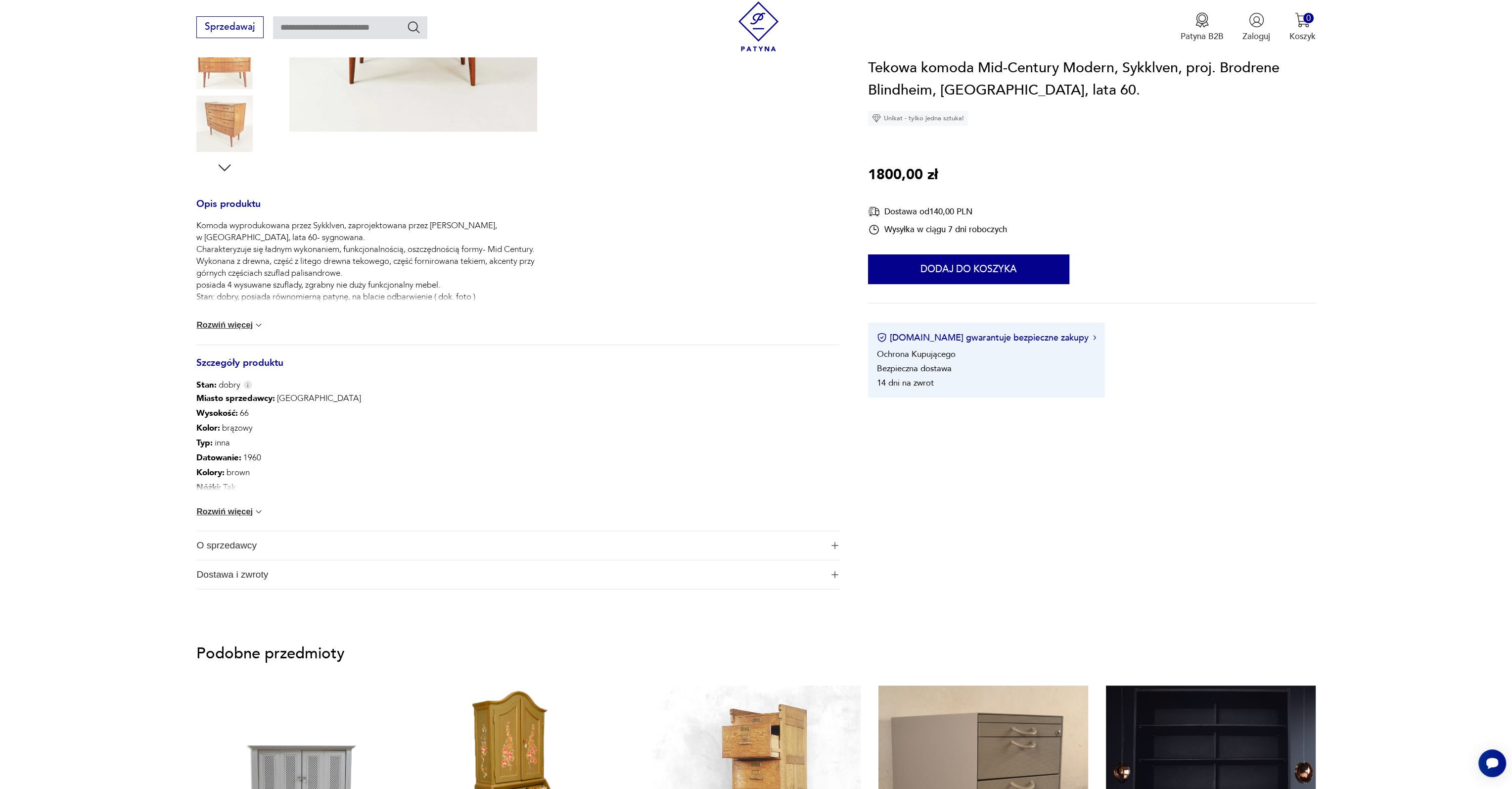
click at [223, 512] on button "Rozwiń więcej" at bounding box center [230, 512] width 67 height 10
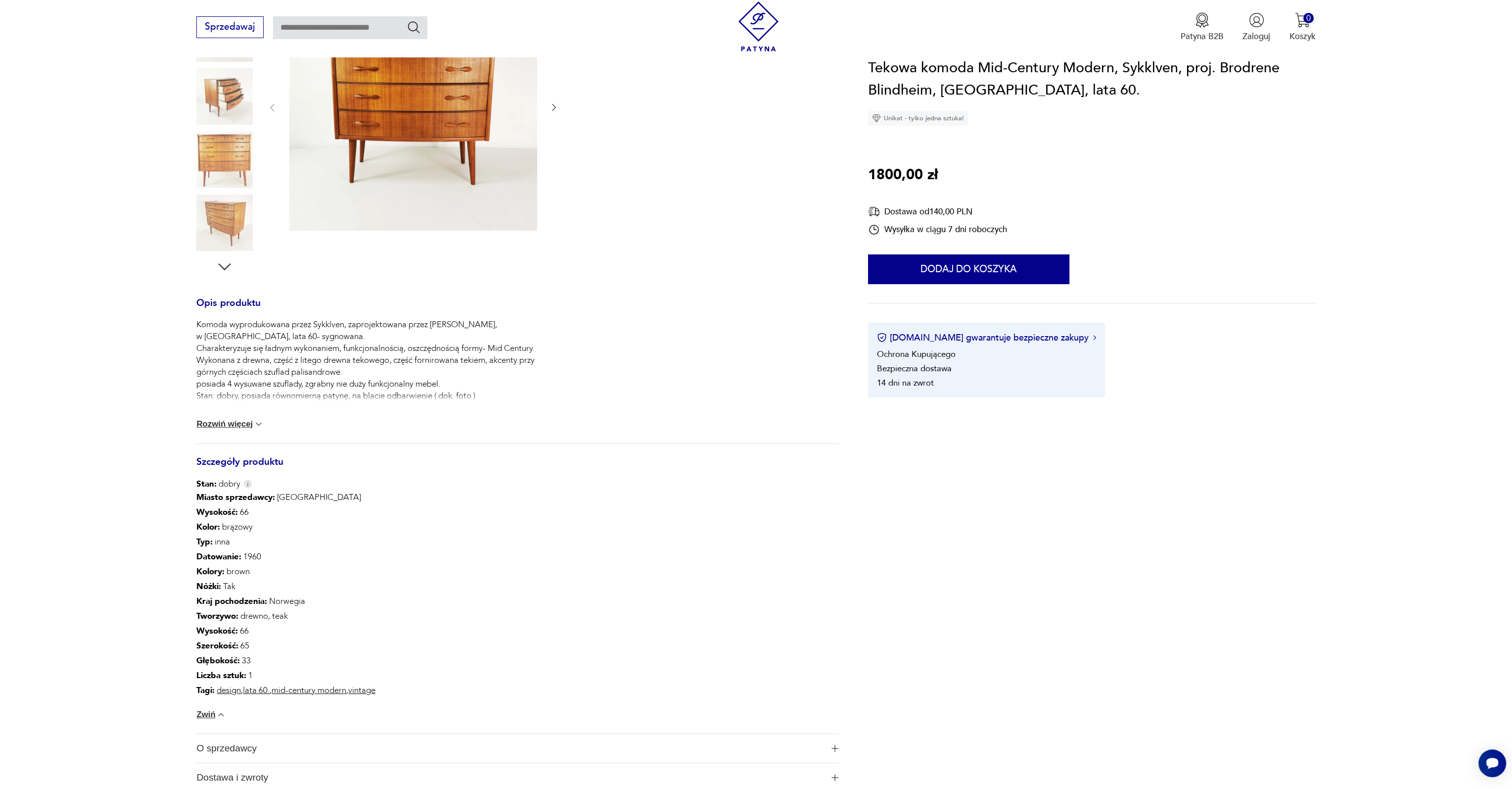
scroll to position [0, 0]
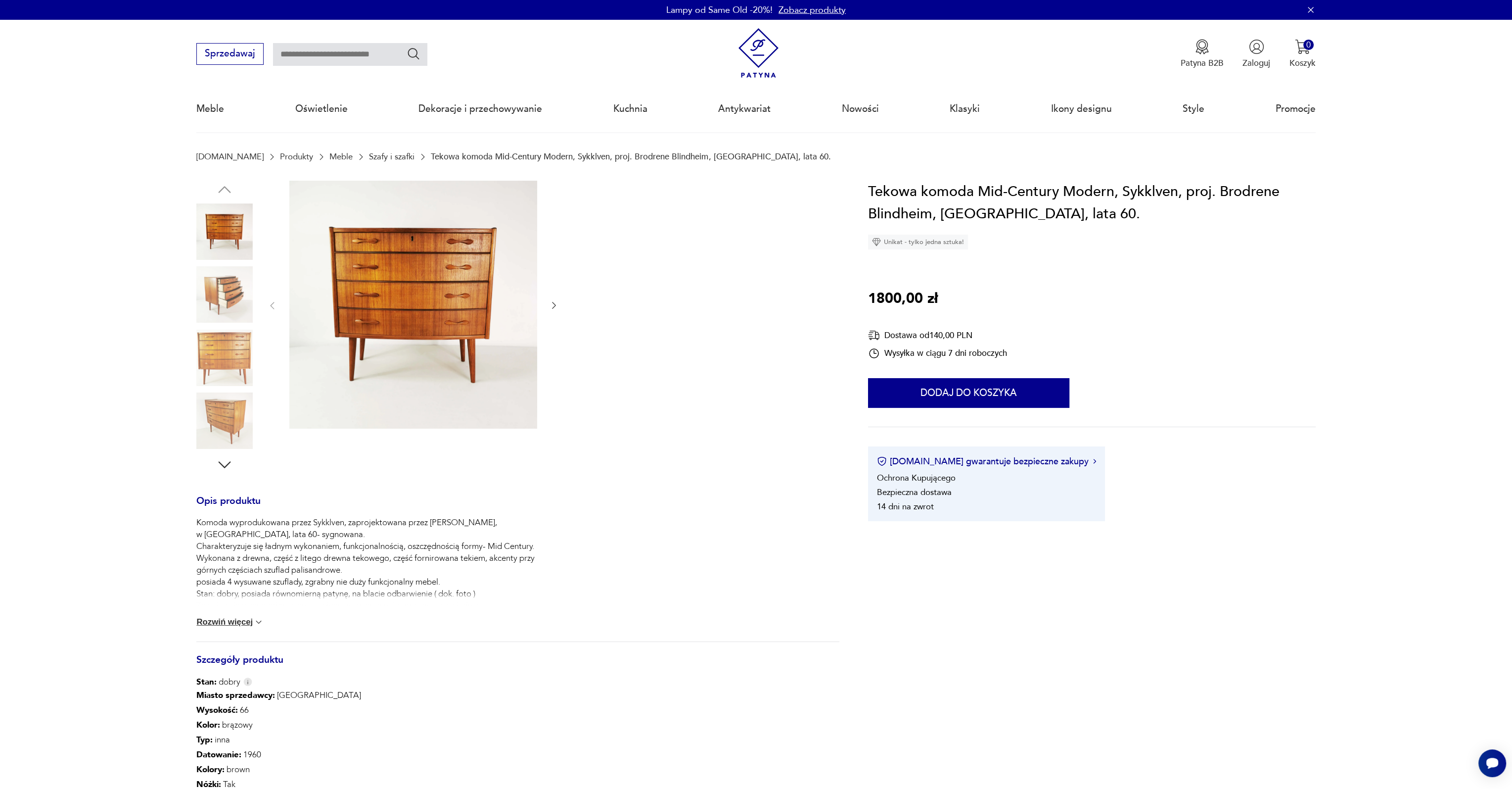
click at [218, 339] on img at bounding box center [224, 358] width 56 height 56
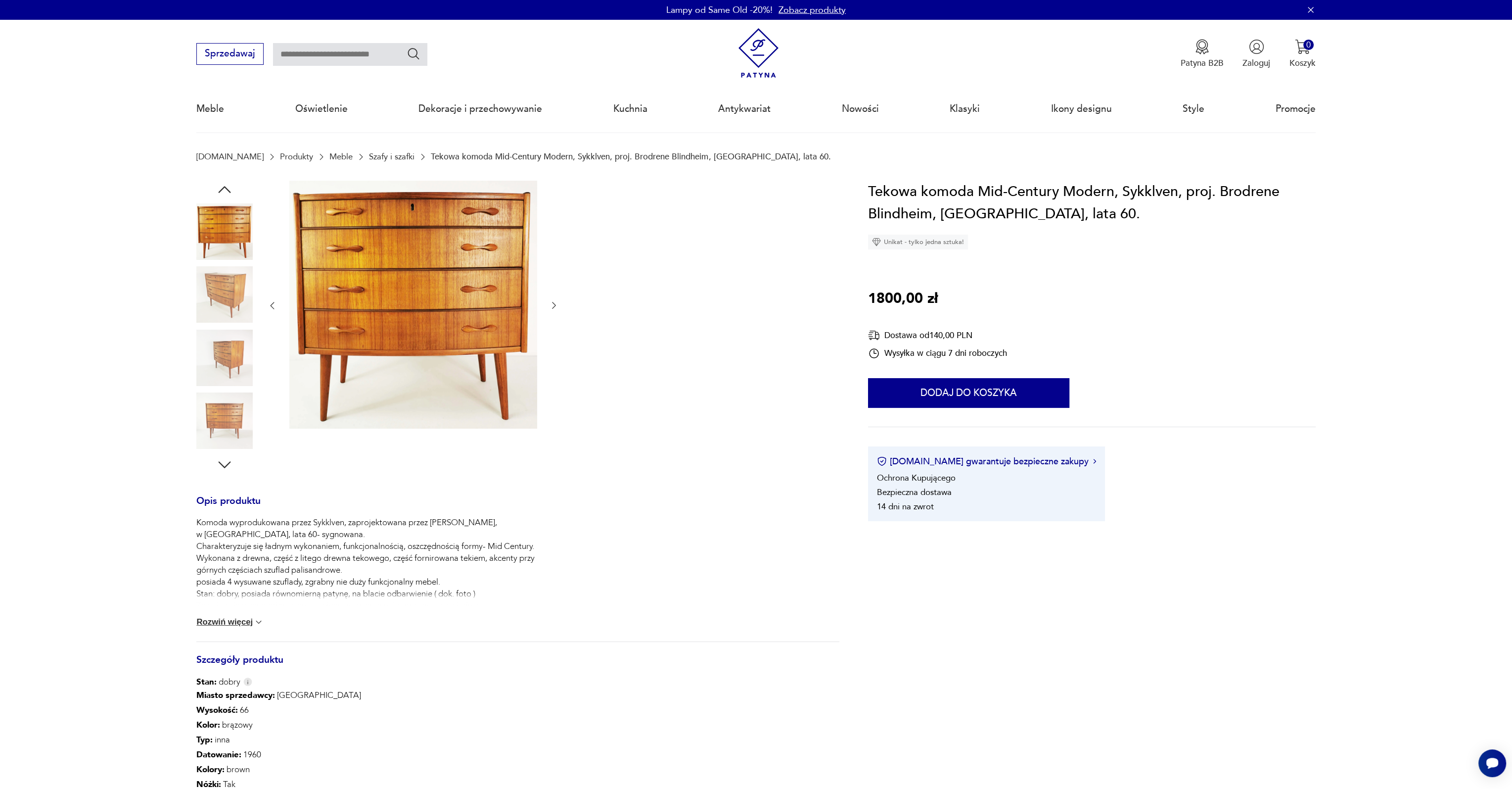
click at [218, 339] on img at bounding box center [224, 358] width 56 height 56
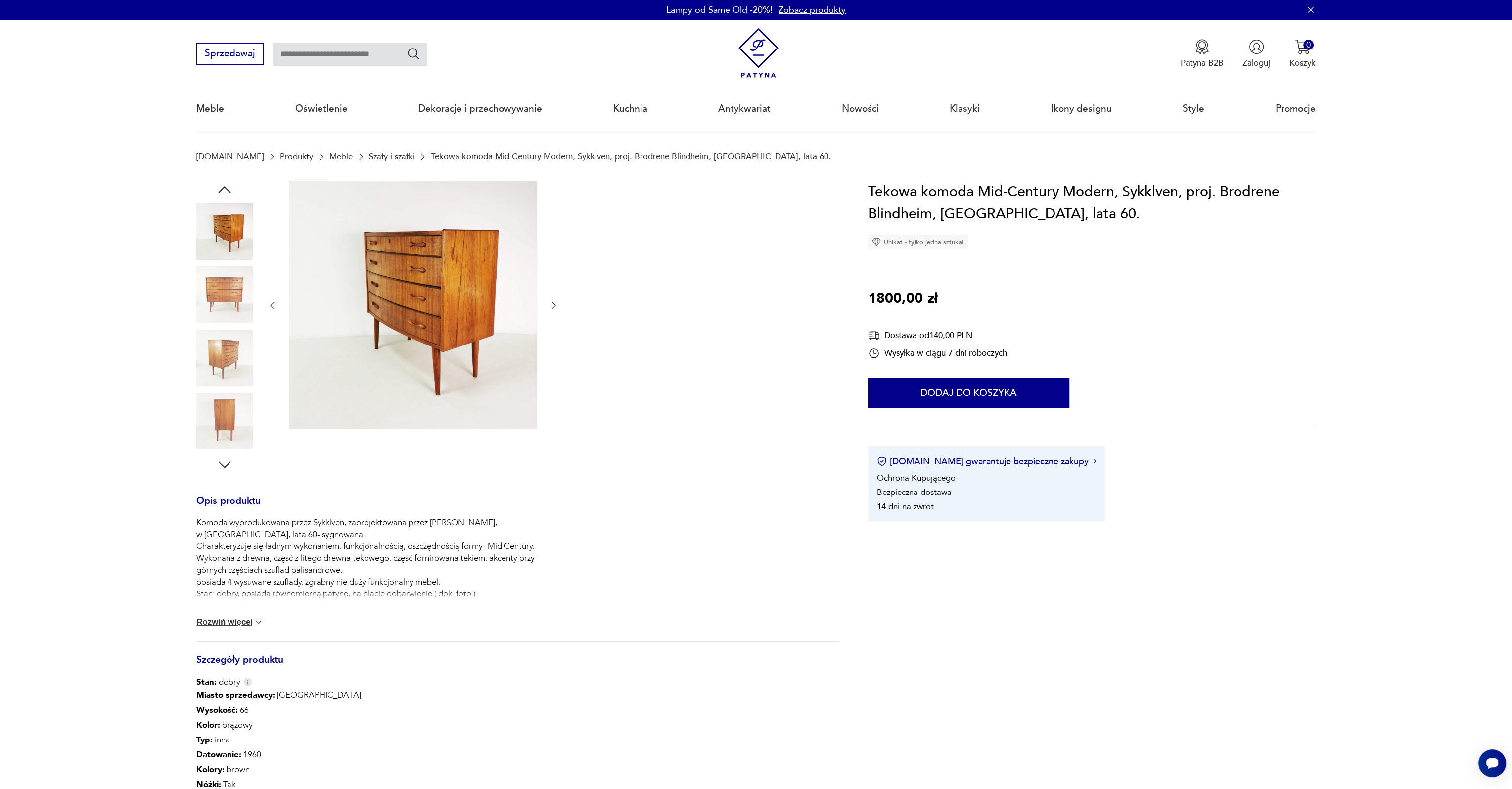
click at [227, 321] on img at bounding box center [224, 294] width 56 height 56
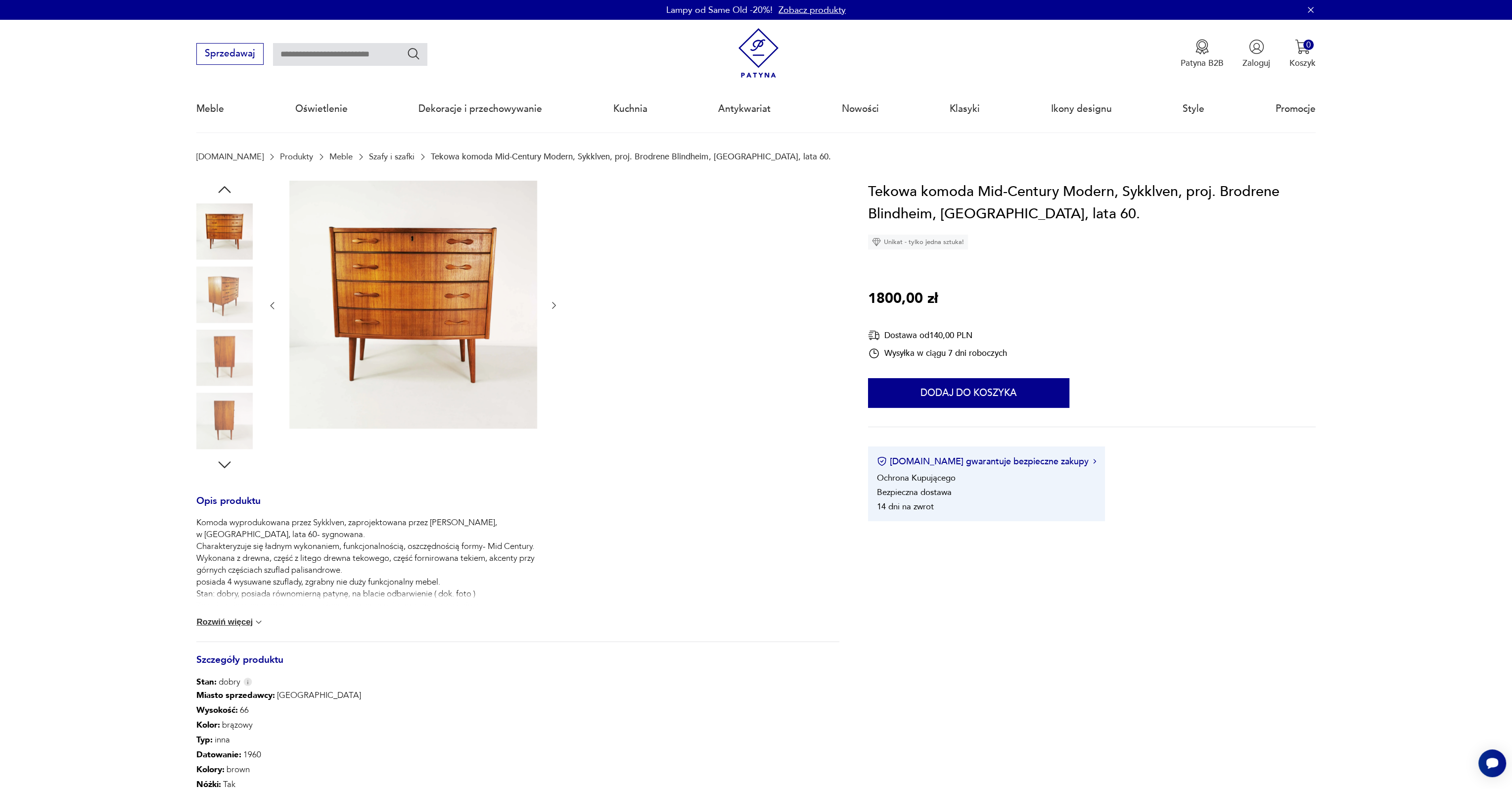
click at [227, 321] on img at bounding box center [224, 294] width 56 height 56
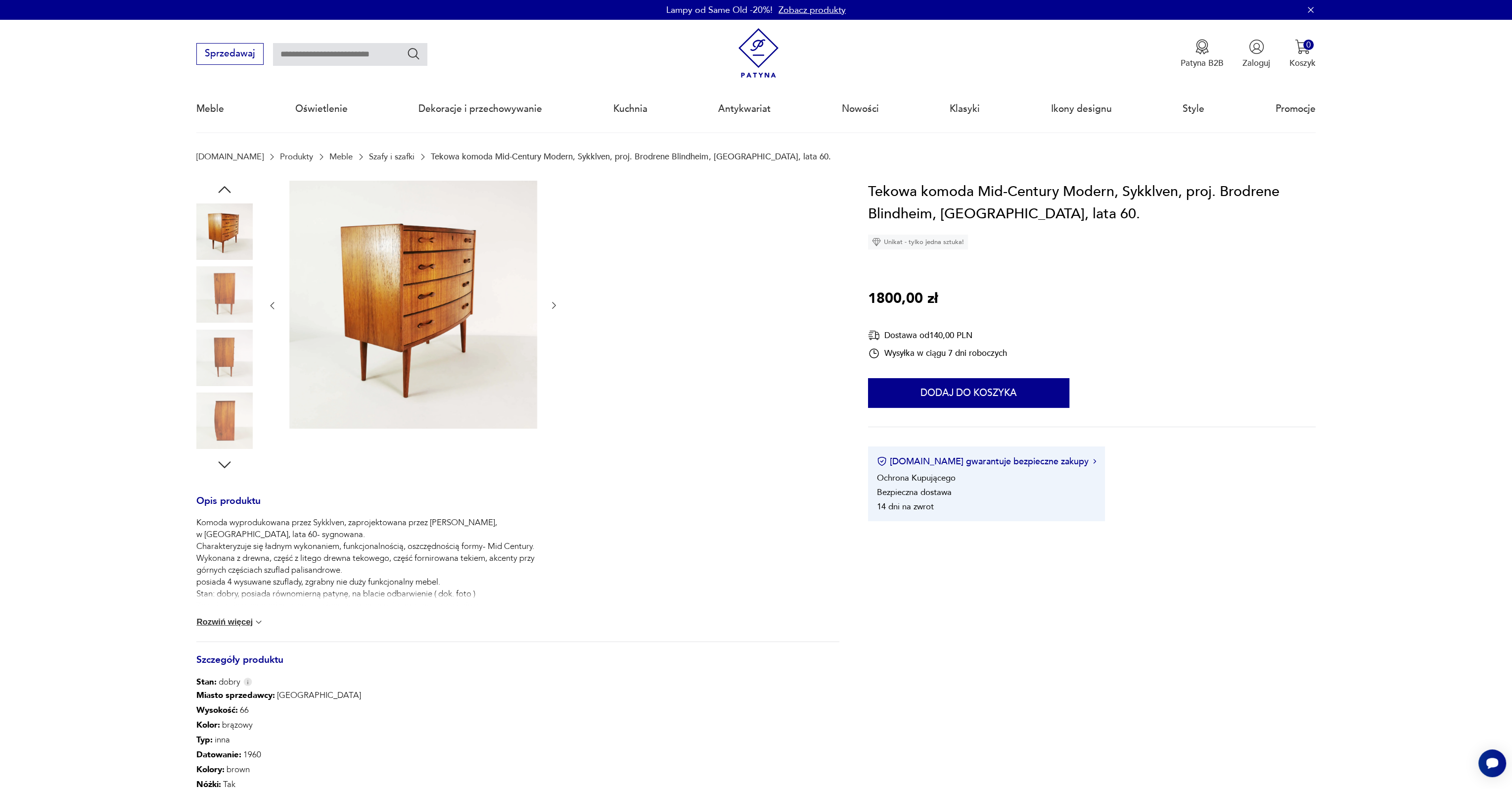
click at [227, 321] on img at bounding box center [224, 294] width 56 height 56
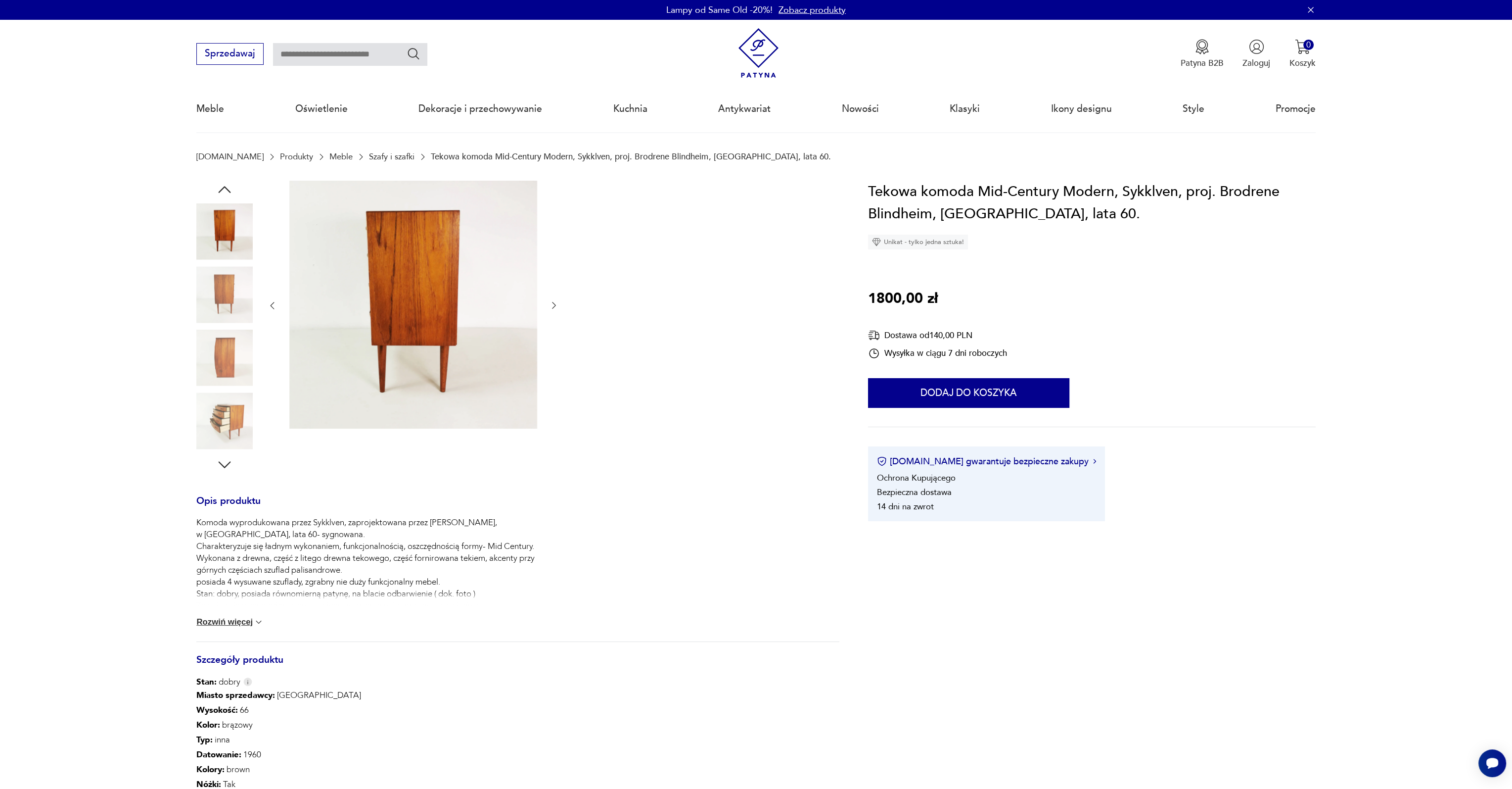
click at [227, 321] on img at bounding box center [224, 294] width 56 height 56
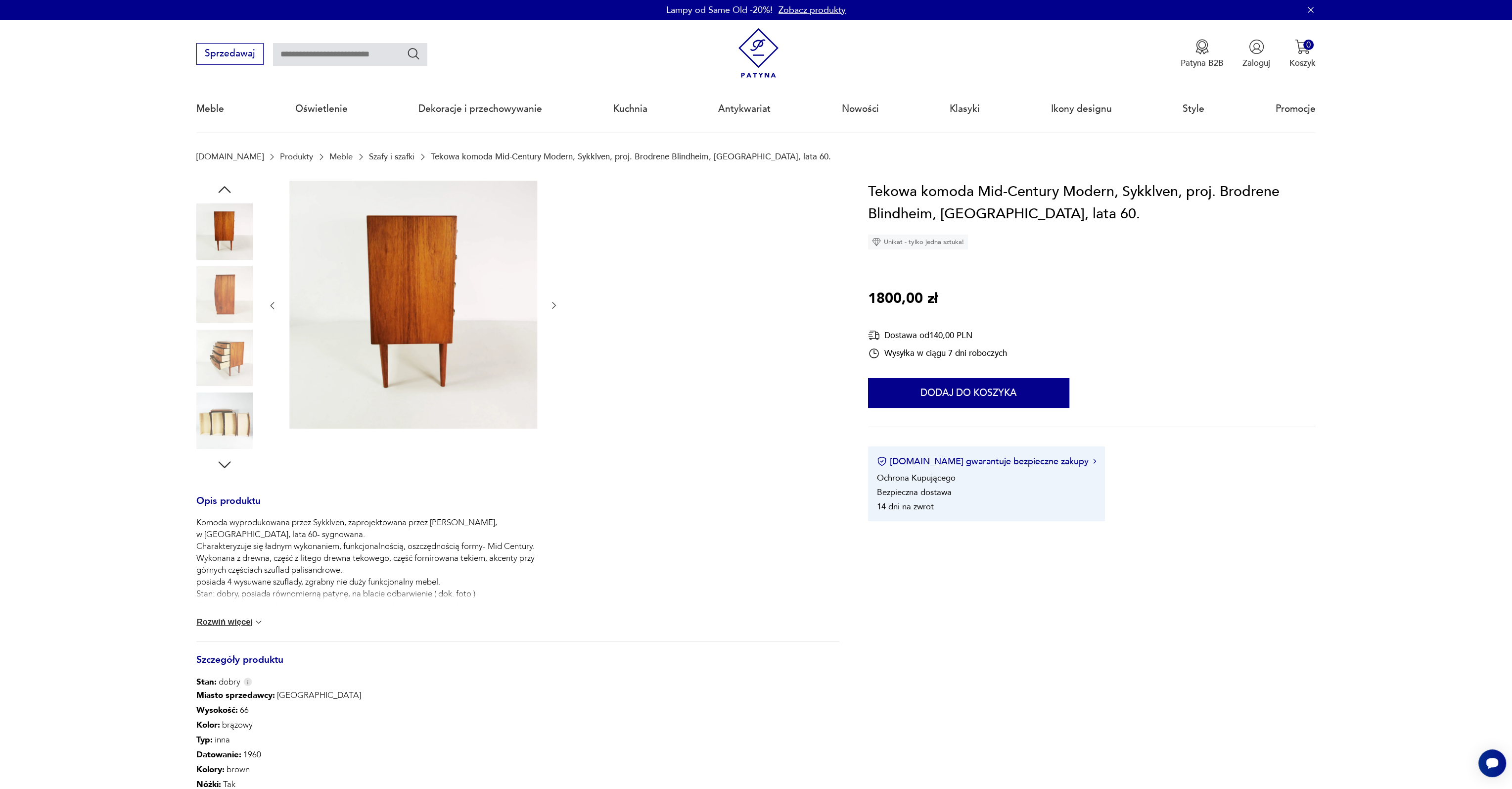
click at [227, 321] on img at bounding box center [224, 294] width 56 height 56
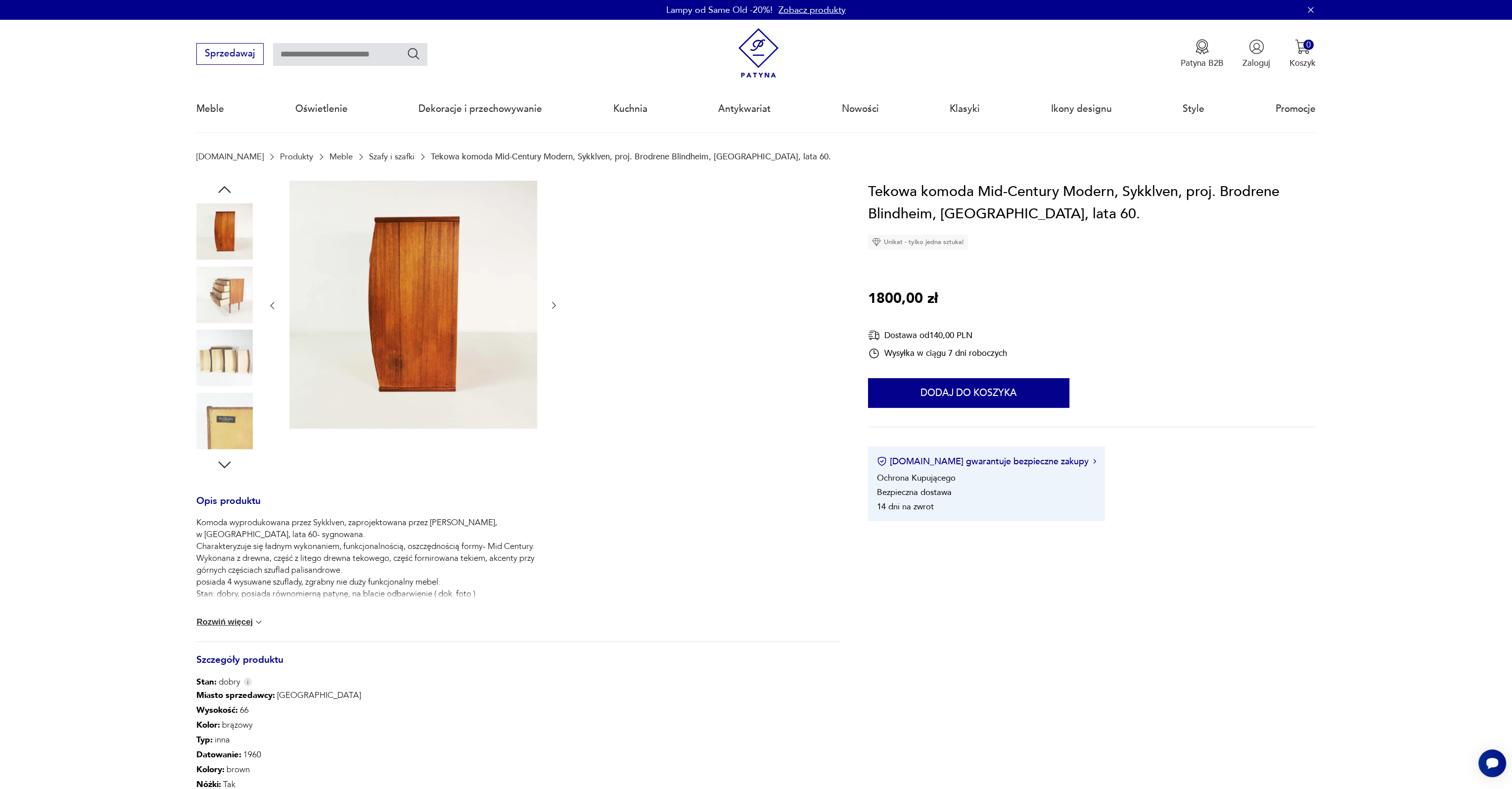
click at [229, 316] on img at bounding box center [224, 294] width 56 height 56
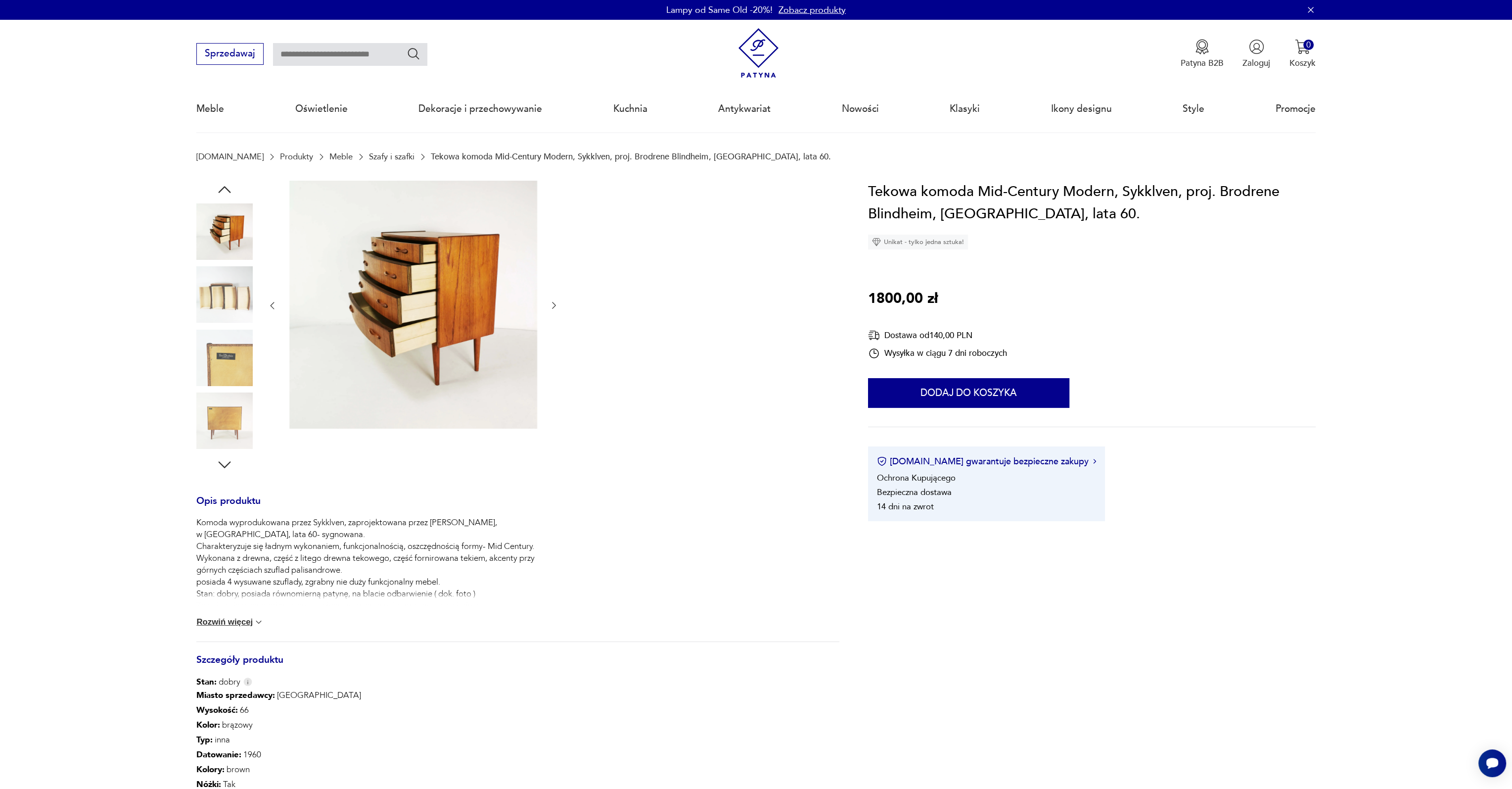
click at [229, 316] on img at bounding box center [224, 294] width 56 height 56
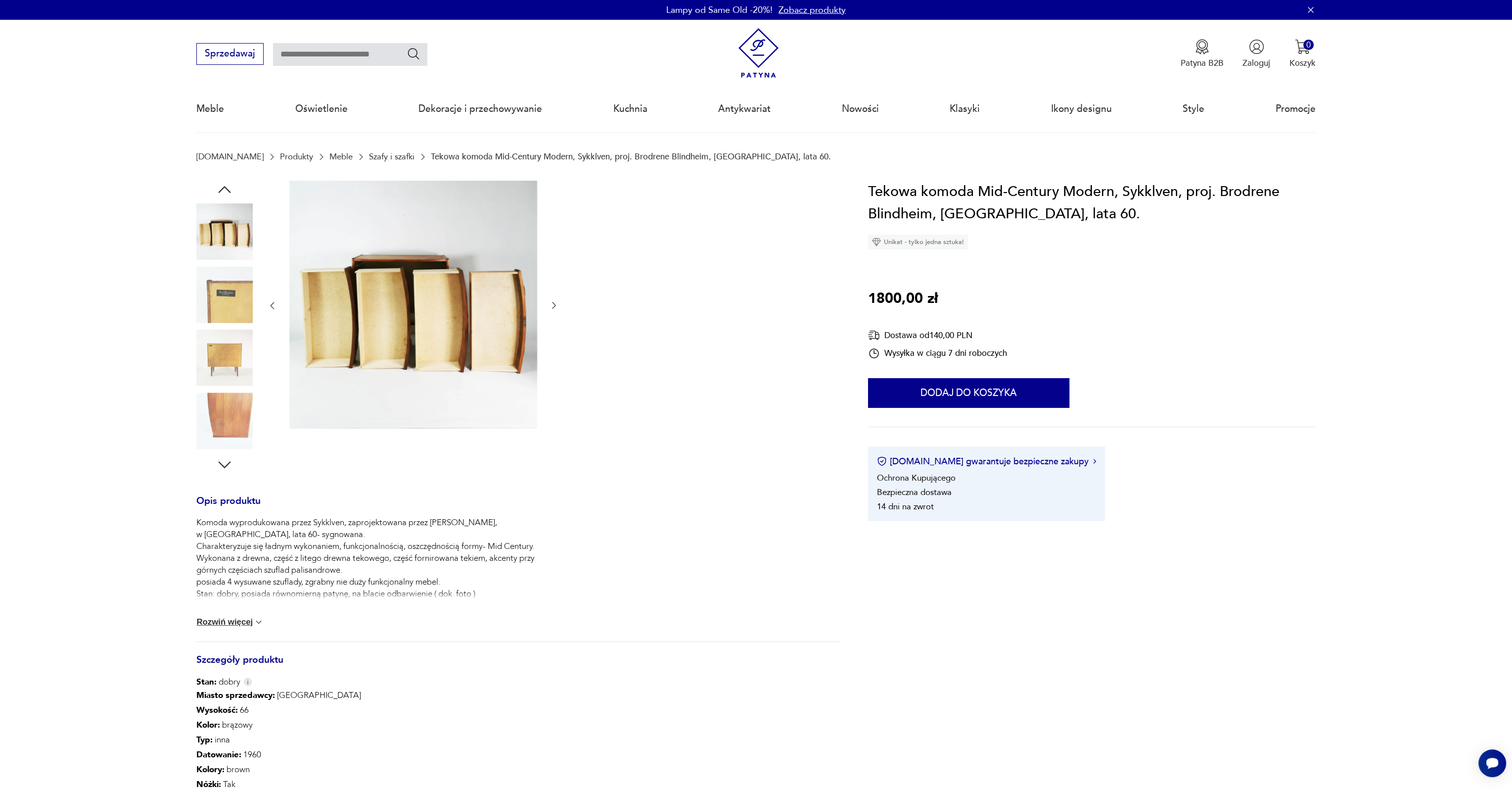
click at [229, 316] on img at bounding box center [224, 294] width 56 height 56
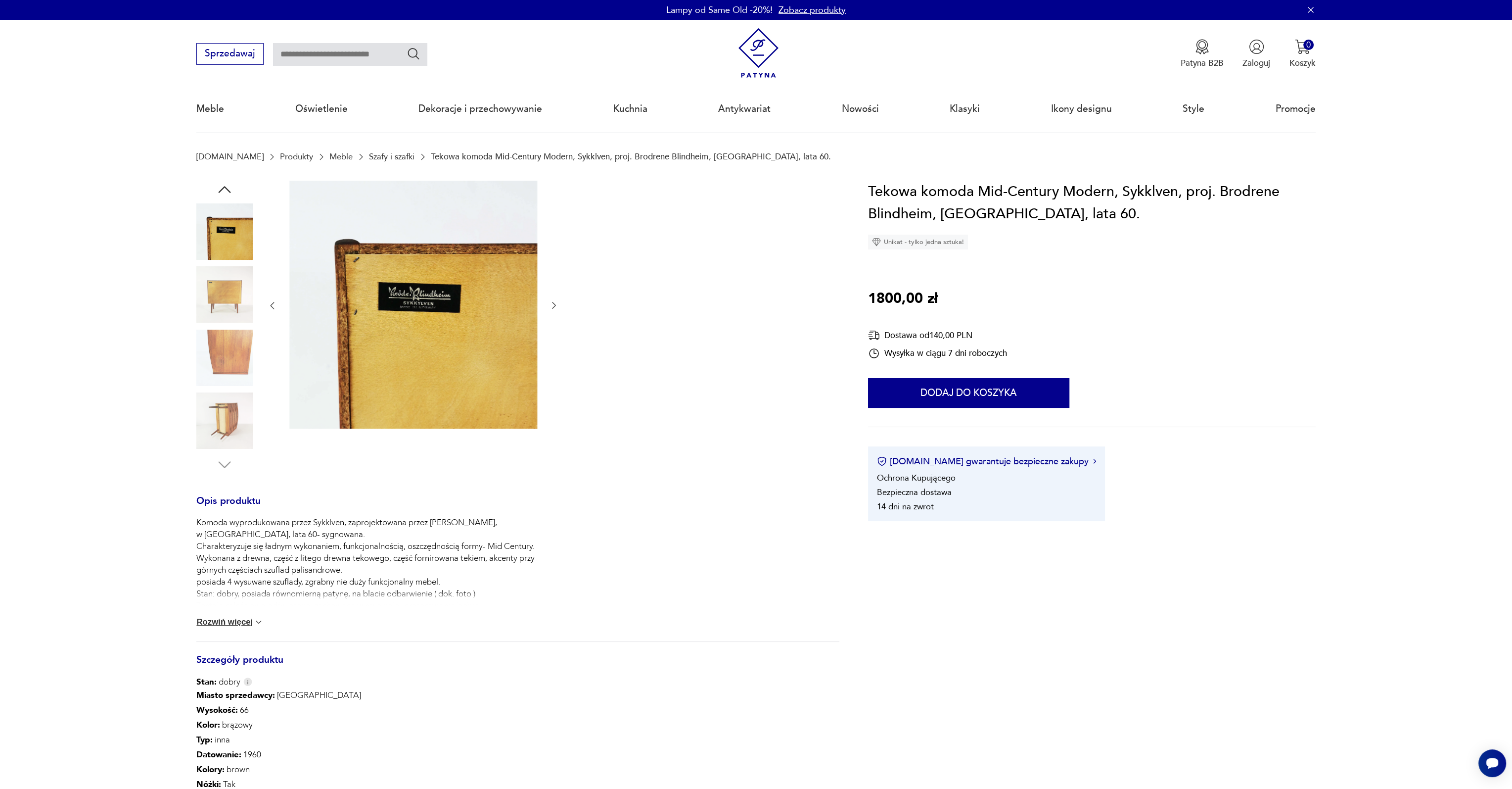
click at [229, 316] on img at bounding box center [224, 294] width 56 height 56
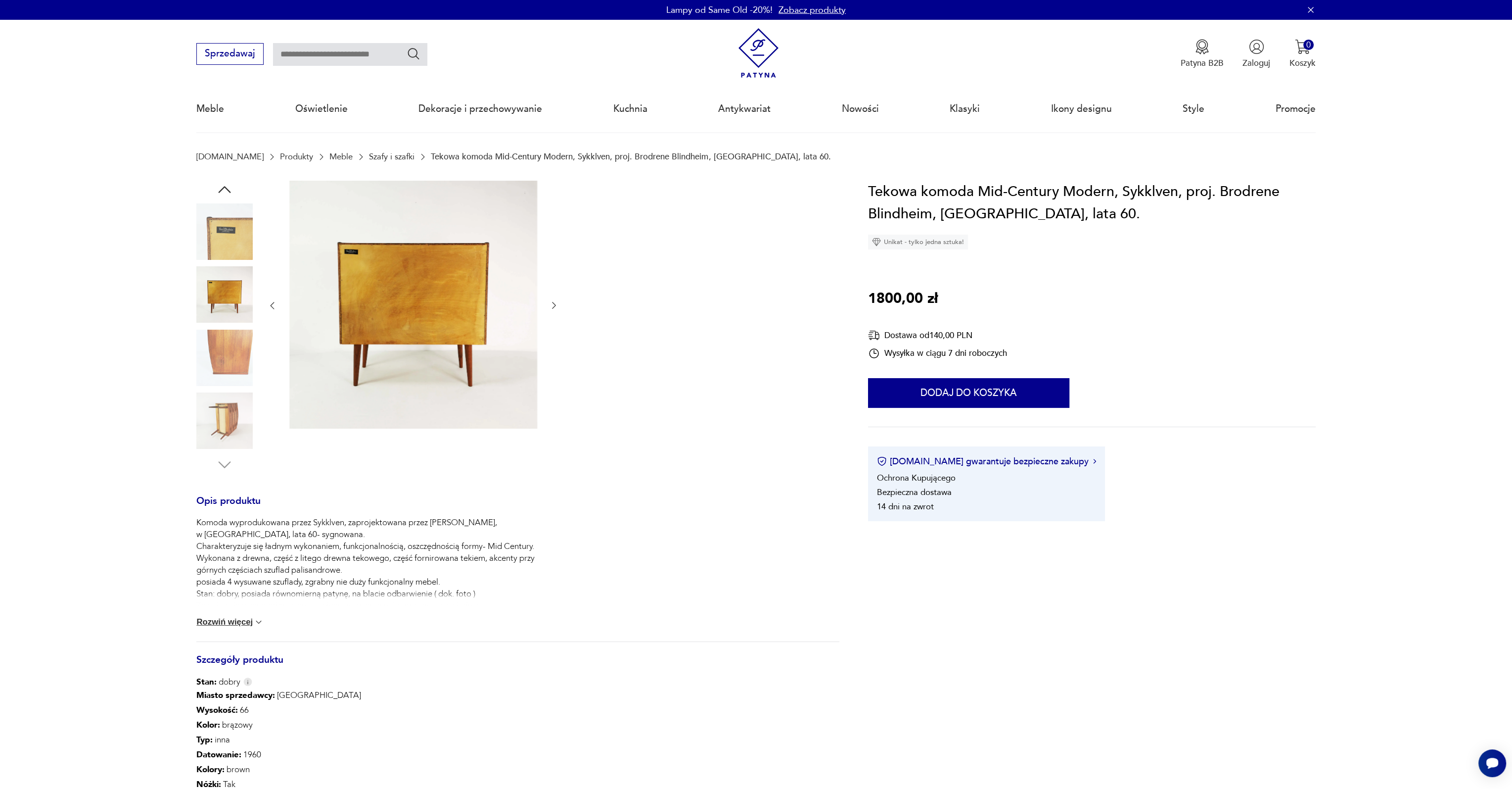
click at [226, 353] on img at bounding box center [224, 358] width 56 height 56
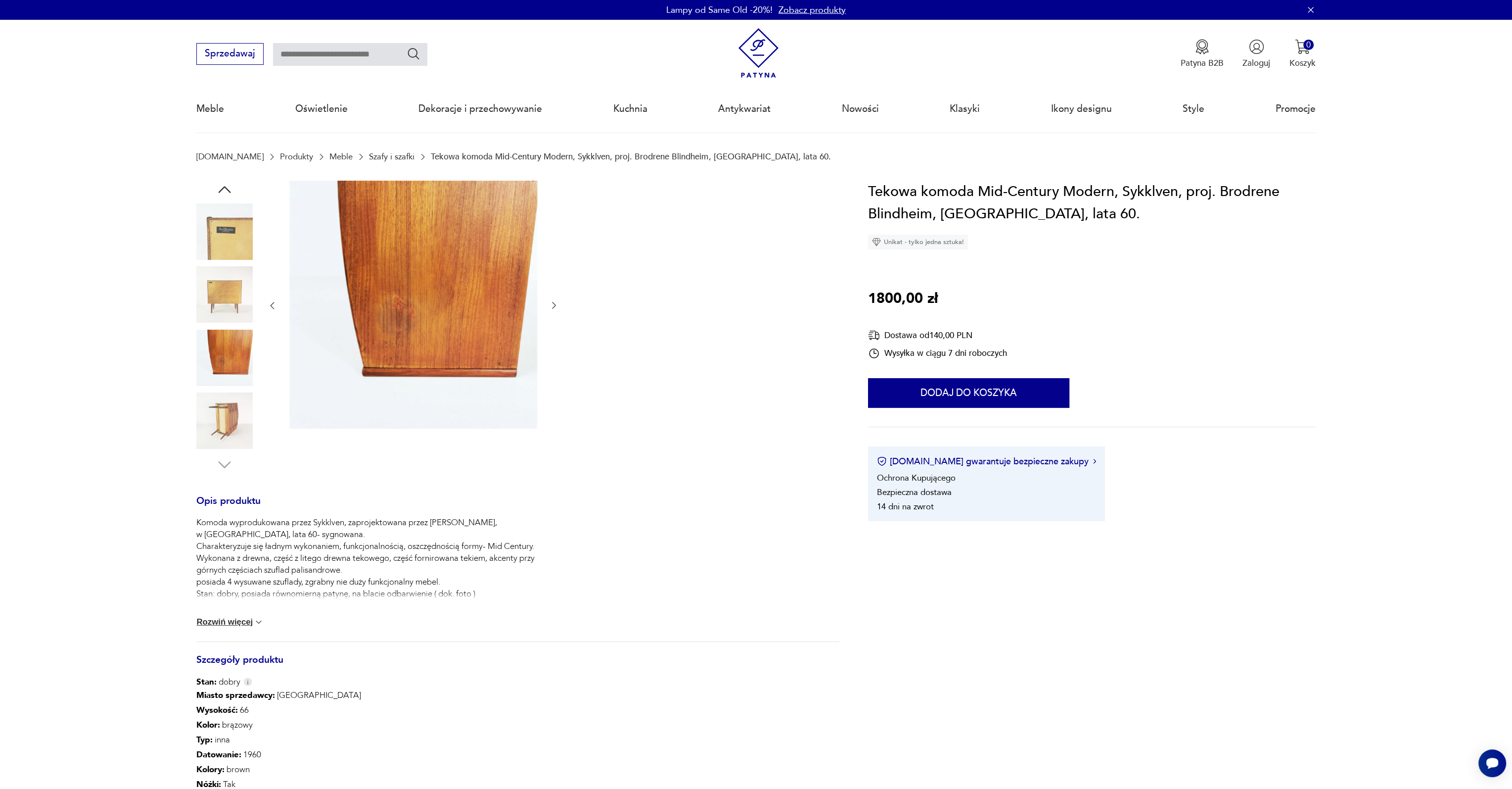
click at [231, 407] on img at bounding box center [224, 421] width 56 height 56
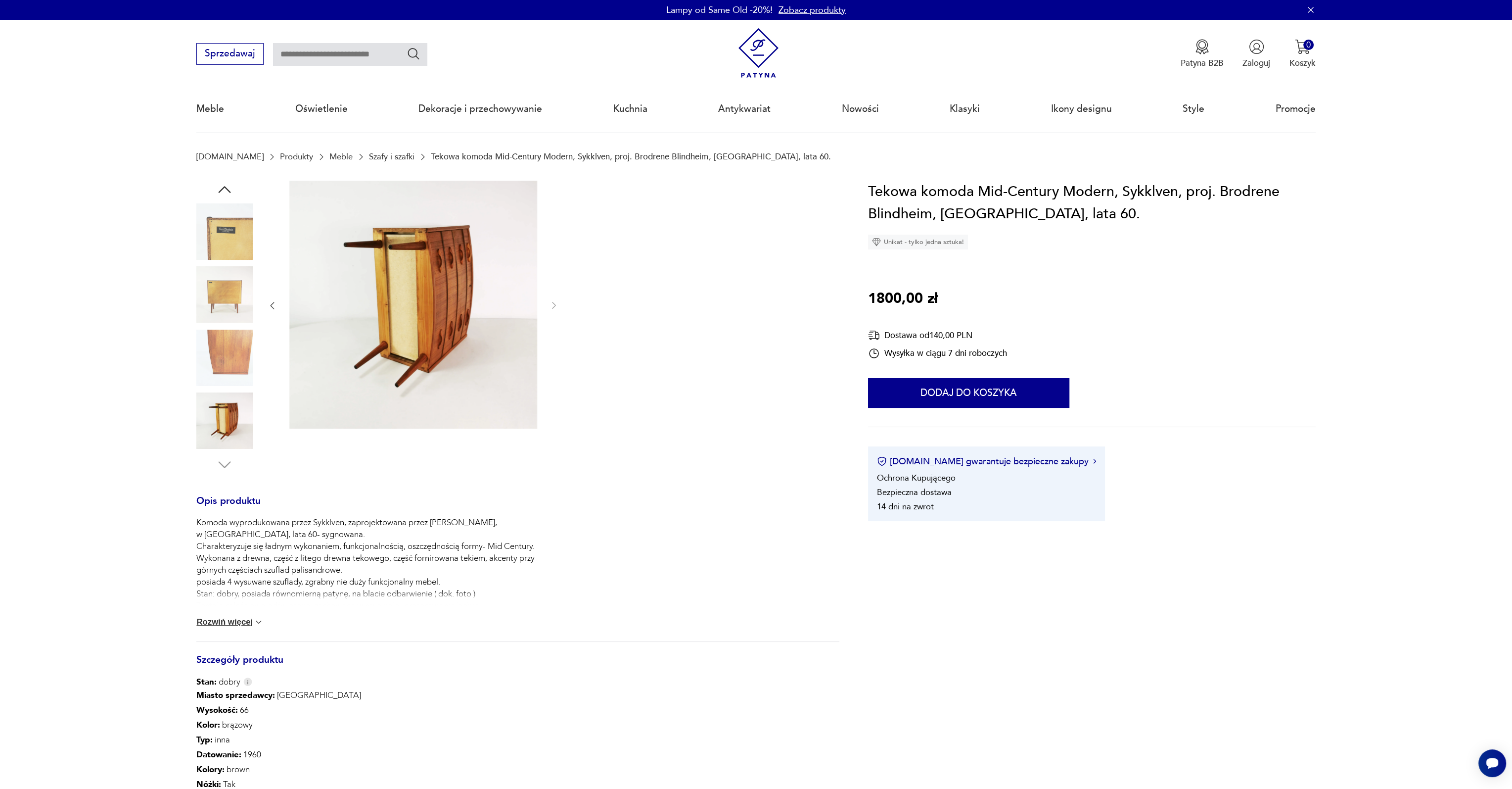
click at [229, 185] on icon "button" at bounding box center [224, 189] width 18 height 18
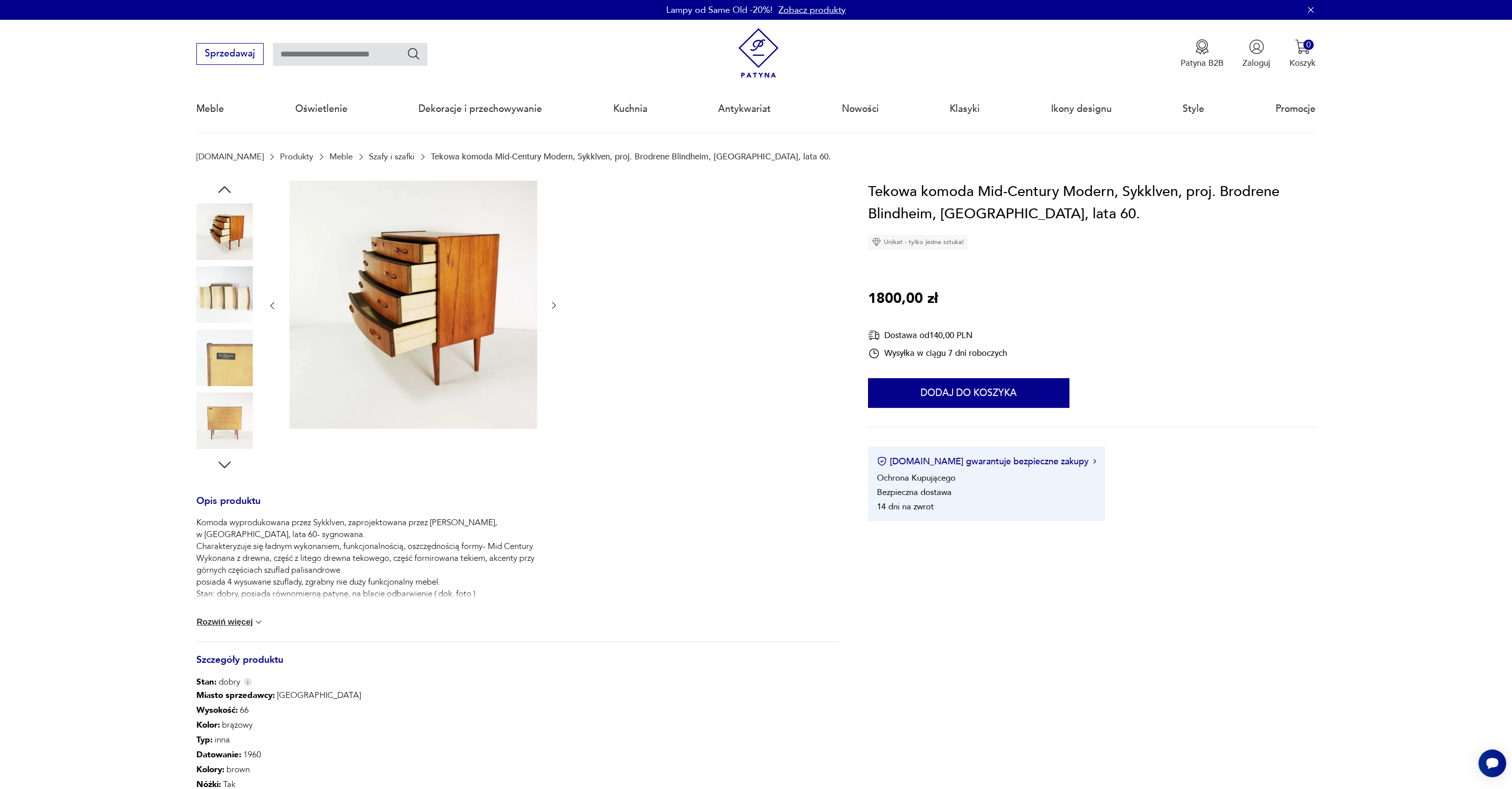
click at [229, 185] on icon "button" at bounding box center [224, 189] width 18 height 18
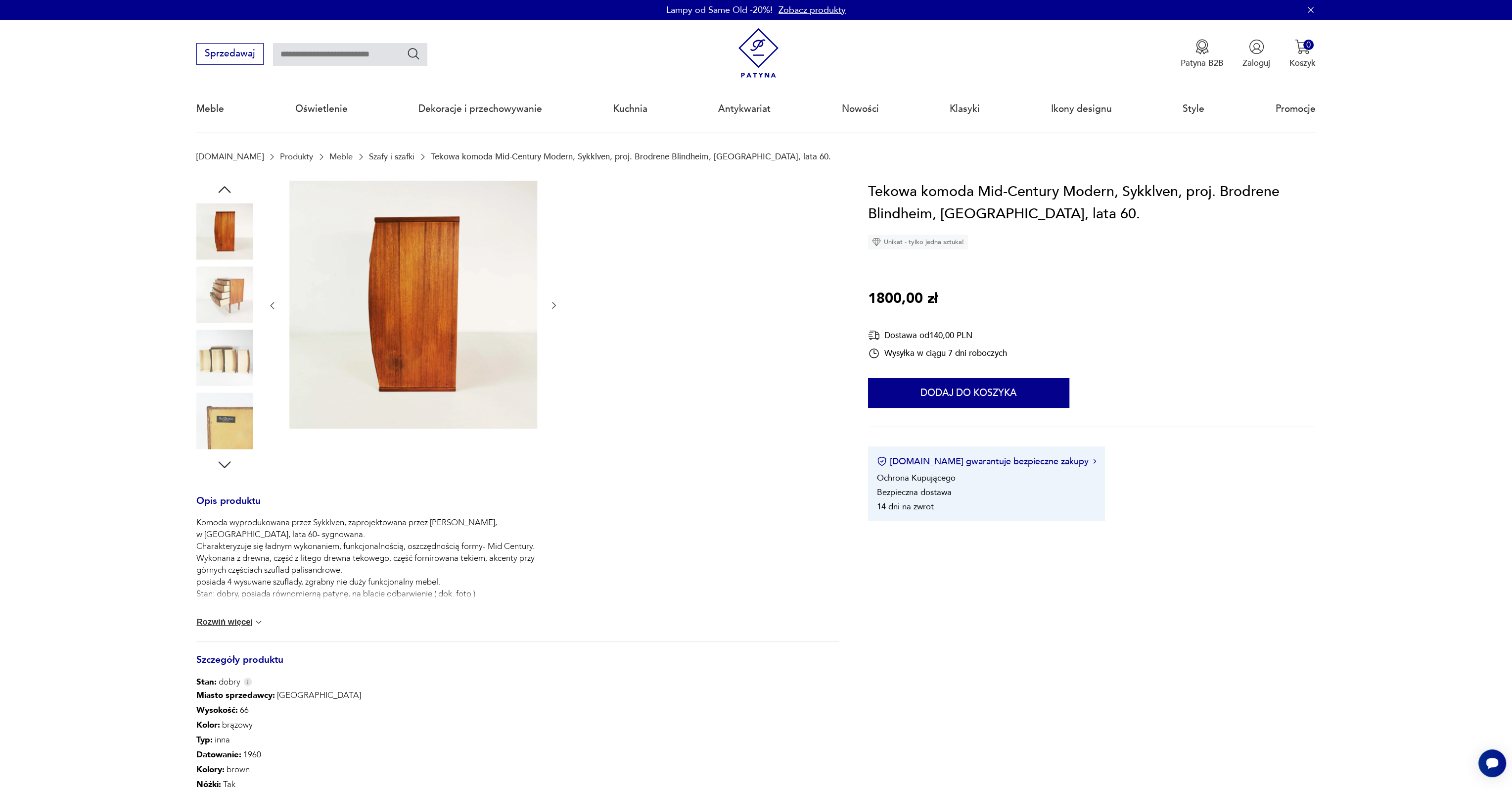
click at [229, 185] on icon "button" at bounding box center [224, 189] width 18 height 18
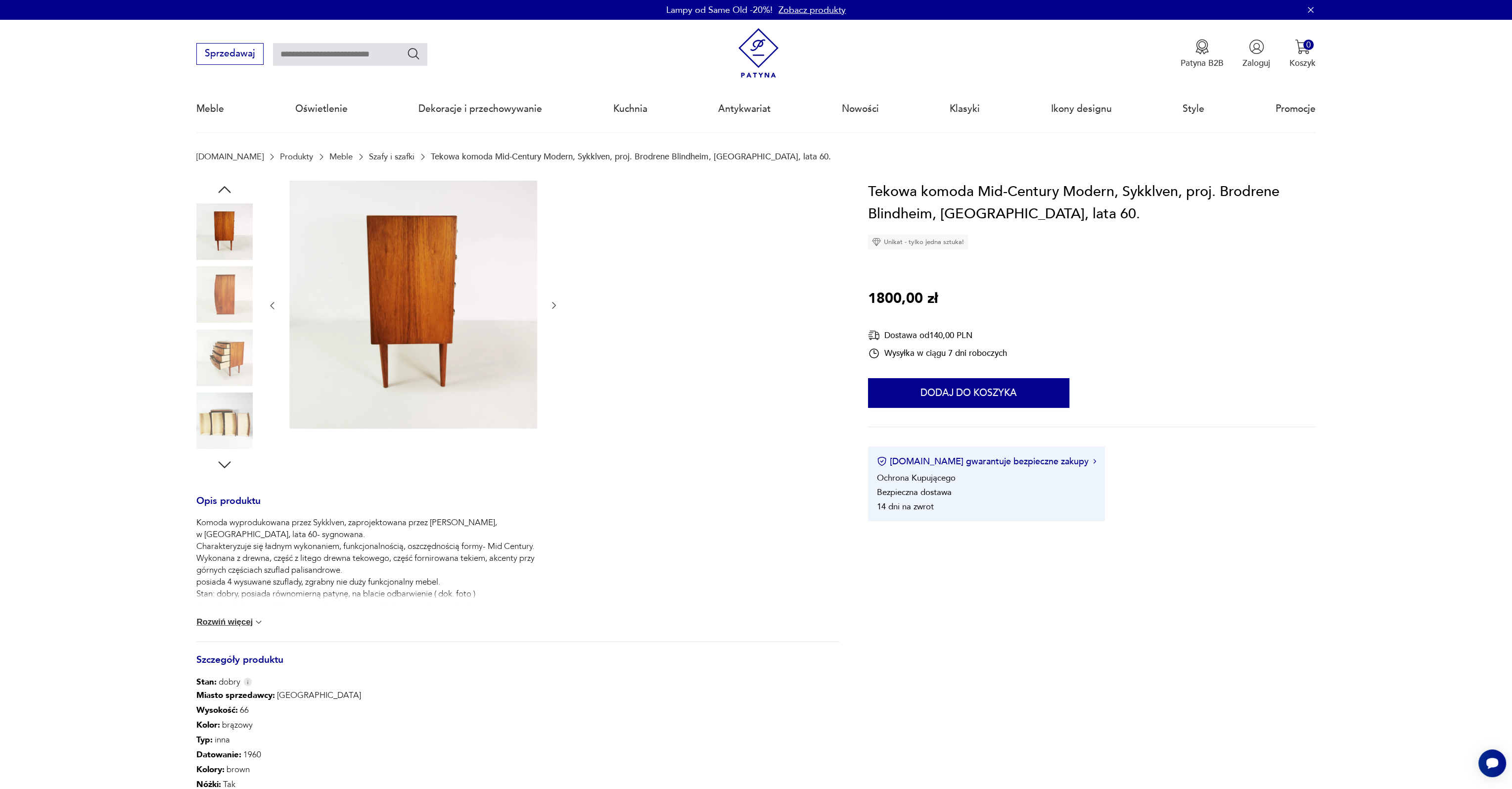
click at [229, 185] on icon "button" at bounding box center [224, 189] width 18 height 18
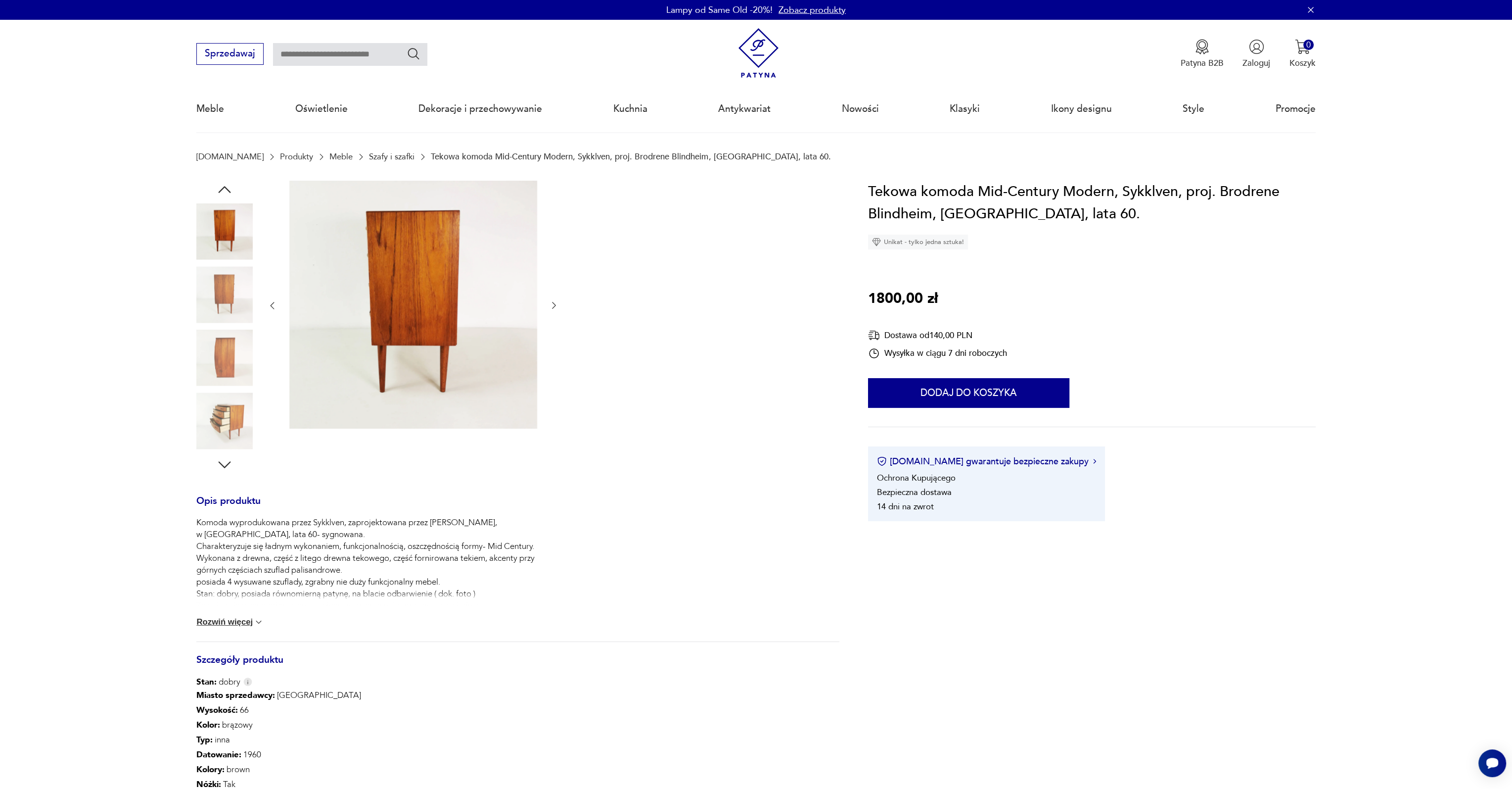
click at [229, 185] on icon "button" at bounding box center [224, 189] width 18 height 18
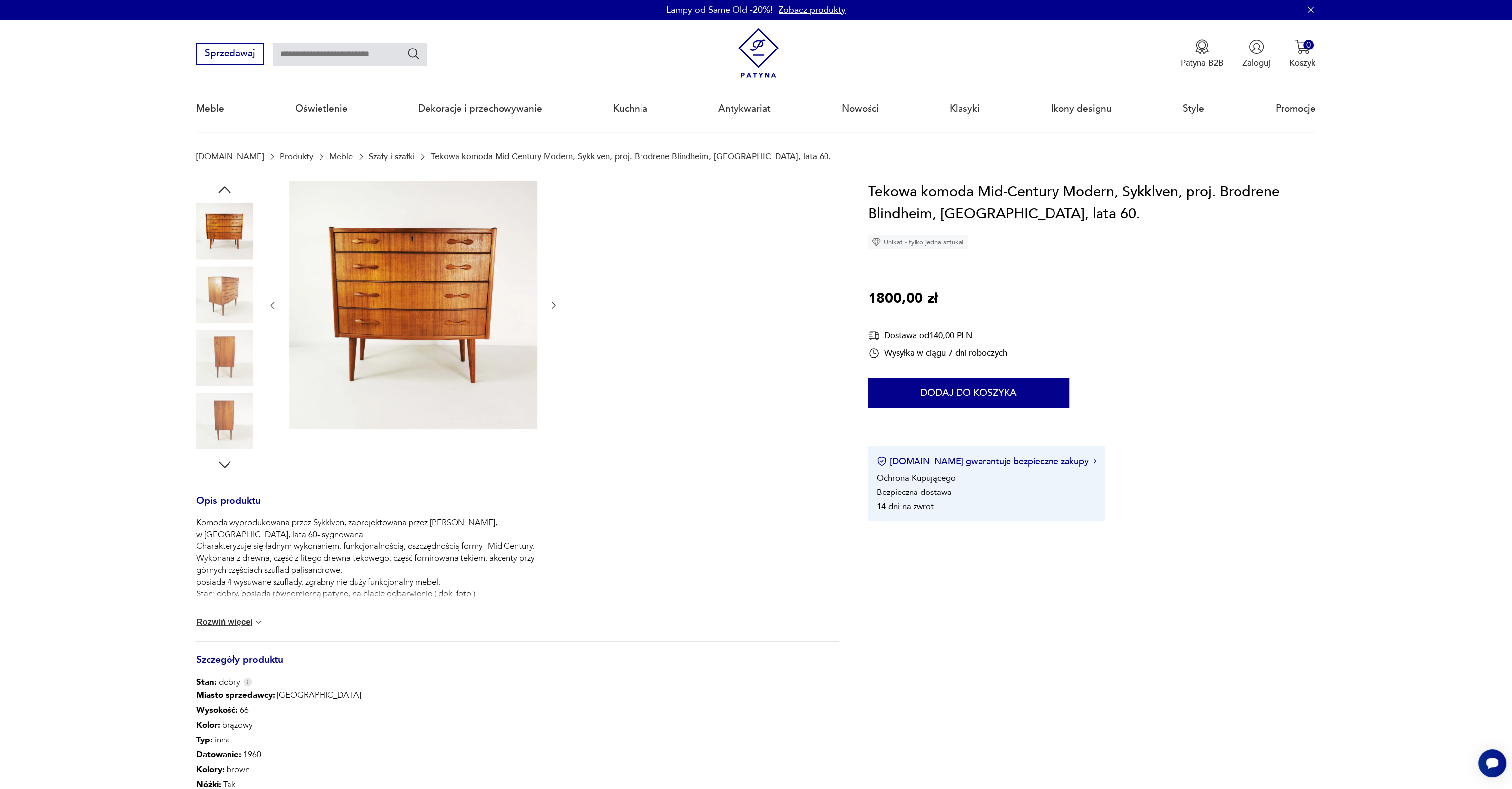
click at [229, 185] on icon "button" at bounding box center [224, 189] width 18 height 18
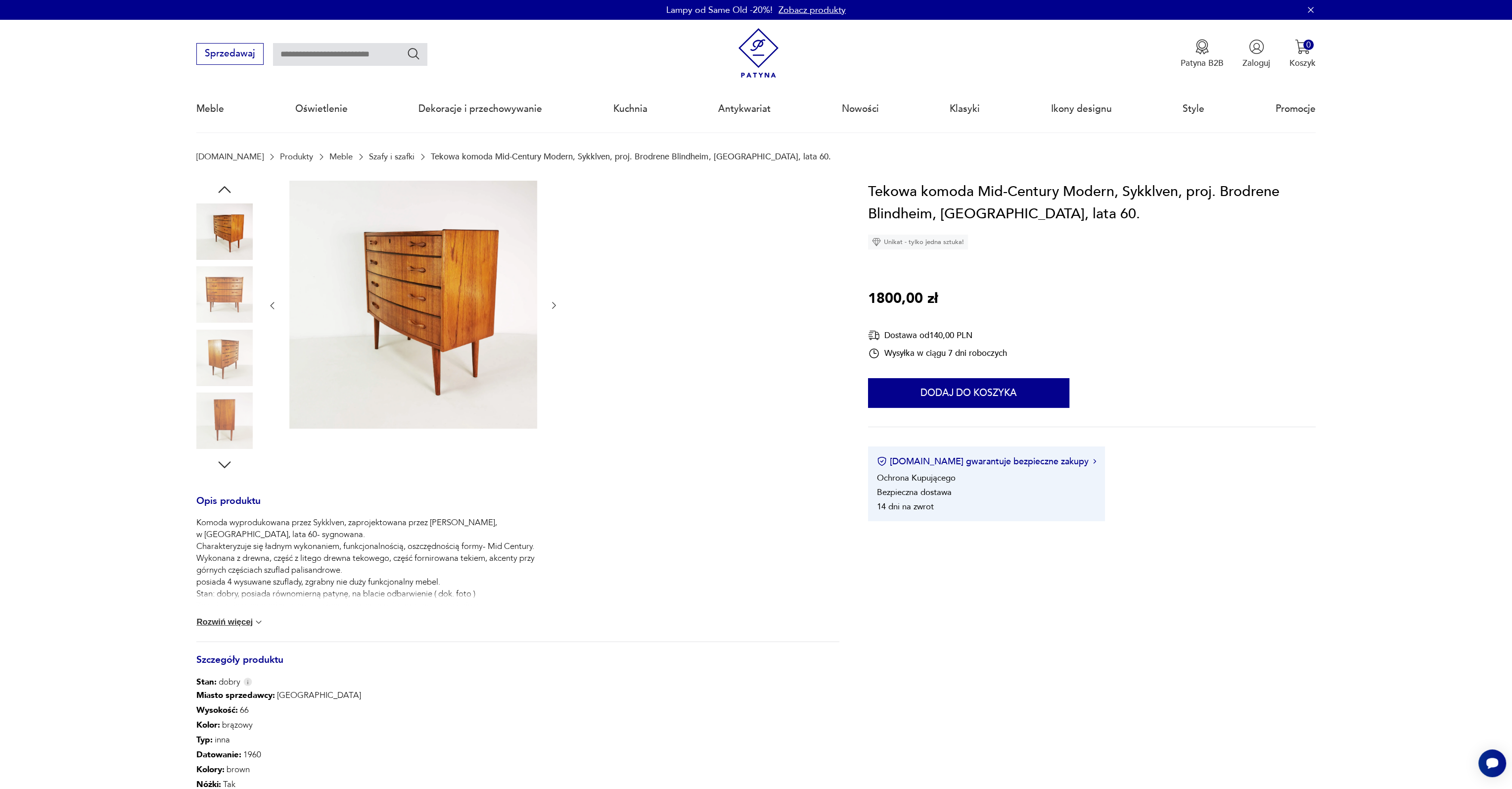
click at [229, 185] on icon "button" at bounding box center [224, 189] width 18 height 18
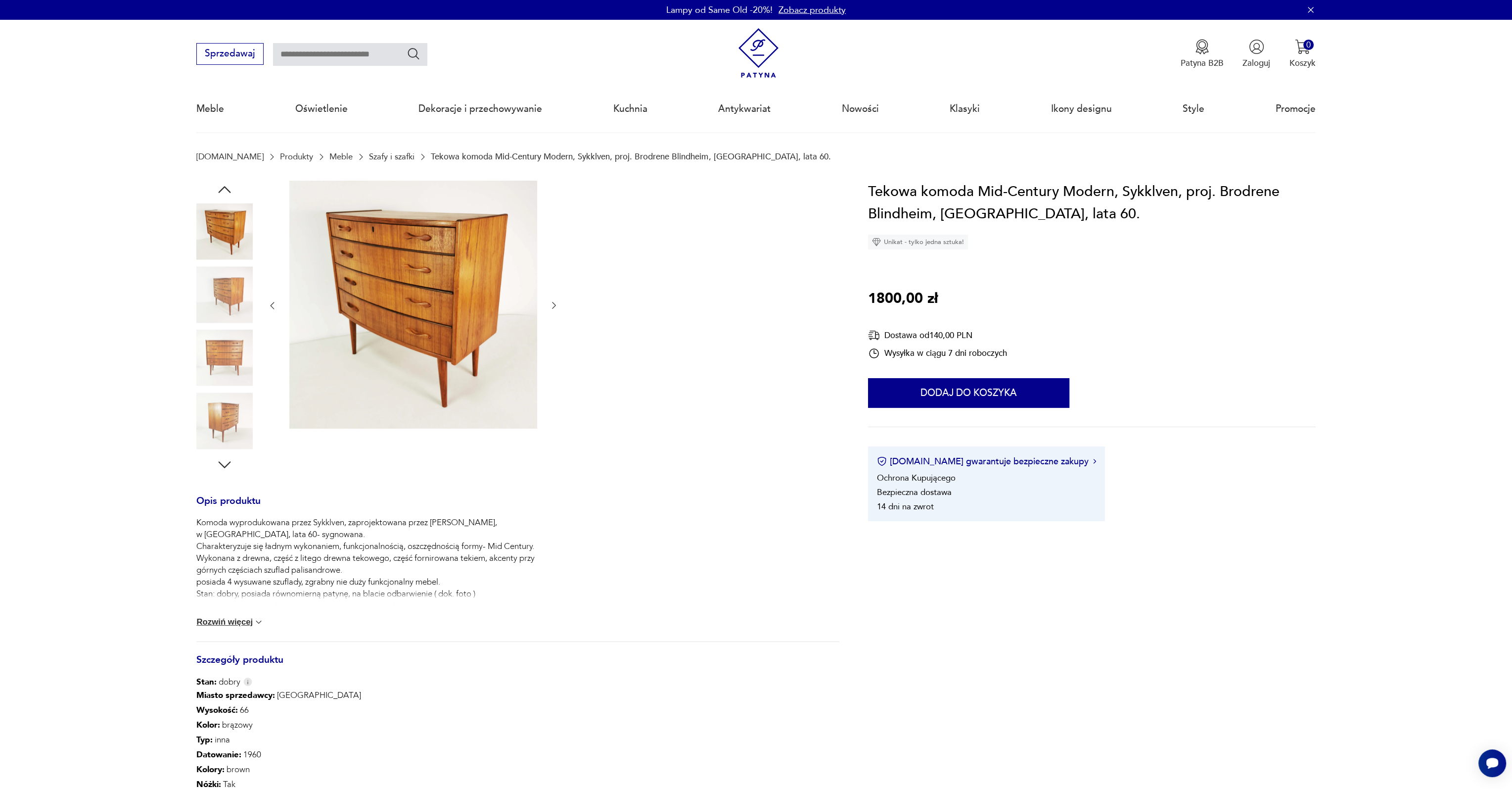
click at [229, 185] on icon "button" at bounding box center [224, 189] width 18 height 18
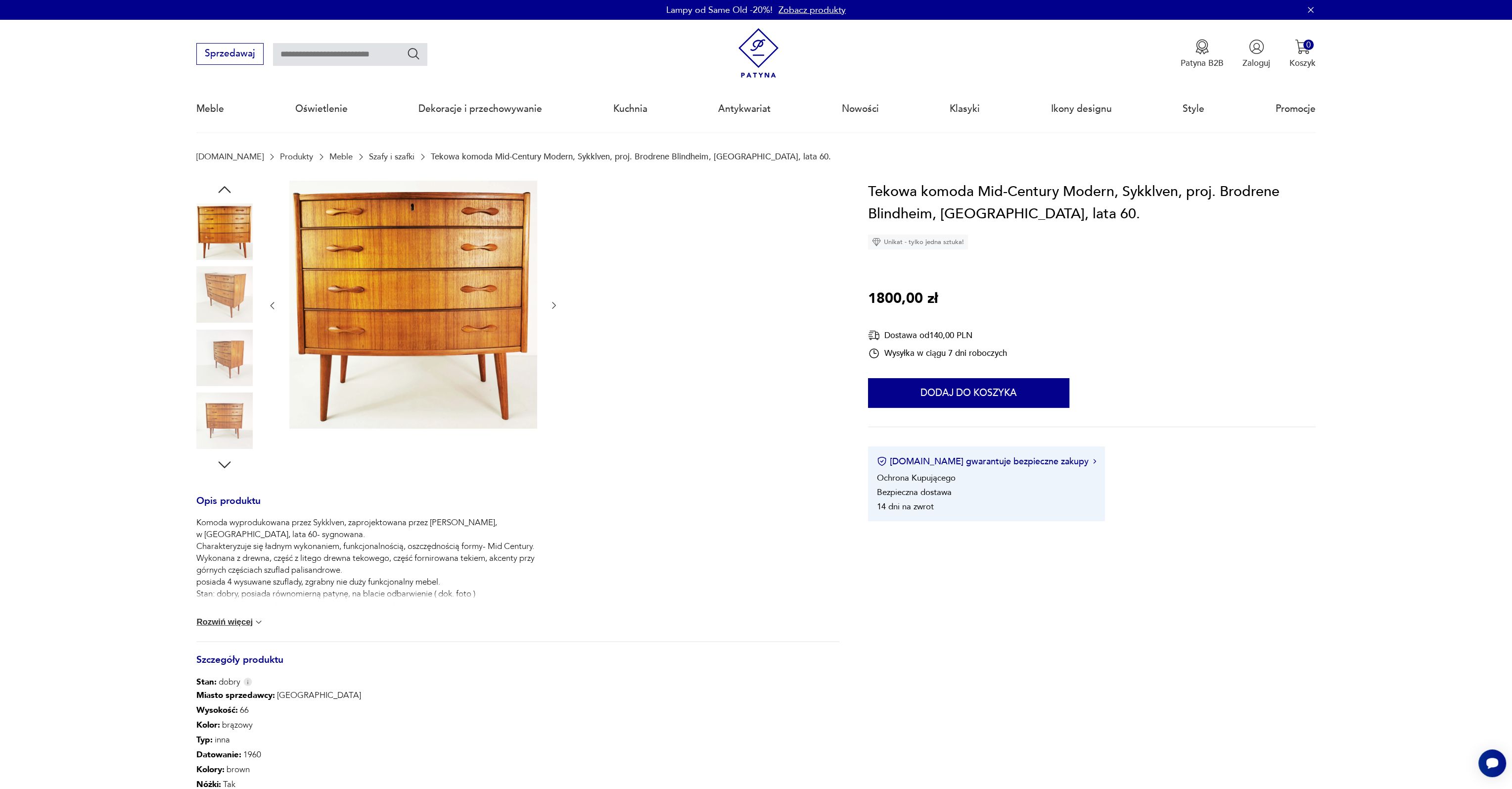
click at [229, 185] on icon "button" at bounding box center [224, 189] width 18 height 18
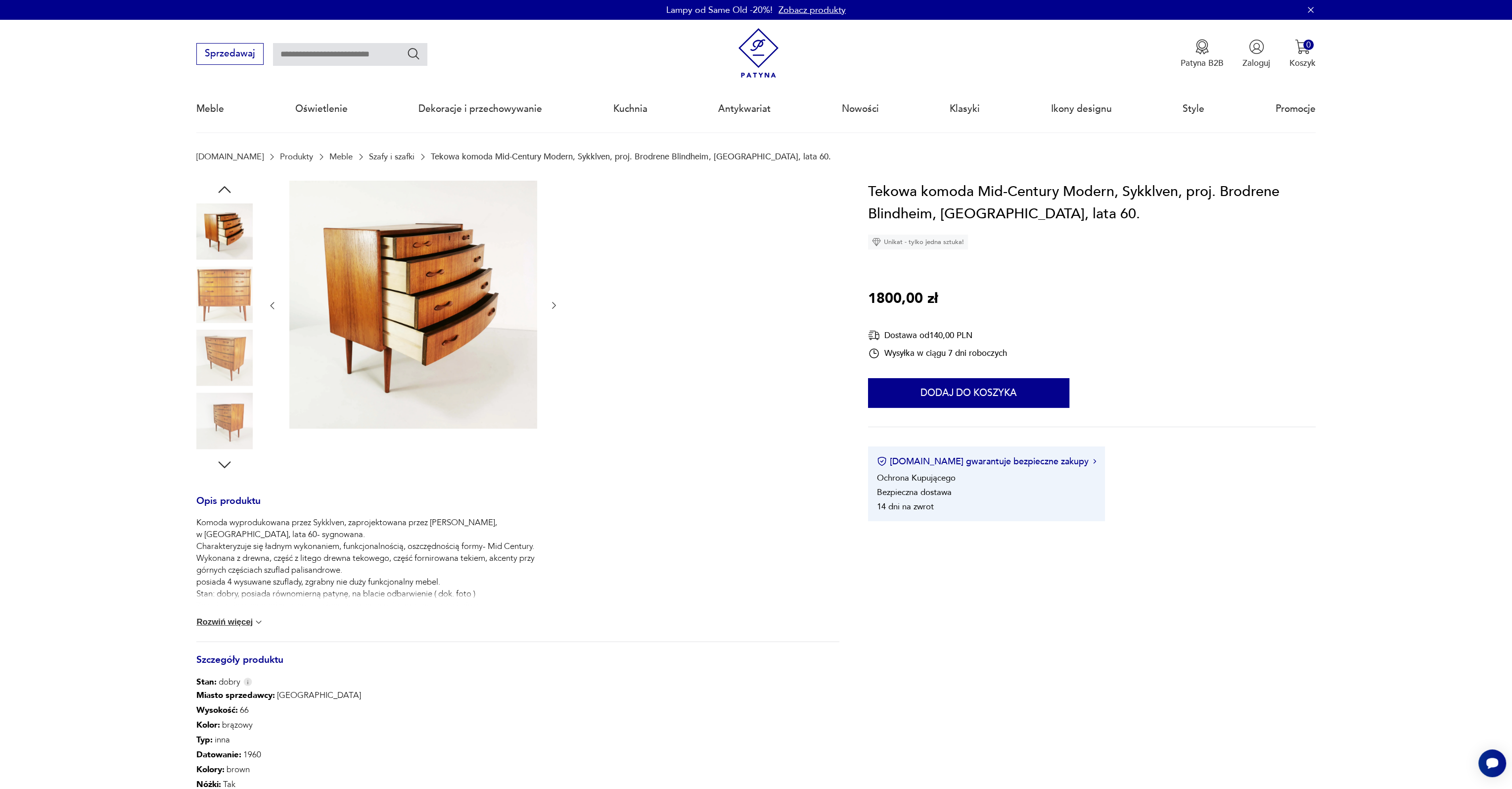
click at [229, 185] on icon "button" at bounding box center [224, 189] width 18 height 18
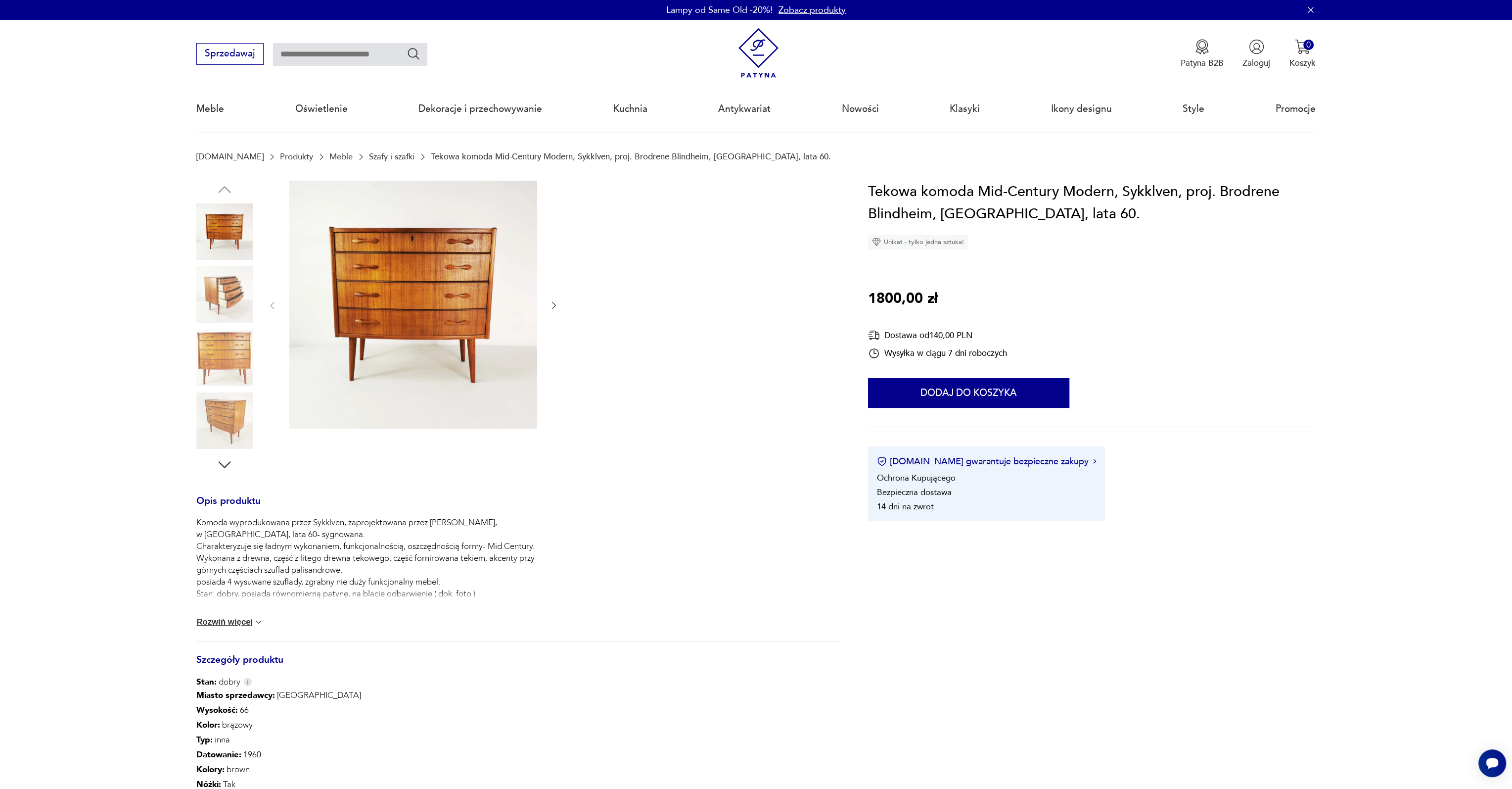
click at [255, 622] on img at bounding box center [258, 622] width 10 height 10
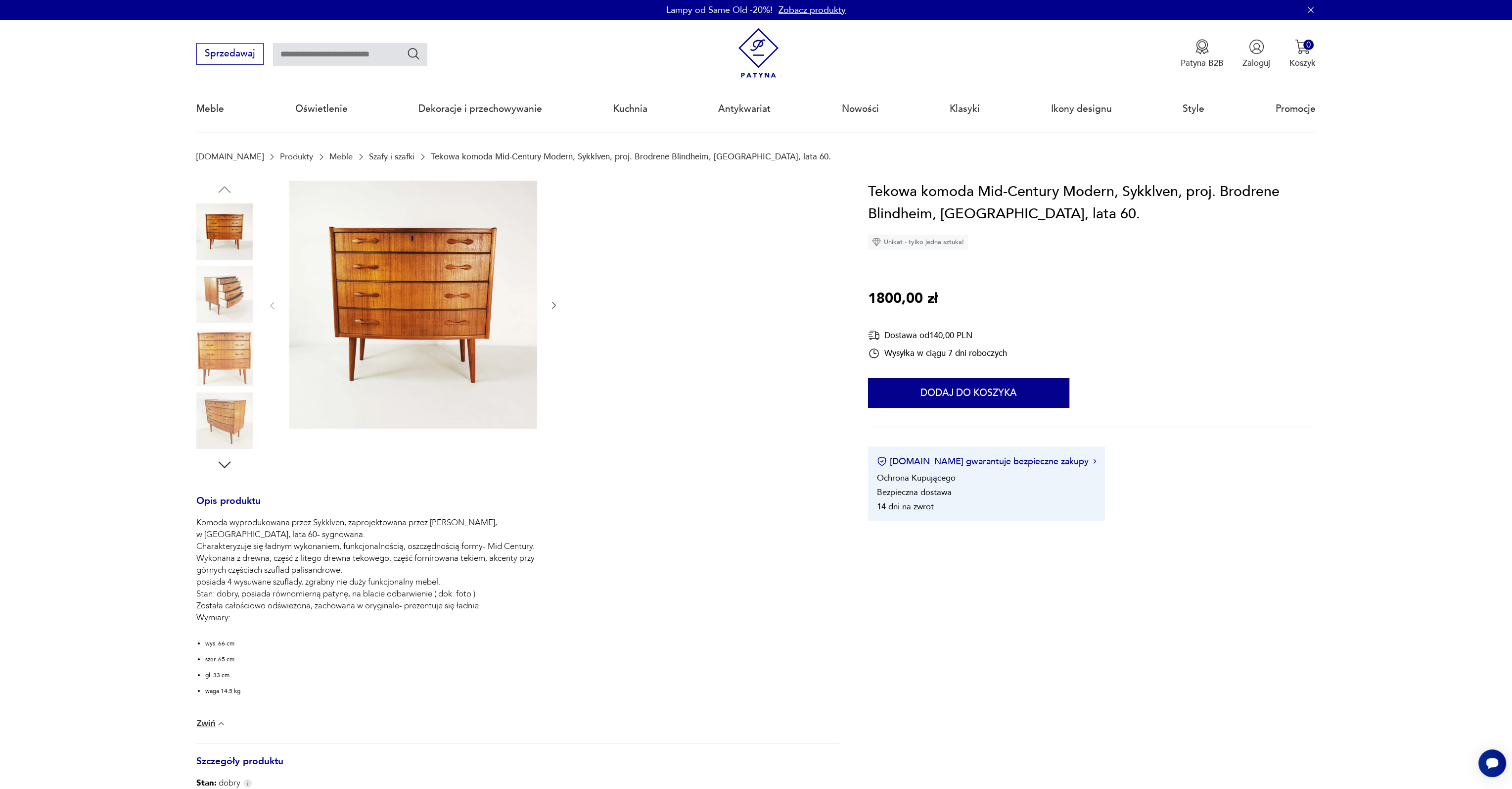
click at [223, 463] on icon "button" at bounding box center [224, 464] width 18 height 18
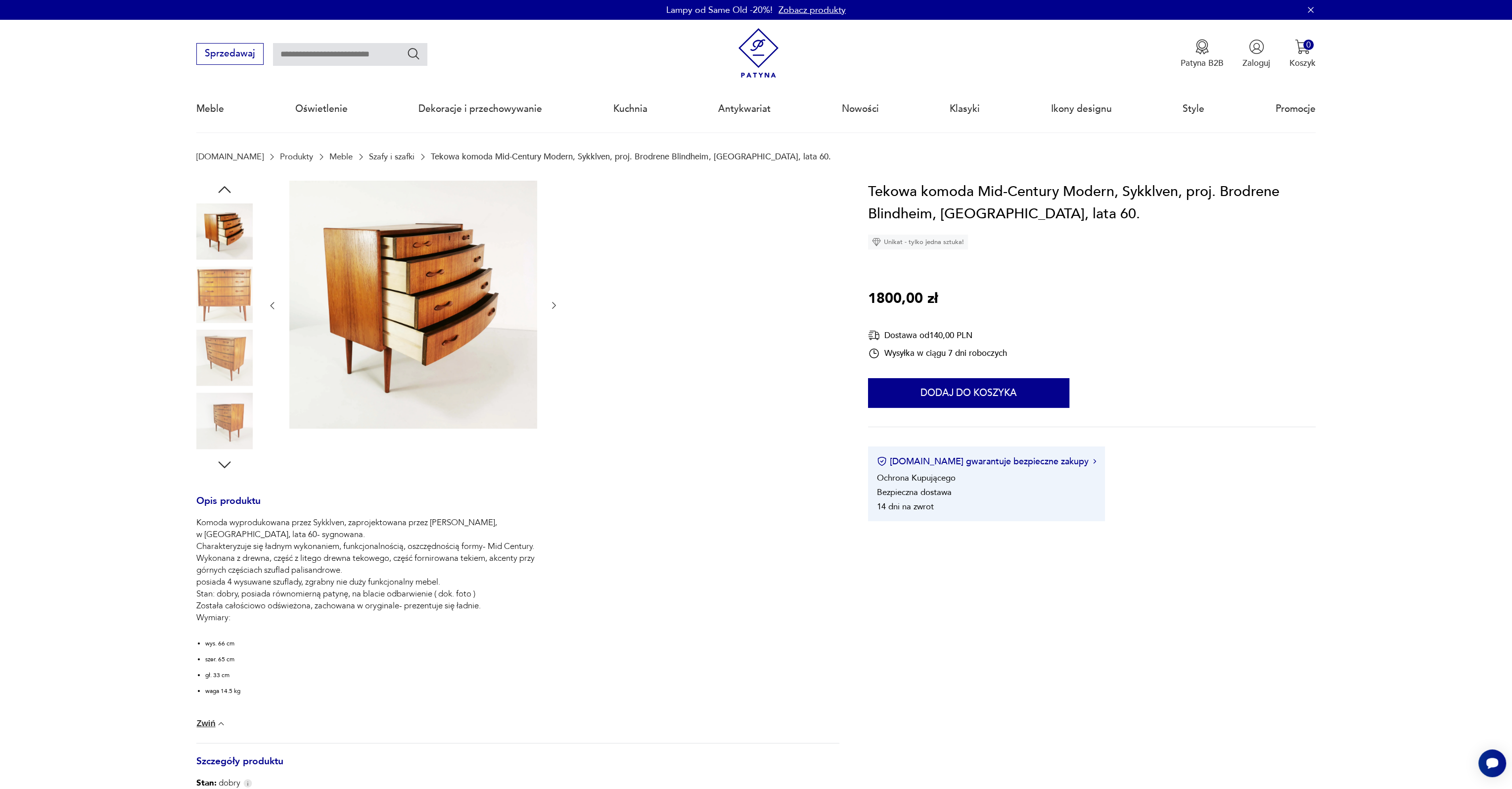
click at [223, 463] on icon "button" at bounding box center [224, 464] width 18 height 18
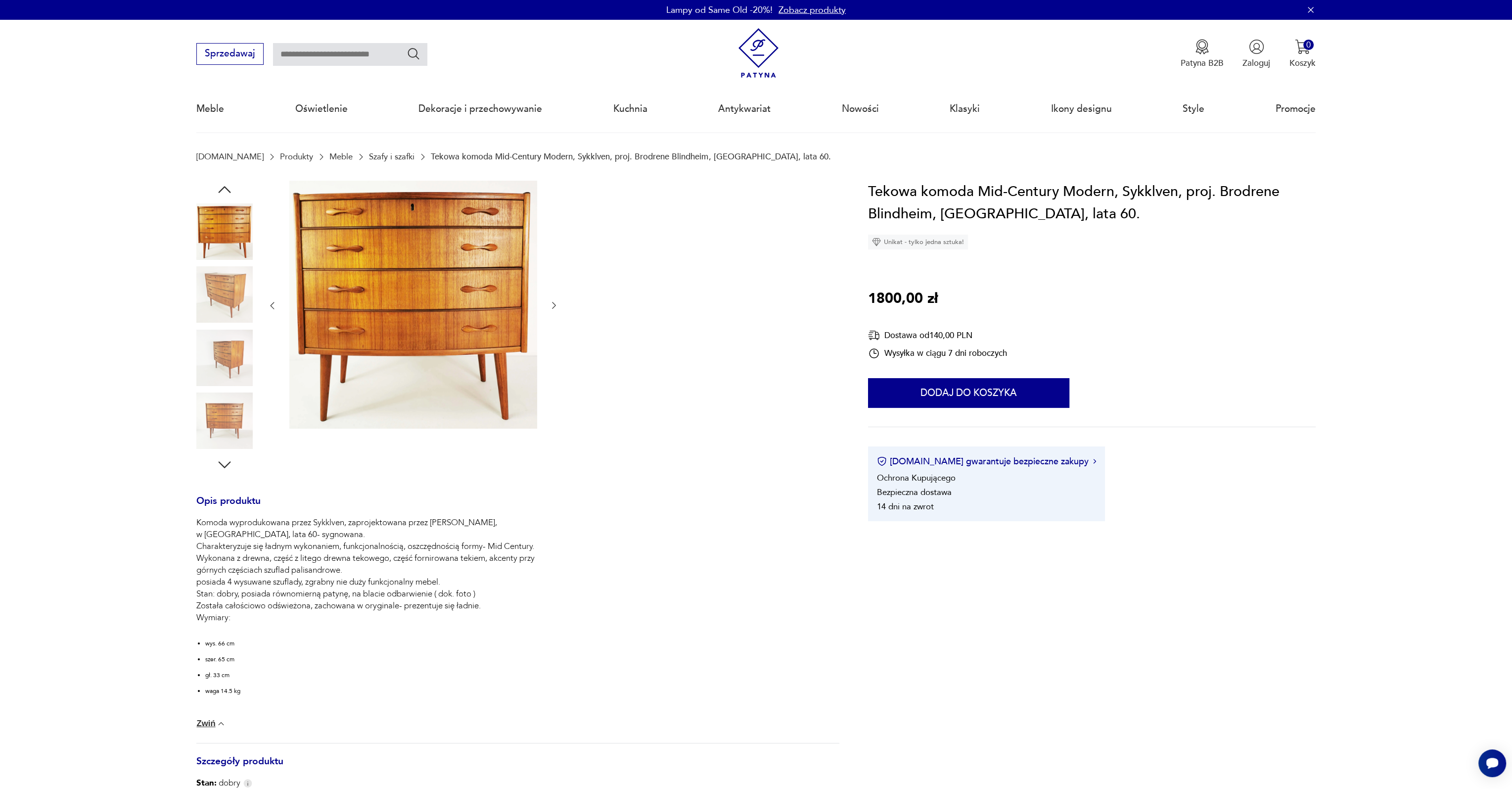
click at [223, 463] on icon "button" at bounding box center [224, 464] width 18 height 18
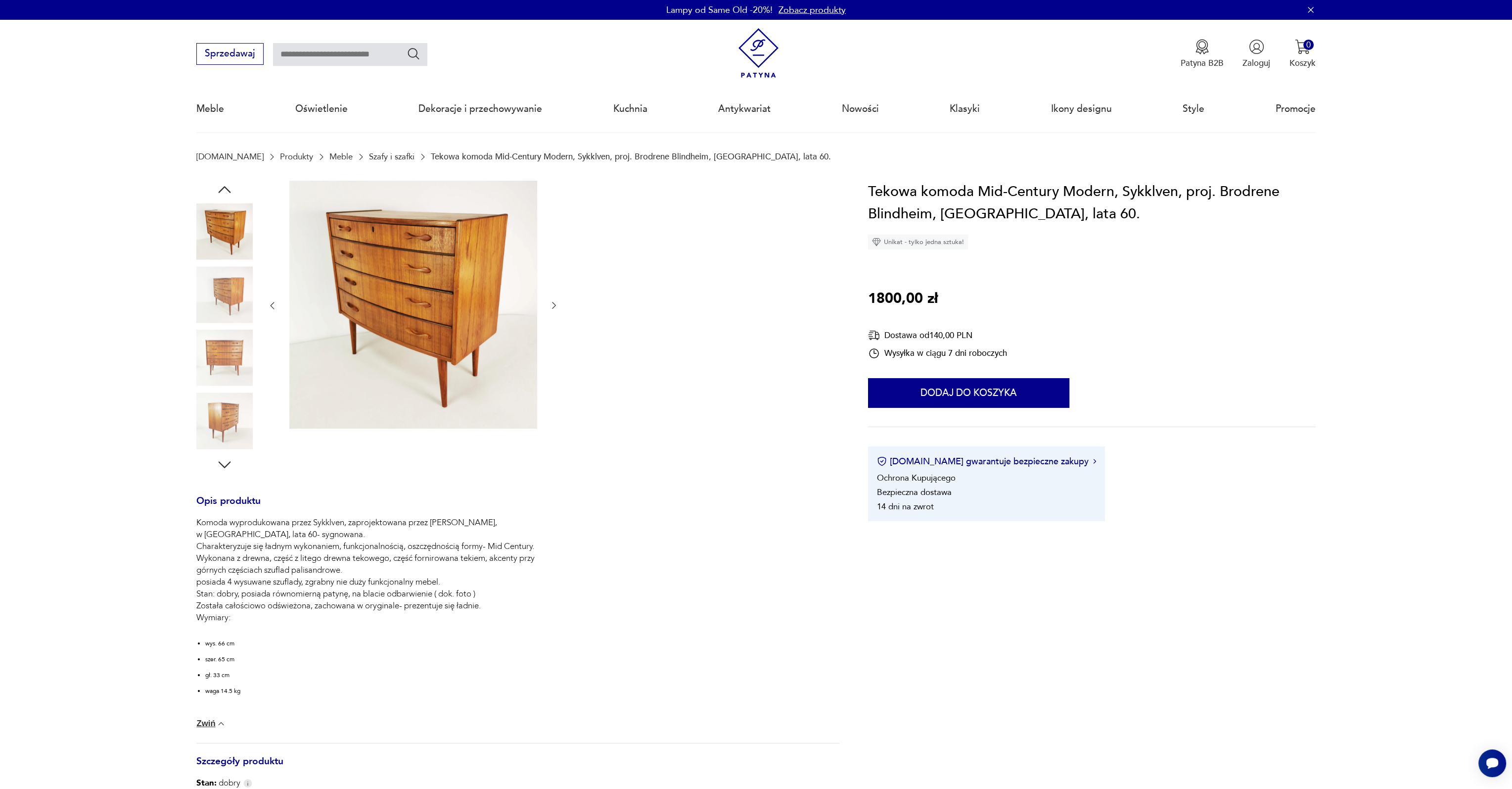
click at [223, 463] on icon "button" at bounding box center [224, 464] width 18 height 18
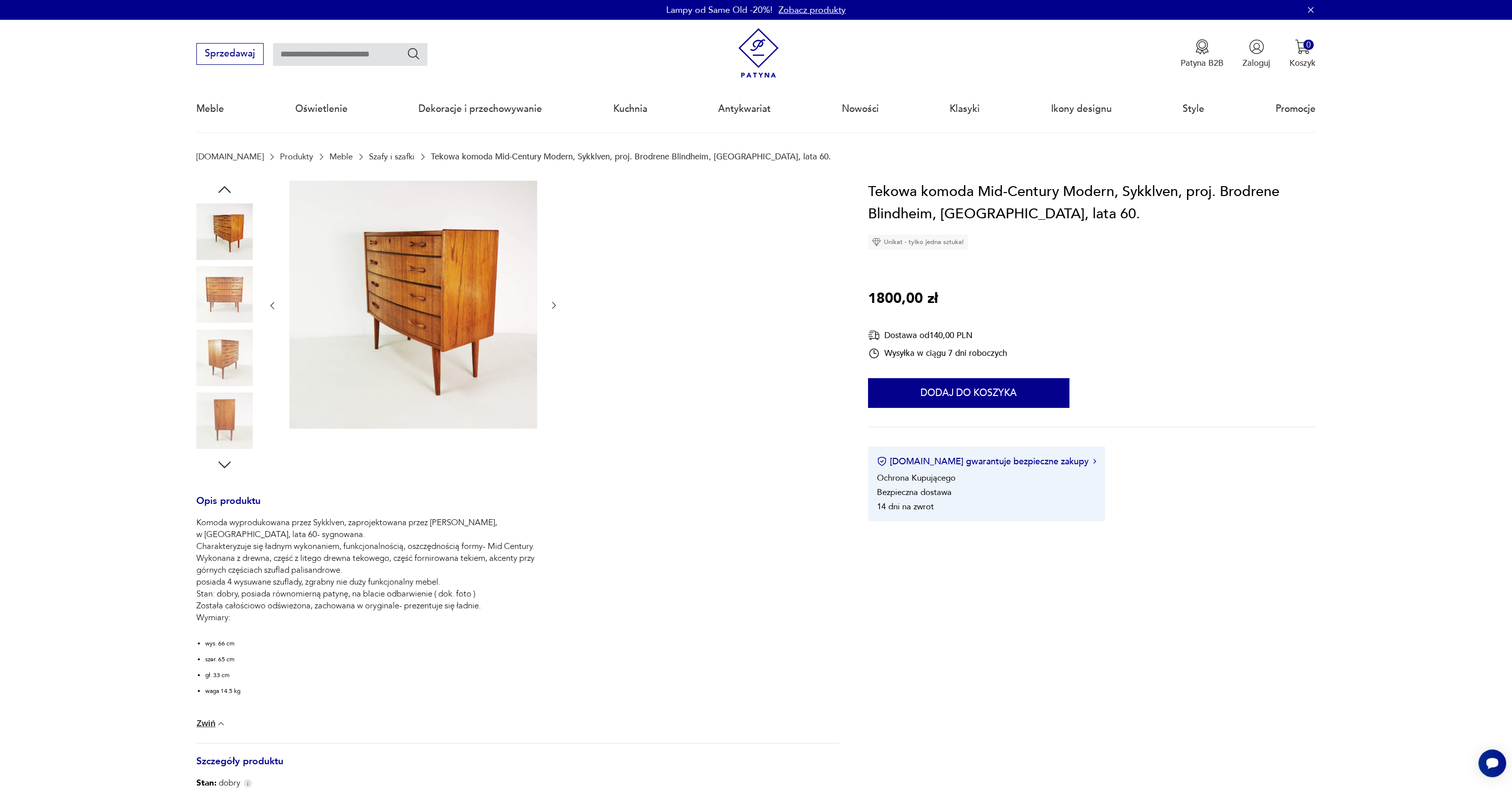
click at [223, 463] on icon "button" at bounding box center [224, 464] width 18 height 18
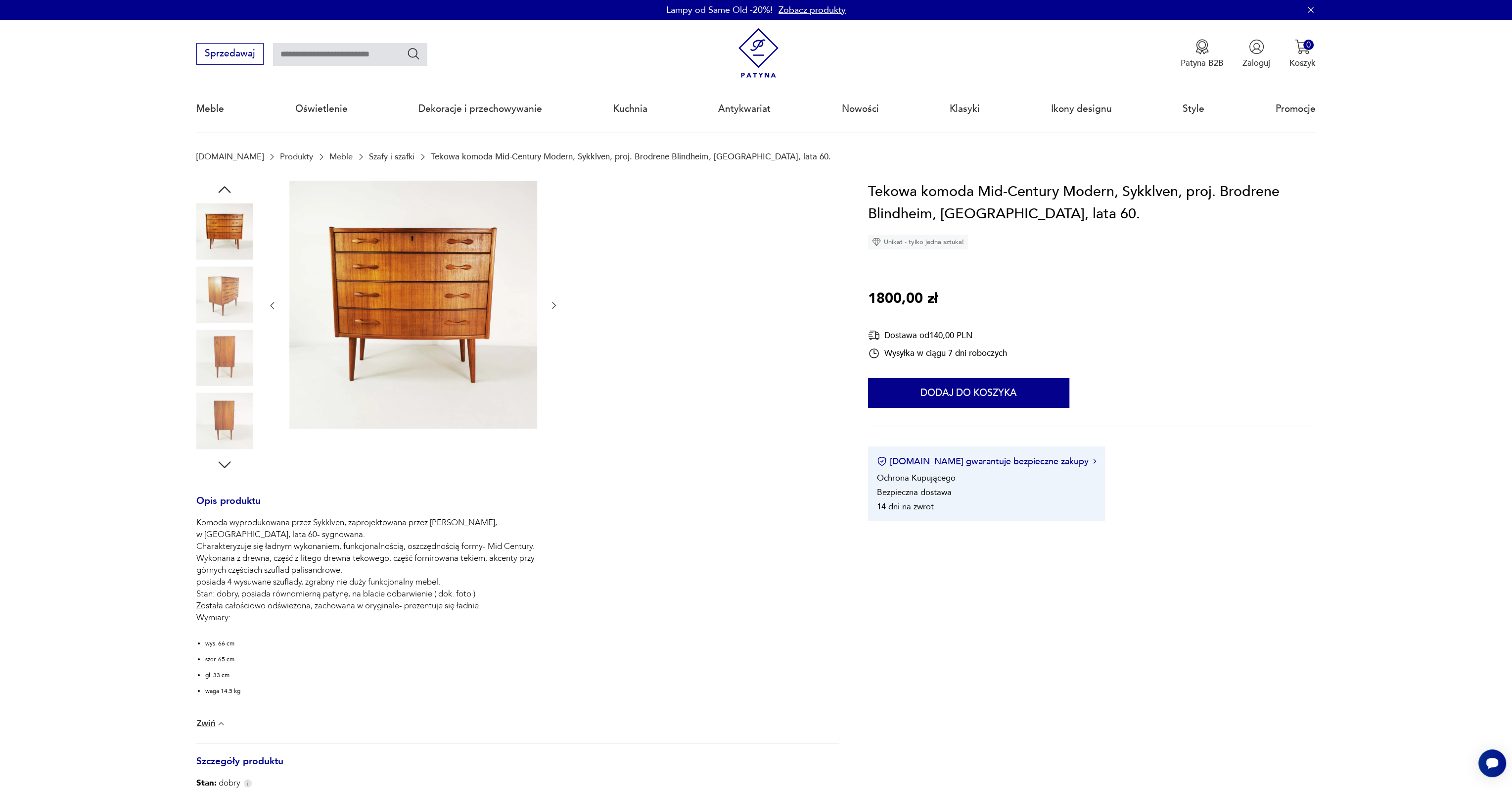
click at [223, 463] on icon "button" at bounding box center [224, 464] width 18 height 18
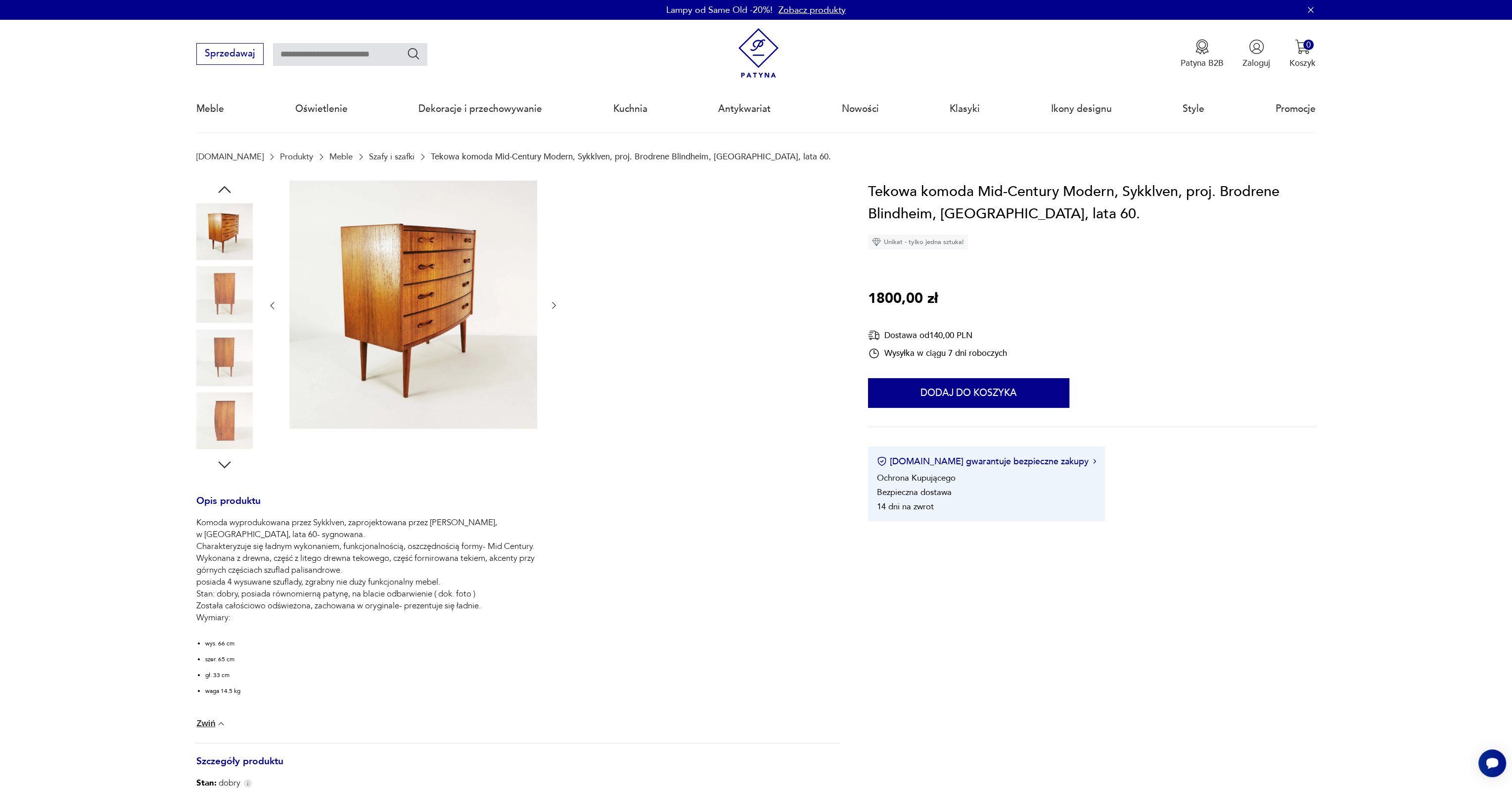
click at [223, 463] on icon "button" at bounding box center [224, 464] width 18 height 18
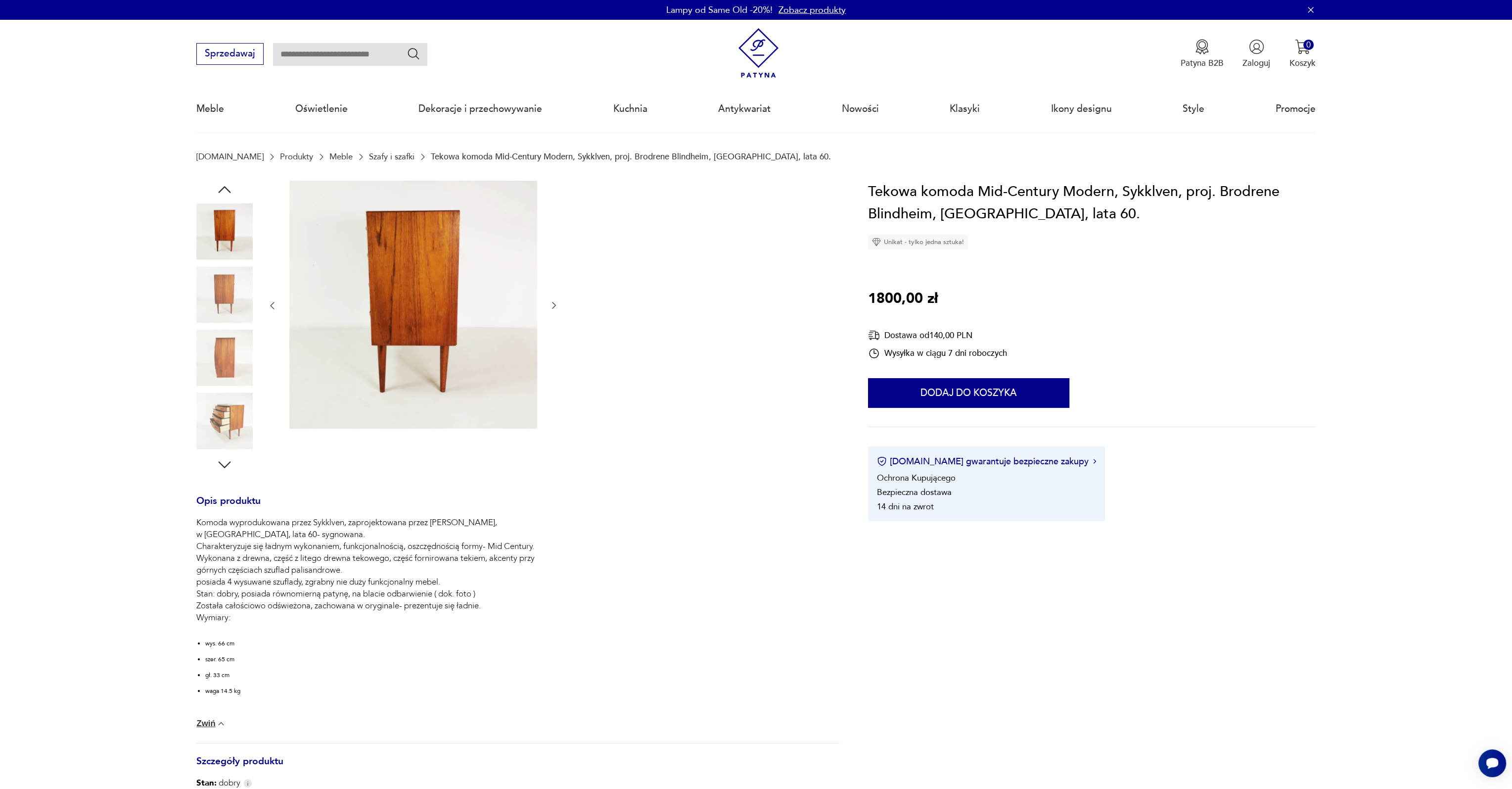
click at [222, 353] on img at bounding box center [224, 358] width 56 height 56
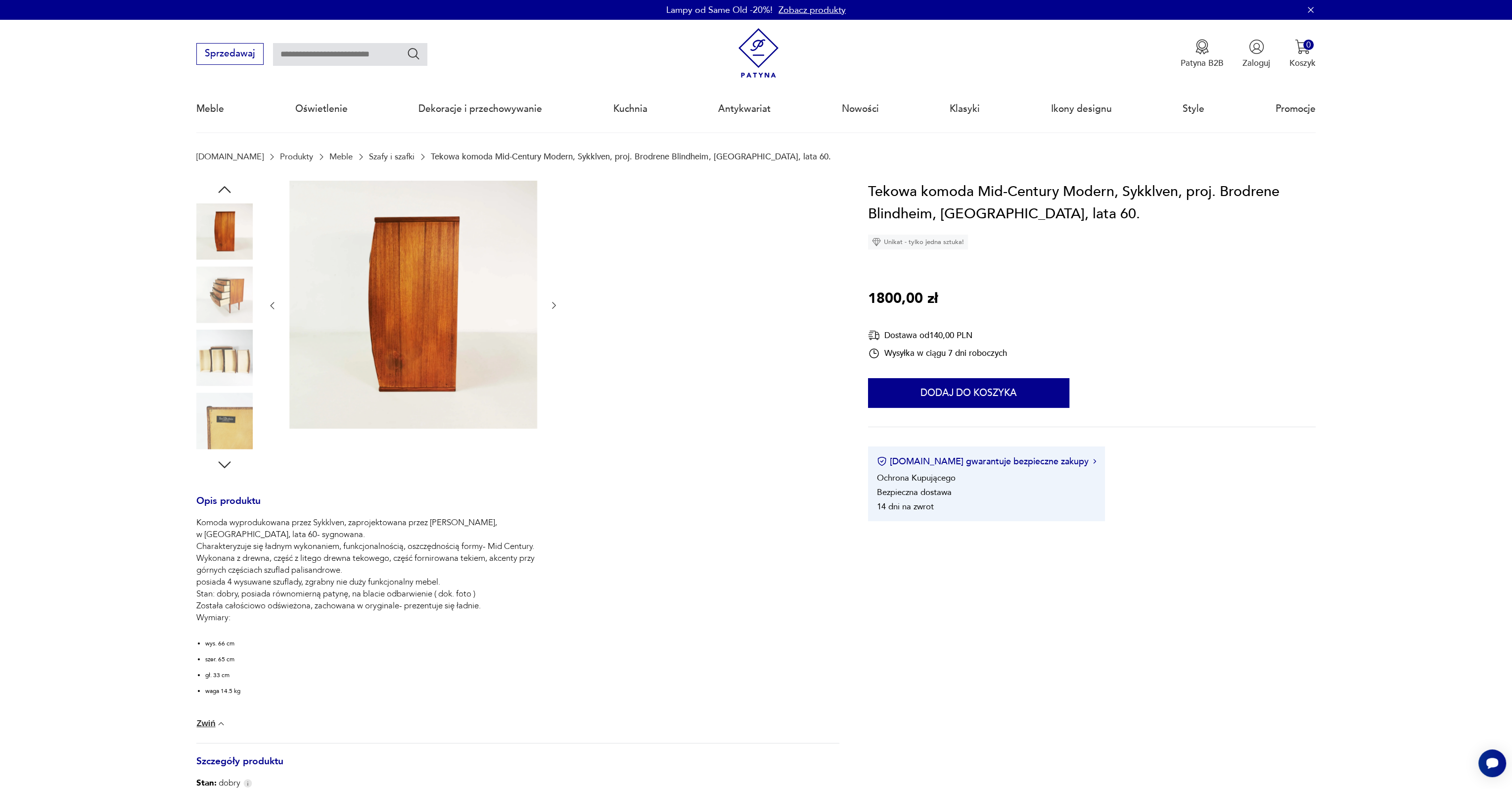
click at [403, 352] on img at bounding box center [413, 305] width 248 height 248
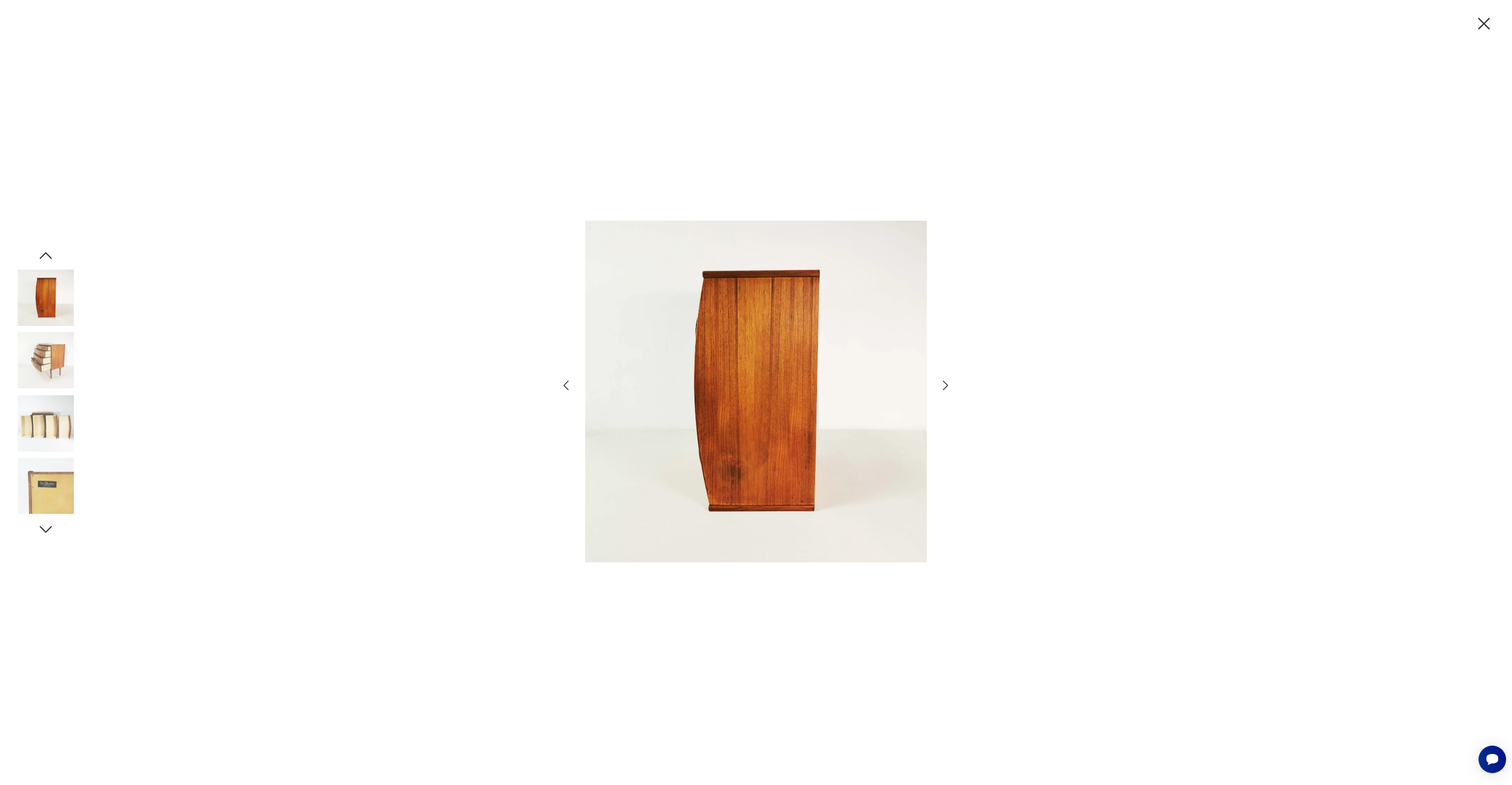
click at [1482, 21] on icon "button" at bounding box center [1483, 23] width 12 height 12
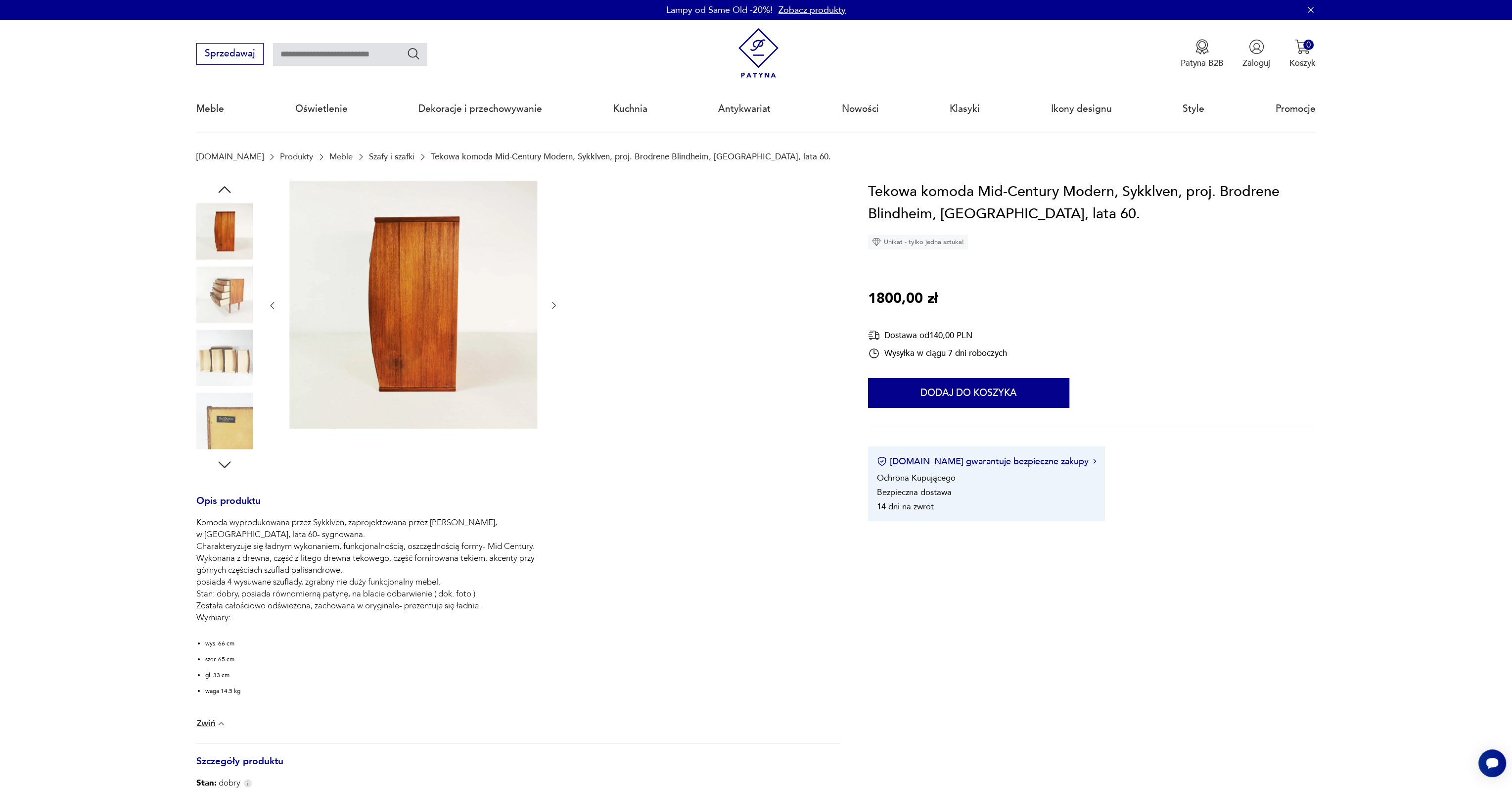
click at [220, 188] on icon "button" at bounding box center [224, 189] width 18 height 18
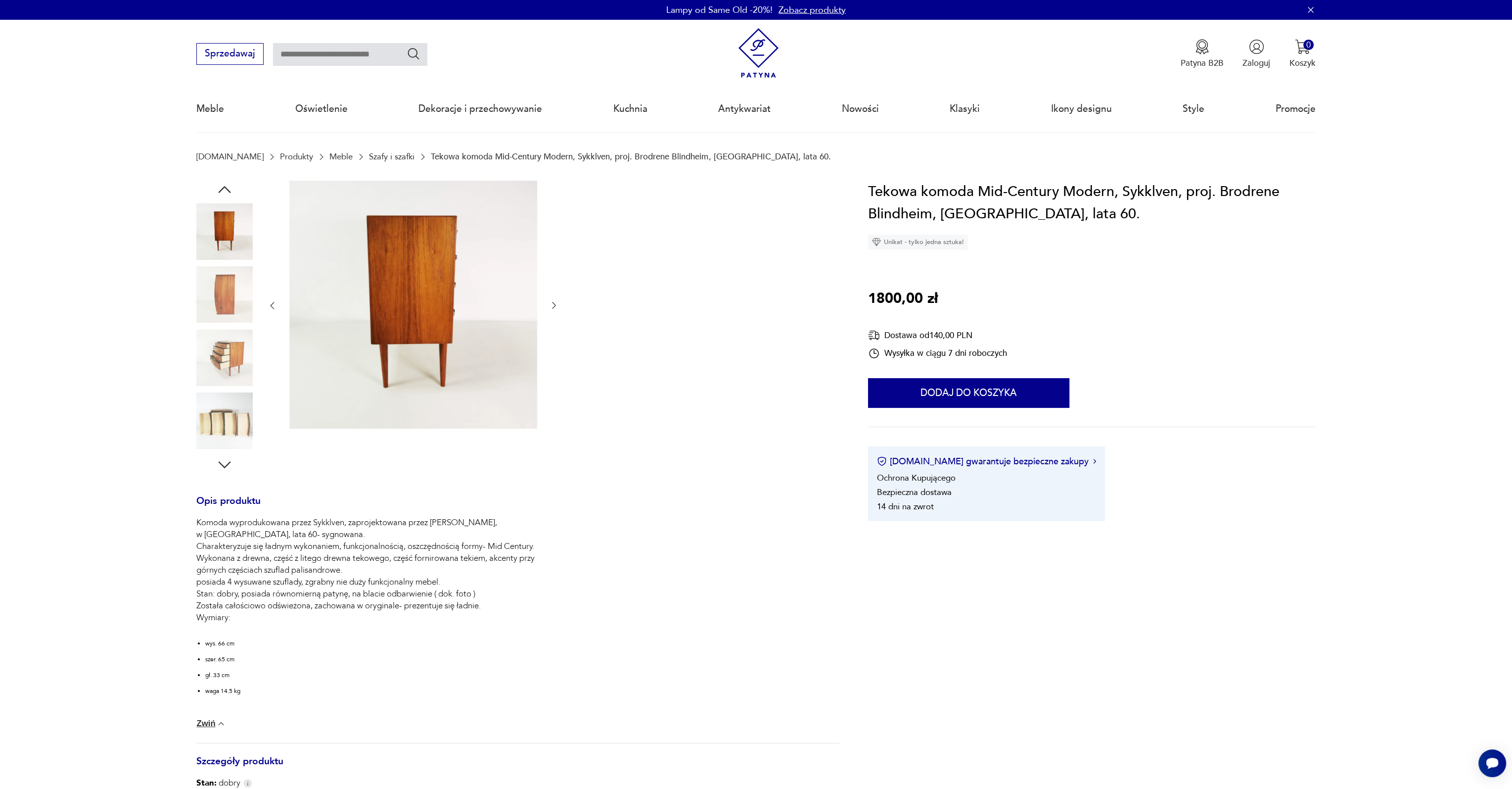
click at [220, 188] on icon "button" at bounding box center [224, 189] width 18 height 18
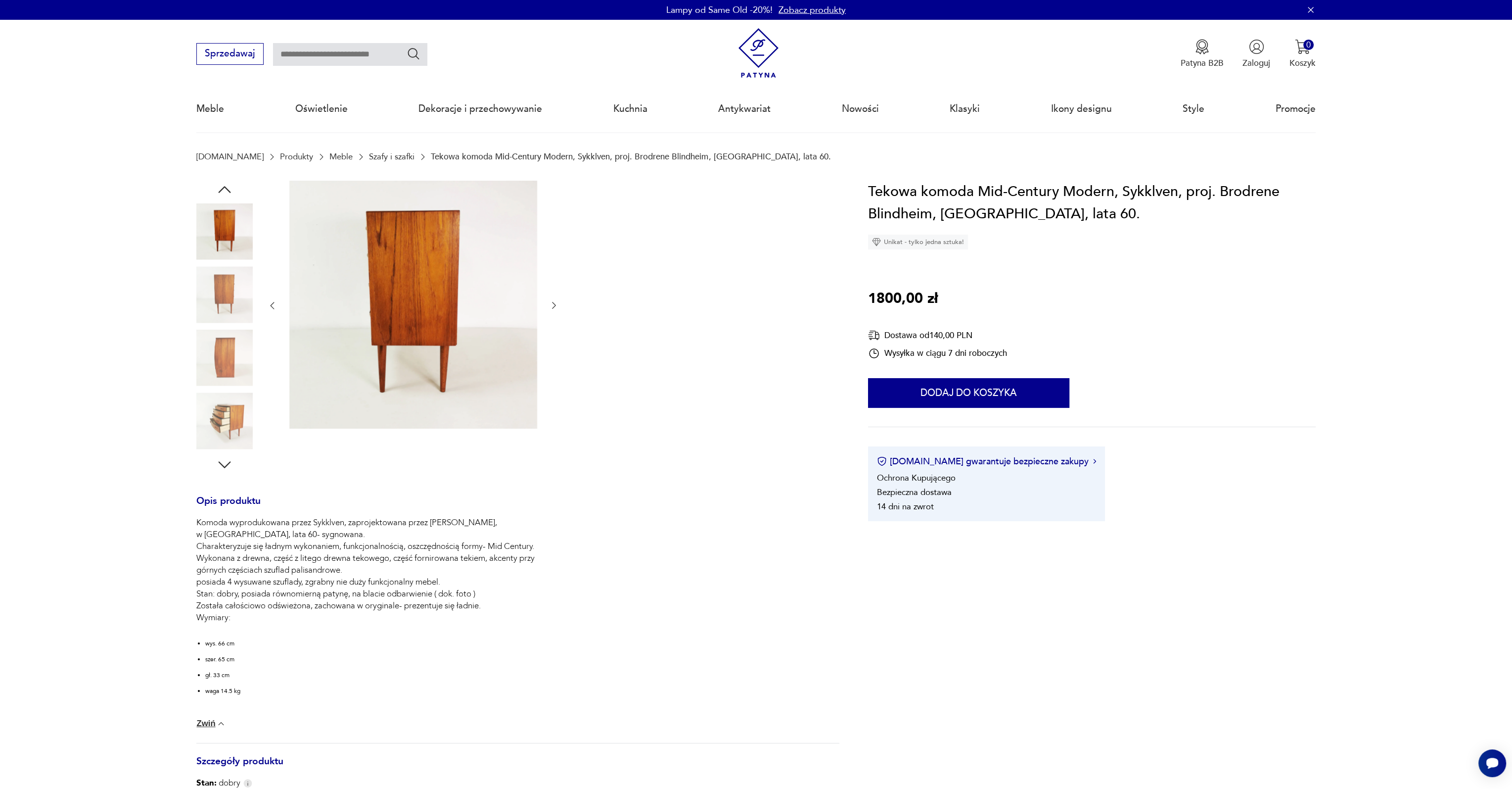
click at [220, 188] on icon "button" at bounding box center [224, 189] width 18 height 18
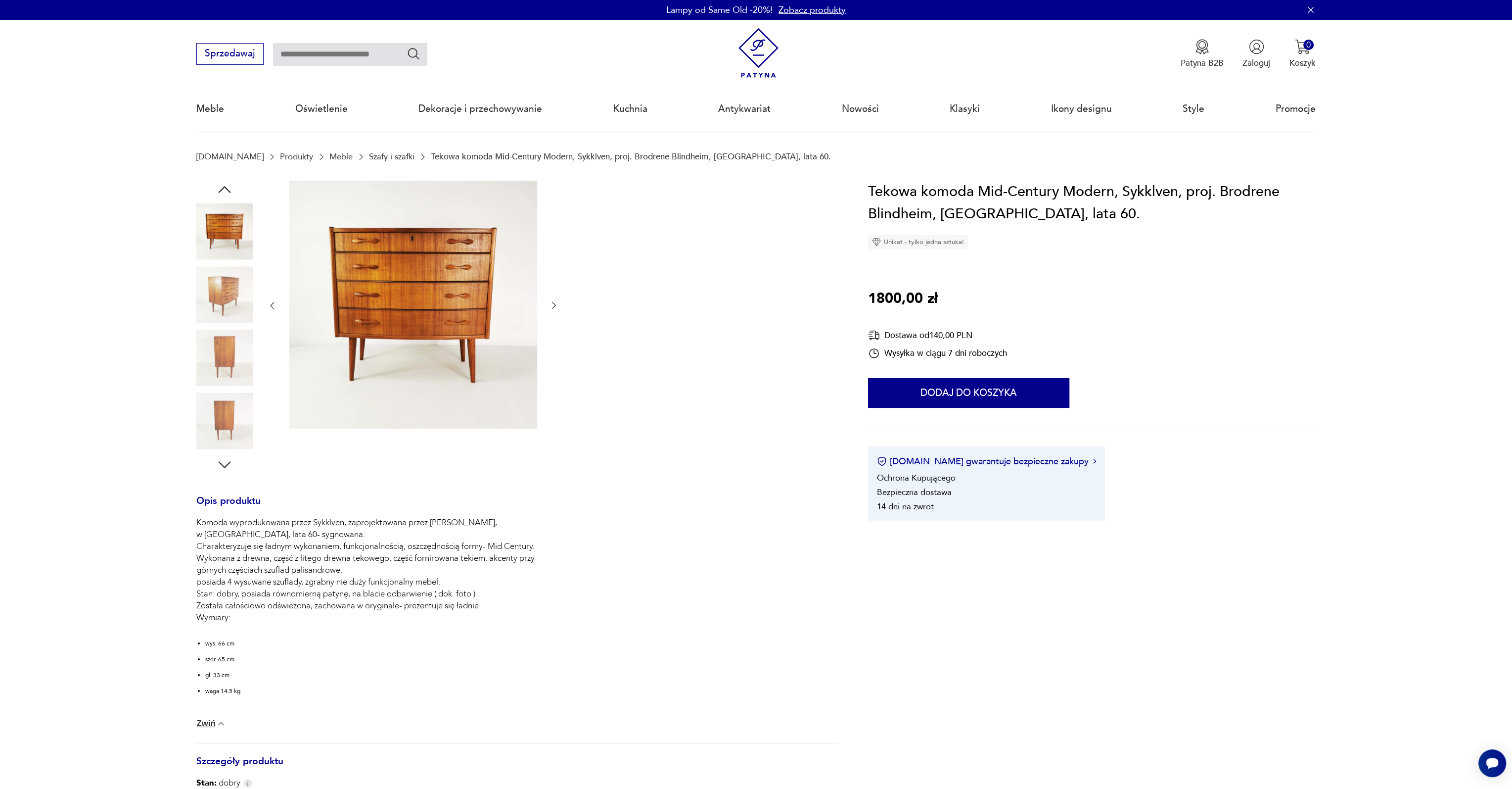
click at [220, 188] on icon "button" at bounding box center [224, 189] width 18 height 18
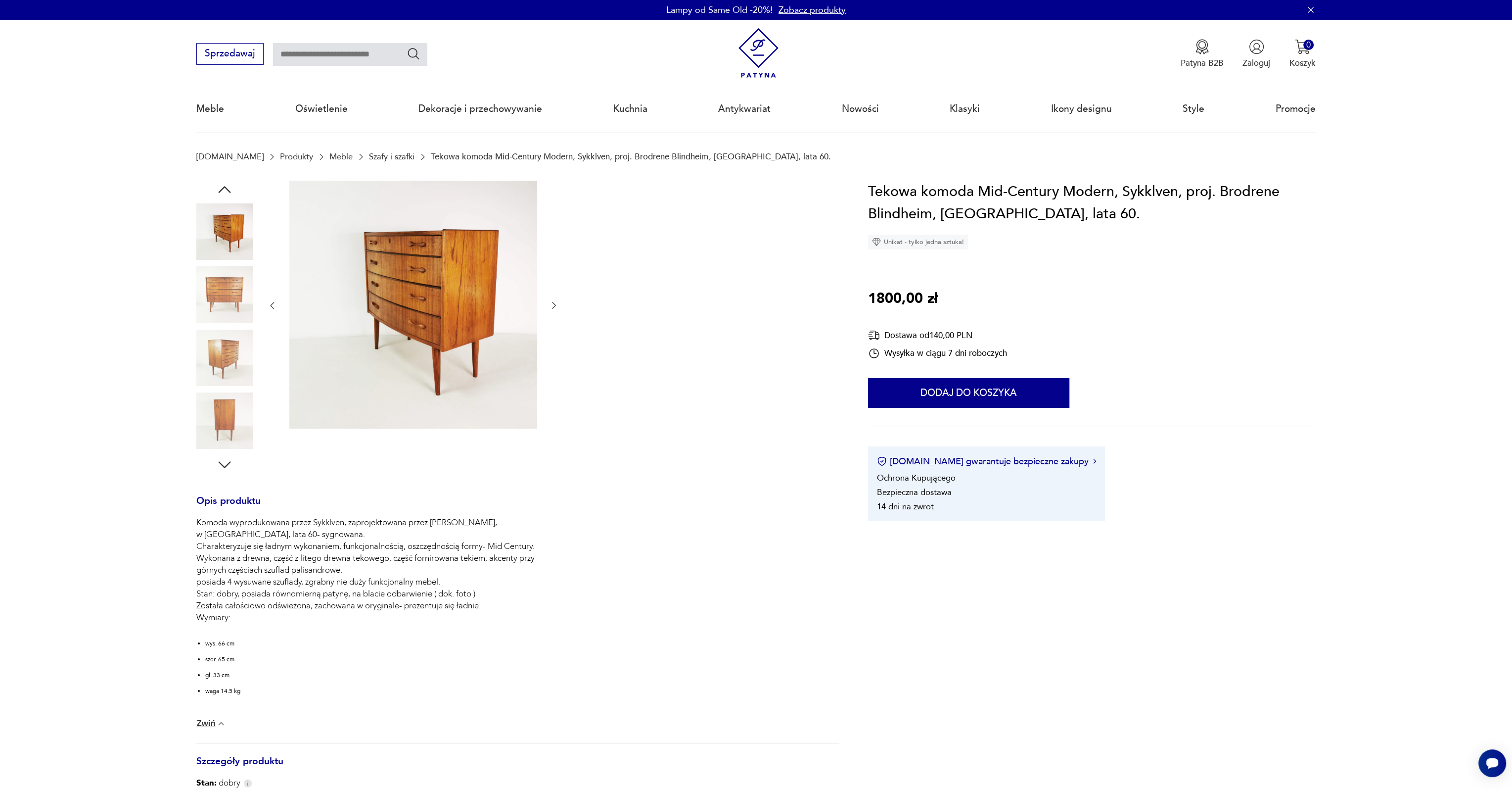
click at [231, 308] on img at bounding box center [224, 294] width 56 height 56
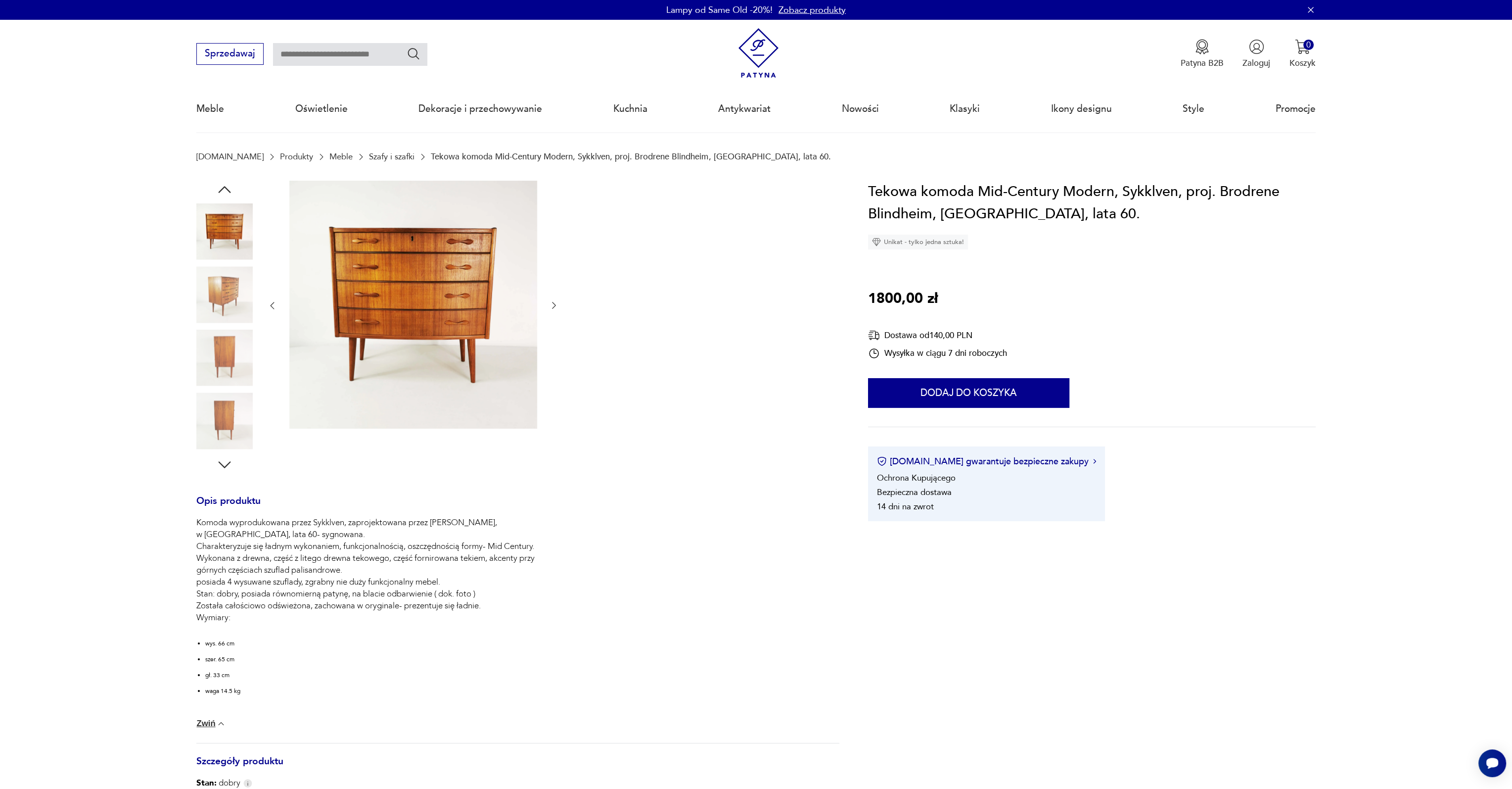
click at [222, 185] on icon "button" at bounding box center [224, 189] width 18 height 18
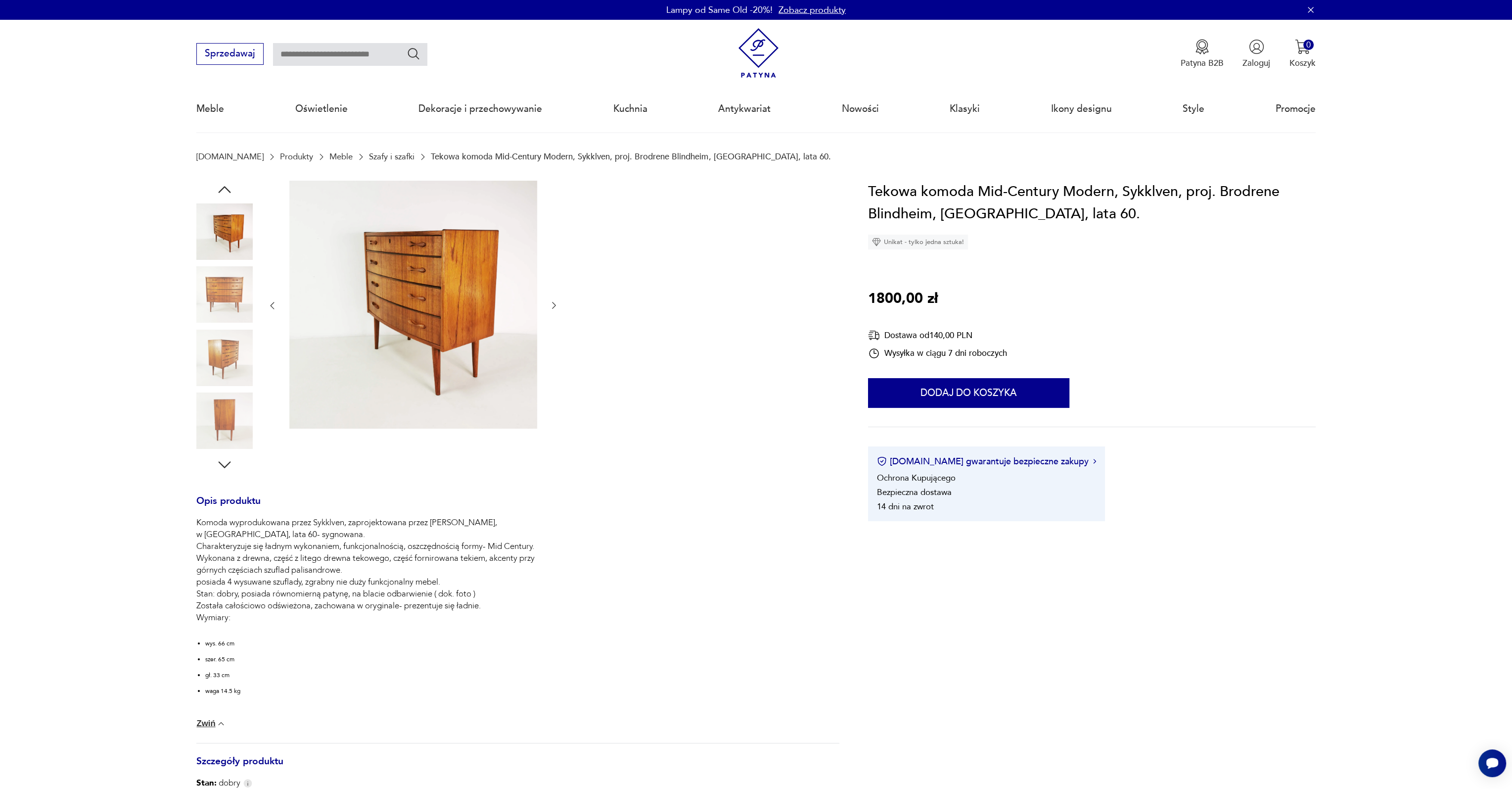
click at [222, 185] on icon "button" at bounding box center [224, 189] width 18 height 18
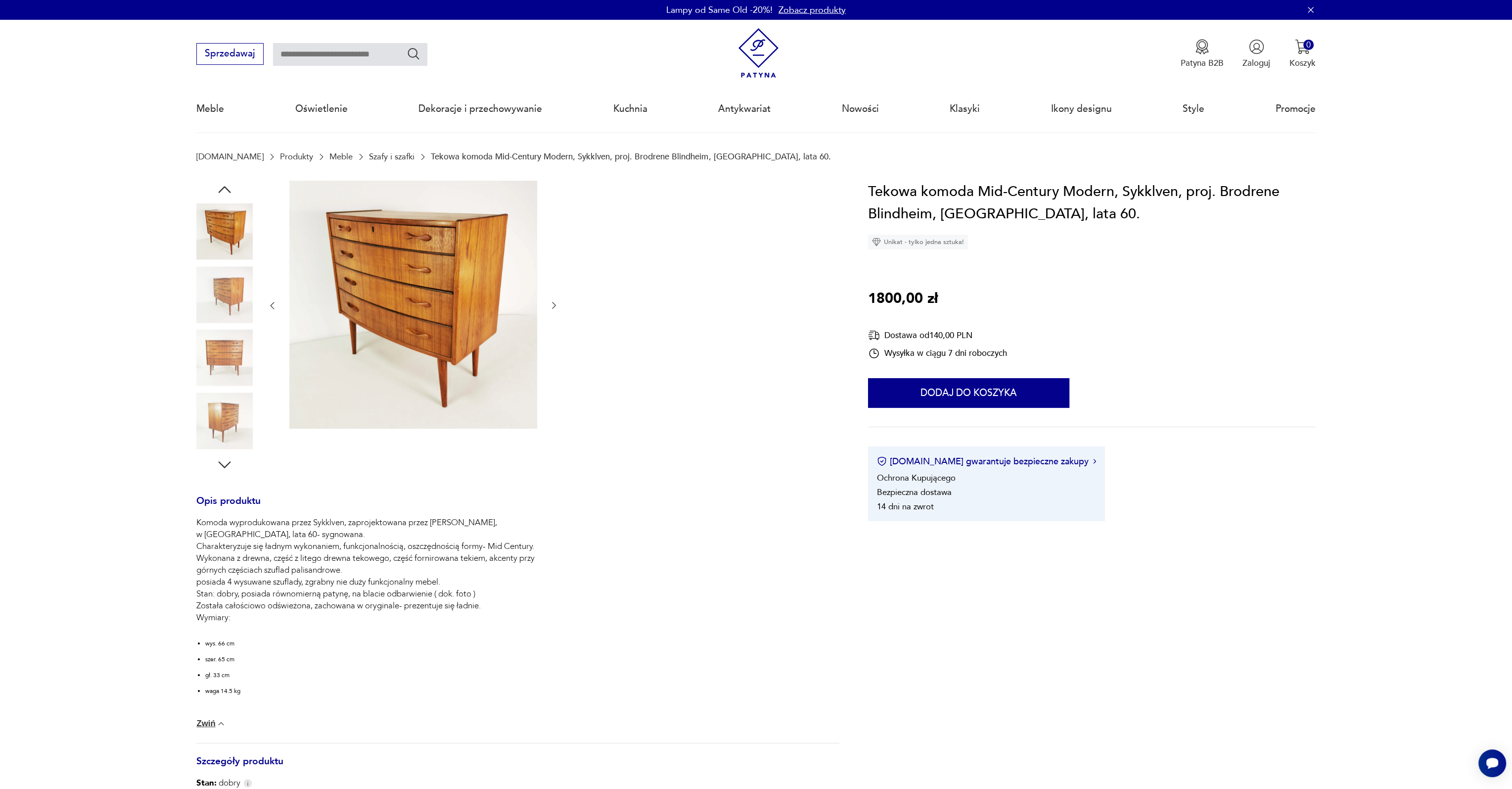
click at [222, 185] on icon "button" at bounding box center [224, 189] width 18 height 18
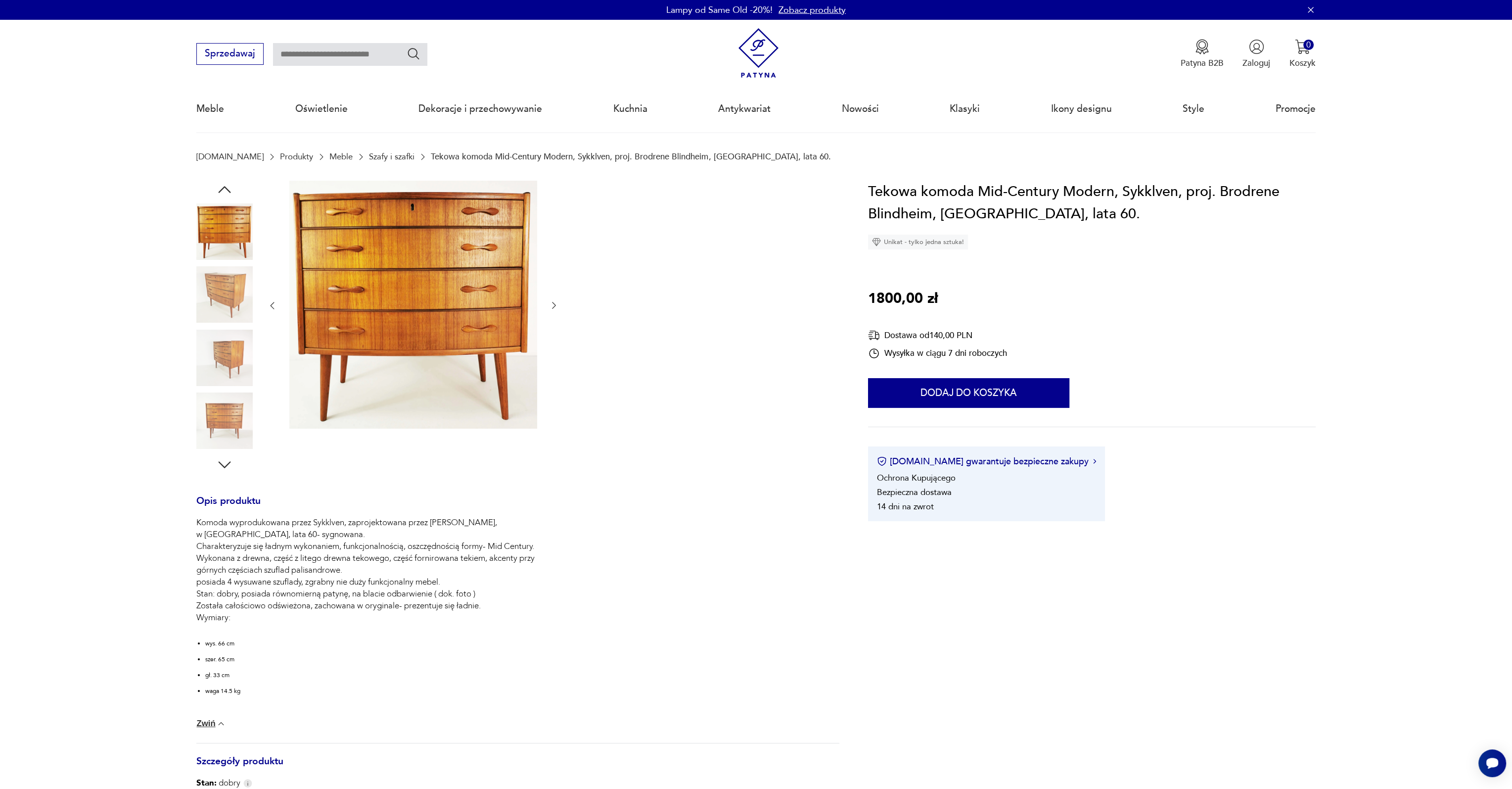
click at [222, 185] on icon "button" at bounding box center [224, 189] width 18 height 18
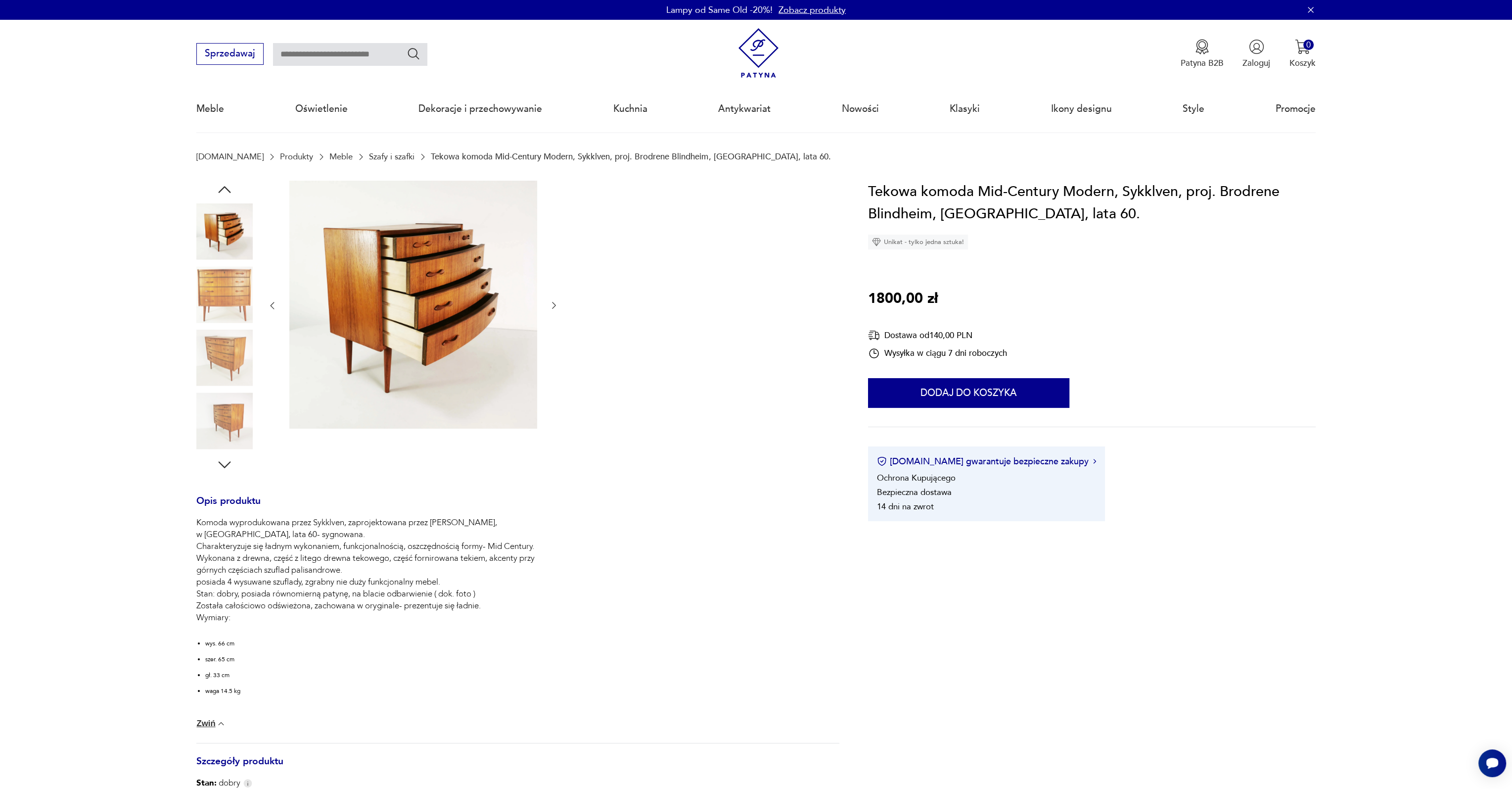
click at [222, 185] on icon "button" at bounding box center [224, 189] width 18 height 18
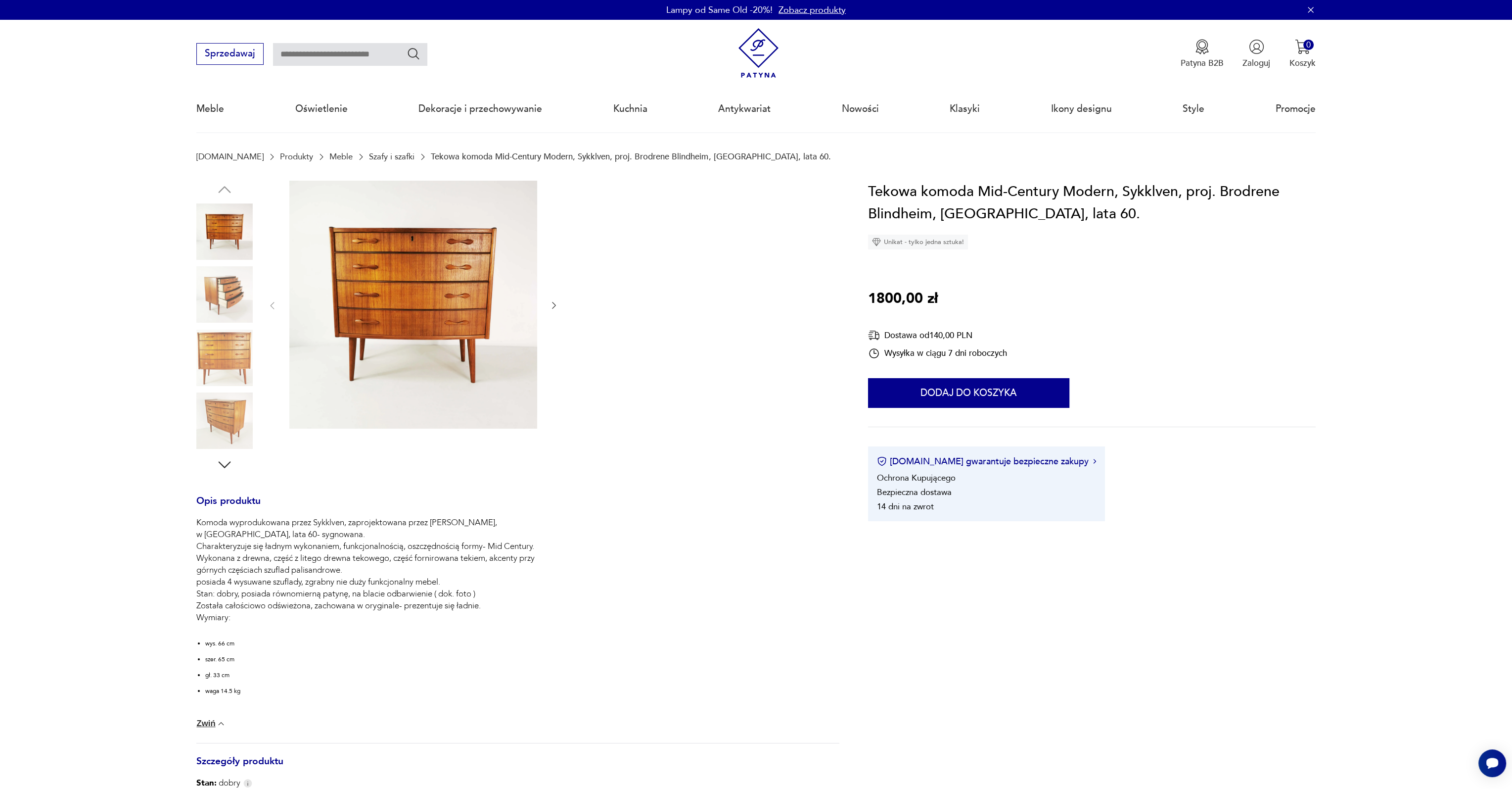
click at [216, 342] on img at bounding box center [224, 358] width 56 height 56
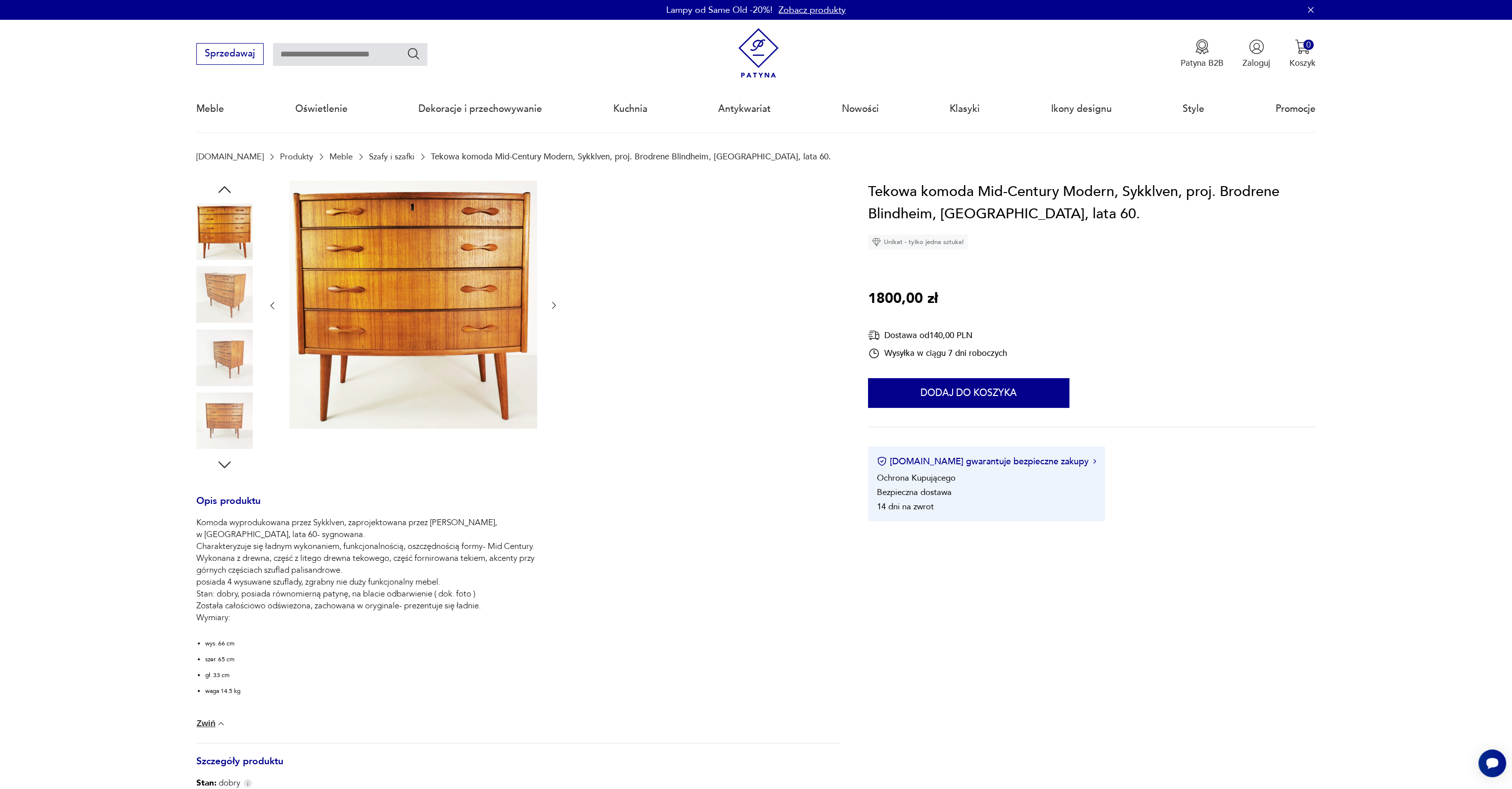
click at [222, 185] on icon "button" at bounding box center [224, 189] width 18 height 18
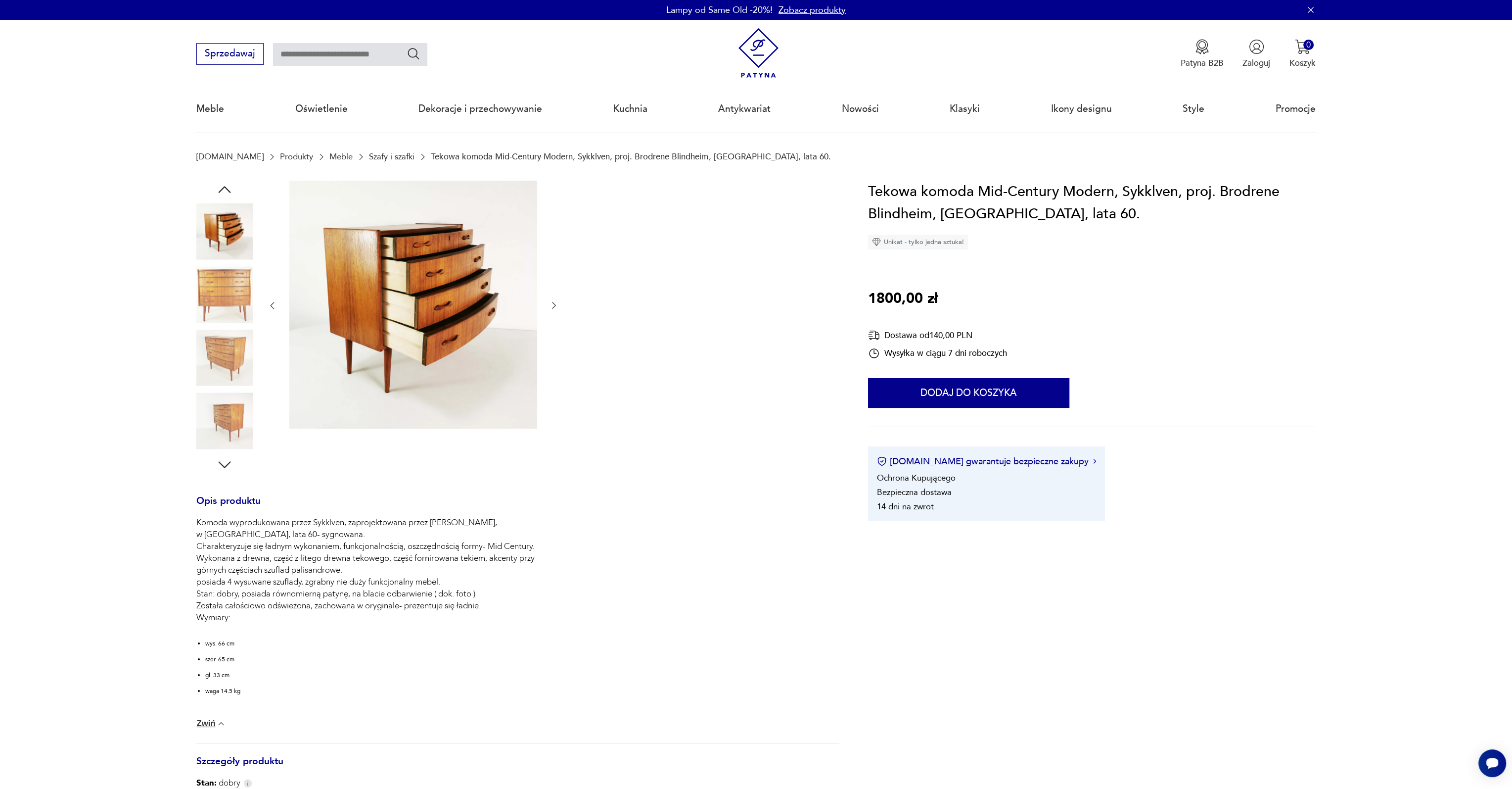
click at [222, 185] on icon "button" at bounding box center [224, 189] width 18 height 18
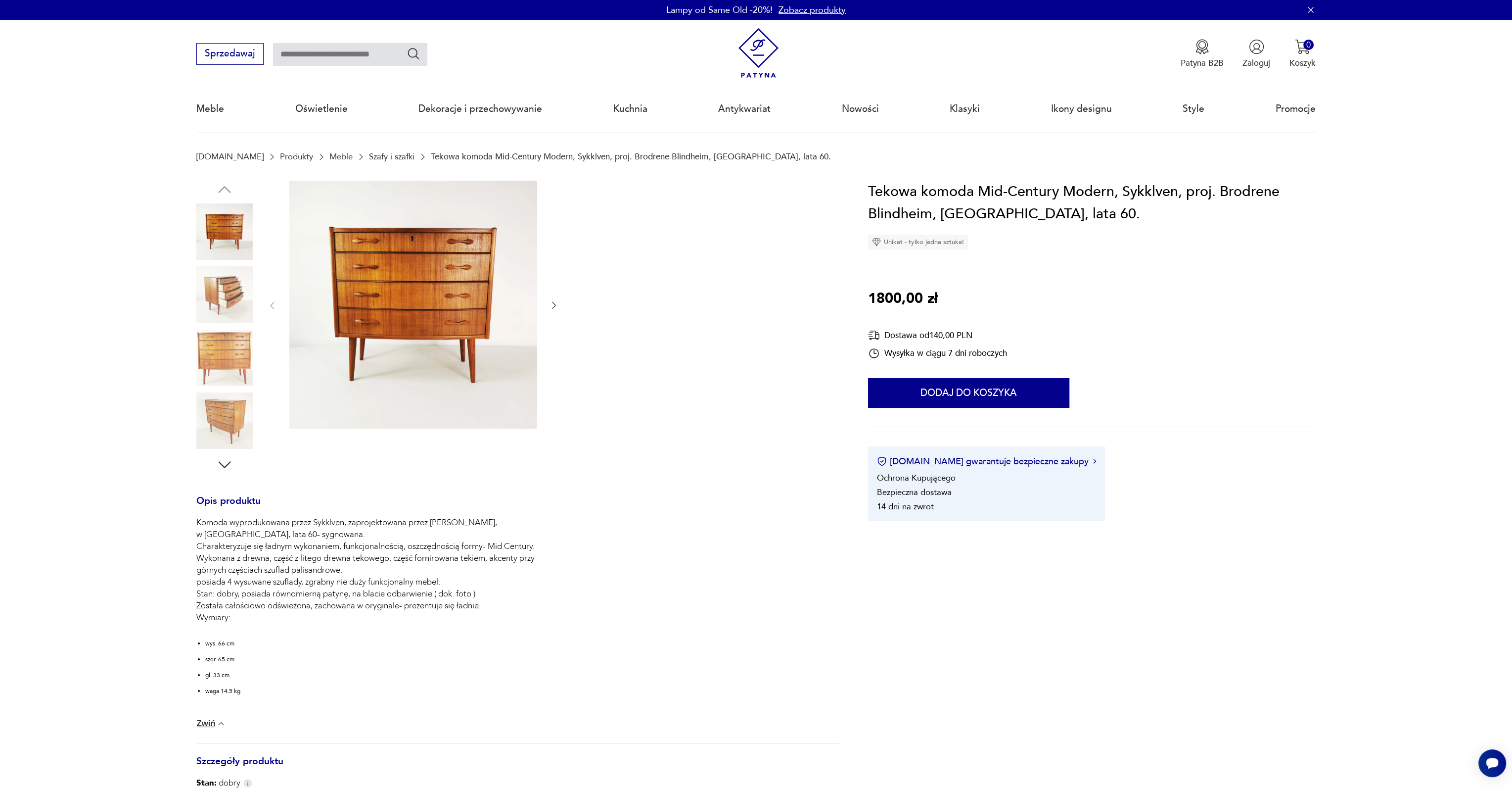
click at [219, 234] on img at bounding box center [224, 231] width 56 height 56
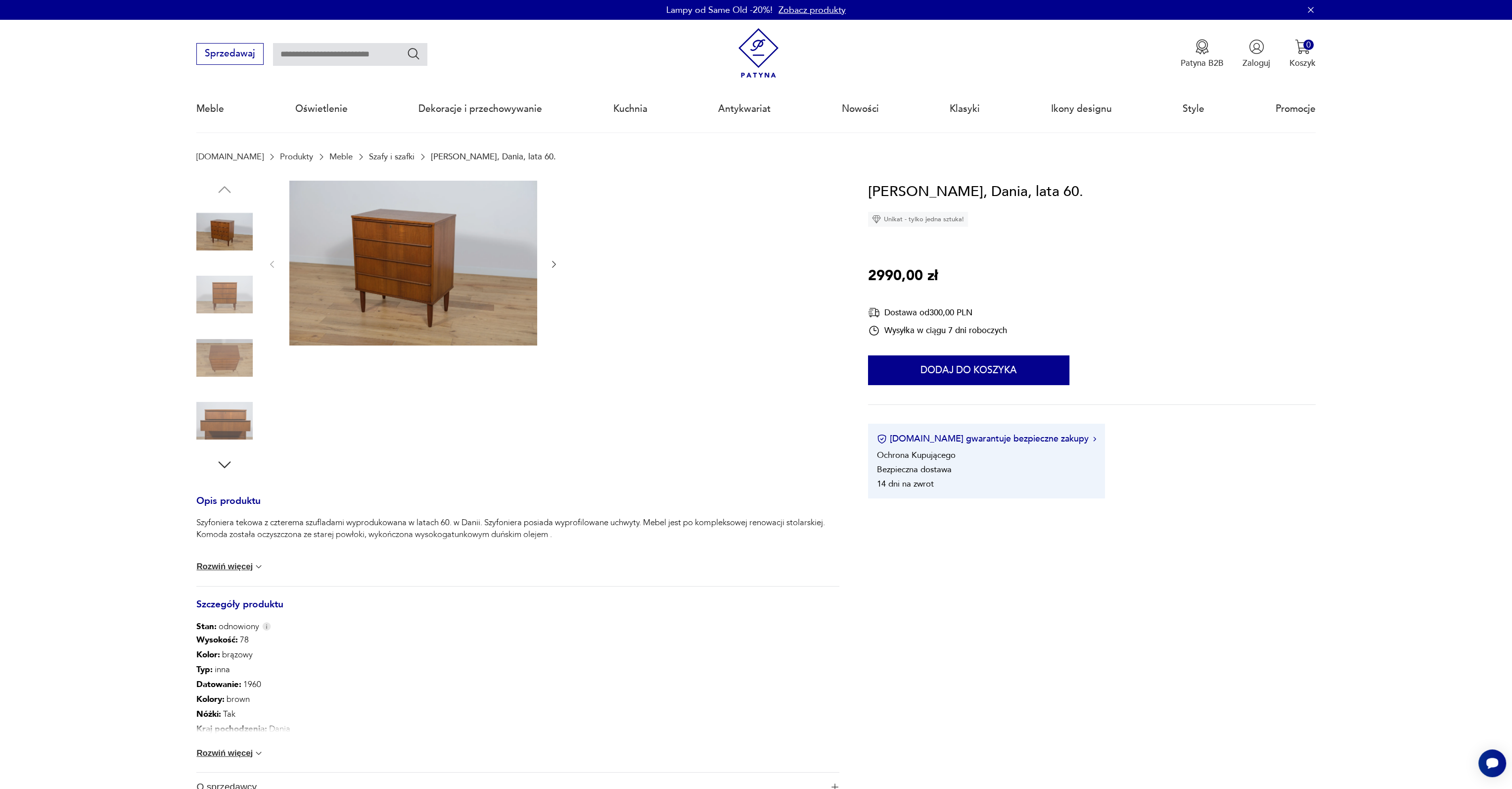
click at [227, 749] on button "Rozwiń więcej" at bounding box center [230, 753] width 67 height 10
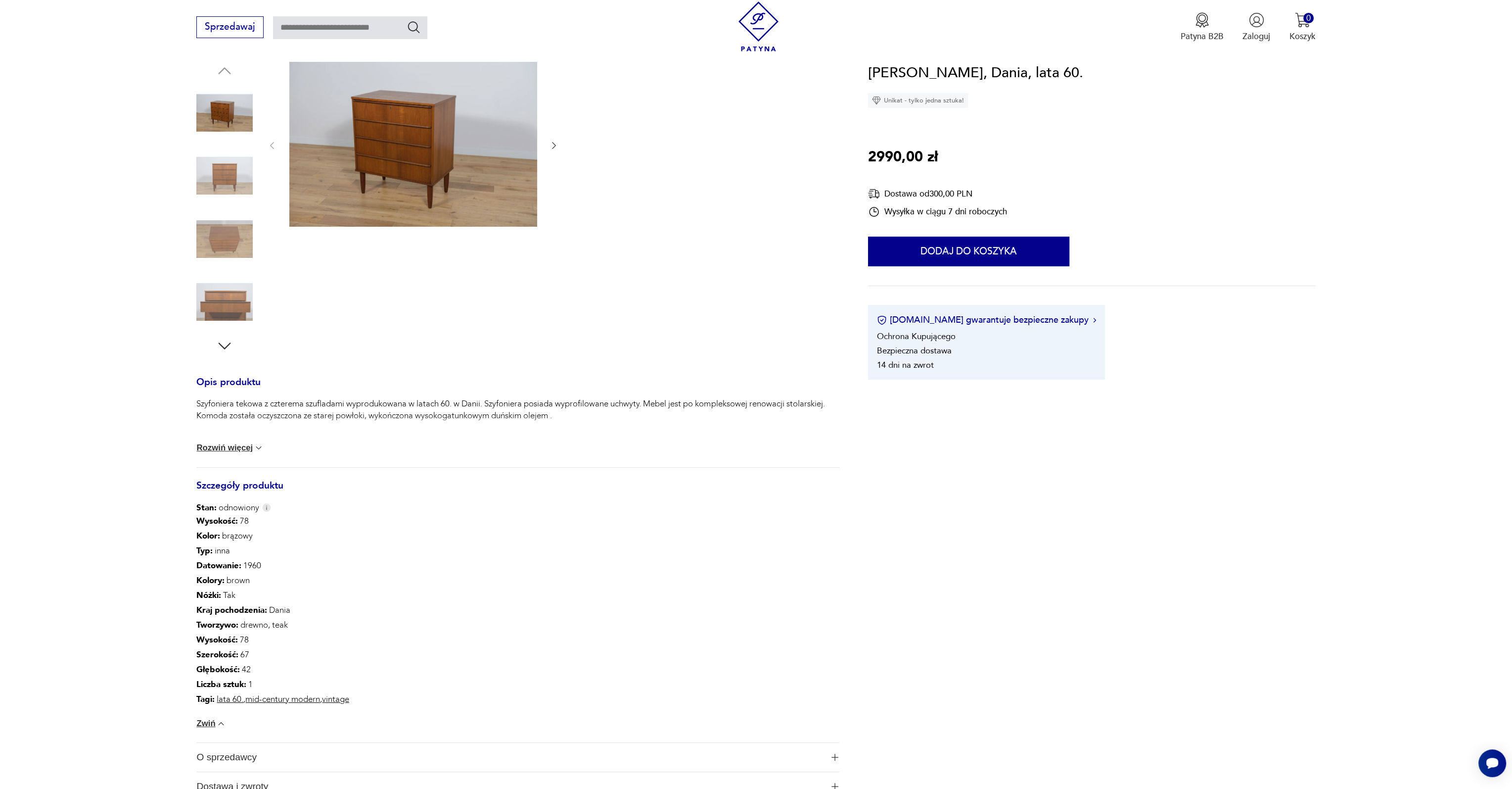
scroll to position [248, 0]
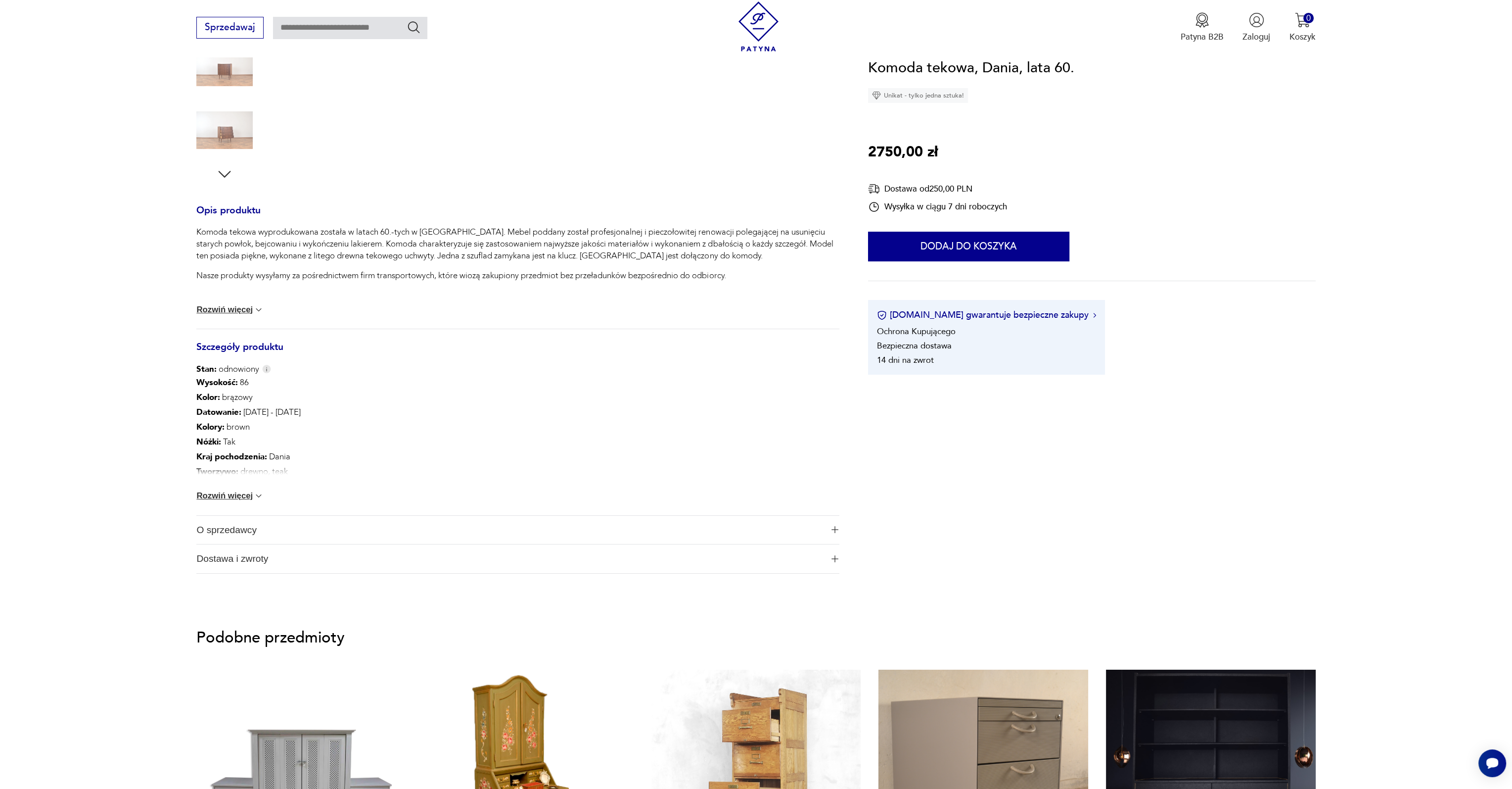
scroll to position [297, 0]
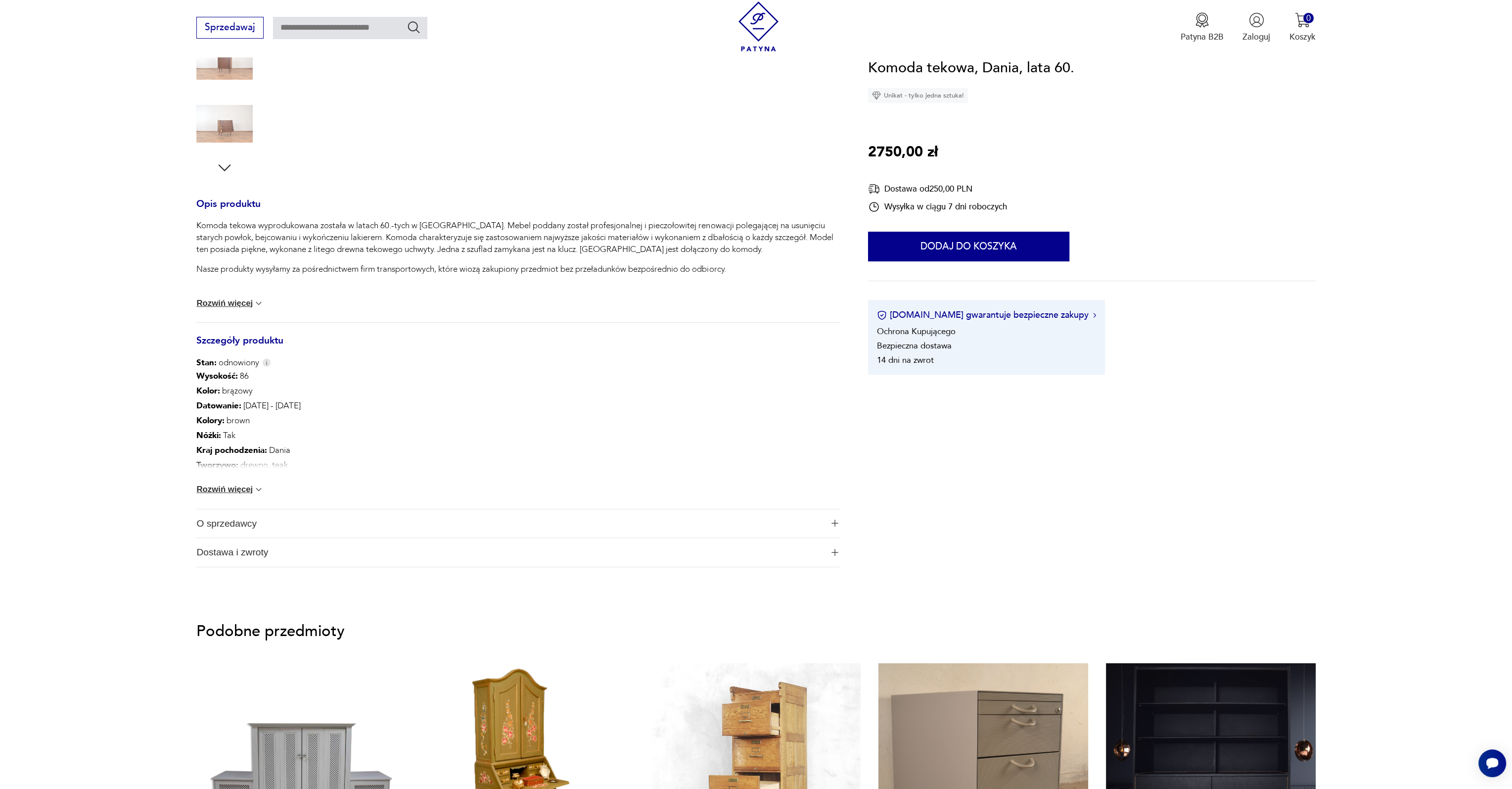
click at [244, 494] on button "Rozwiń więcej" at bounding box center [230, 489] width 67 height 10
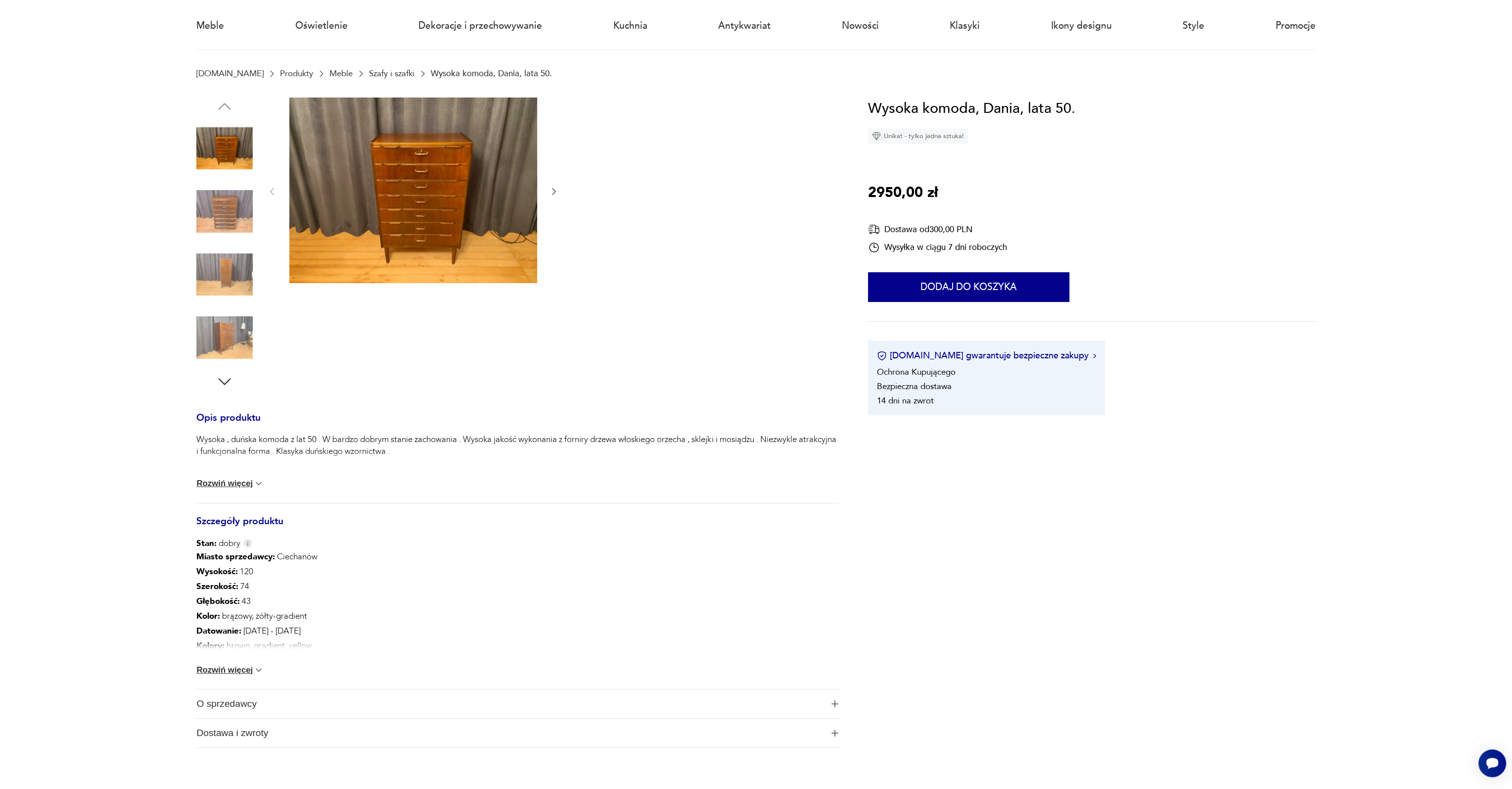
scroll to position [248, 0]
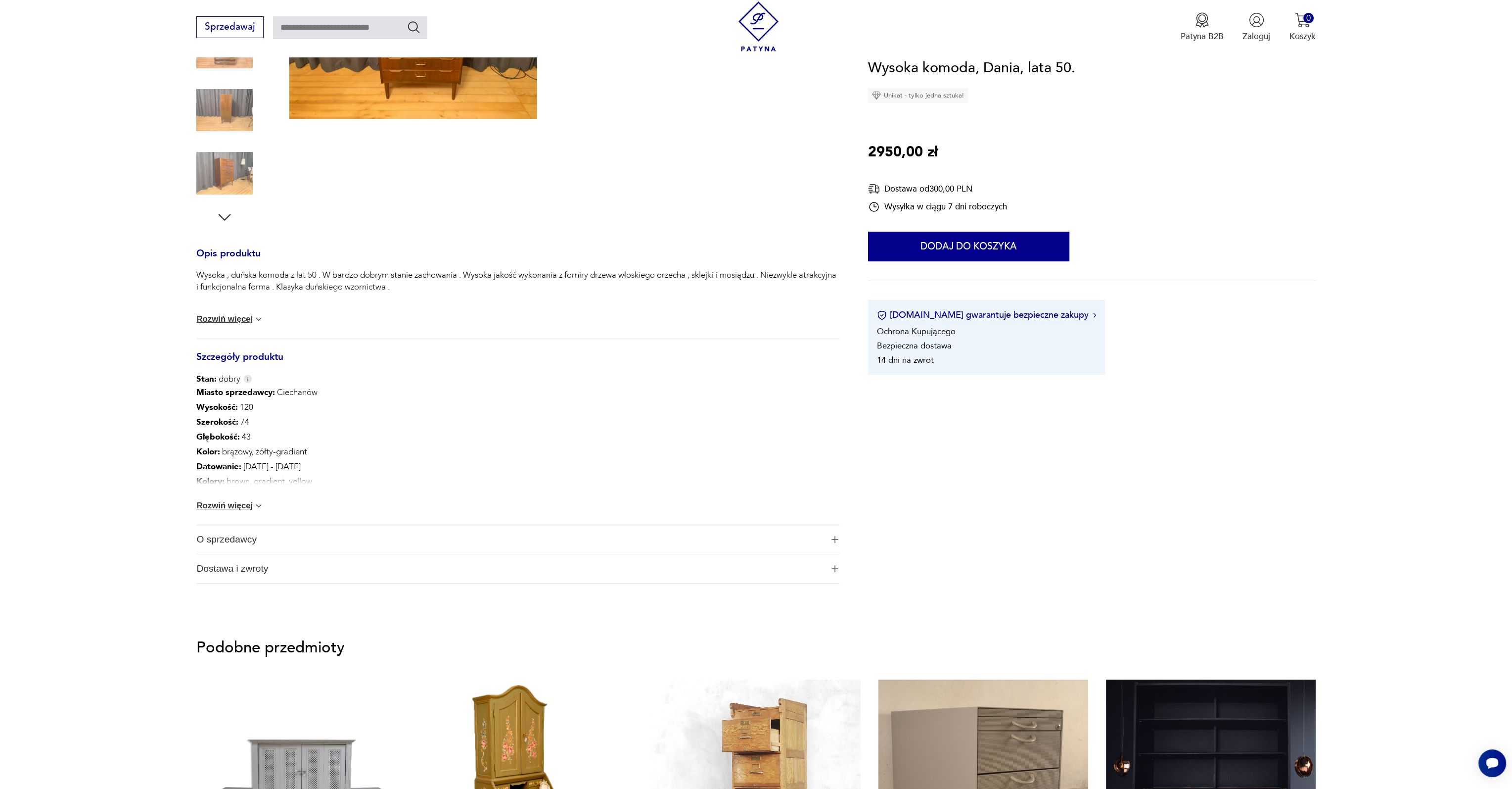
click at [229, 507] on button "Rozwiń więcej" at bounding box center [230, 505] width 67 height 10
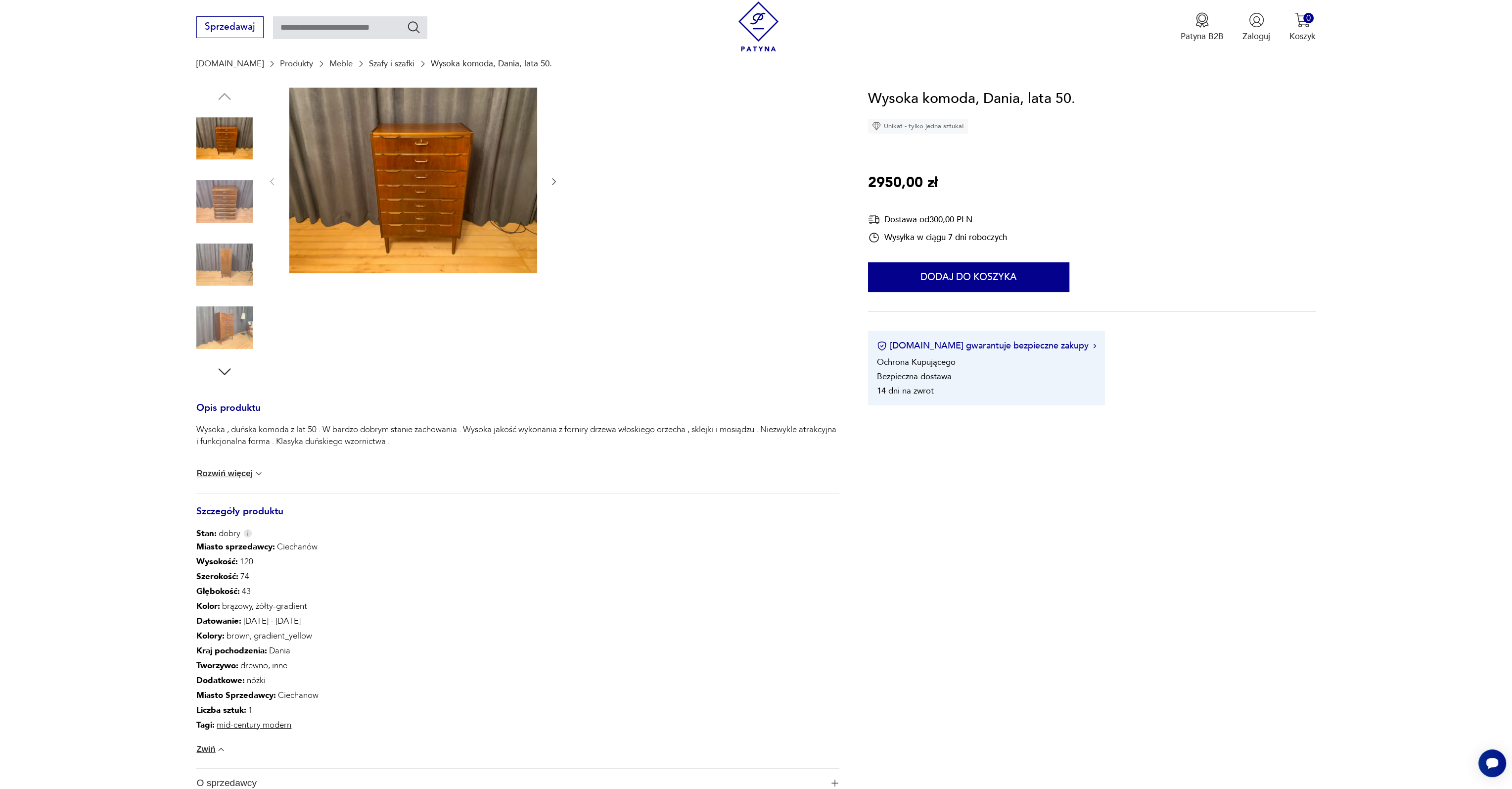
scroll to position [0, 0]
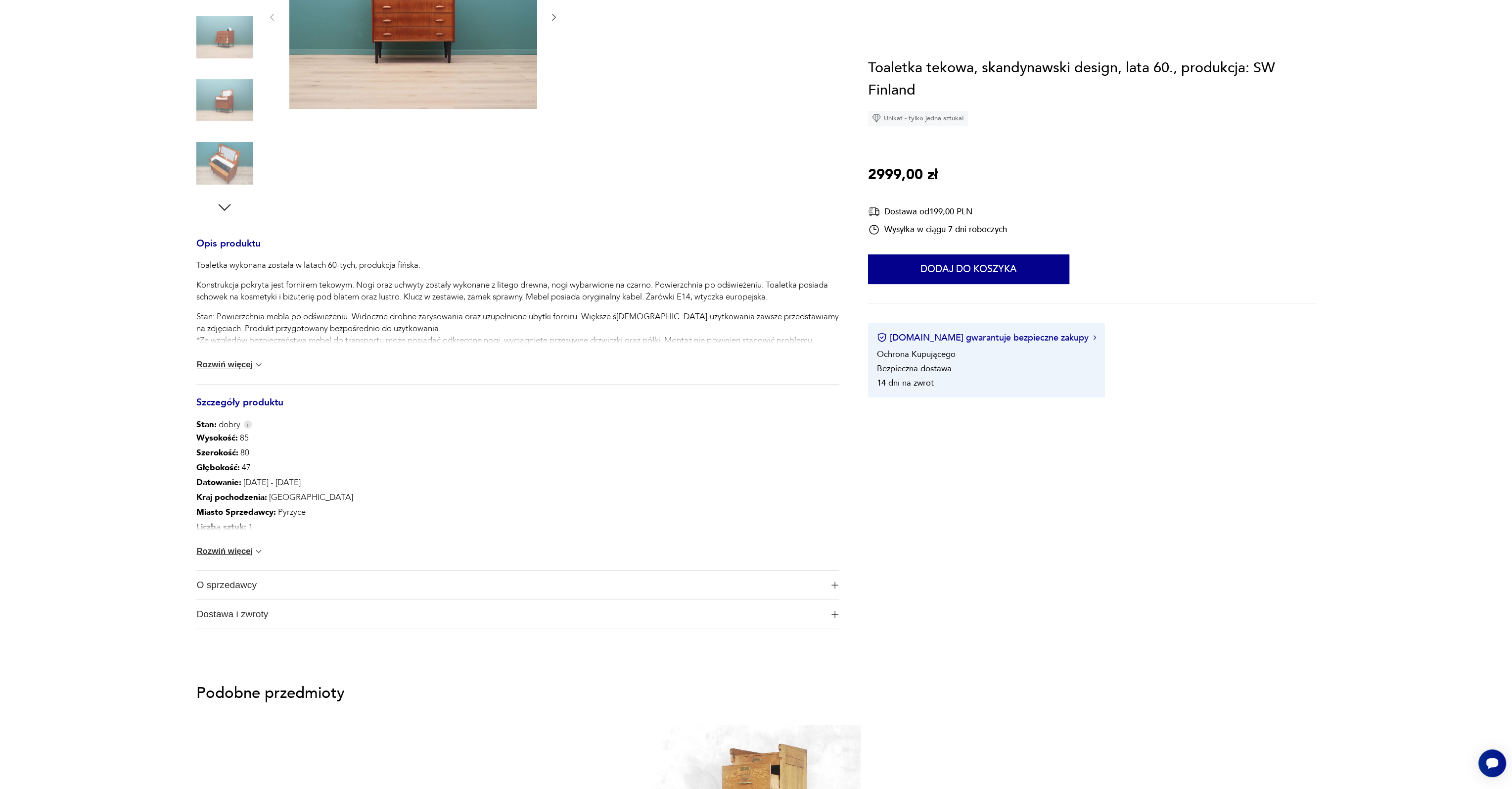
scroll to position [347, 0]
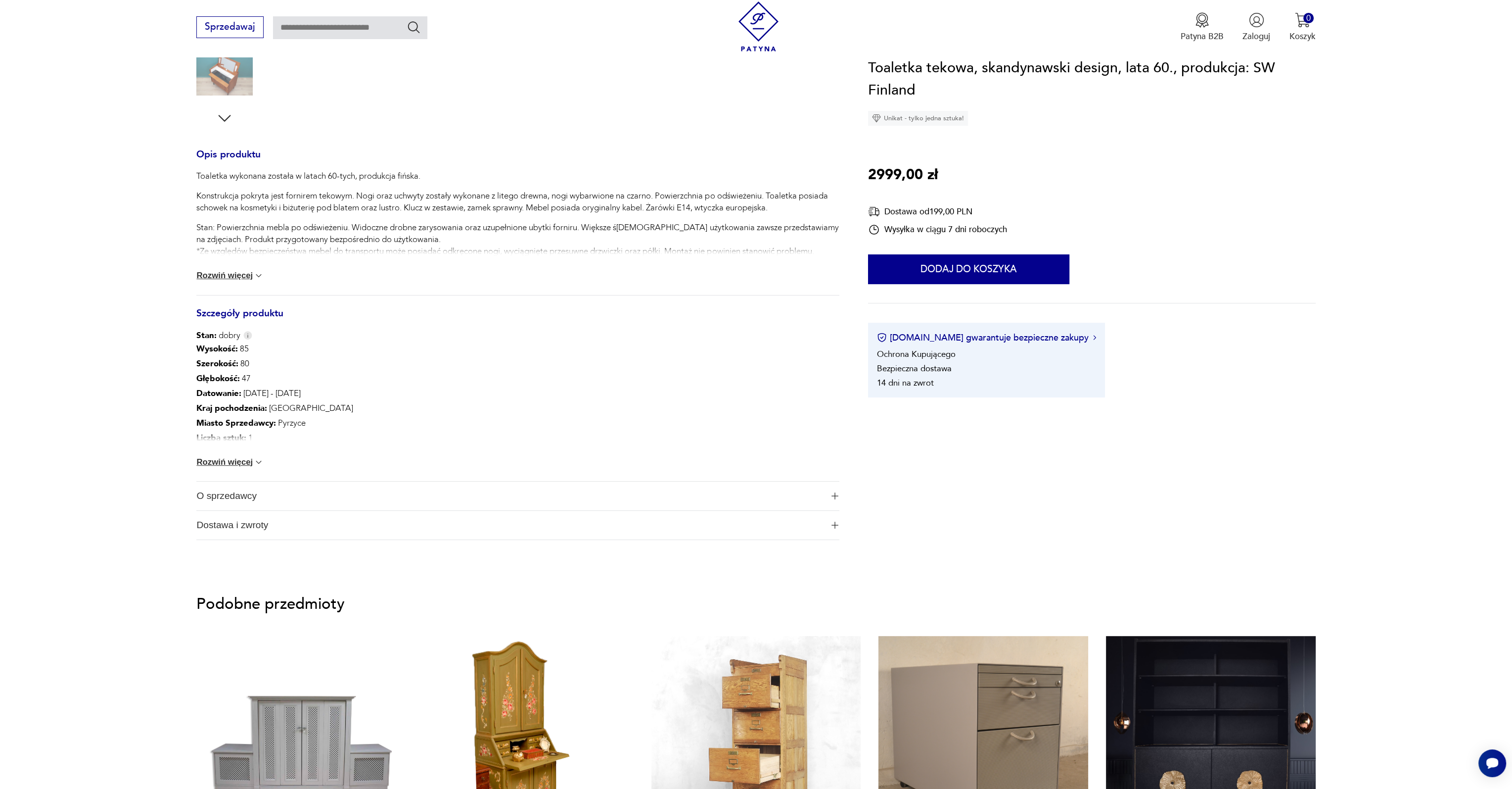
click at [238, 460] on button "Rozwiń więcej" at bounding box center [230, 462] width 67 height 10
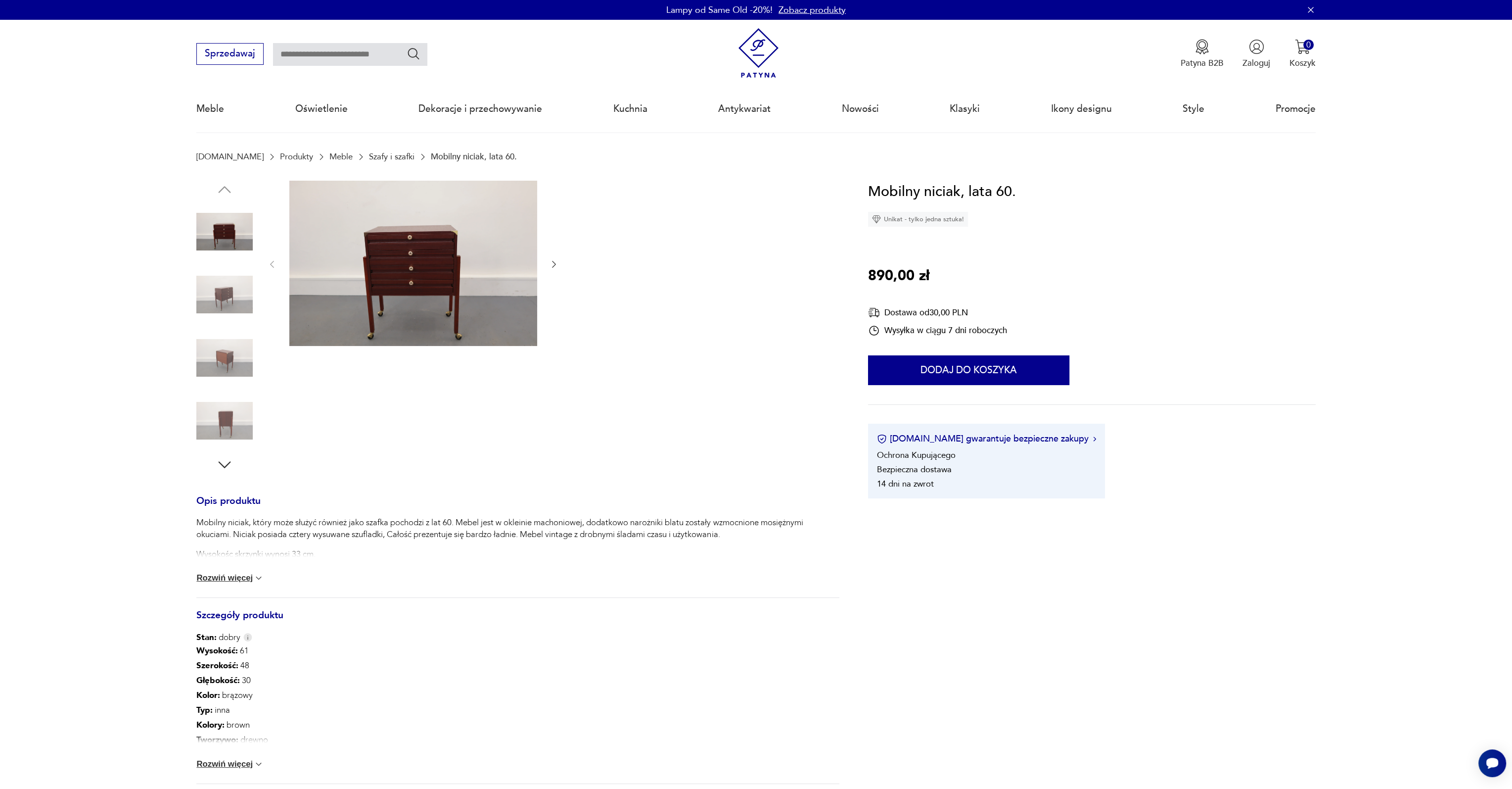
scroll to position [198, 0]
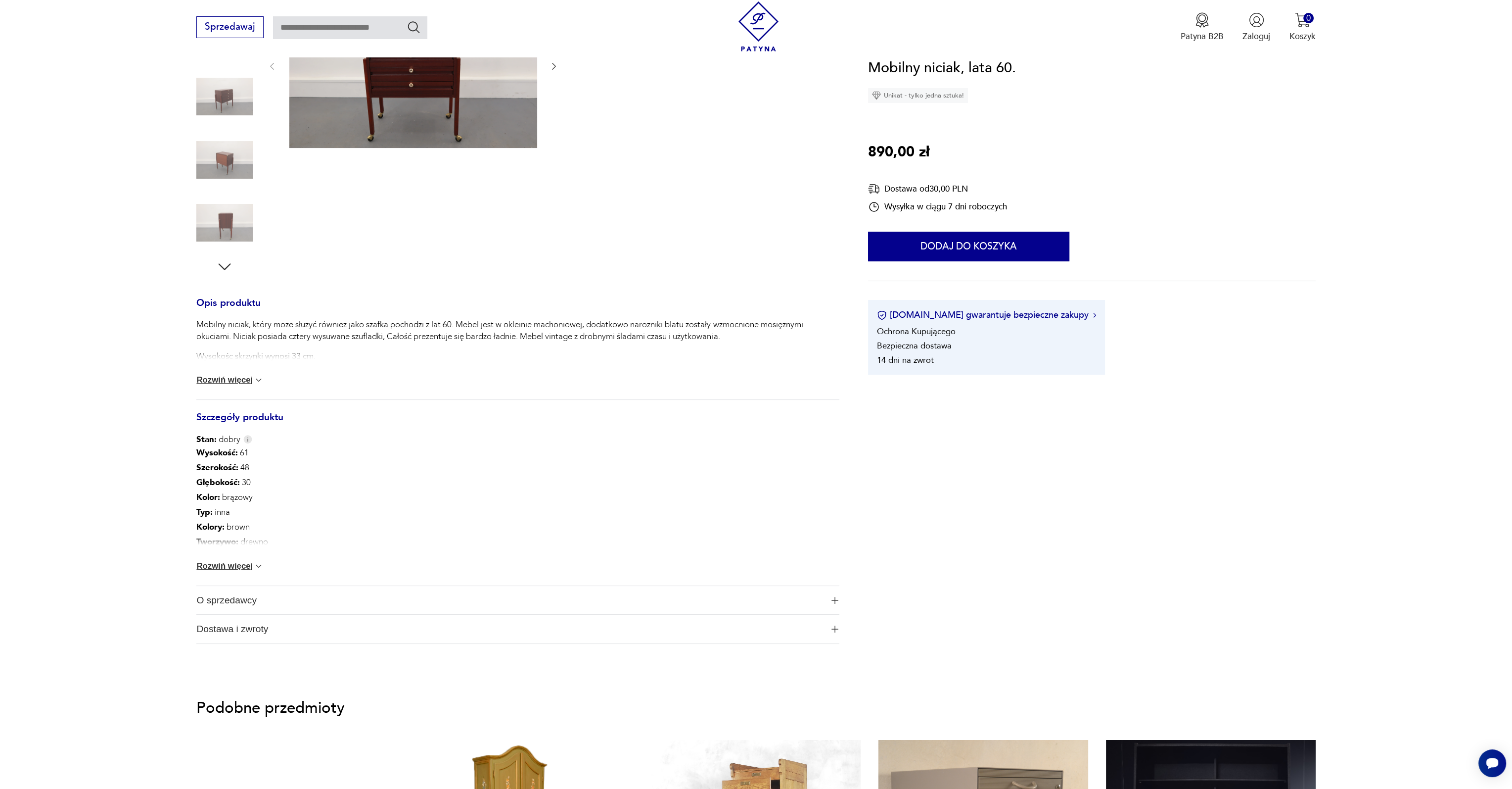
click at [218, 558] on div "Wysokość : 61 Szerokość : 48 Głębokość : 30 Kolor: brązowy Typ : inna Kolory : …" at bounding box center [518, 516] width 643 height 140
click at [212, 583] on div "Wysokość : 61 Szerokość : 48 Głębokość : 30 Kolor: brązowy Typ : inna Kolory : …" at bounding box center [518, 516] width 643 height 140
click at [220, 571] on button "Rozwiń więcej" at bounding box center [230, 565] width 67 height 10
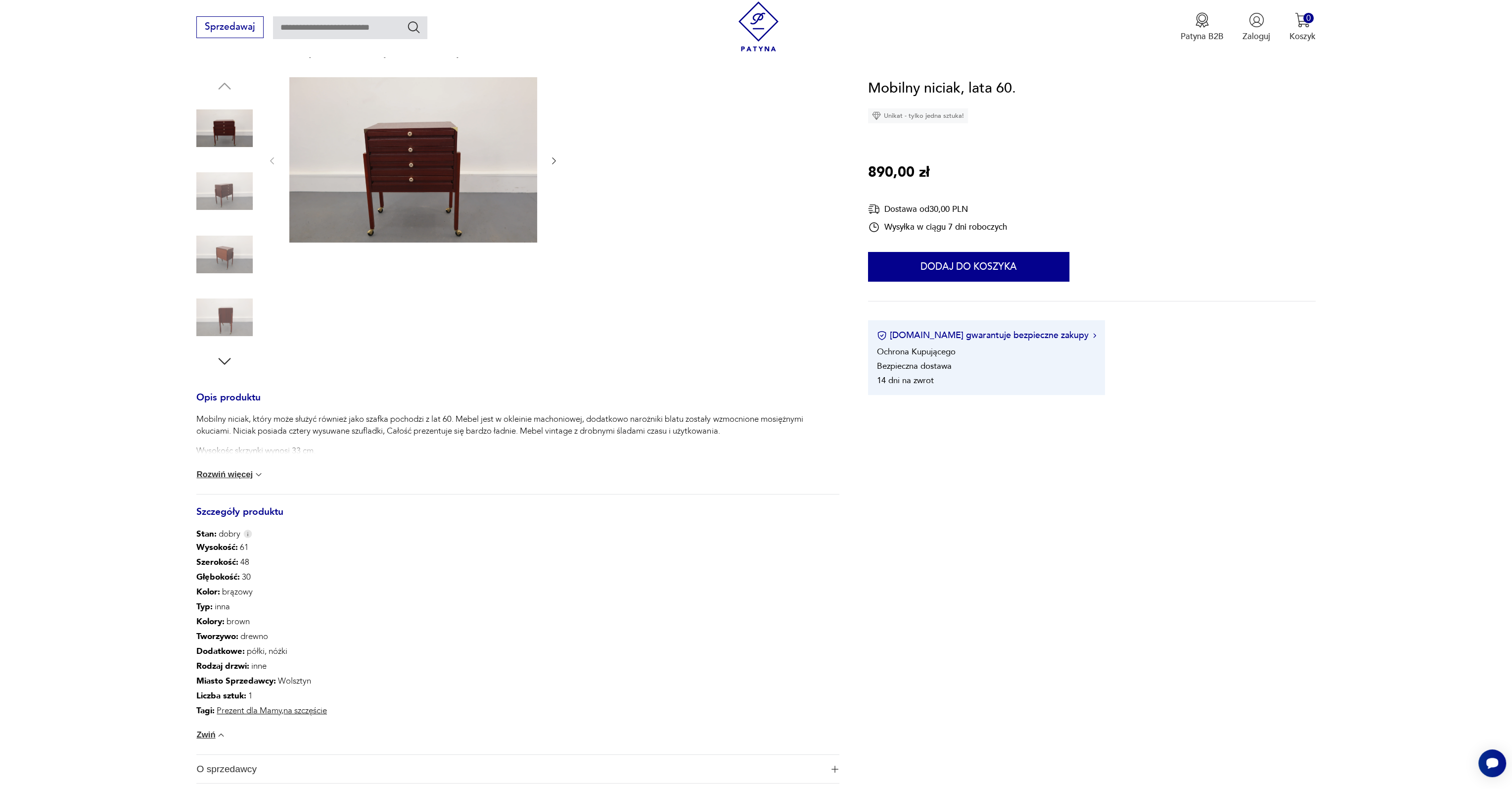
scroll to position [99, 0]
